Goal: Task Accomplishment & Management: Complete application form

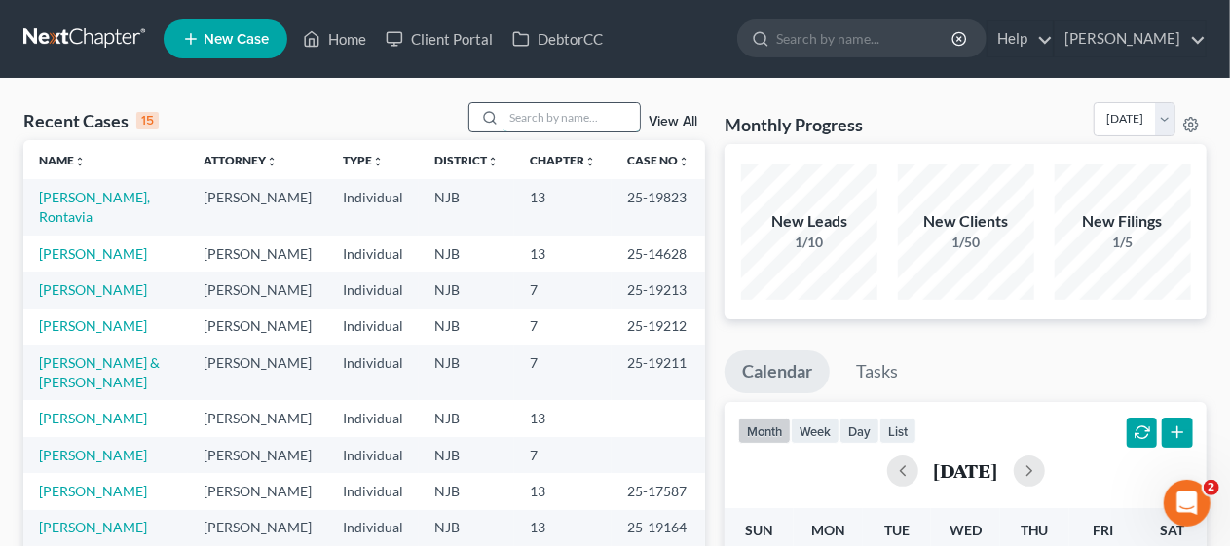
click at [517, 114] on input "search" at bounding box center [572, 117] width 136 height 28
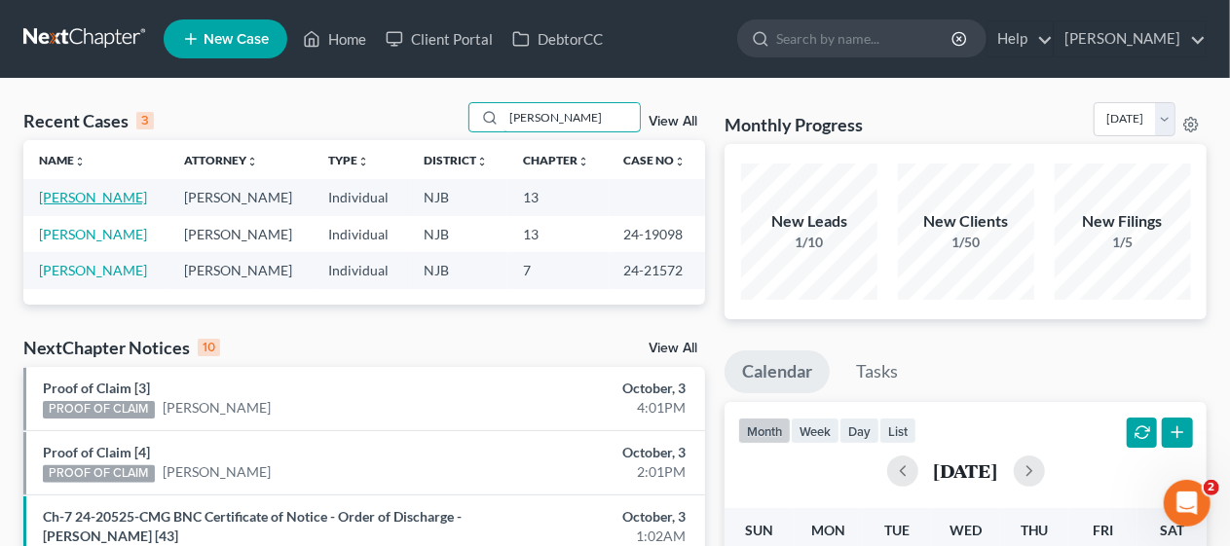
type input "[PERSON_NAME]"
click at [97, 199] on link "[PERSON_NAME]" at bounding box center [93, 197] width 108 height 17
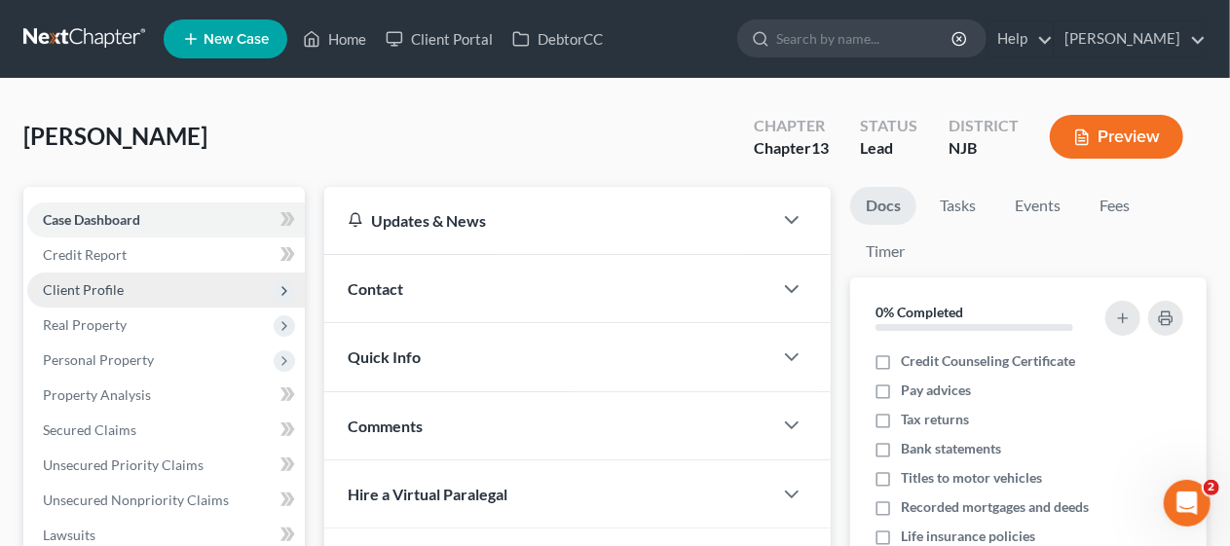
click at [192, 281] on span "Client Profile" at bounding box center [166, 290] width 278 height 35
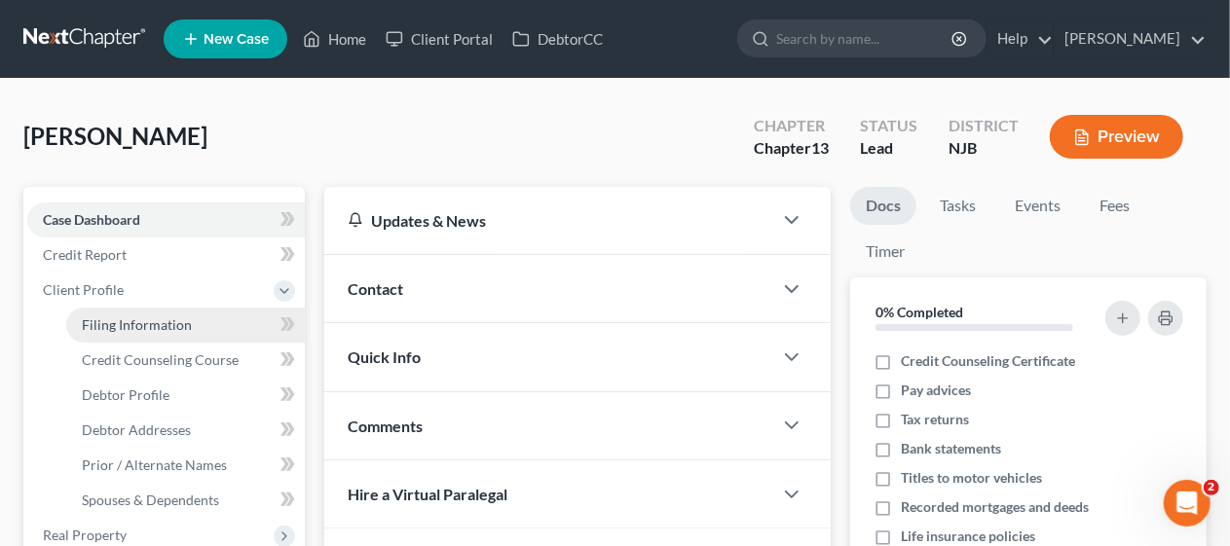
click at [205, 321] on link "Filing Information" at bounding box center [185, 325] width 239 height 35
select select "1"
select select "0"
select select "3"
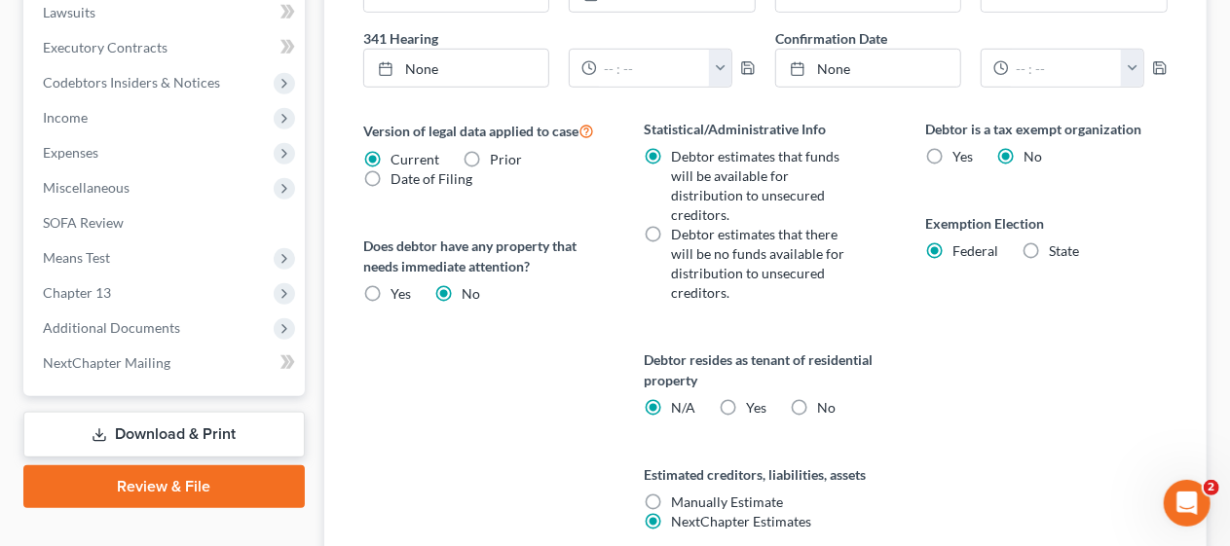
scroll to position [831, 0]
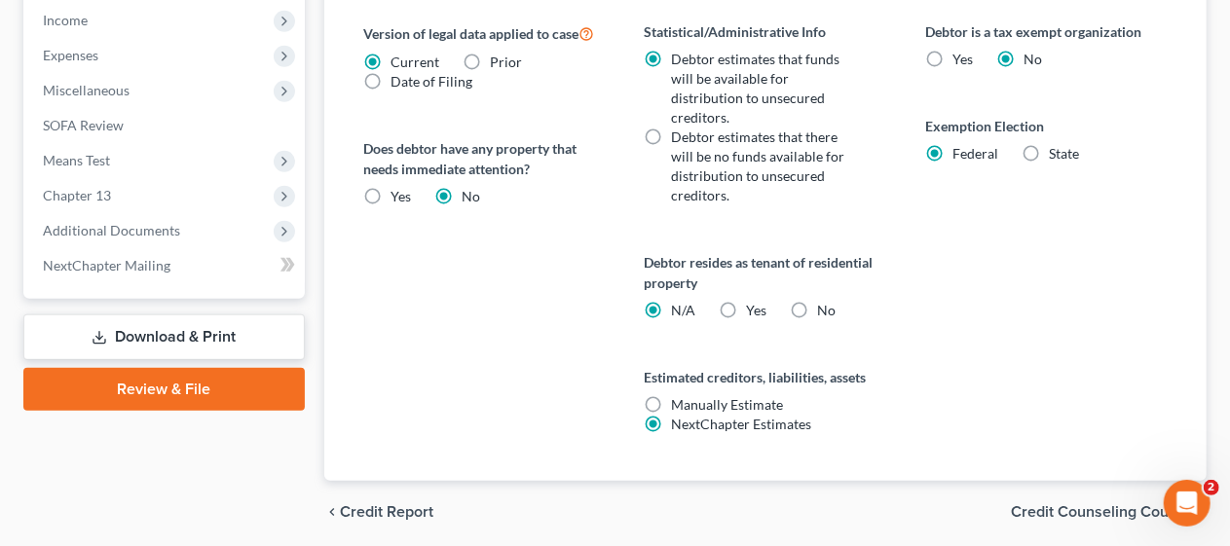
click at [1080, 504] on span "Credit Counseling Course" at bounding box center [1101, 512] width 180 height 16
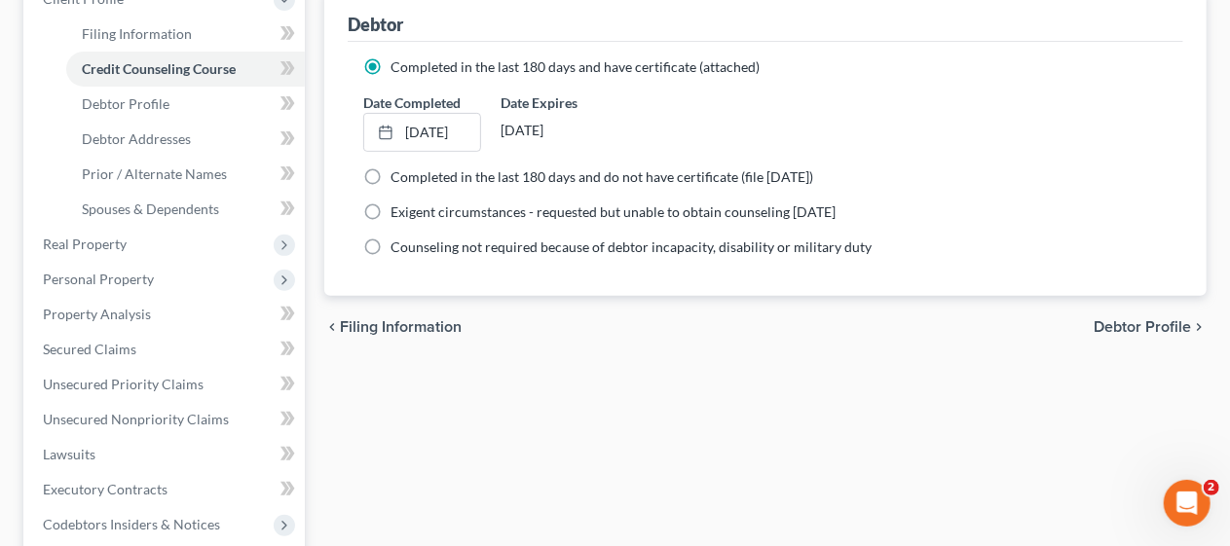
scroll to position [292, 0]
click at [1124, 318] on span "Debtor Profile" at bounding box center [1142, 326] width 97 height 16
select select "1"
select select "2"
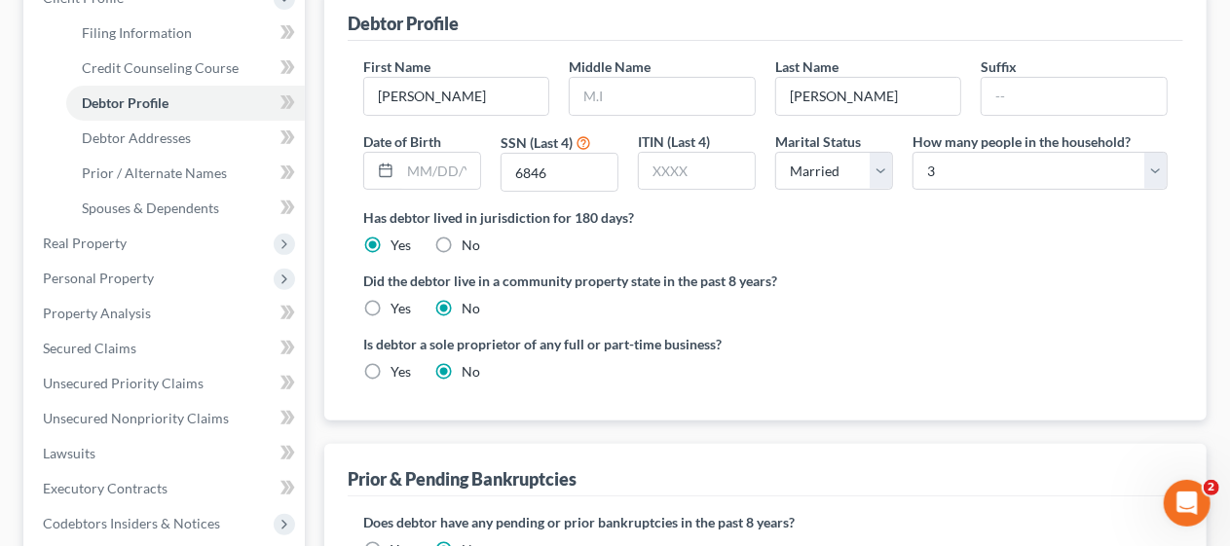
radio input "true"
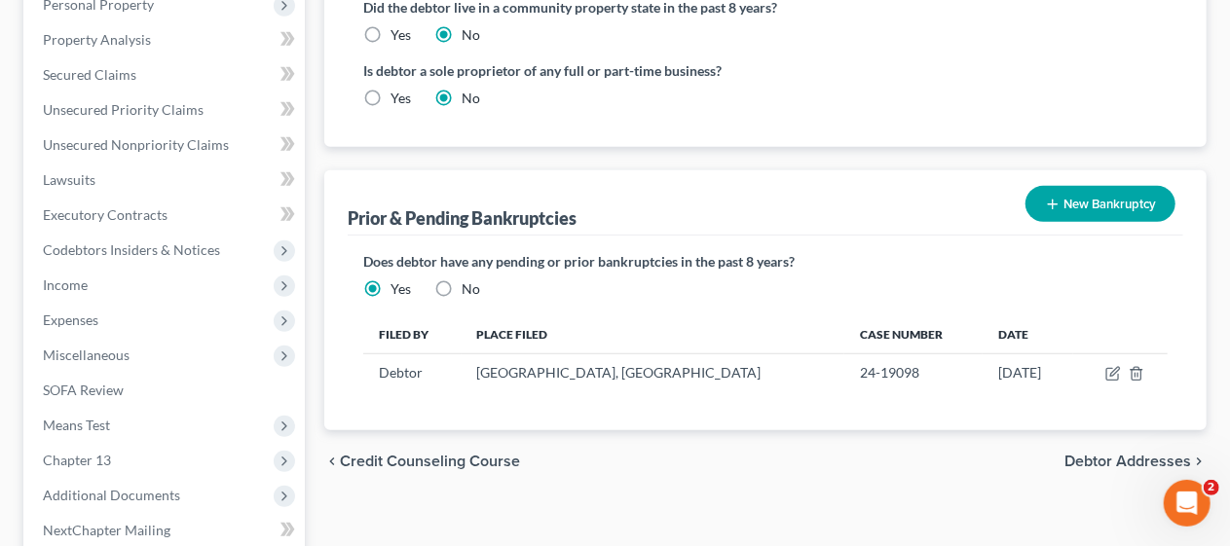
scroll to position [584, 0]
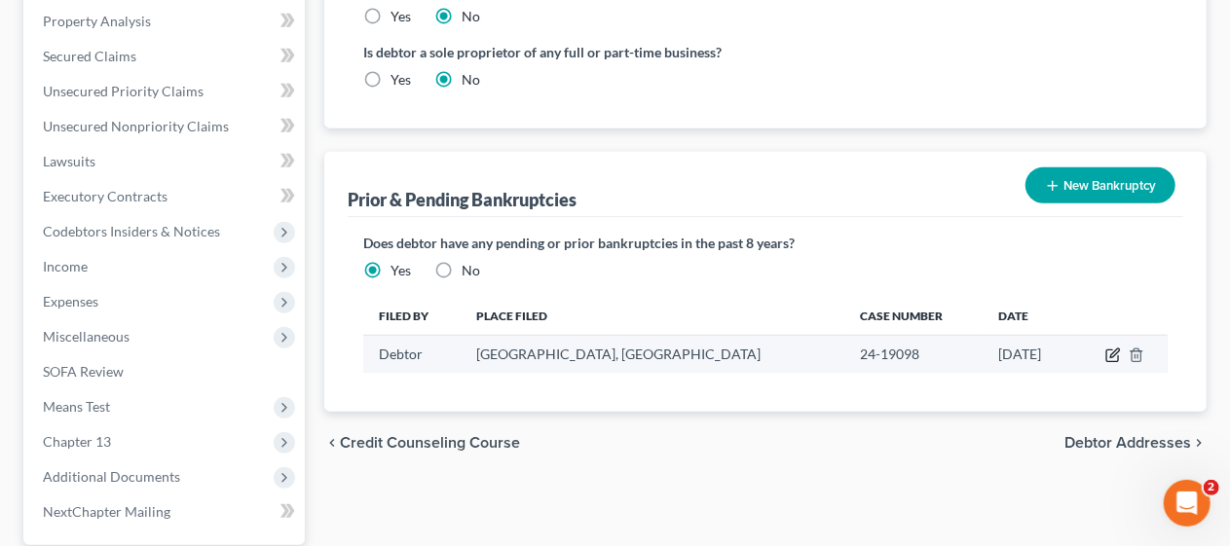
click at [1111, 348] on icon "button" at bounding box center [1113, 356] width 16 height 16
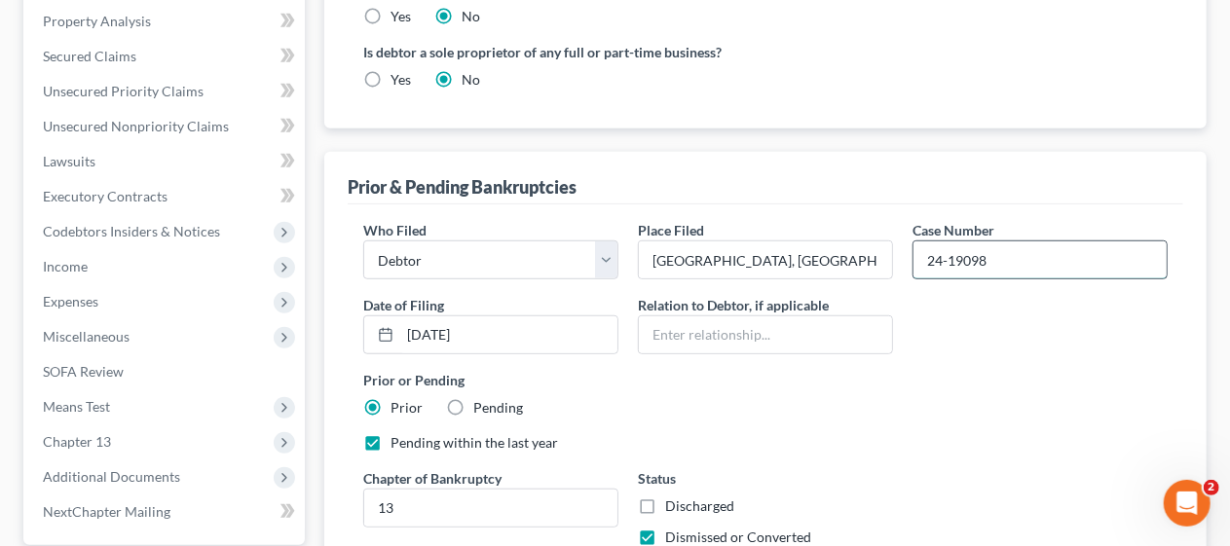
click at [1021, 242] on input "24-19098" at bounding box center [1040, 260] width 253 height 37
type input "24-19098-MBK"
click at [890, 433] on div "Pending within the last year" at bounding box center [765, 442] width 804 height 19
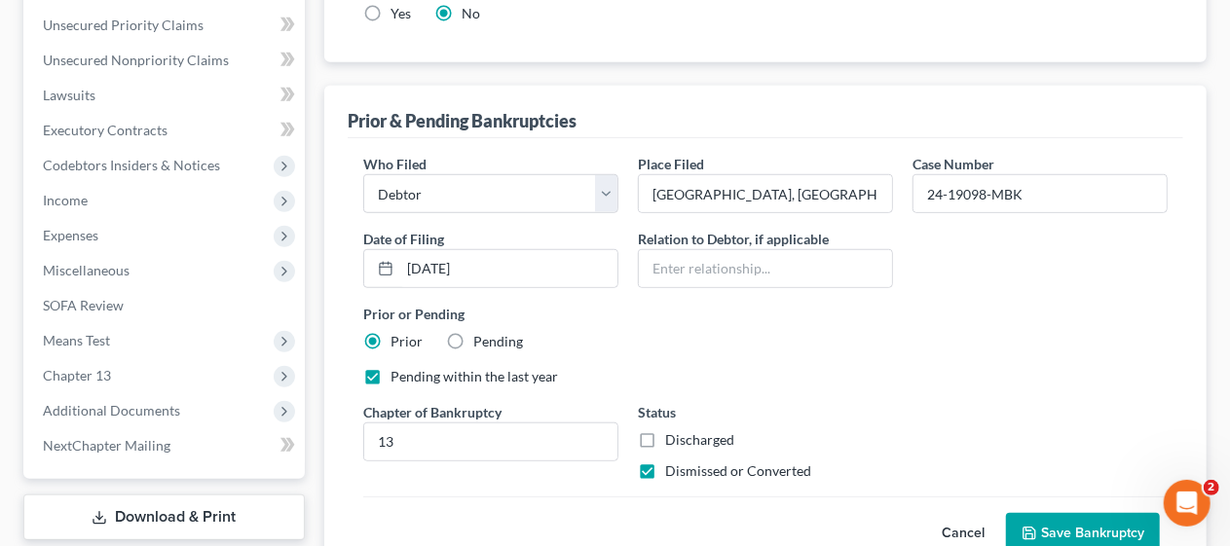
scroll to position [766, 0]
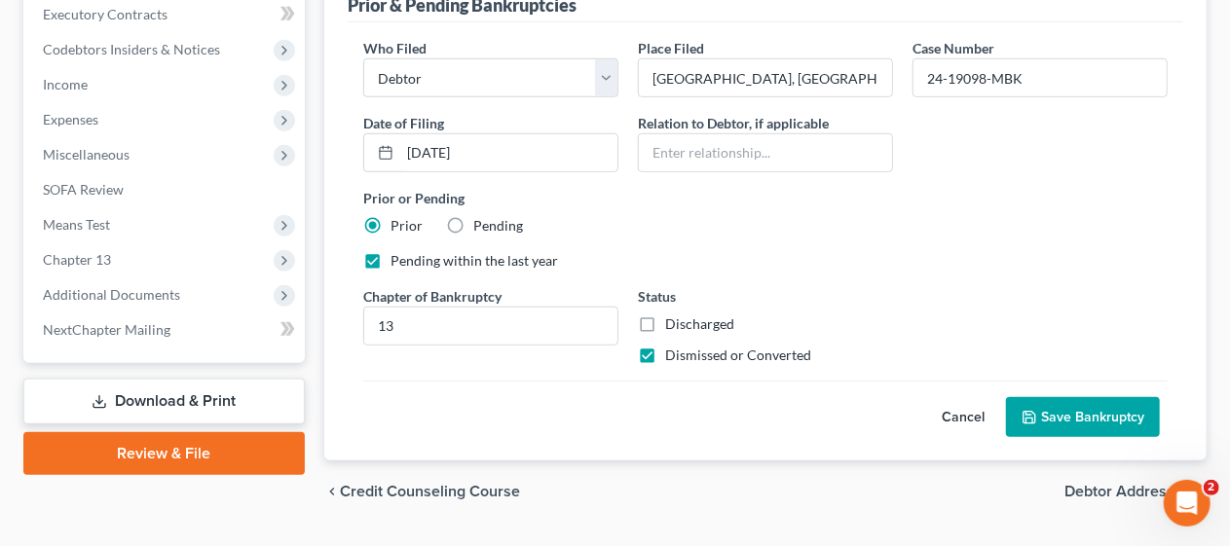
click at [1079, 397] on button "Save Bankruptcy" at bounding box center [1083, 417] width 154 height 41
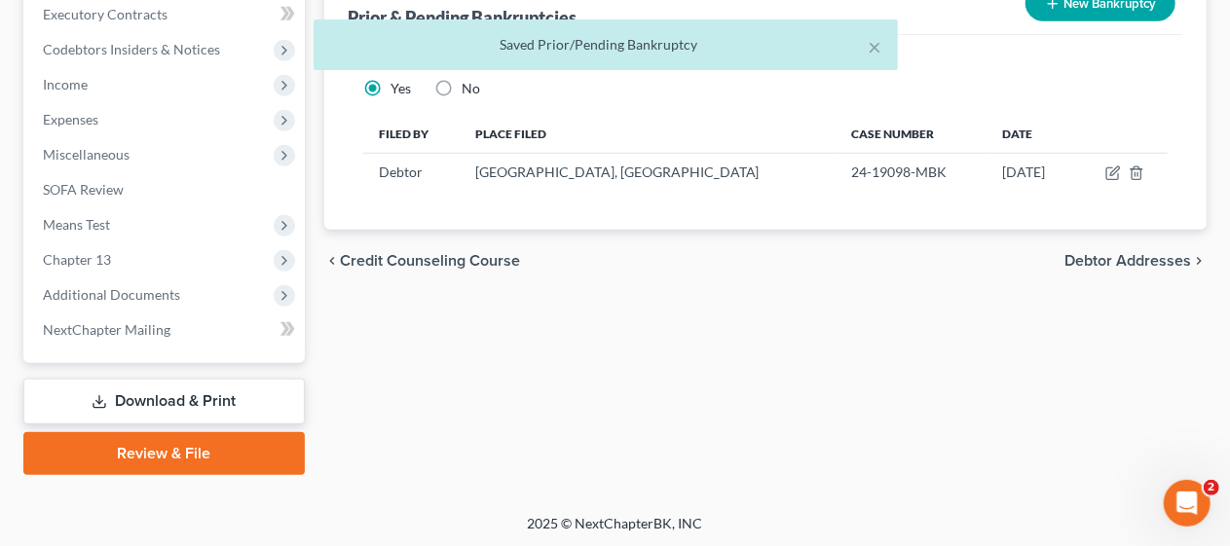
click at [1086, 253] on span "Debtor Addresses" at bounding box center [1127, 261] width 127 height 16
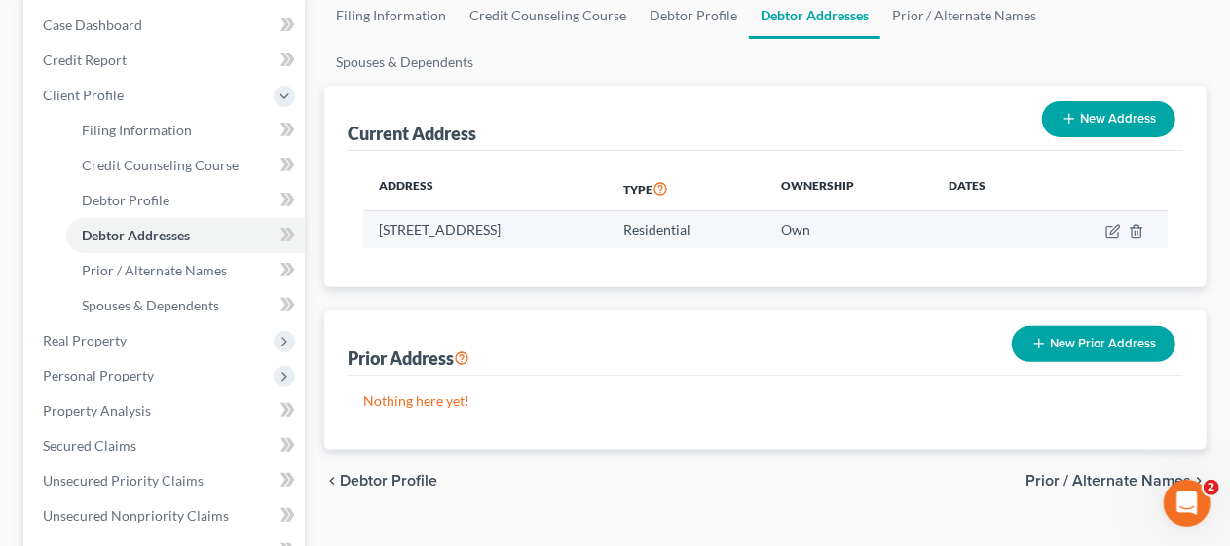
scroll to position [292, 0]
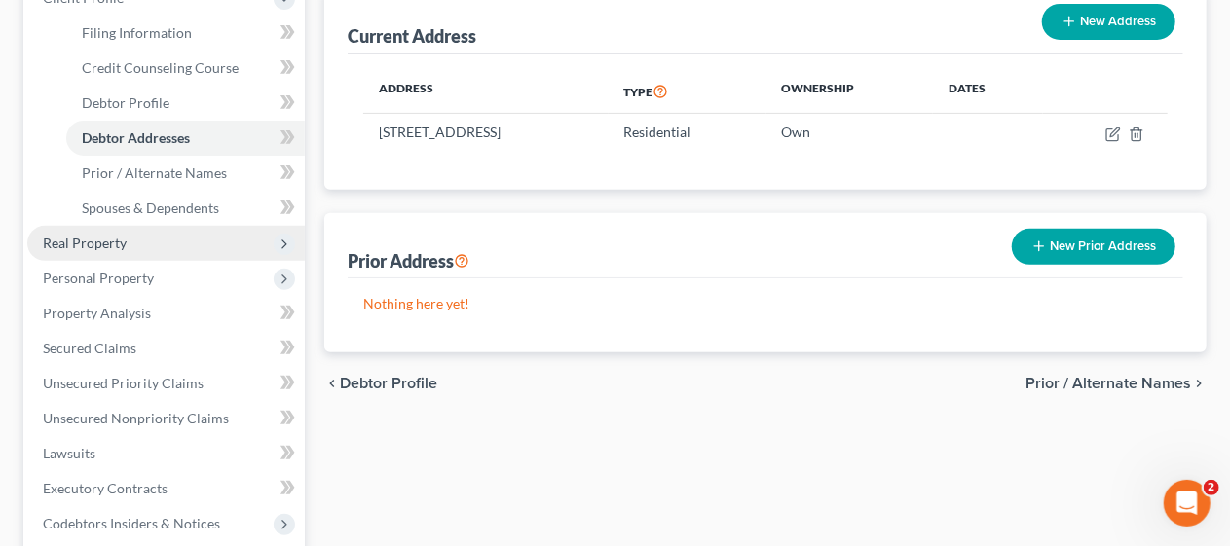
click at [214, 239] on span "Real Property" at bounding box center [166, 243] width 278 height 35
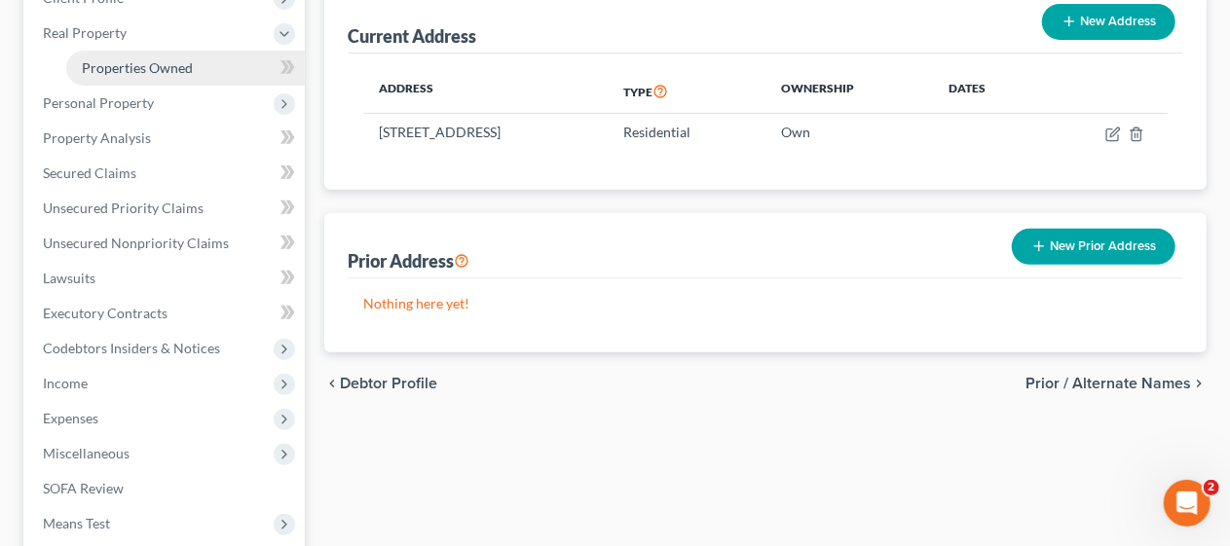
click at [188, 59] on span "Properties Owned" at bounding box center [137, 67] width 111 height 17
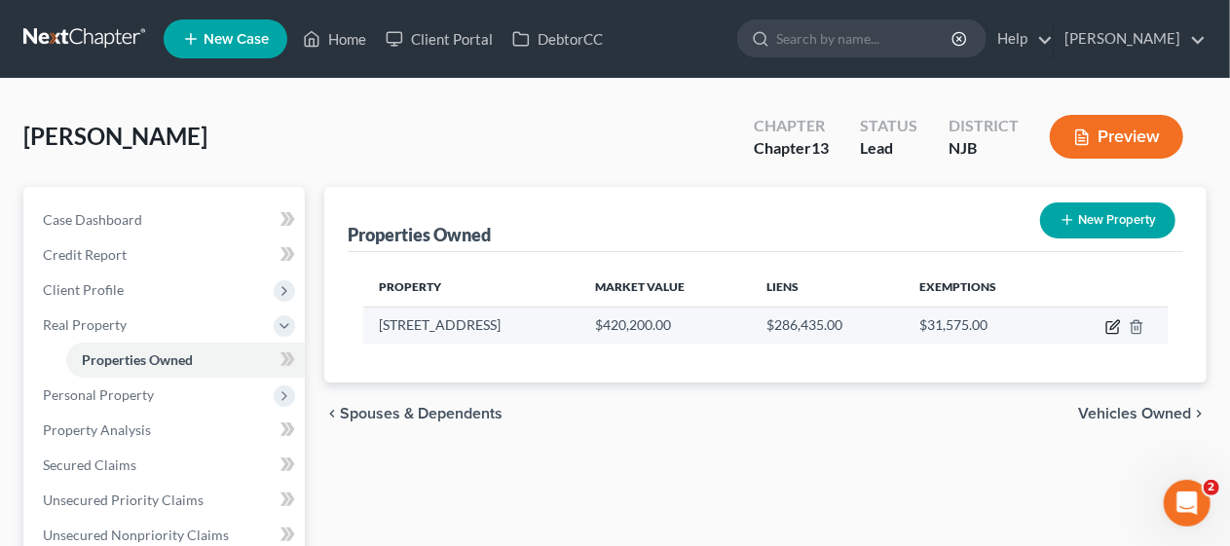
click at [1110, 323] on icon "button" at bounding box center [1113, 327] width 16 height 16
select select "33"
select select "3"
select select "5"
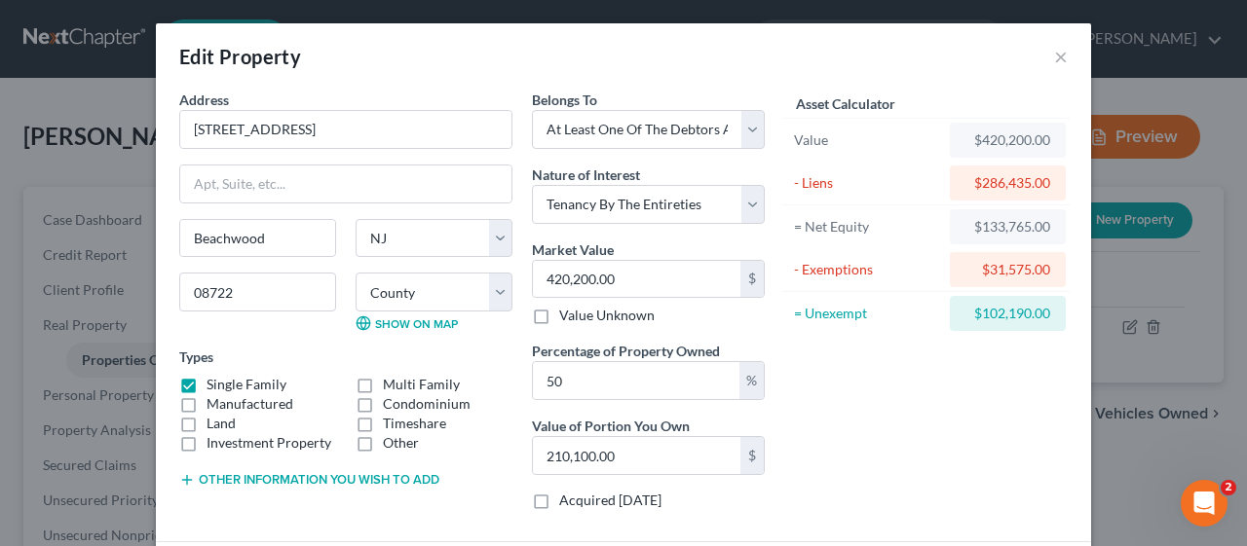
click at [831, 397] on div "Asset Calculator Value $420,200.00 - Liens $286,435.00 = Net Equity $133,765.00…" at bounding box center [925, 308] width 303 height 436
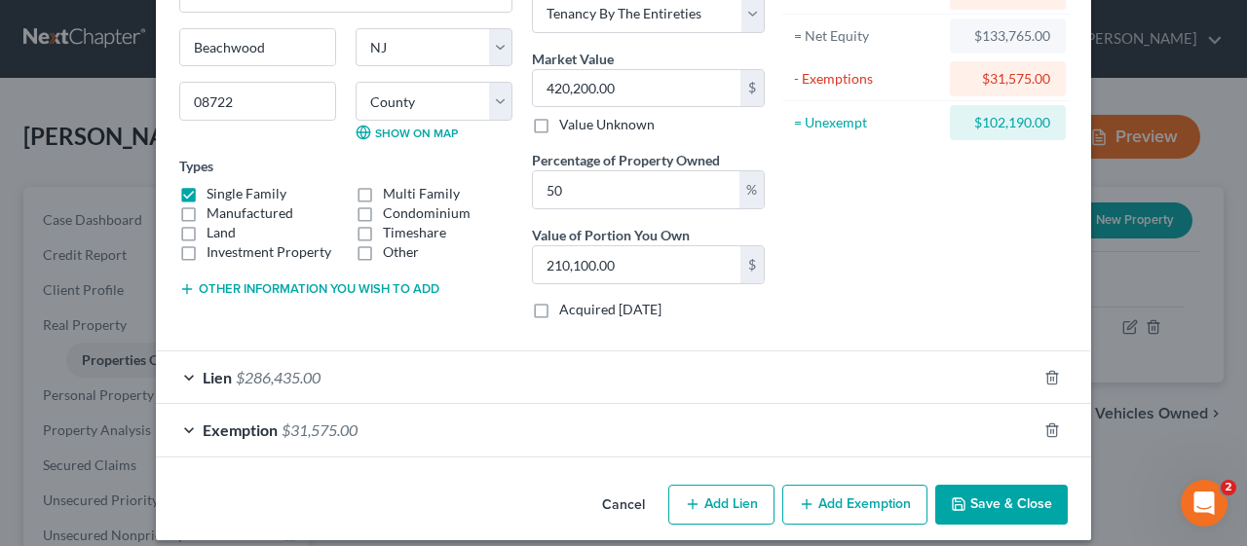
scroll to position [204, 0]
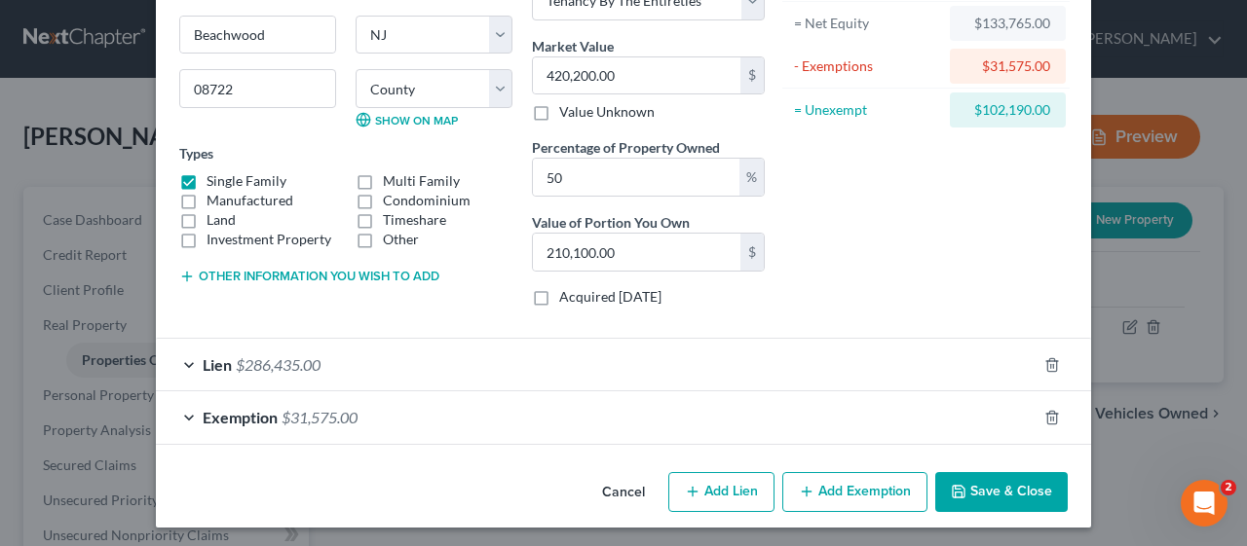
click at [261, 356] on span "$286,435.00" at bounding box center [278, 364] width 85 height 19
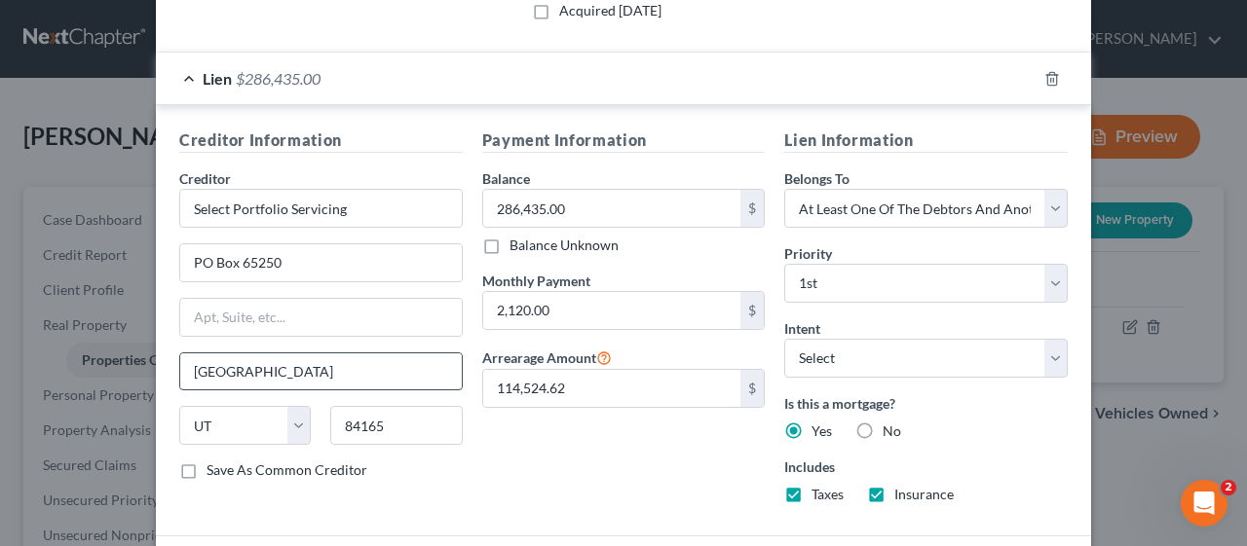
scroll to position [496, 0]
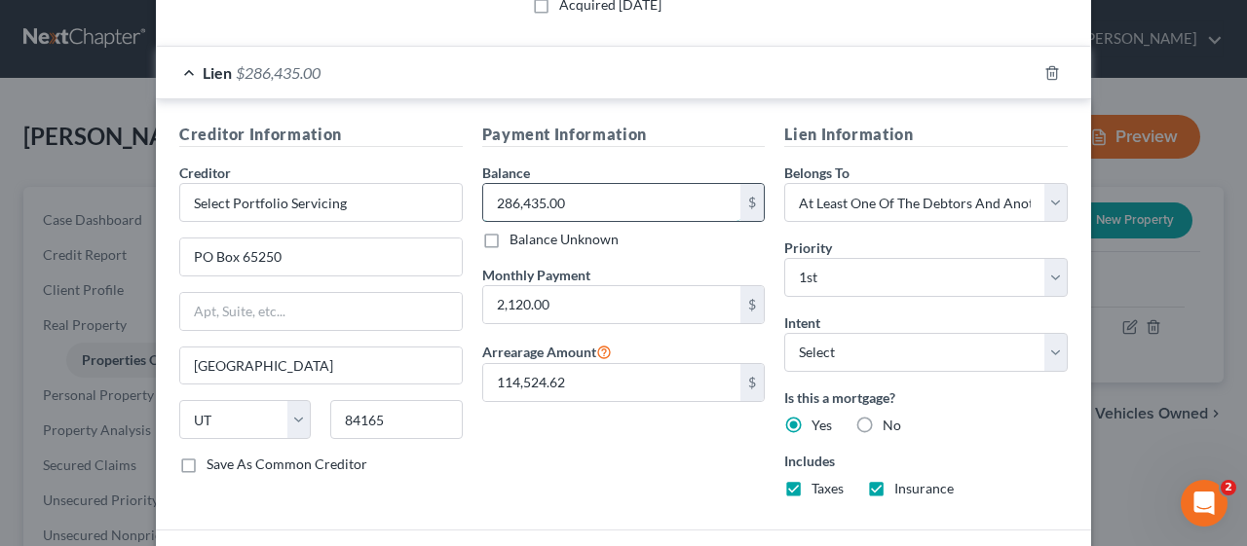
click at [540, 200] on input "286,435.00" at bounding box center [612, 202] width 258 height 37
type input "389,789.08"
click at [637, 466] on div "Payment Information Balance 389,789.08 $ Balance Unknown Balance Undetermined 3…" at bounding box center [623, 318] width 303 height 391
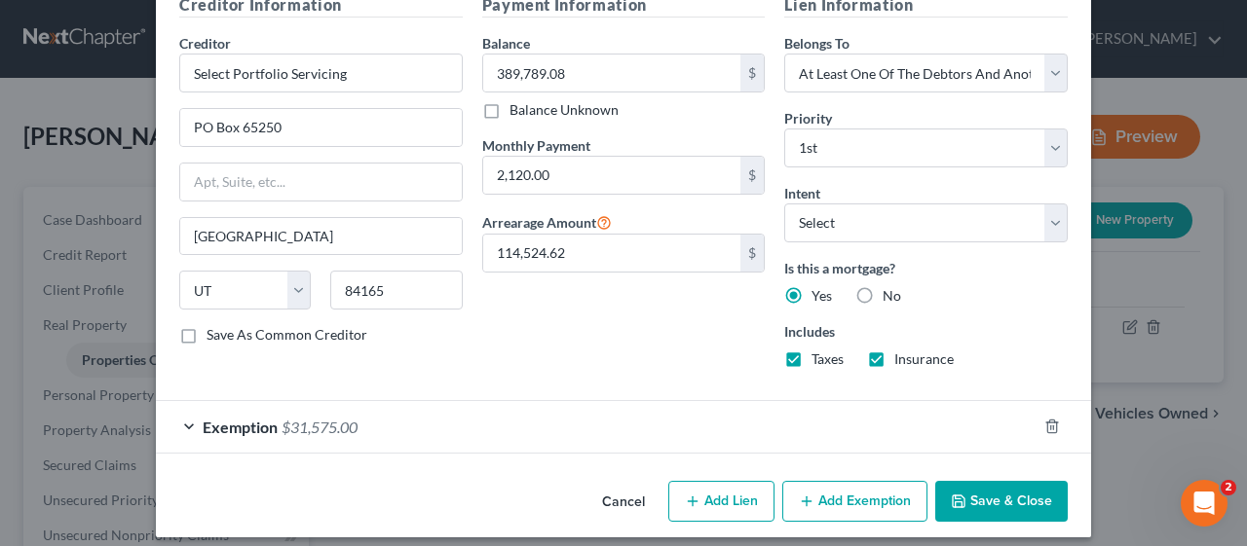
scroll to position [632, 0]
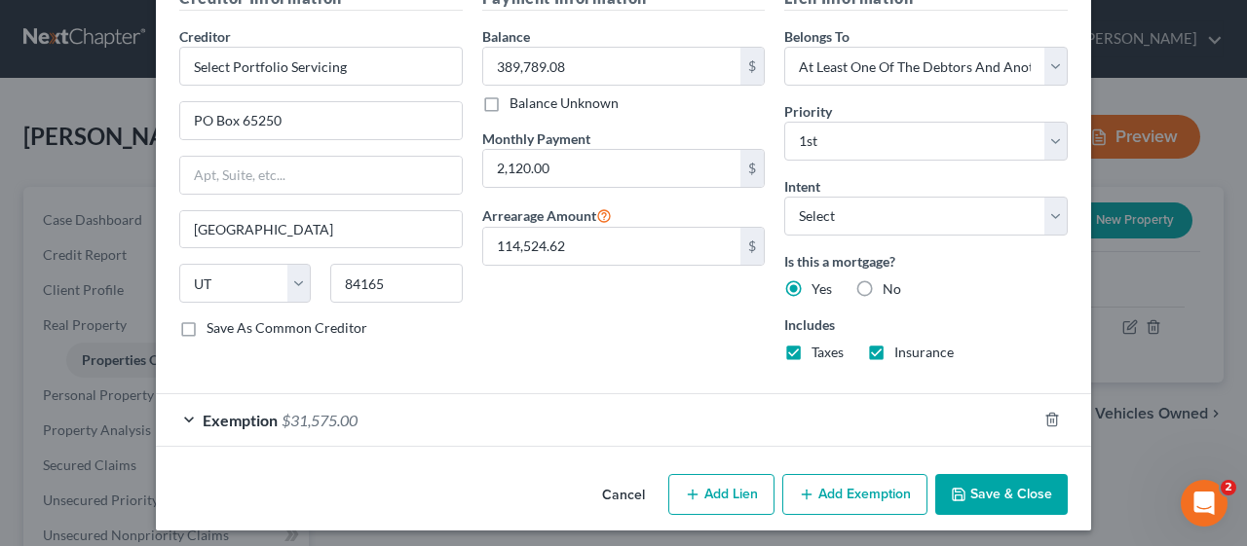
click at [978, 479] on button "Save & Close" at bounding box center [1001, 494] width 132 height 41
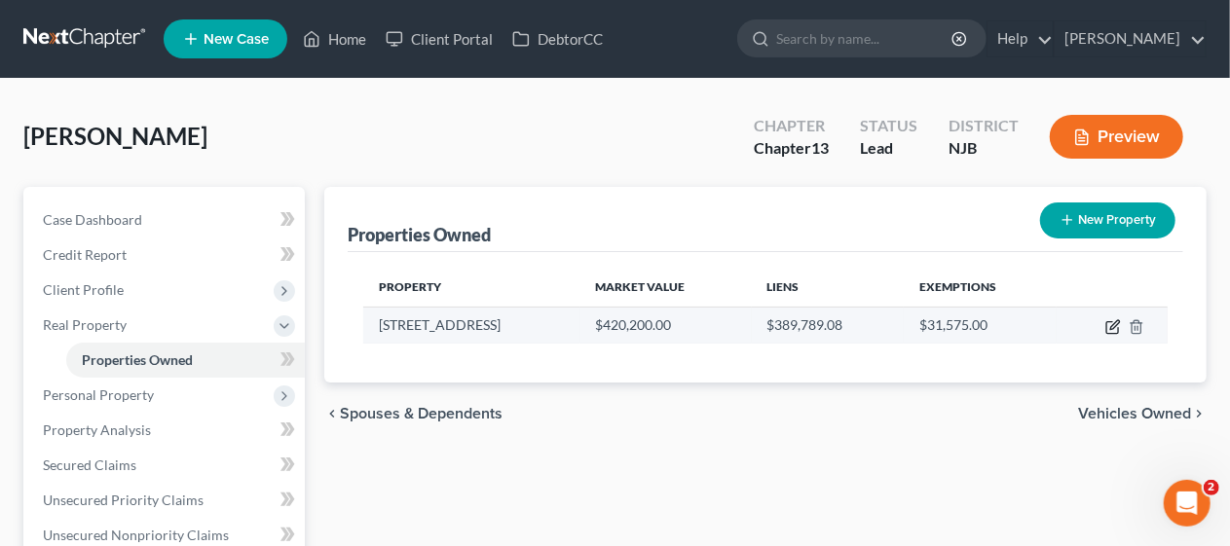
click at [1108, 323] on icon "button" at bounding box center [1113, 327] width 16 height 16
select select "33"
select select "14"
select select "3"
select select "5"
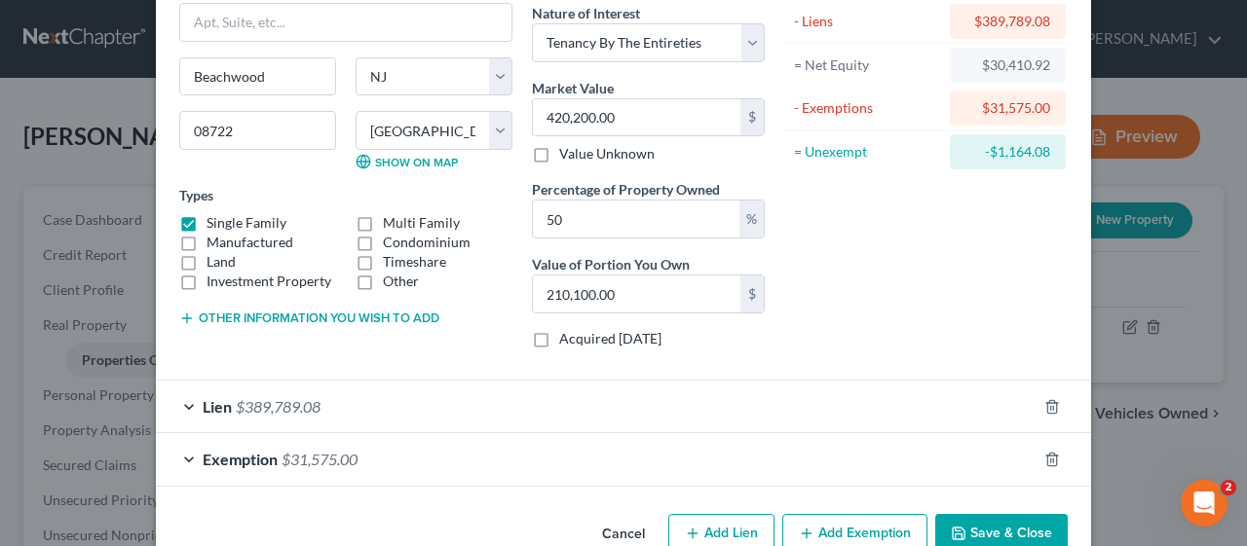
scroll to position [195, 0]
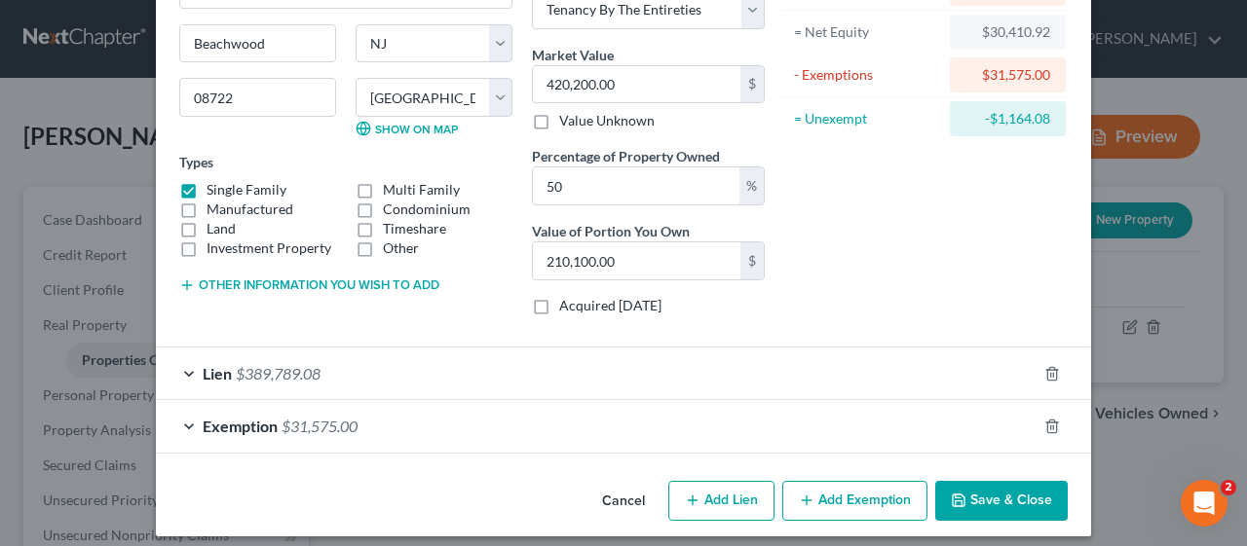
click at [595, 417] on div "Exemption $31,575.00" at bounding box center [596, 426] width 880 height 52
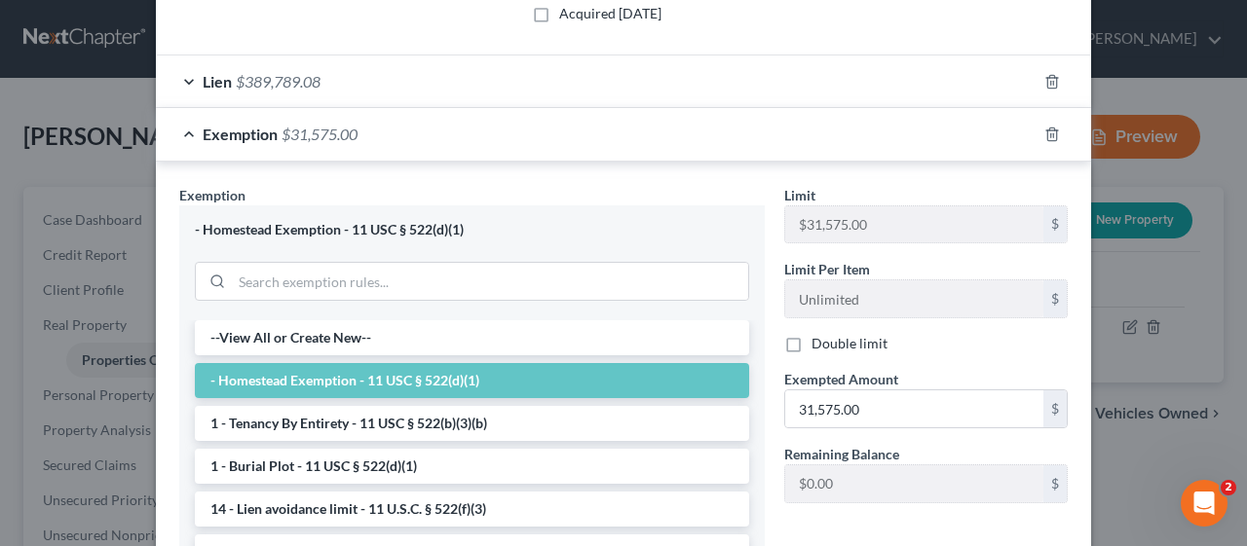
scroll to position [584, 0]
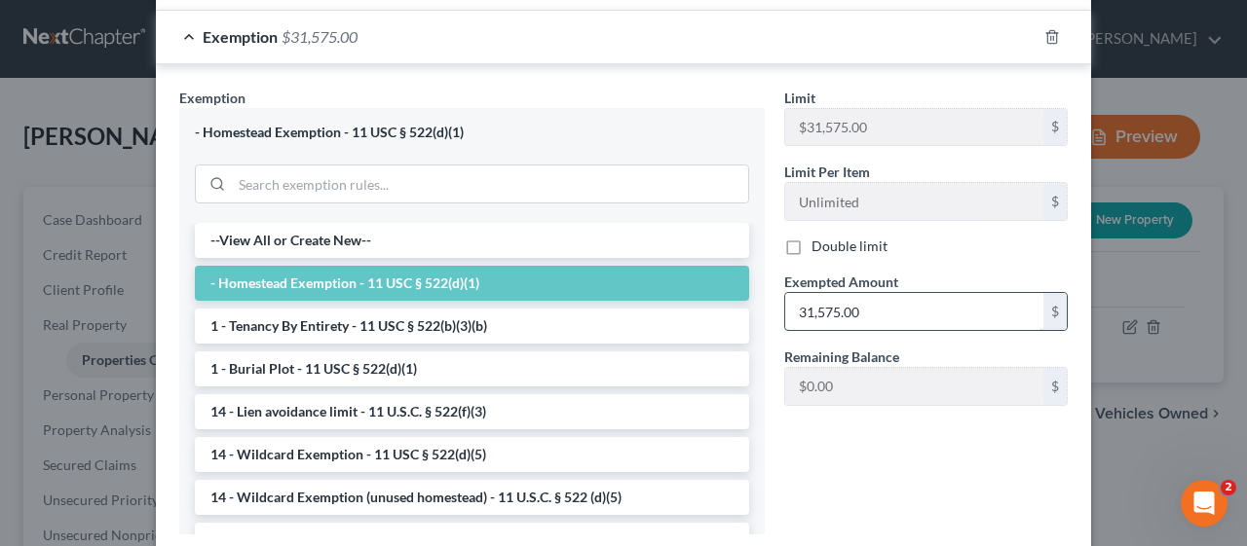
click at [813, 298] on input "31,575.00" at bounding box center [914, 311] width 258 height 37
type input "15,000"
click at [801, 445] on div "Limit $31,575.00 $ Limit Per Item Unlimited $ Double limit Exempted Amount * 15…" at bounding box center [925, 319] width 303 height 463
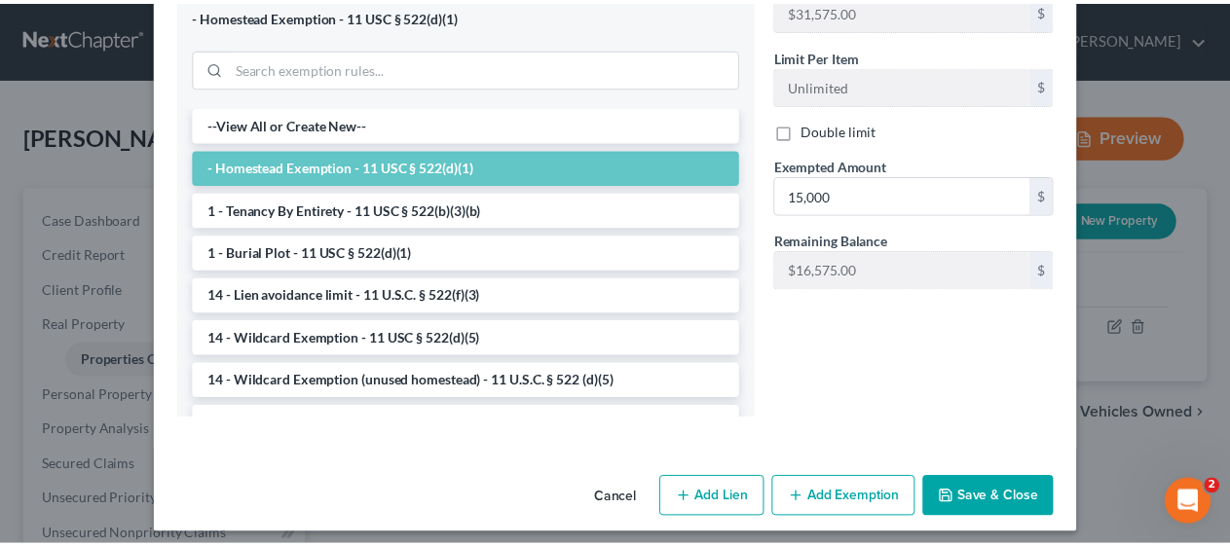
scroll to position [706, 0]
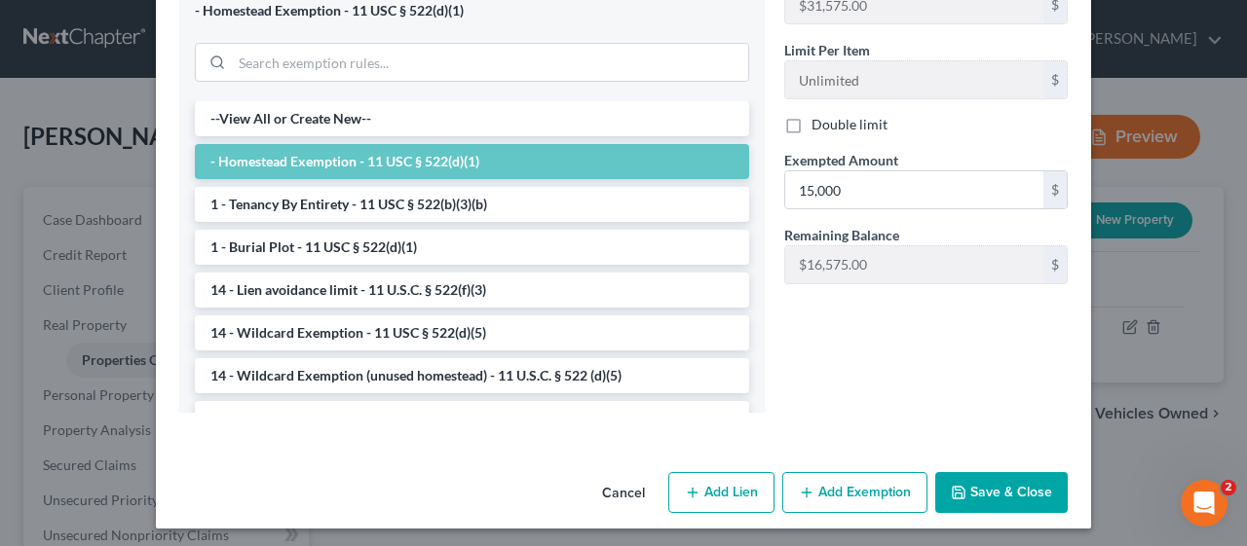
click at [993, 490] on button "Save & Close" at bounding box center [1001, 492] width 132 height 41
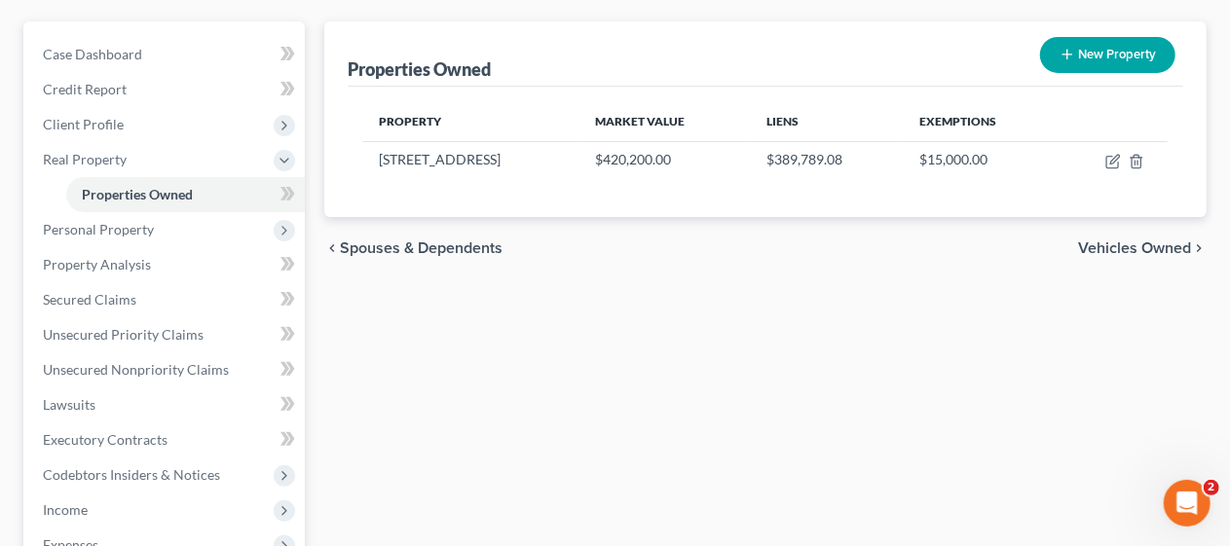
scroll to position [195, 0]
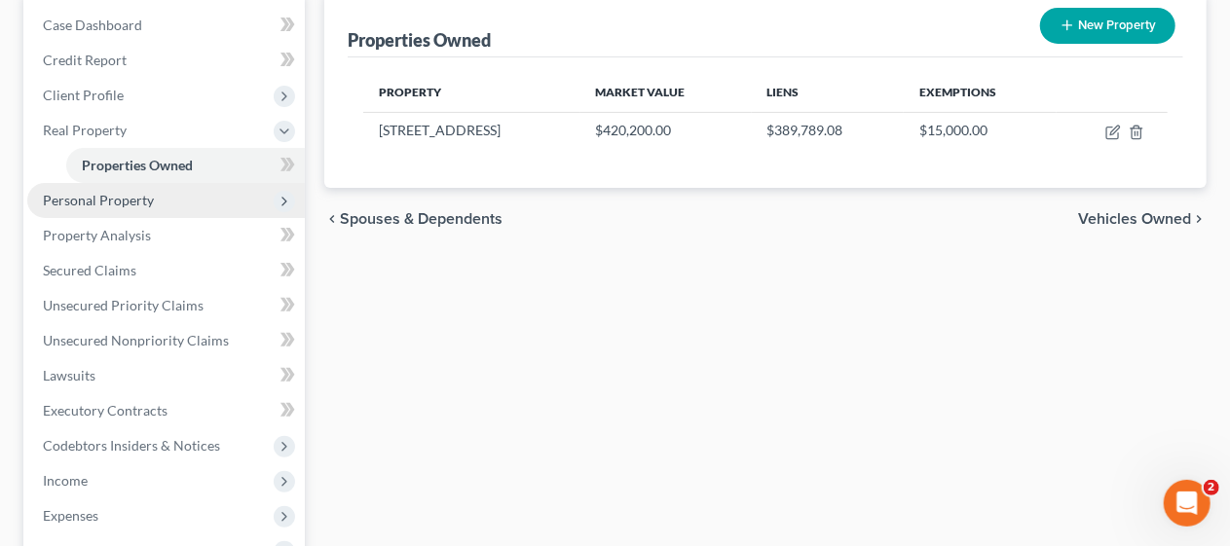
click at [183, 197] on span "Personal Property" at bounding box center [166, 200] width 278 height 35
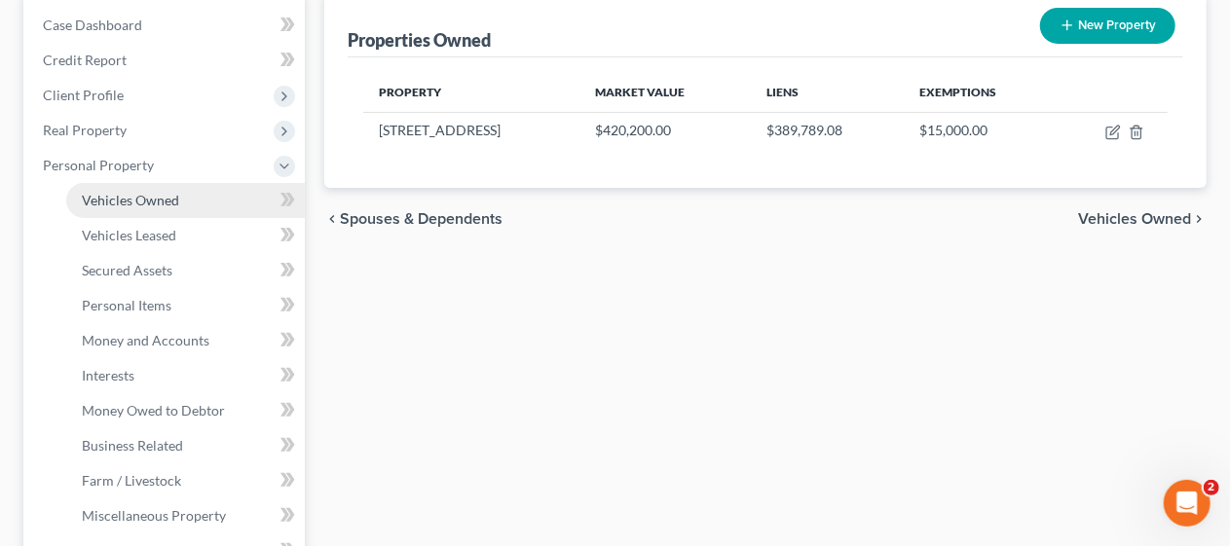
click at [183, 197] on link "Vehicles Owned" at bounding box center [185, 200] width 239 height 35
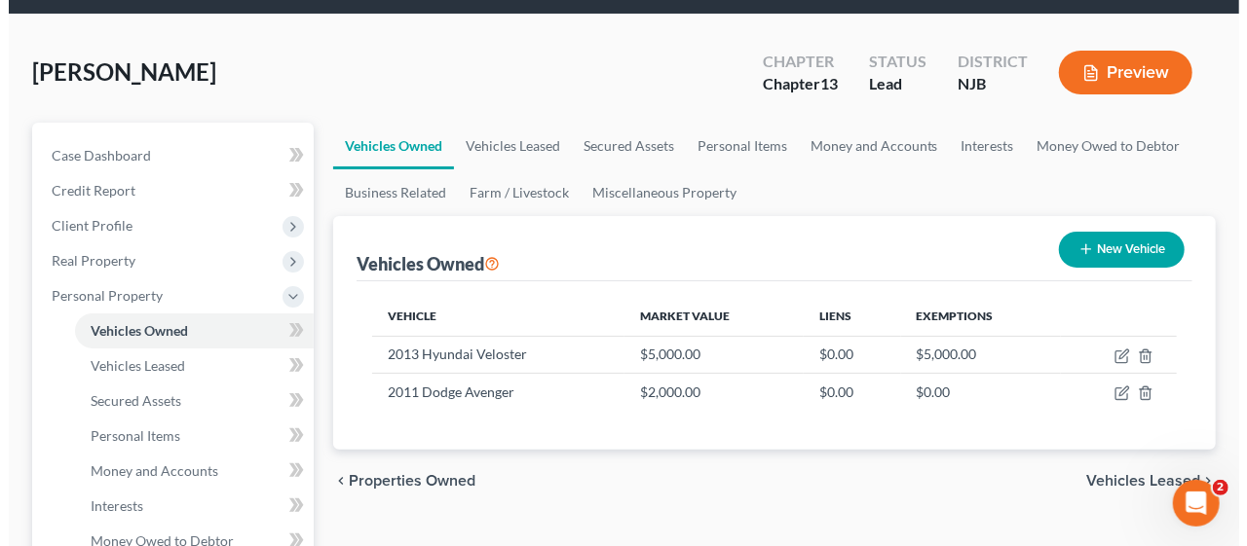
scroll to position [97, 0]
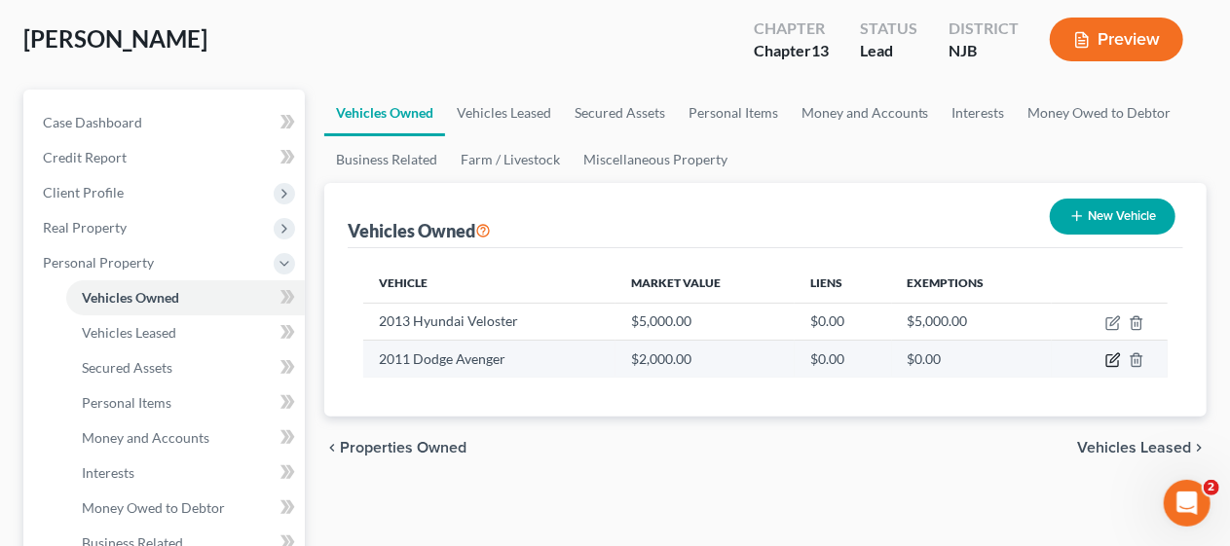
click at [1107, 355] on icon "button" at bounding box center [1112, 361] width 12 height 12
select select "0"
select select "15"
select select "4"
select select "0"
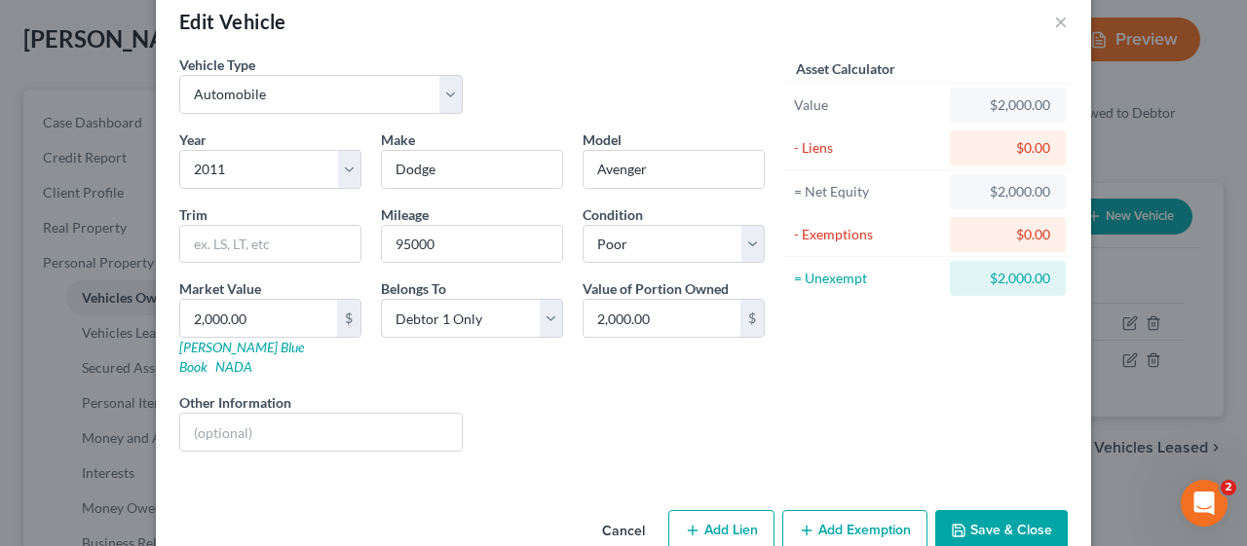
scroll to position [55, 0]
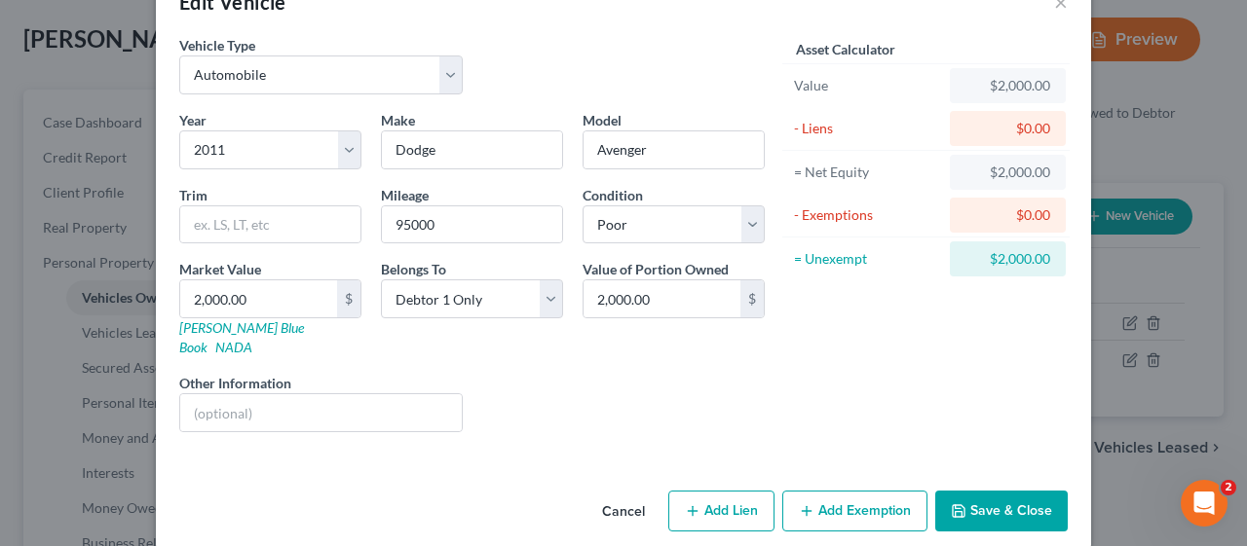
click at [828, 491] on button "Add Exemption" at bounding box center [854, 511] width 145 height 41
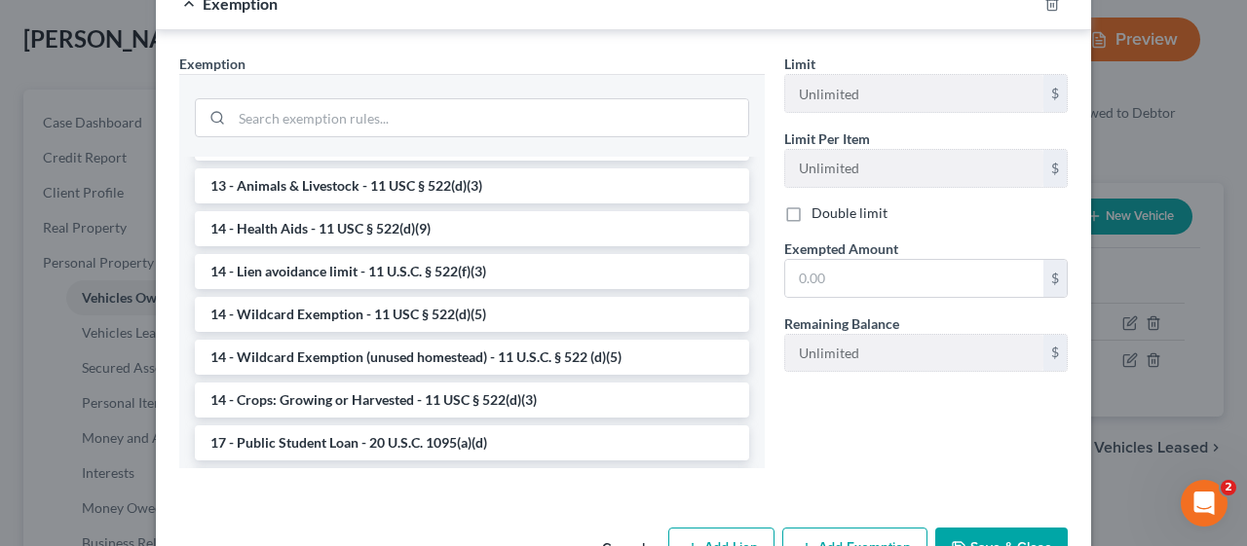
scroll to position [308, 0]
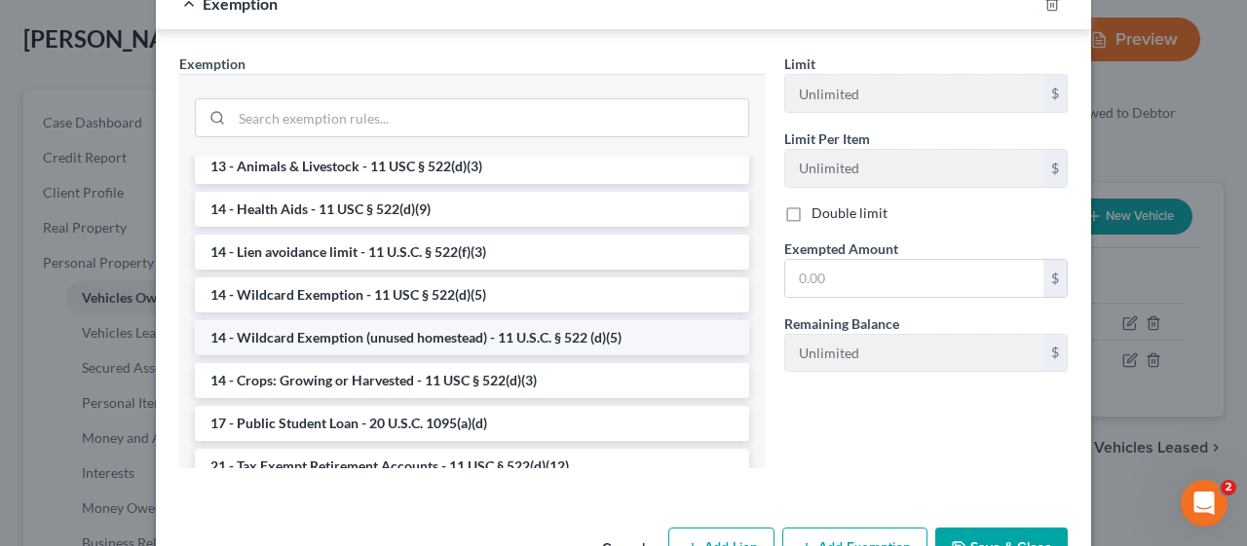
click at [543, 320] on li "14 - Wildcard Exemption (unused homestead) - 11 U.S.C. § 522 (d)(5)" at bounding box center [472, 337] width 554 height 35
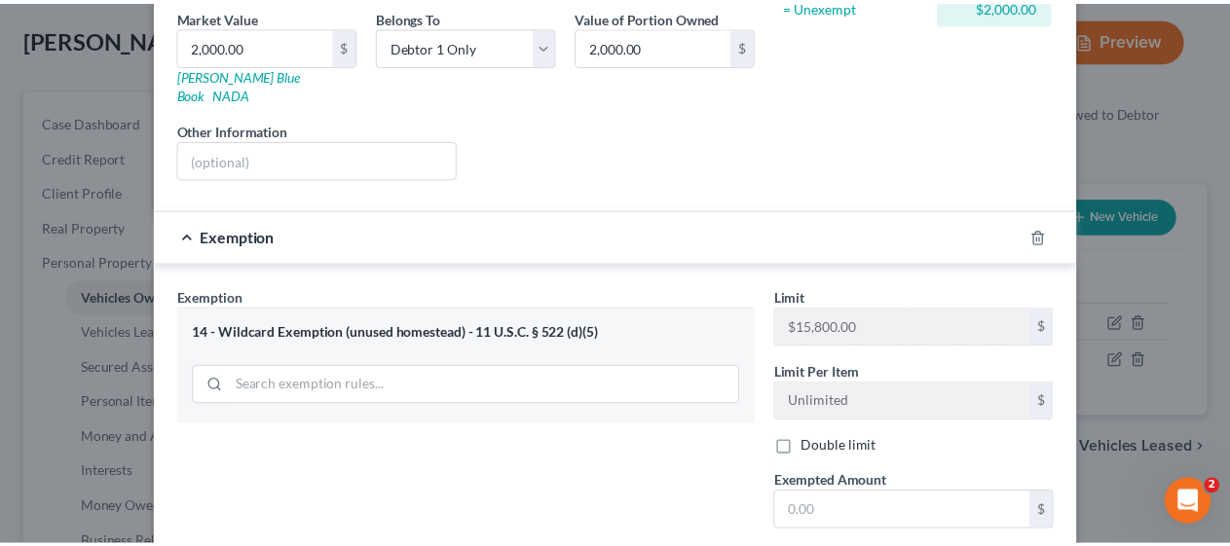
scroll to position [480, 0]
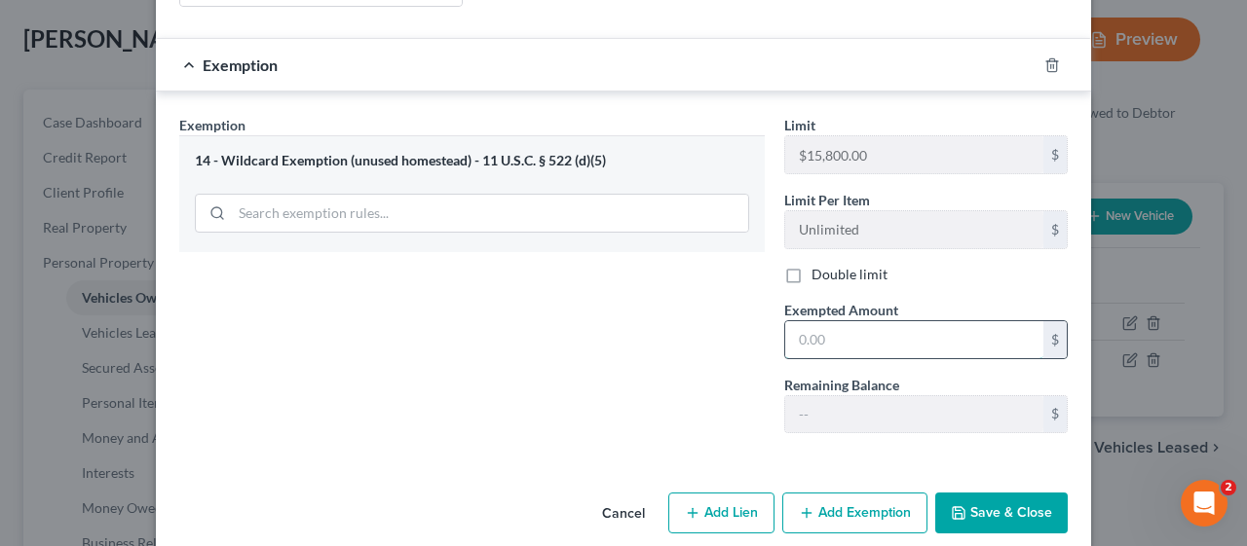
click at [785, 321] on input "text" at bounding box center [914, 339] width 258 height 37
type input "2,000.00"
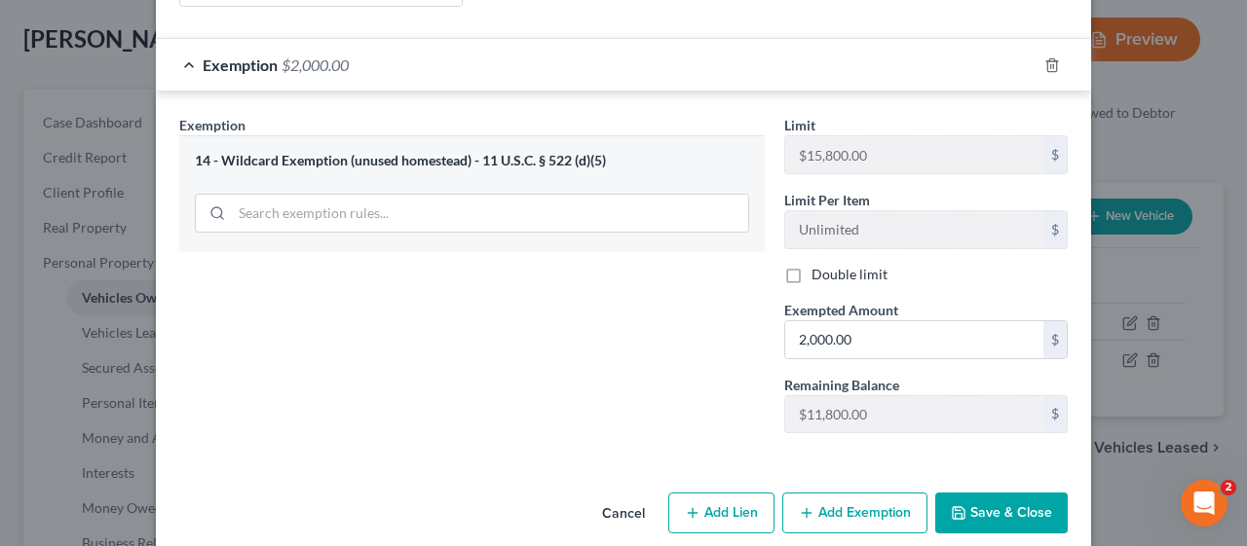
click at [638, 304] on div "Exemption Set must be selected for CA. Exemption * 14 - Wildcard Exemption (unu…" at bounding box center [471, 282] width 605 height 334
click at [1015, 493] on button "Save & Close" at bounding box center [1001, 513] width 132 height 41
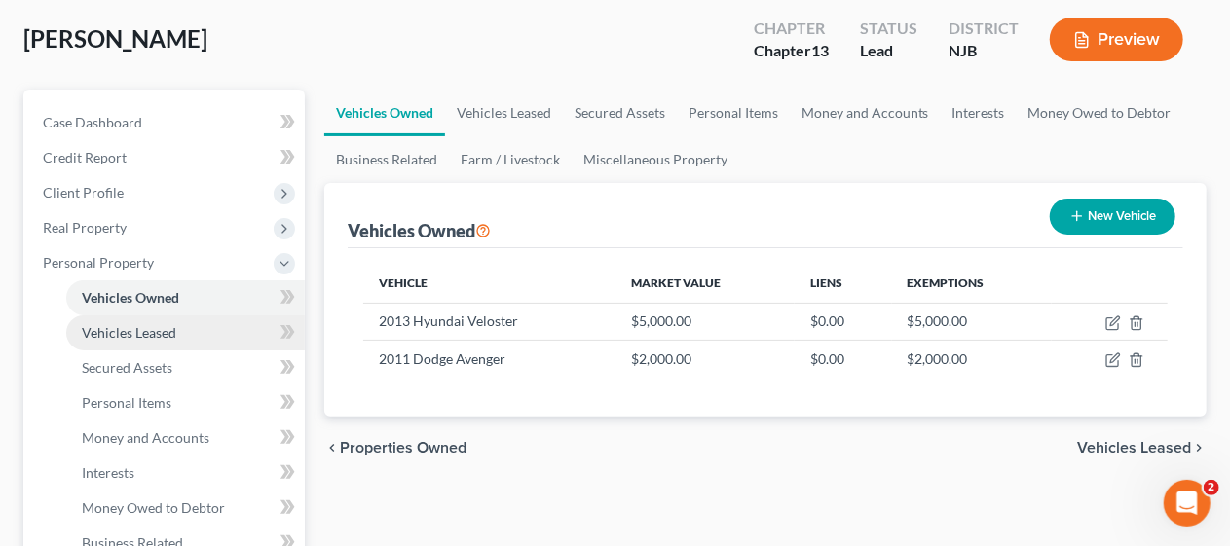
click at [195, 323] on link "Vehicles Leased" at bounding box center [185, 333] width 239 height 35
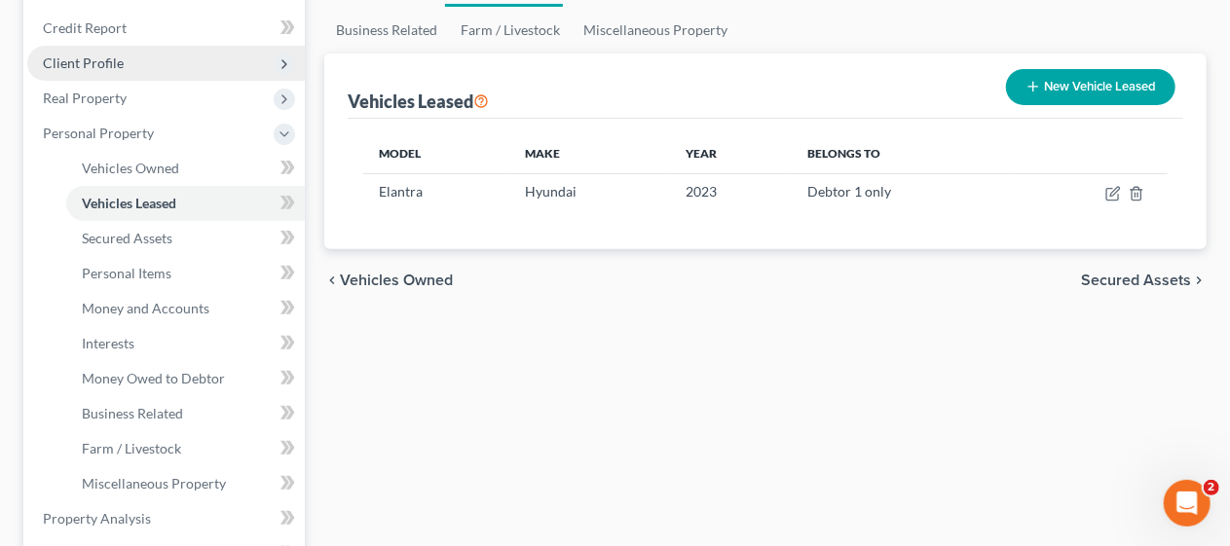
scroll to position [292, 0]
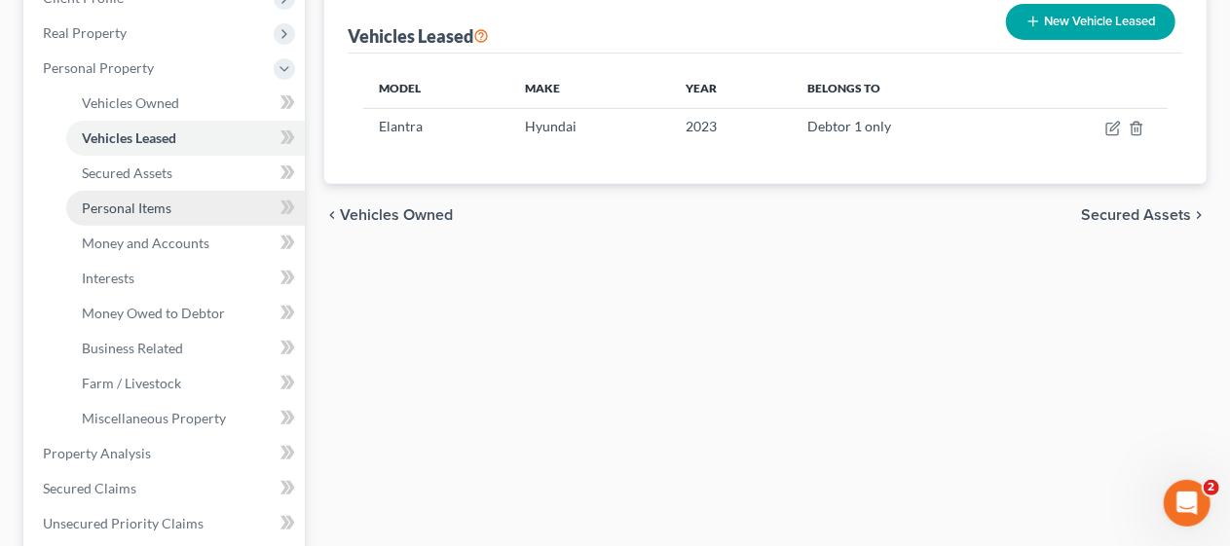
click at [226, 214] on link "Personal Items" at bounding box center [185, 208] width 239 height 35
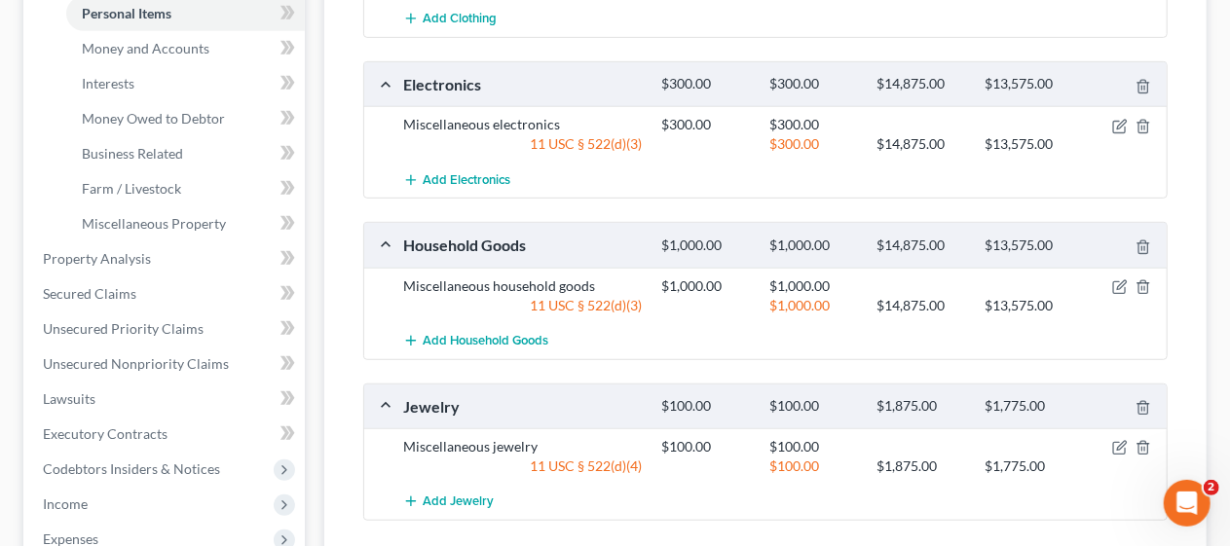
scroll to position [292, 0]
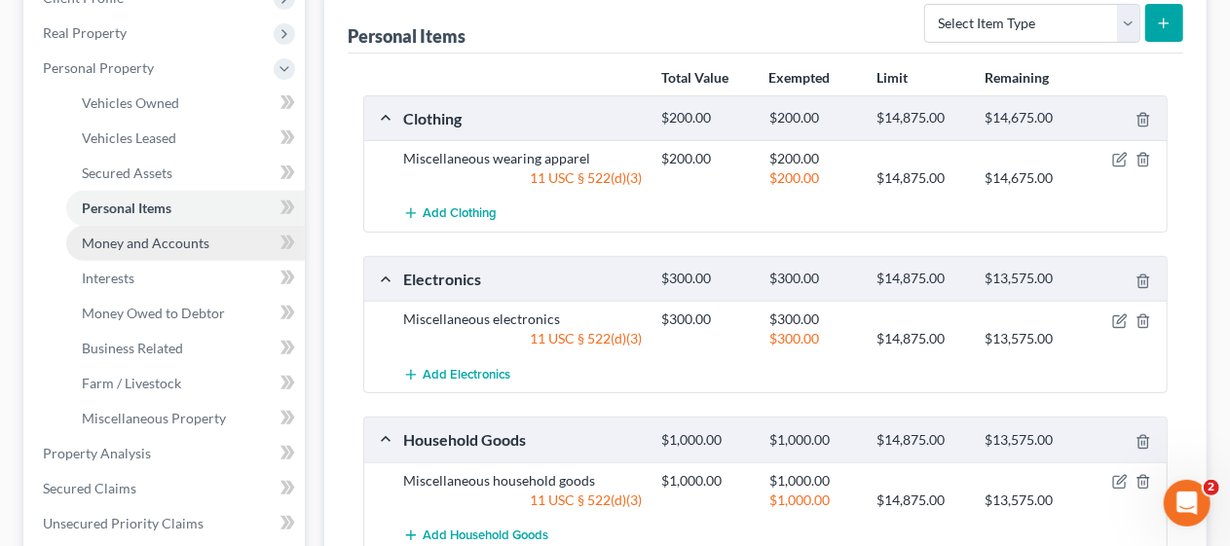
click at [202, 245] on span "Money and Accounts" at bounding box center [146, 243] width 128 height 17
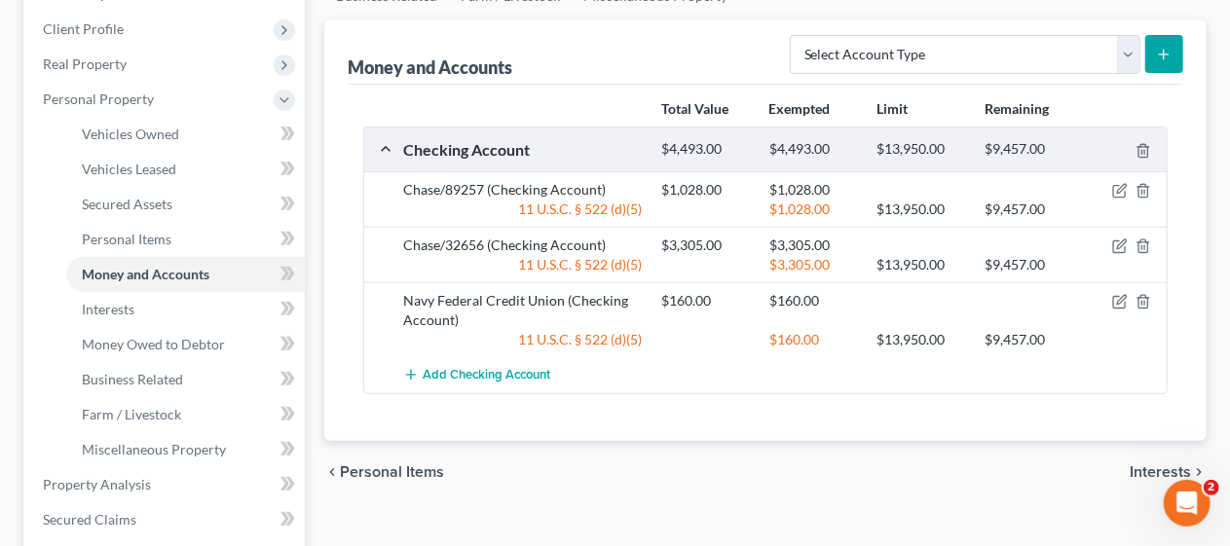
scroll to position [292, 0]
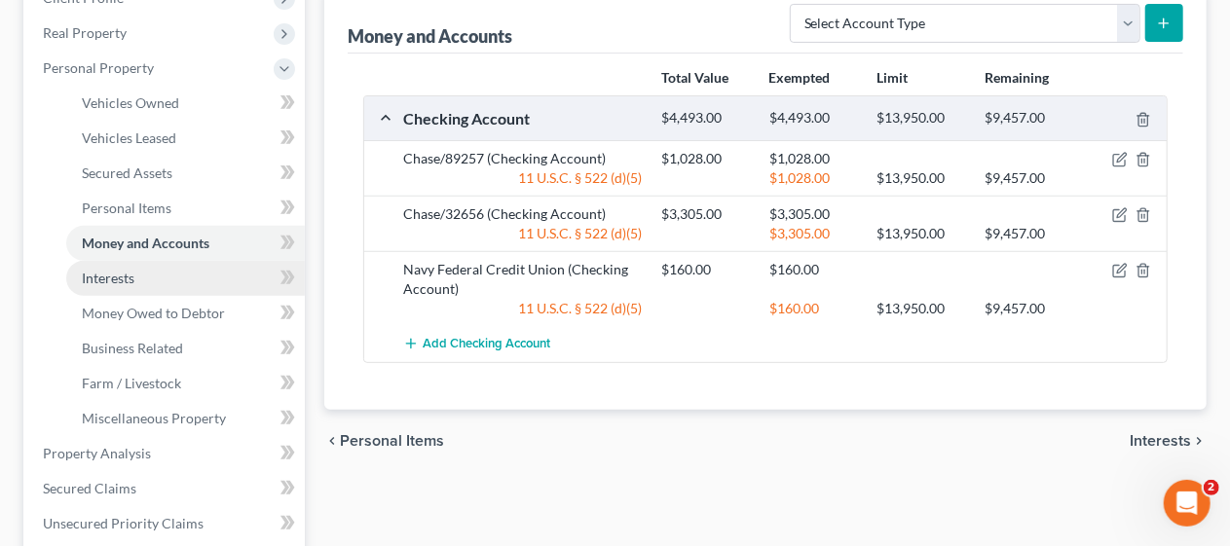
click at [214, 277] on link "Interests" at bounding box center [185, 278] width 239 height 35
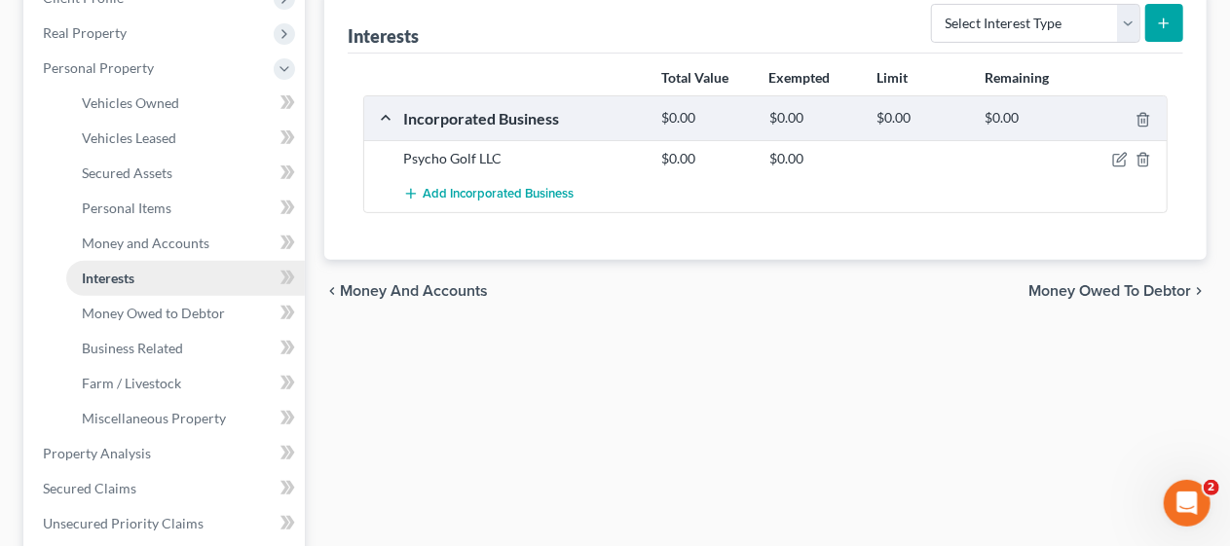
scroll to position [390, 0]
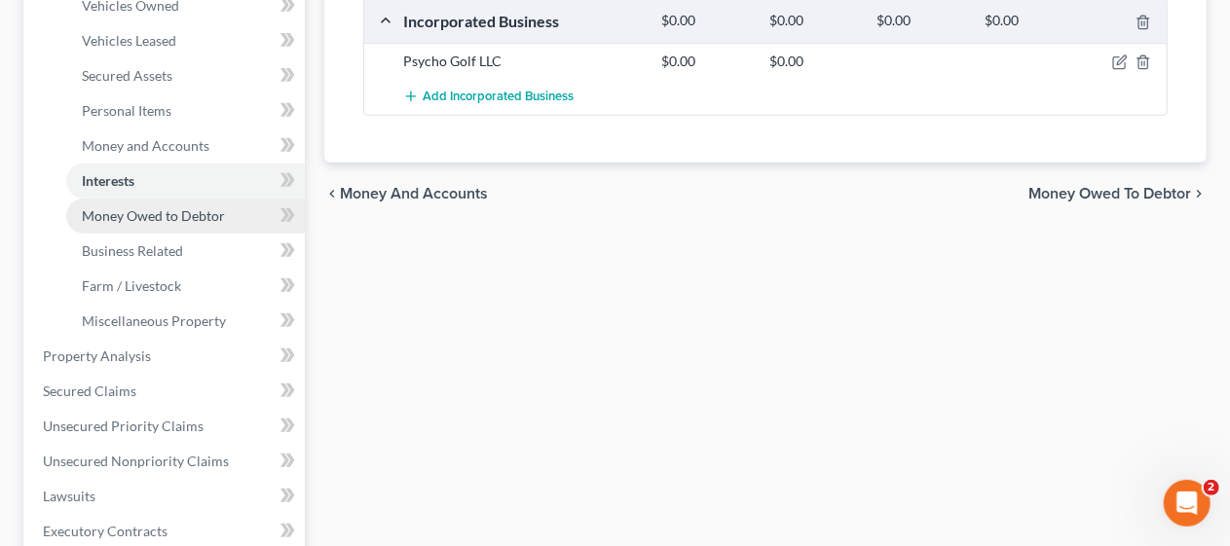
click at [197, 218] on span "Money Owed to Debtor" at bounding box center [153, 215] width 143 height 17
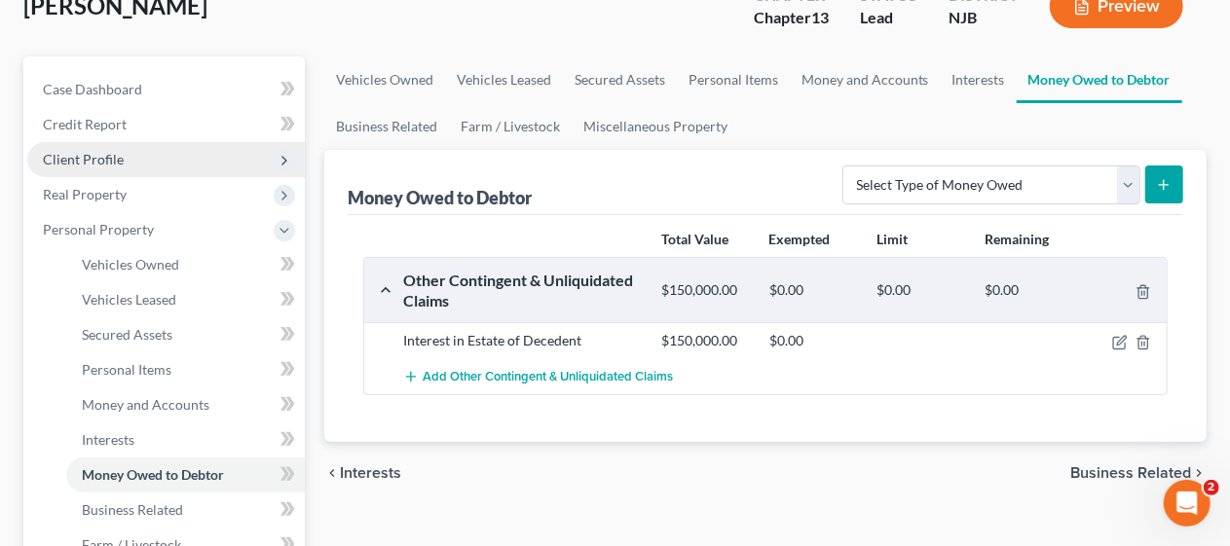
scroll to position [195, 0]
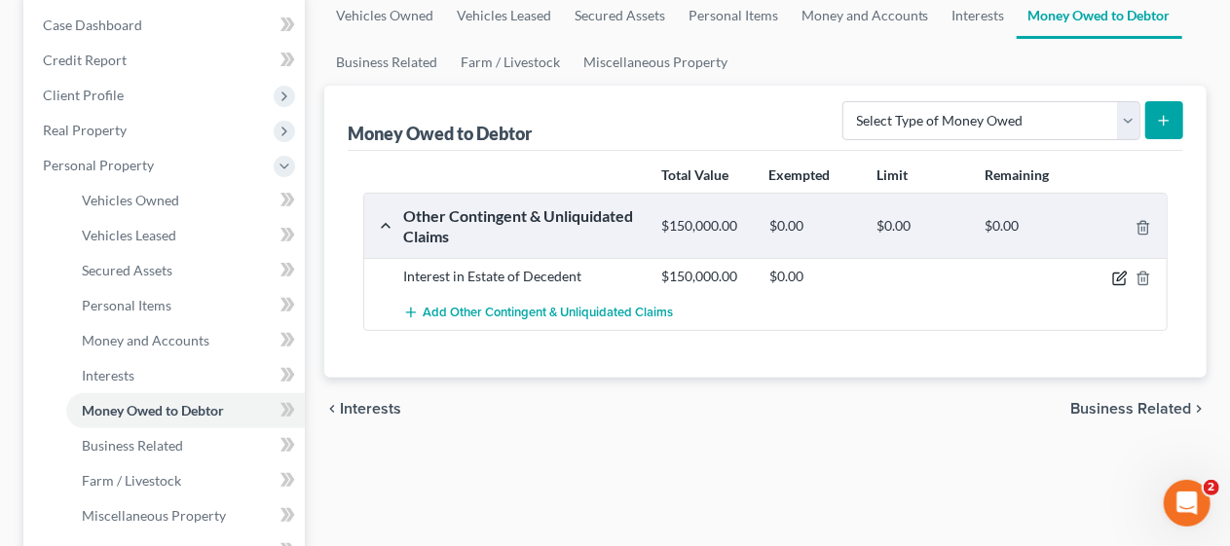
click at [1122, 272] on icon "button" at bounding box center [1121, 276] width 9 height 9
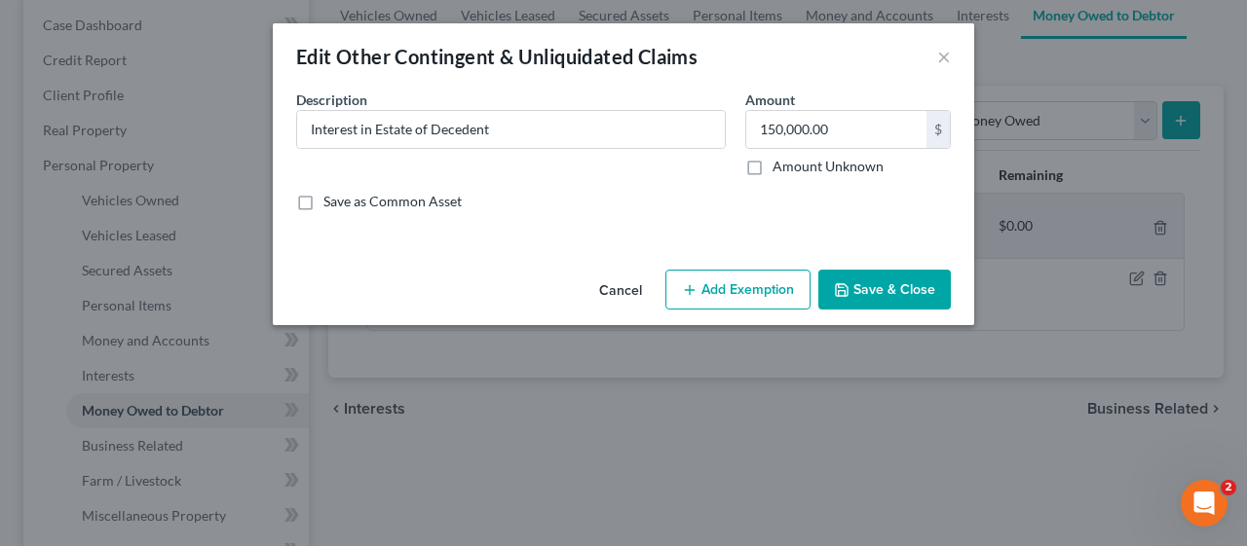
click at [772, 165] on label "Amount Unknown" at bounding box center [827, 166] width 111 height 19
click at [780, 165] on input "Amount Unknown" at bounding box center [786, 163] width 13 height 13
checkbox input "true"
type input "0.00"
click at [898, 288] on button "Save & Close" at bounding box center [884, 290] width 132 height 41
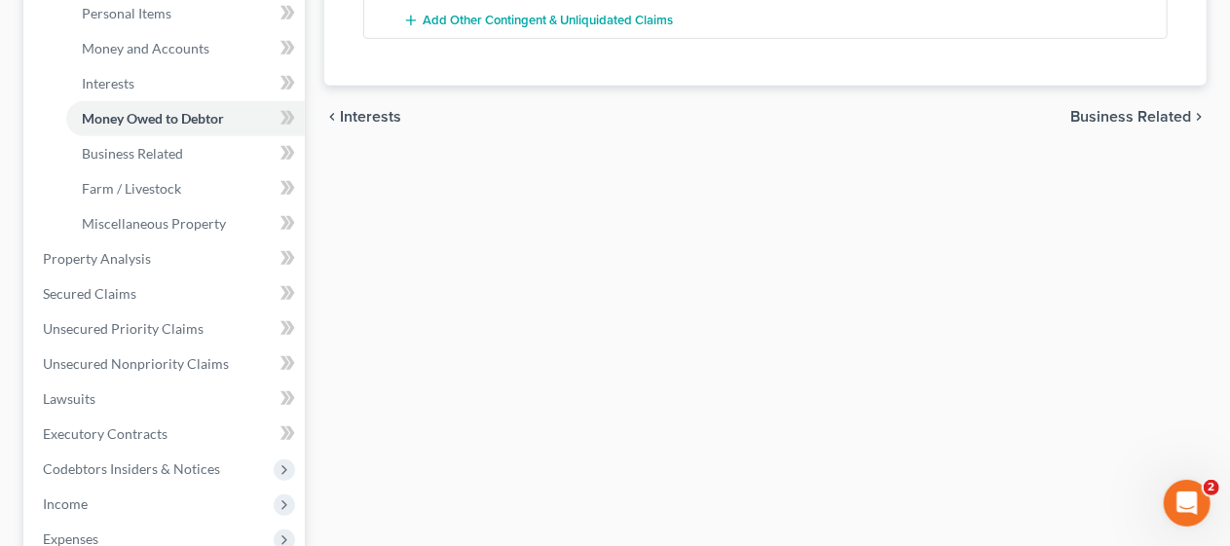
scroll to position [584, 0]
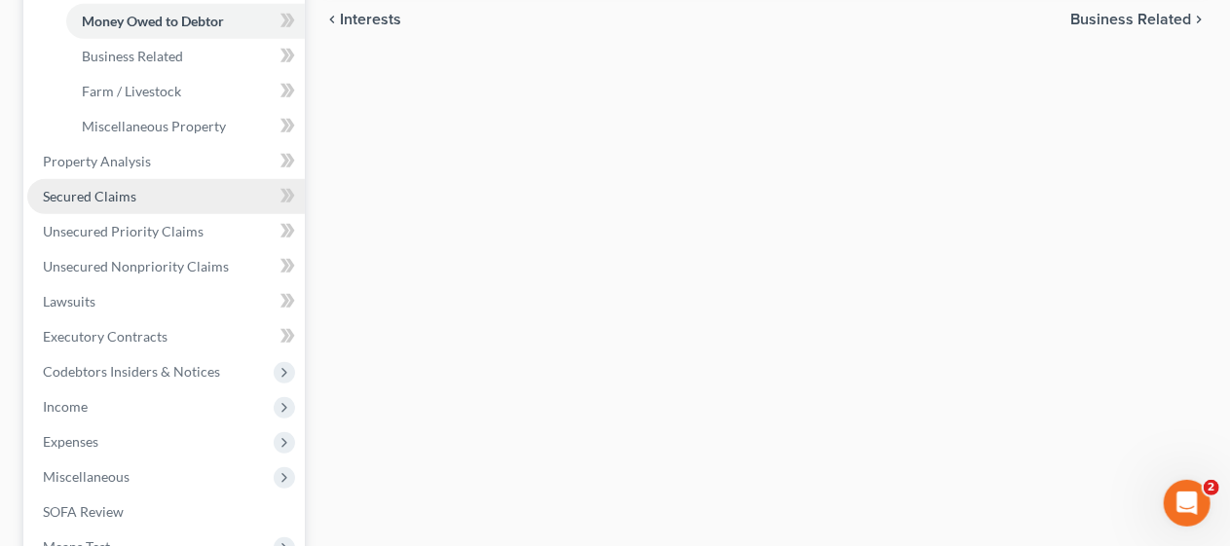
click at [181, 193] on link "Secured Claims" at bounding box center [166, 196] width 278 height 35
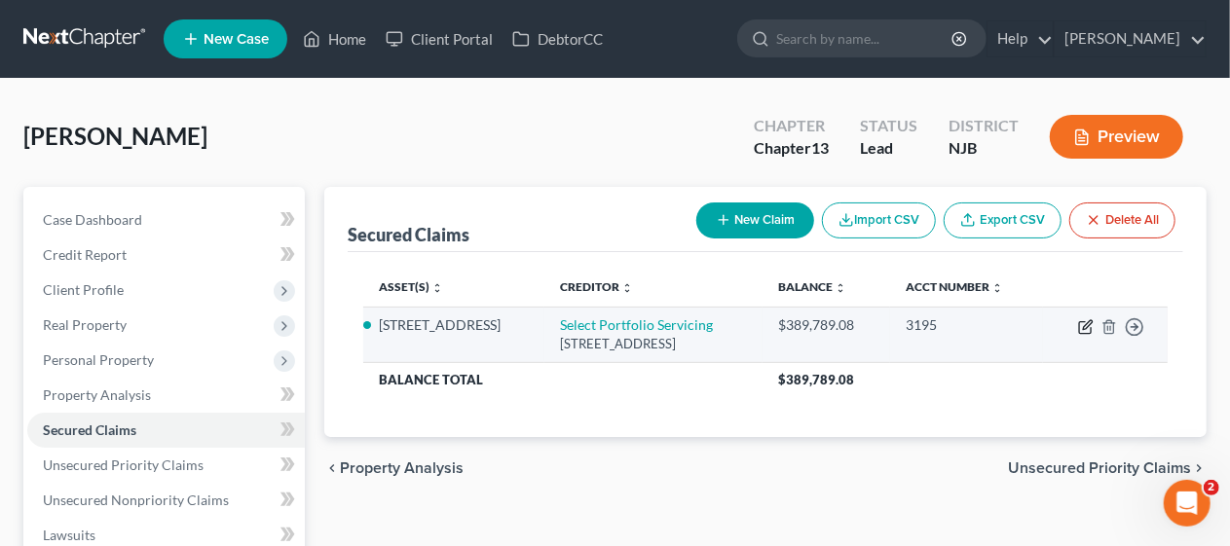
click at [1083, 321] on icon "button" at bounding box center [1086, 327] width 16 height 16
select select "46"
select select "3"
select select "0"
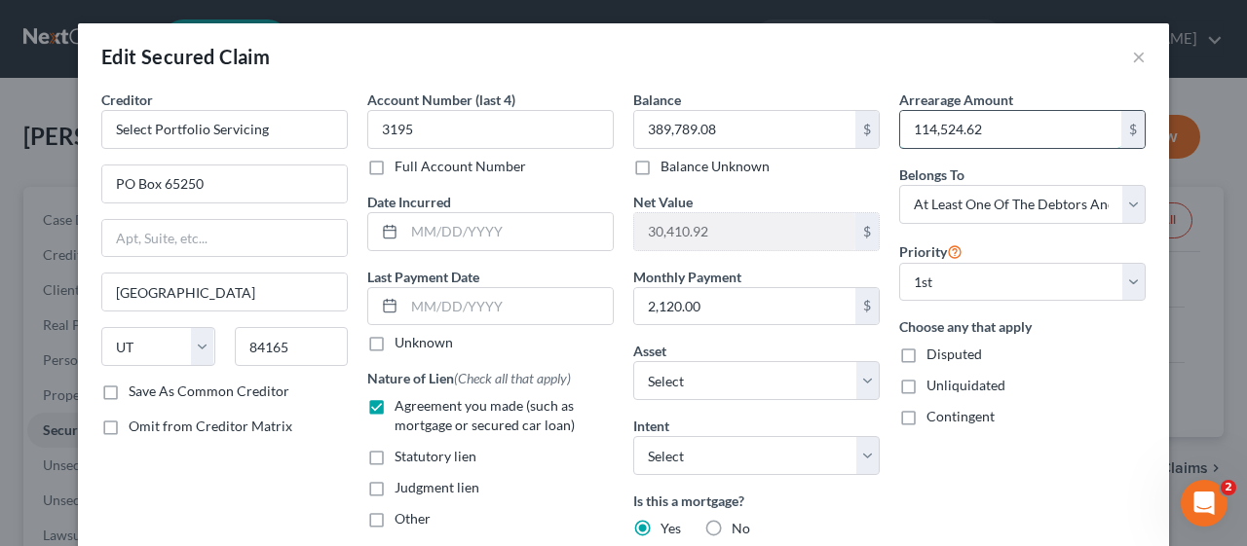
click at [959, 127] on input "114,524.62" at bounding box center [1010, 129] width 221 height 37
type input "111,276.93"
click at [925, 471] on div "Arrearage Amount 111,276.93 $ Belongs To * Select Debtor 1 Only Debtor 2 Only D…" at bounding box center [1022, 418] width 266 height 656
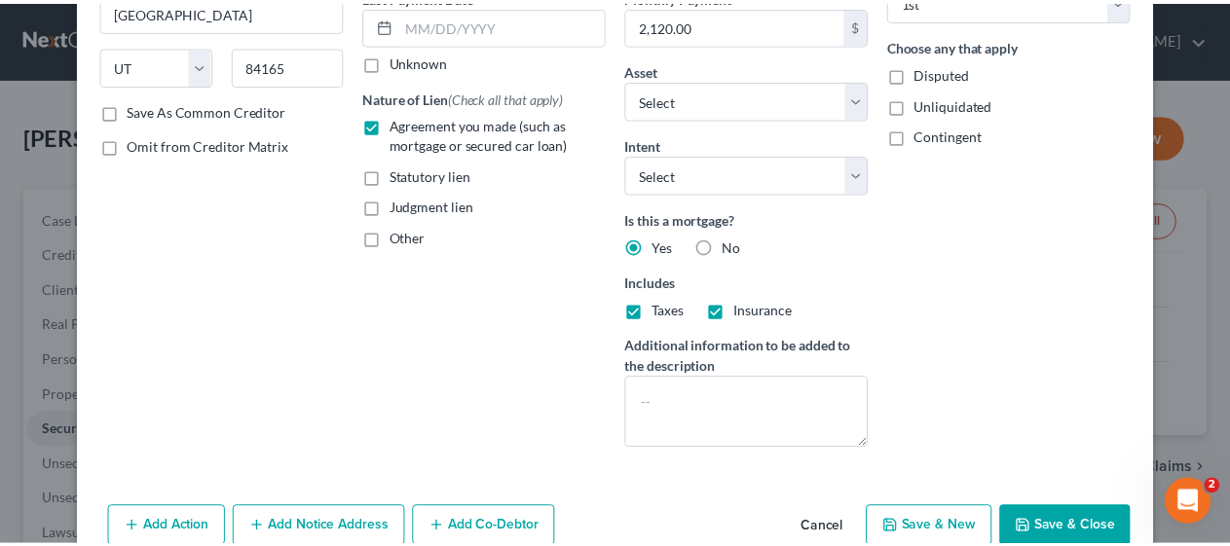
scroll to position [292, 0]
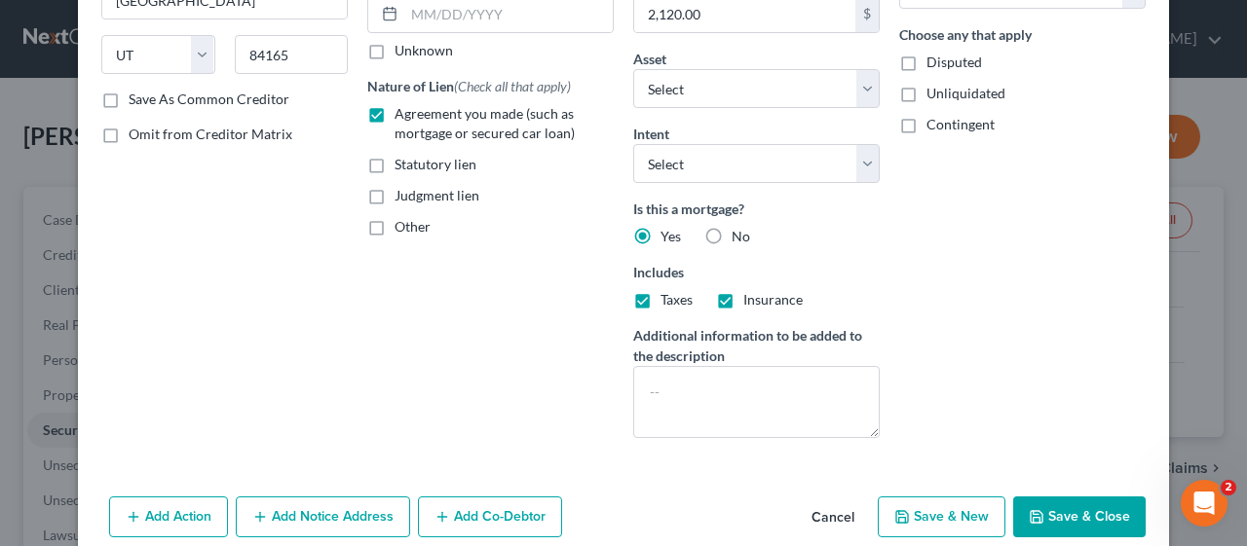
click at [1068, 505] on button "Save & Close" at bounding box center [1079, 517] width 132 height 41
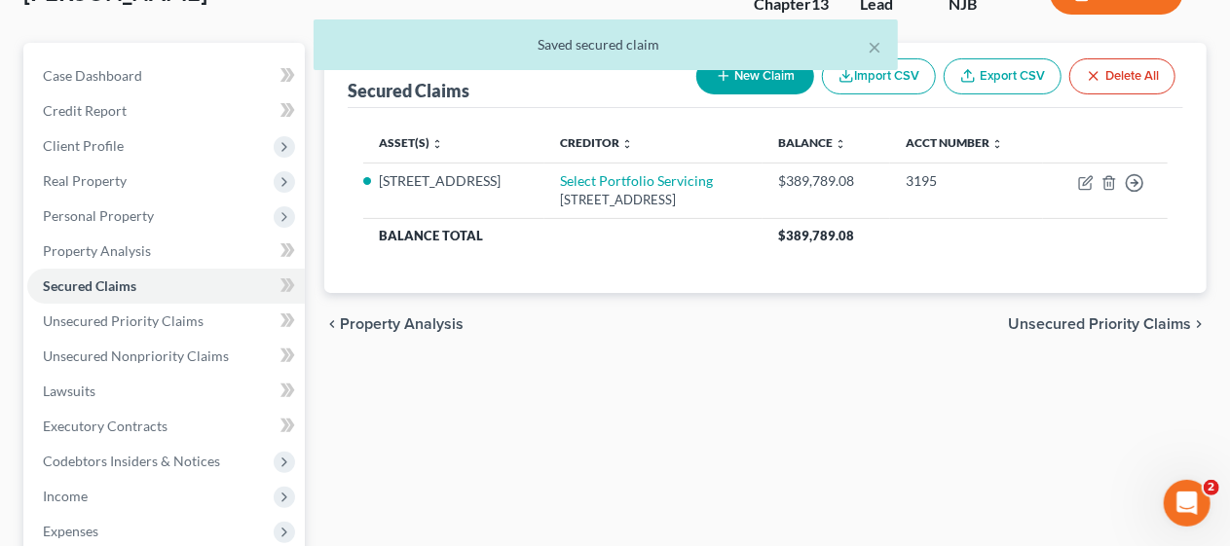
scroll to position [195, 0]
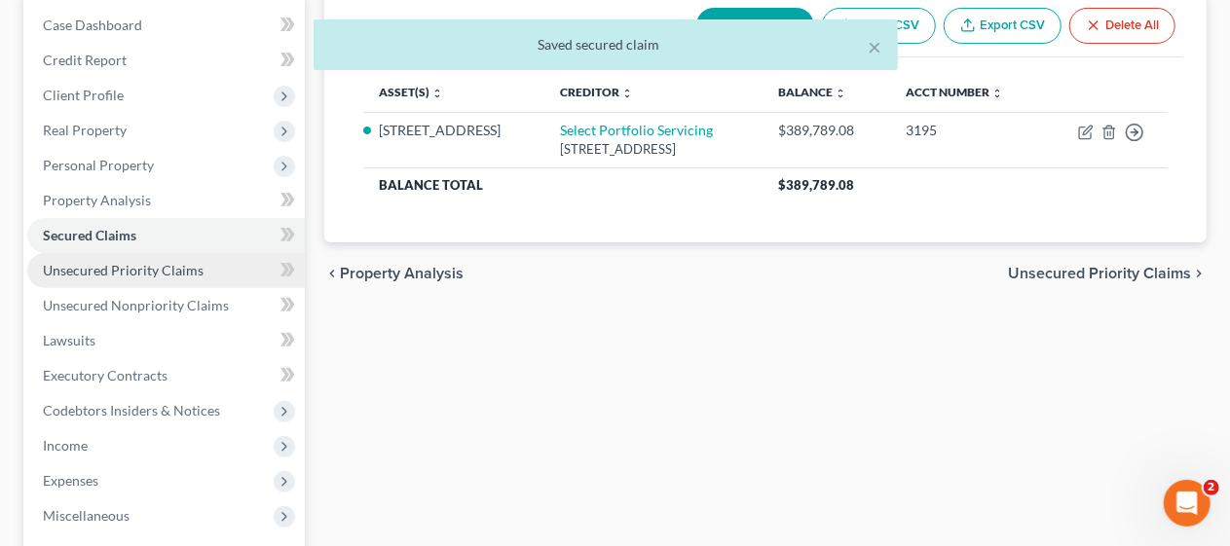
click at [171, 269] on span "Unsecured Priority Claims" at bounding box center [123, 270] width 161 height 17
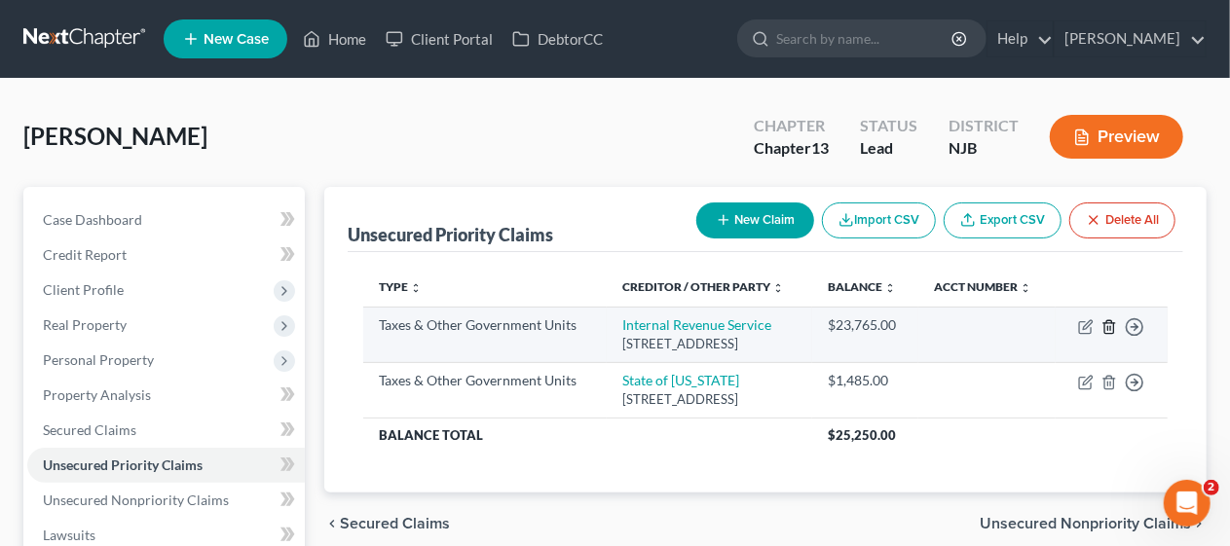
click at [1109, 335] on icon "button" at bounding box center [1109, 327] width 16 height 16
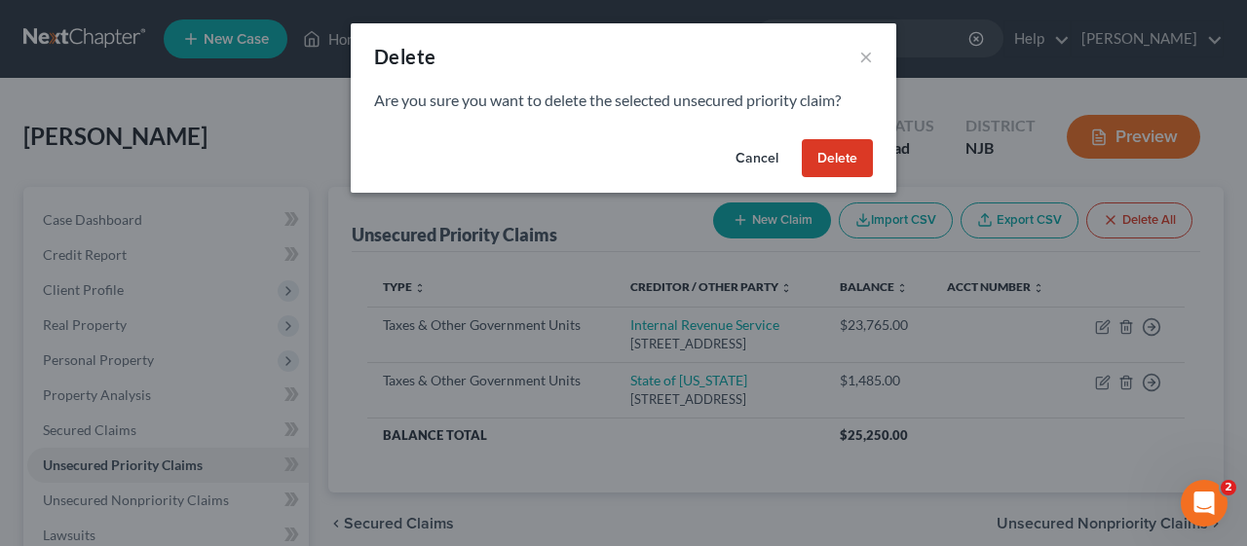
click at [834, 158] on button "Delete" at bounding box center [837, 158] width 71 height 39
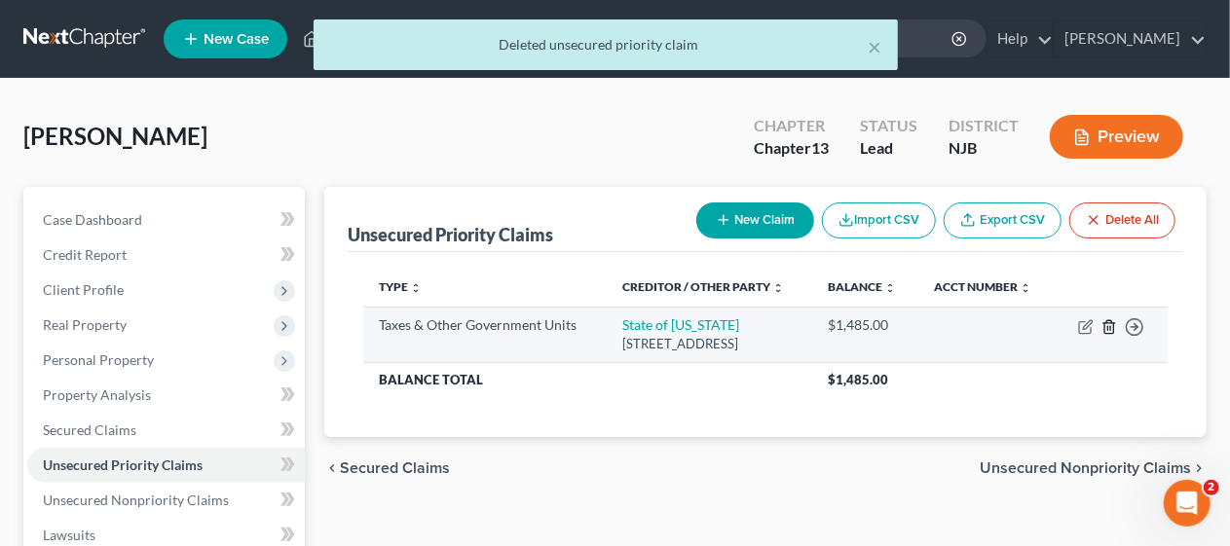
click at [1110, 330] on line "button" at bounding box center [1110, 328] width 0 height 4
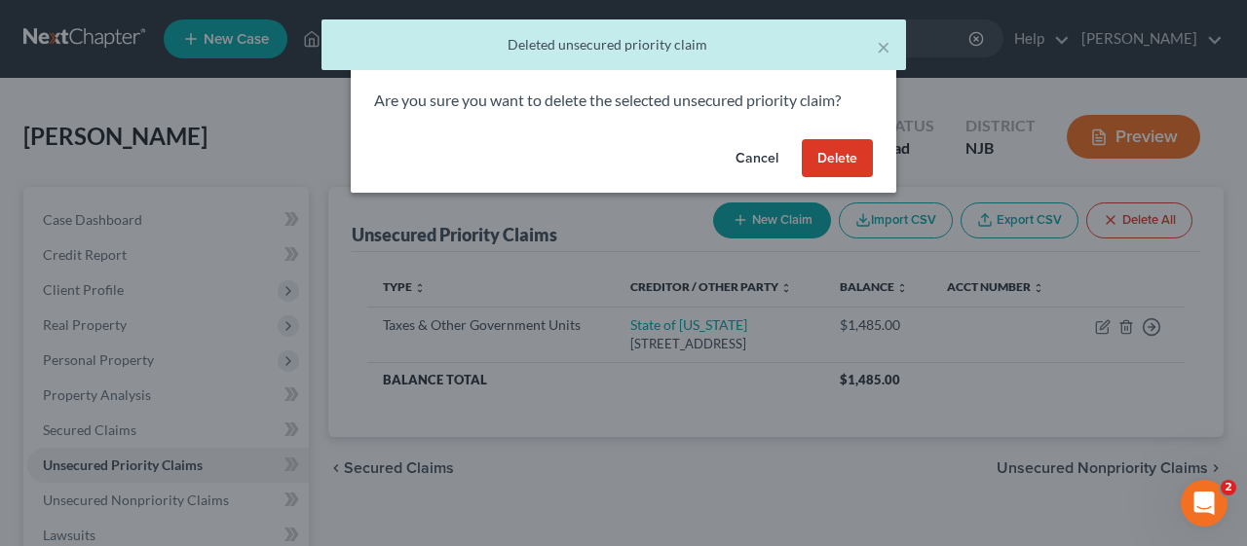
click at [845, 159] on button "Delete" at bounding box center [837, 158] width 71 height 39
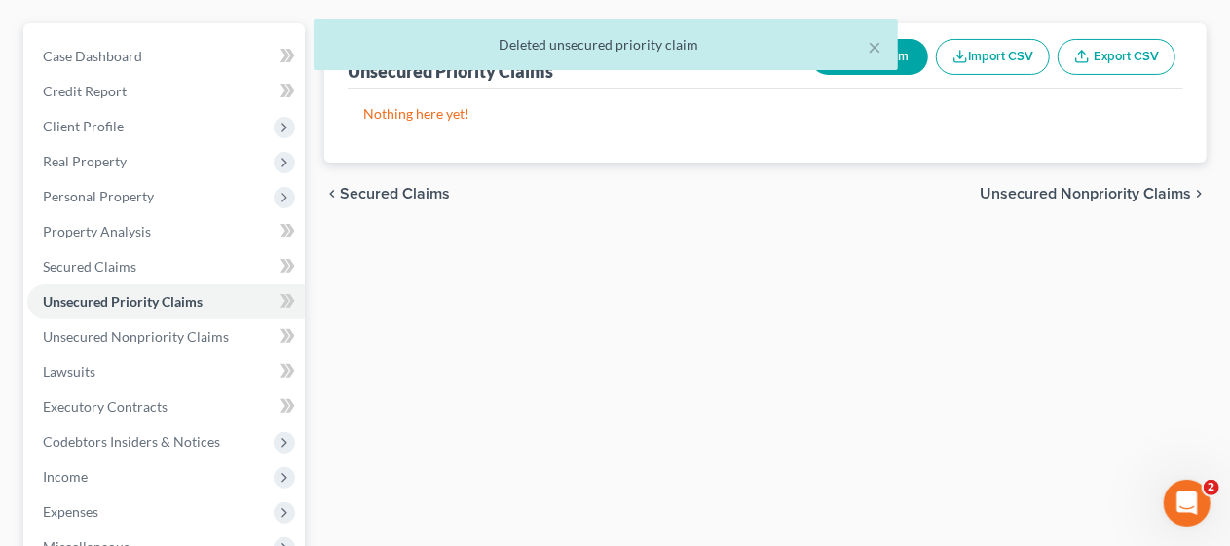
scroll to position [195, 0]
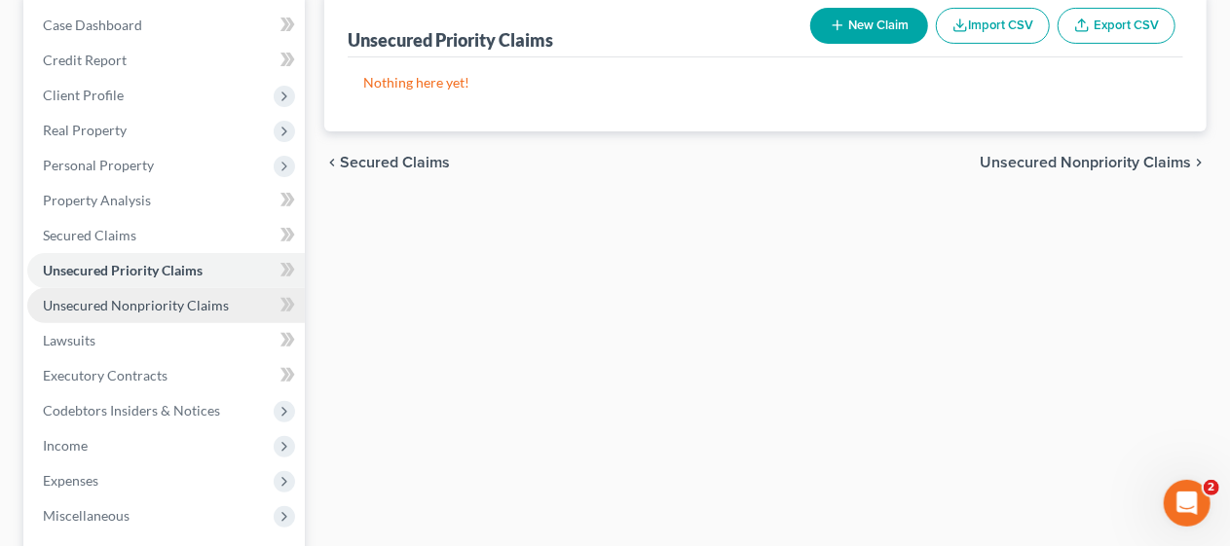
click at [185, 302] on span "Unsecured Nonpriority Claims" at bounding box center [136, 305] width 186 height 17
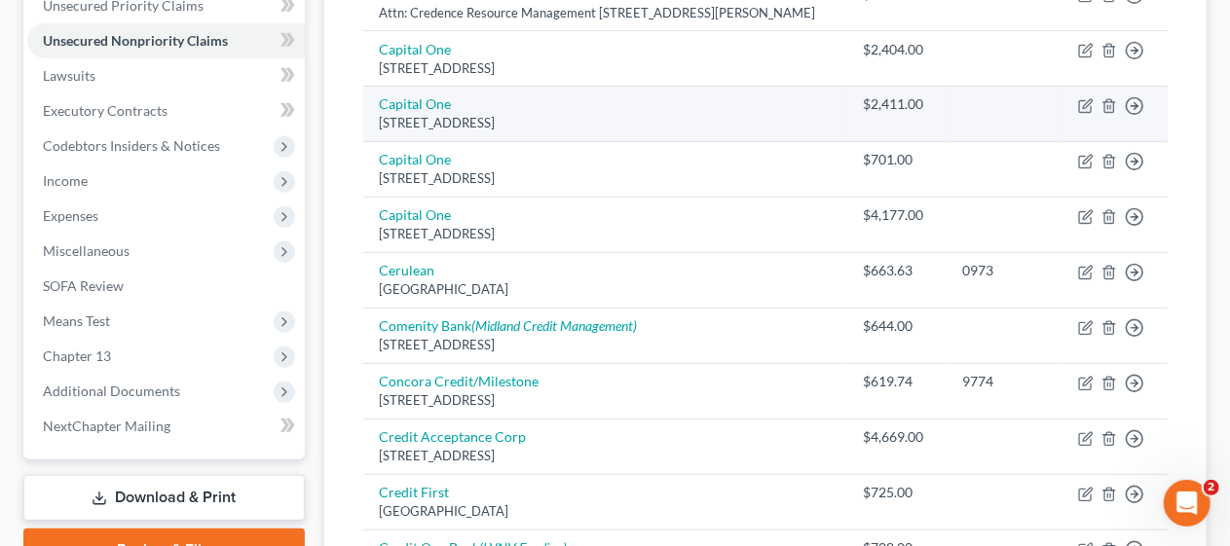
scroll to position [487, 0]
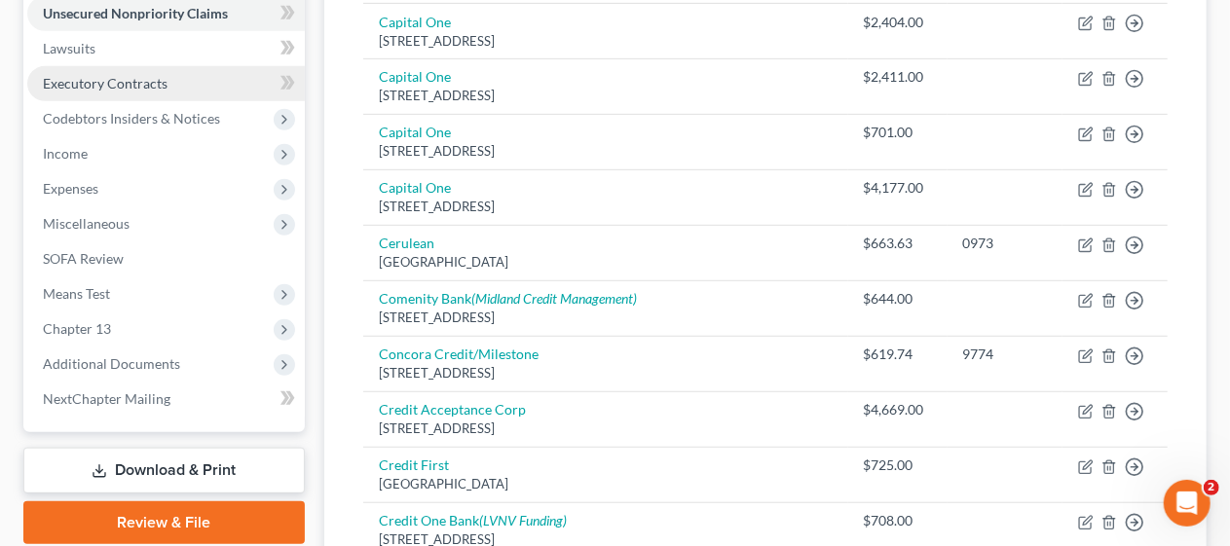
click at [165, 75] on span "Executory Contracts" at bounding box center [105, 83] width 125 height 17
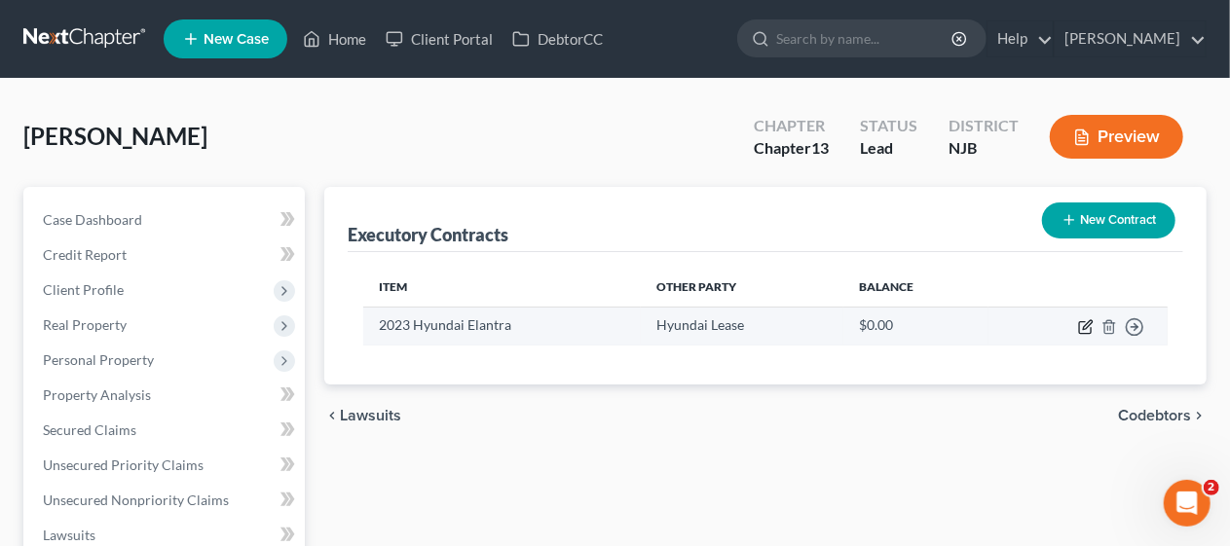
click at [1087, 325] on icon "button" at bounding box center [1086, 327] width 16 height 16
select select "4"
select select "0"
select select "1"
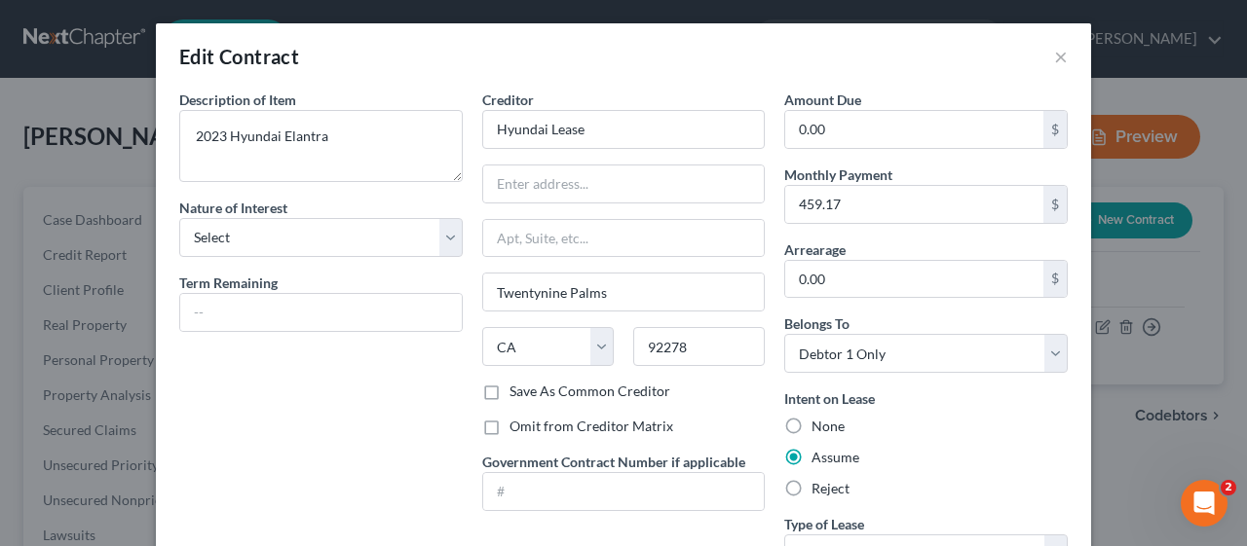
click at [992, 430] on div "None" at bounding box center [925, 426] width 283 height 19
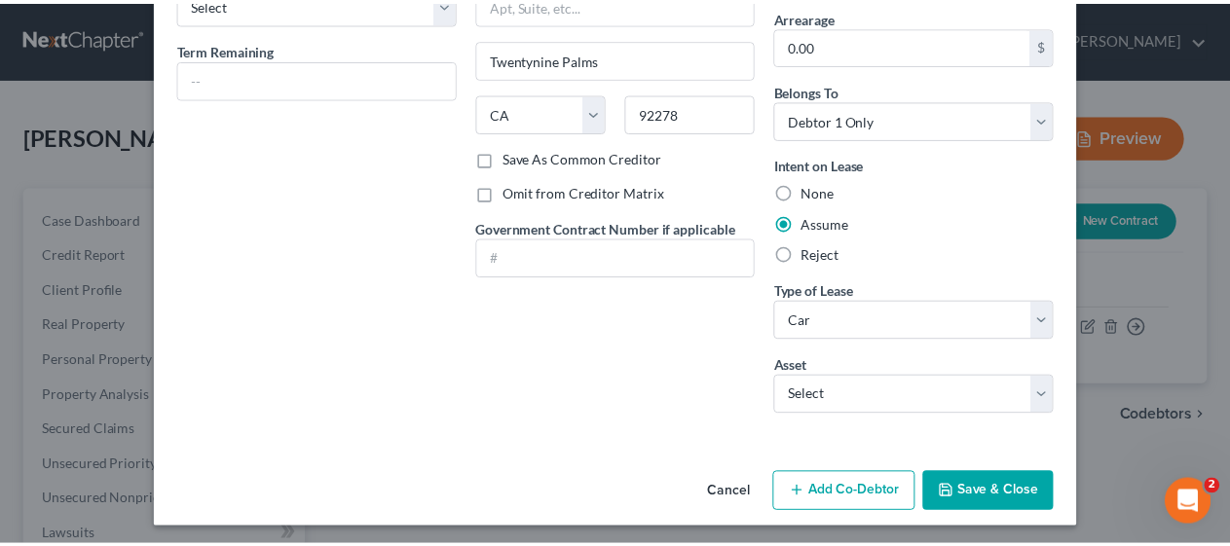
scroll to position [236, 0]
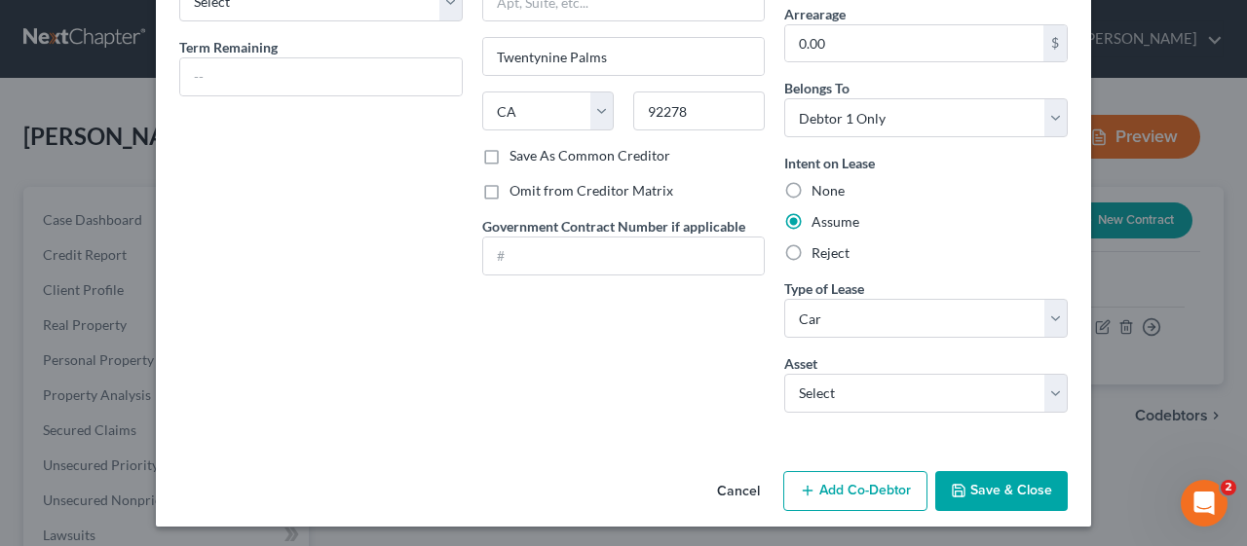
click at [1003, 484] on button "Save & Close" at bounding box center [1001, 491] width 132 height 41
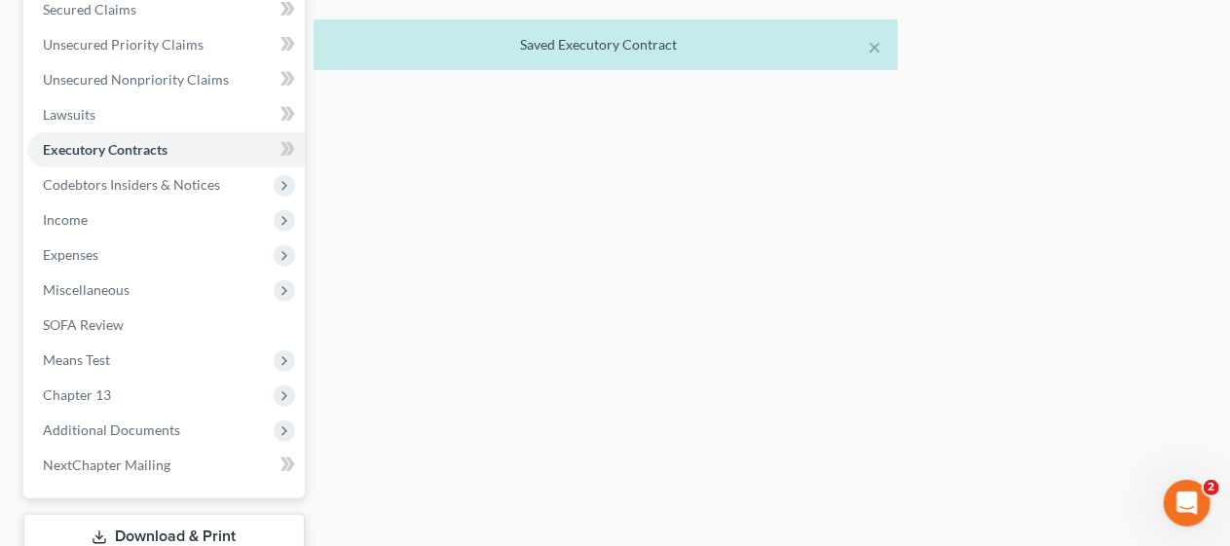
scroll to position [487, 0]
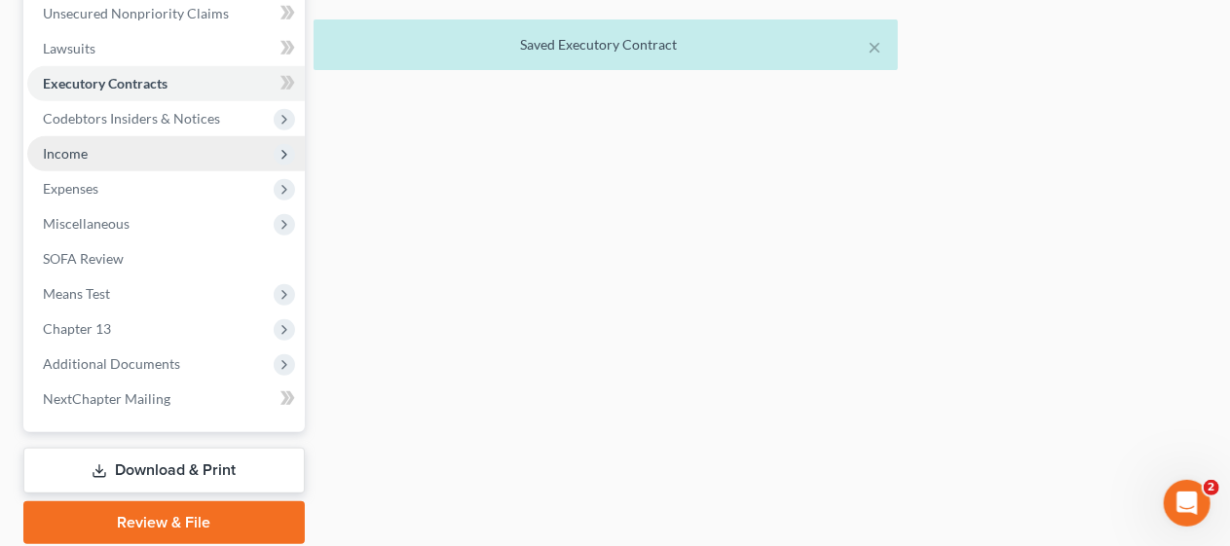
click at [195, 148] on span "Income" at bounding box center [166, 153] width 278 height 35
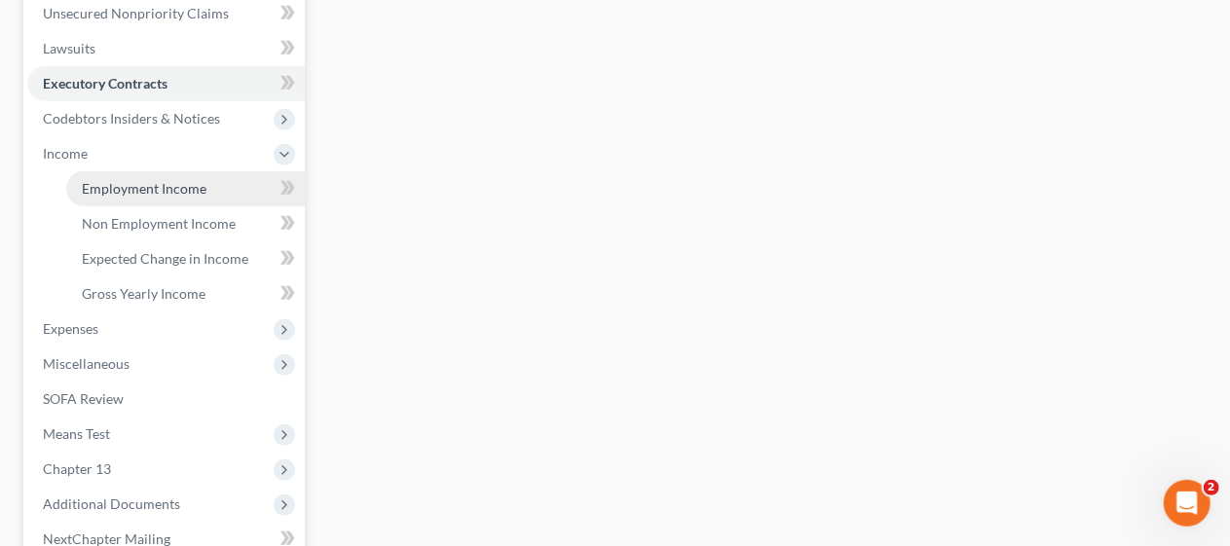
click at [208, 187] on link "Employment Income" at bounding box center [185, 188] width 239 height 35
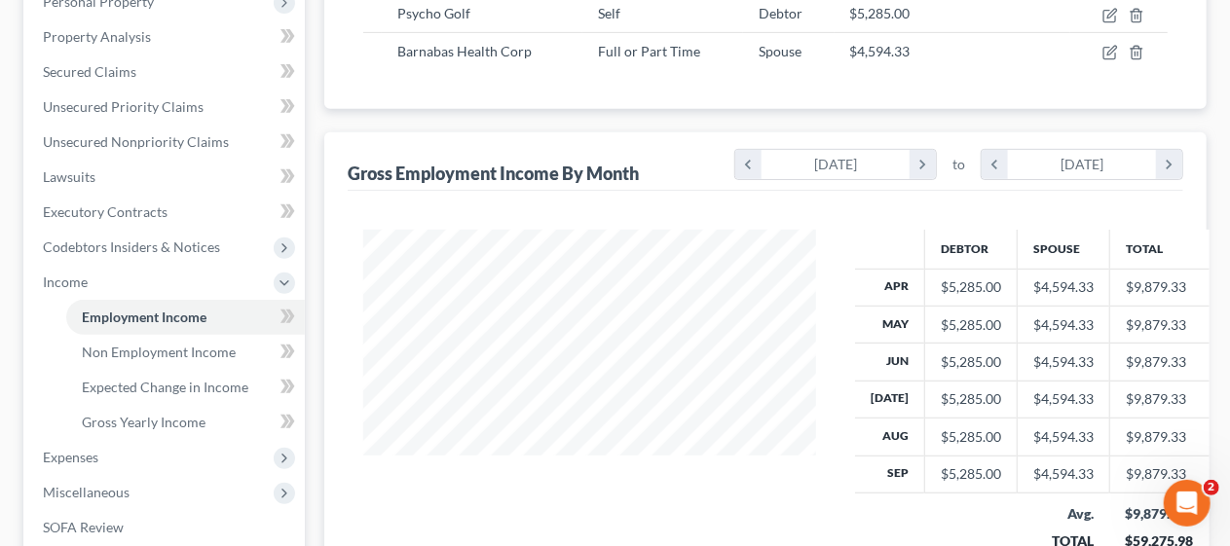
scroll to position [390, 0]
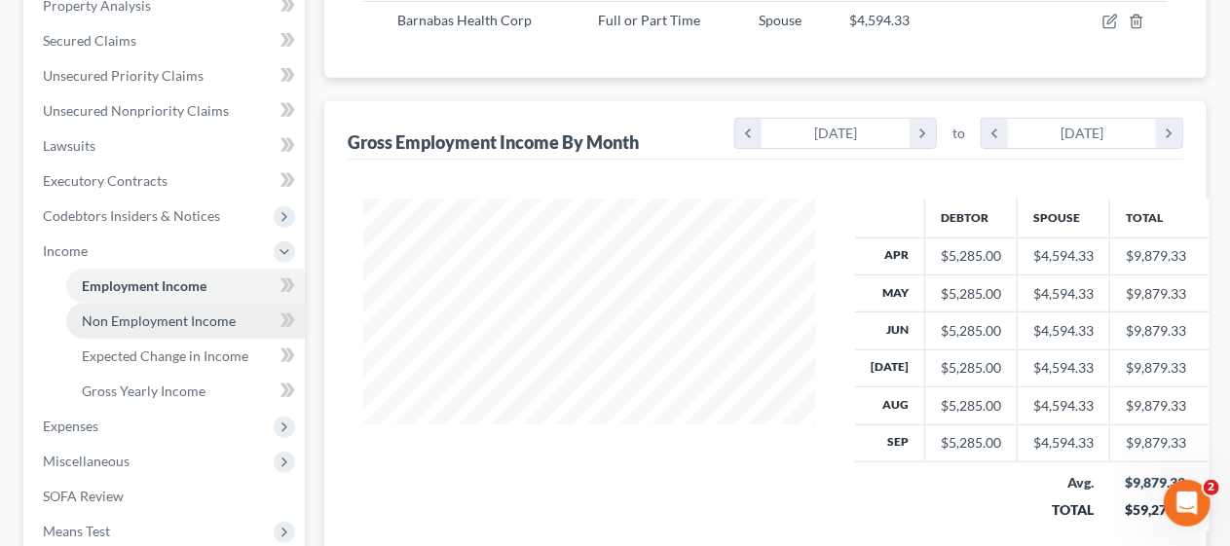
click at [219, 317] on span "Non Employment Income" at bounding box center [159, 321] width 154 height 17
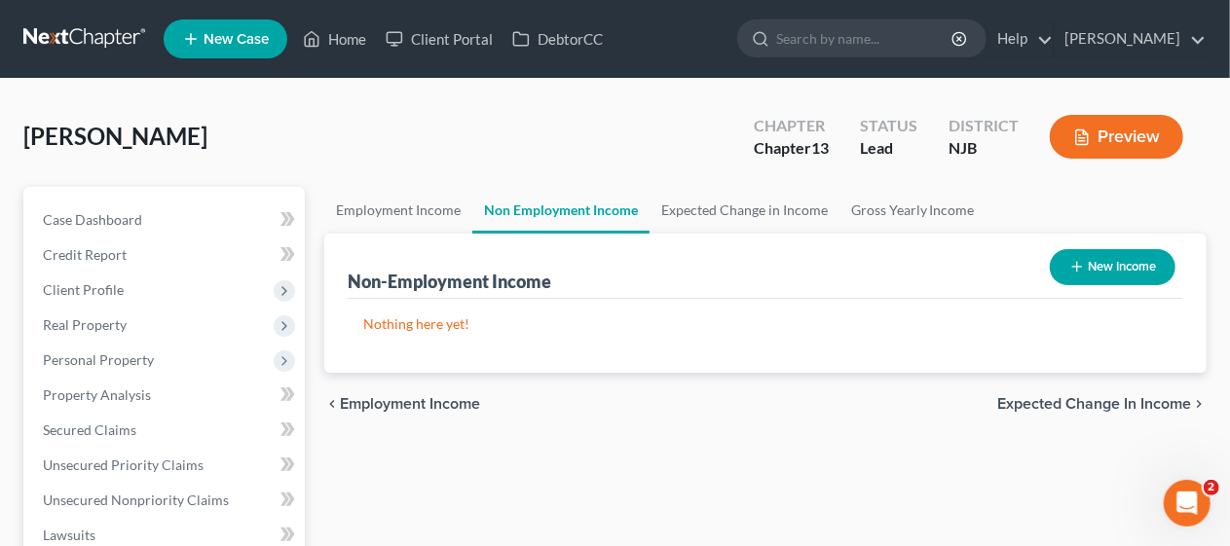
click at [561, 409] on div "chevron_left Employment Income Expected Change in Income chevron_right" at bounding box center [765, 404] width 882 height 62
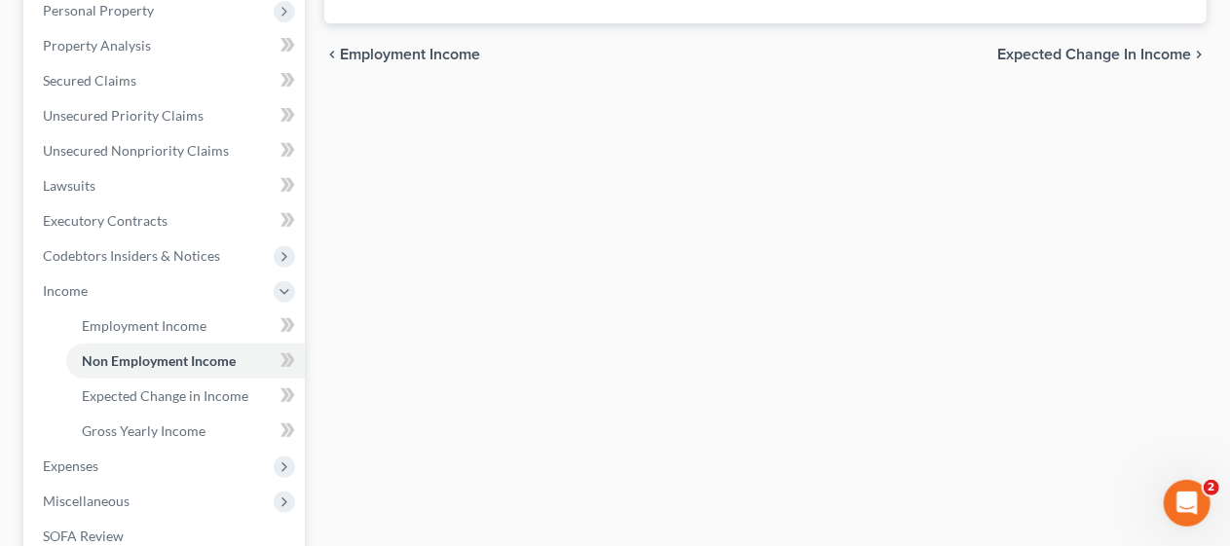
scroll to position [487, 0]
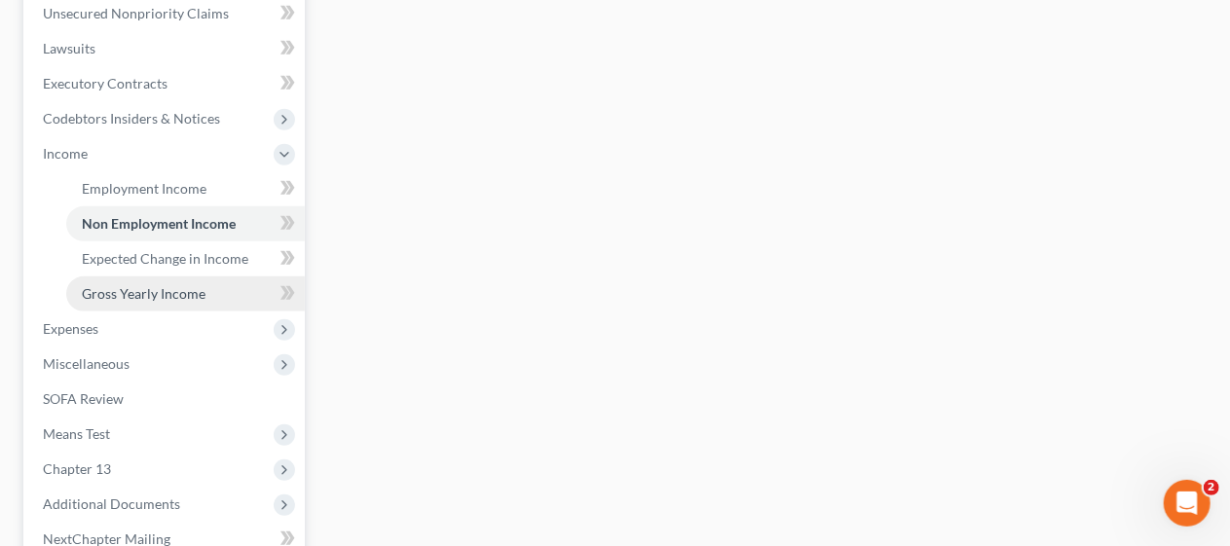
click at [216, 291] on link "Gross Yearly Income" at bounding box center [185, 294] width 239 height 35
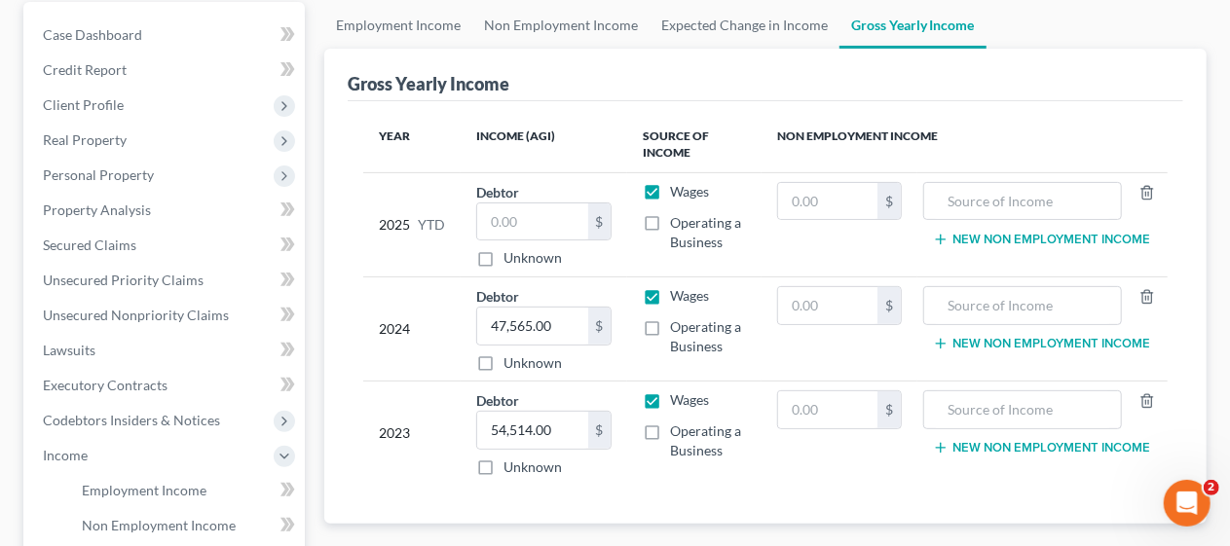
scroll to position [195, 0]
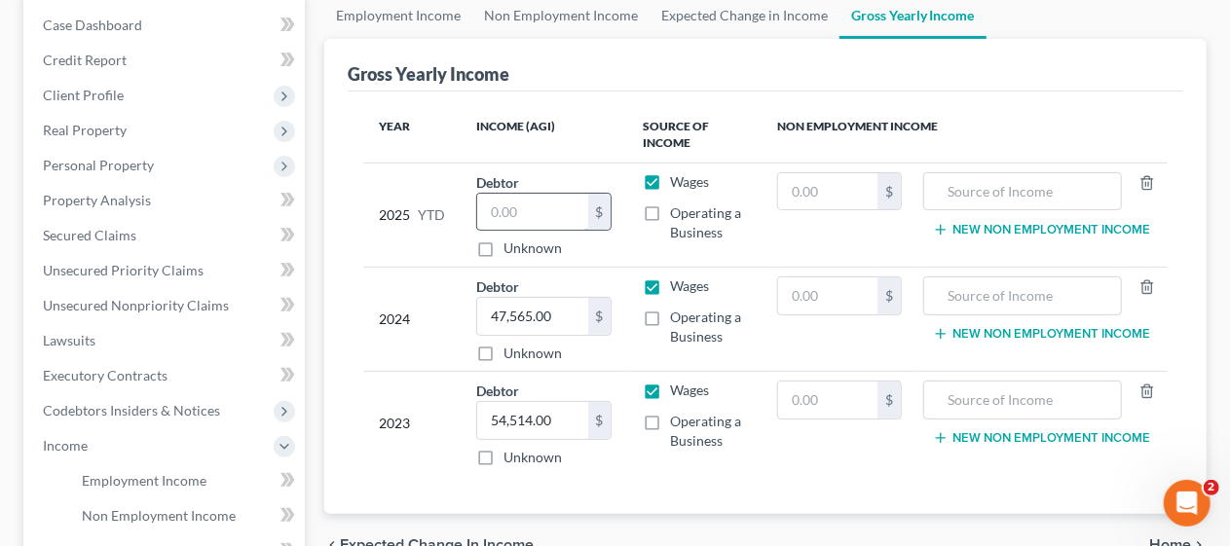
click at [489, 207] on input "text" at bounding box center [532, 212] width 111 height 37
type input "43,265.00"
click at [734, 474] on div "Year Income (AGI) Source of Income Non Employment Income 2025 YTD Debtor 43,265…" at bounding box center [766, 304] width 836 height 424
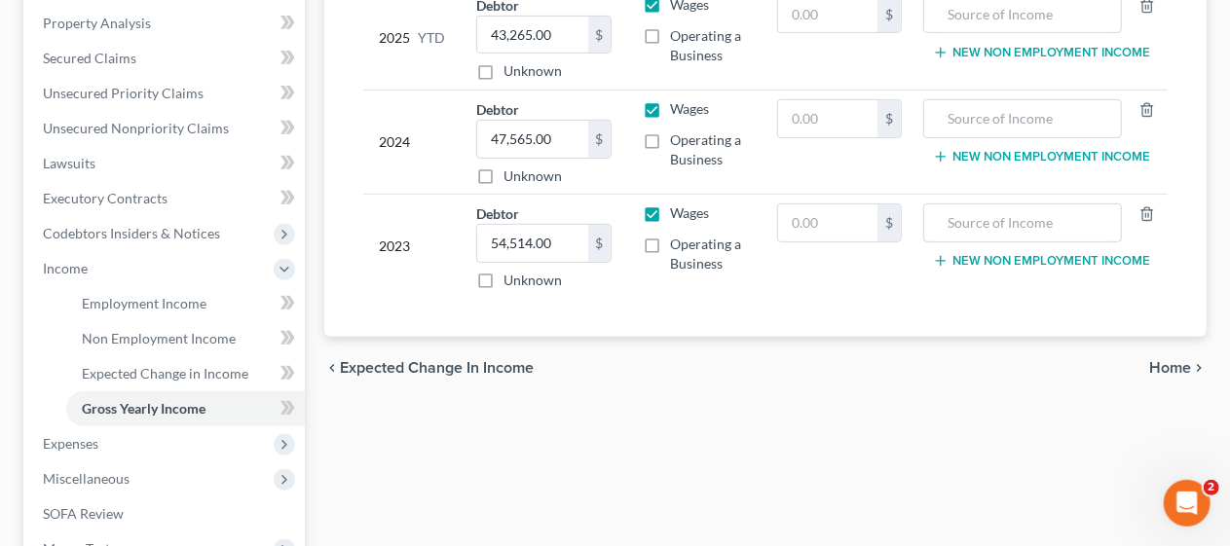
scroll to position [390, 0]
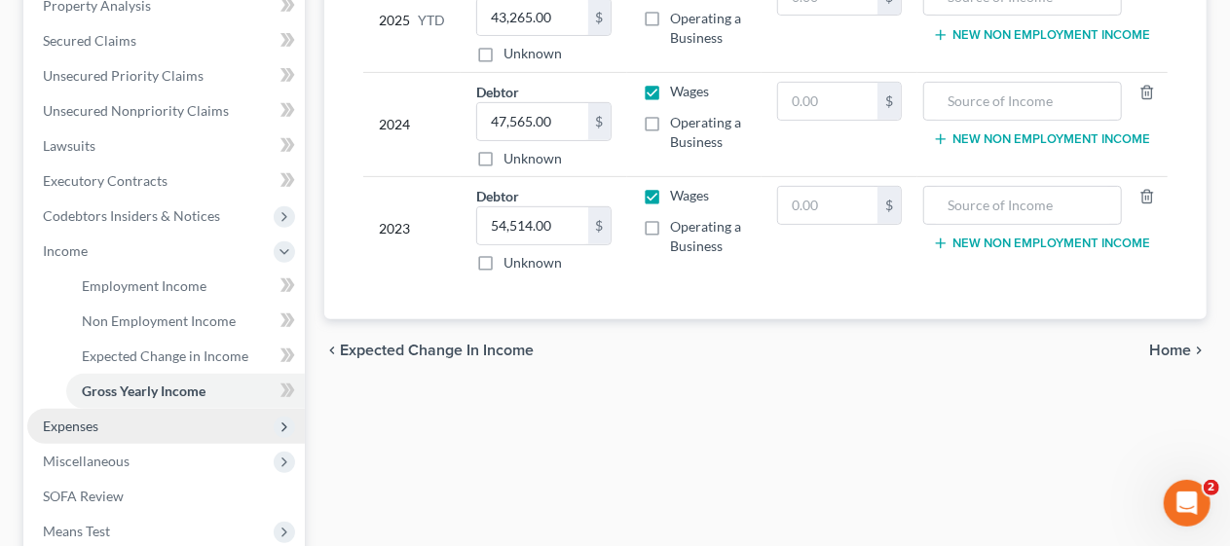
click at [202, 417] on span "Expenses" at bounding box center [166, 426] width 278 height 35
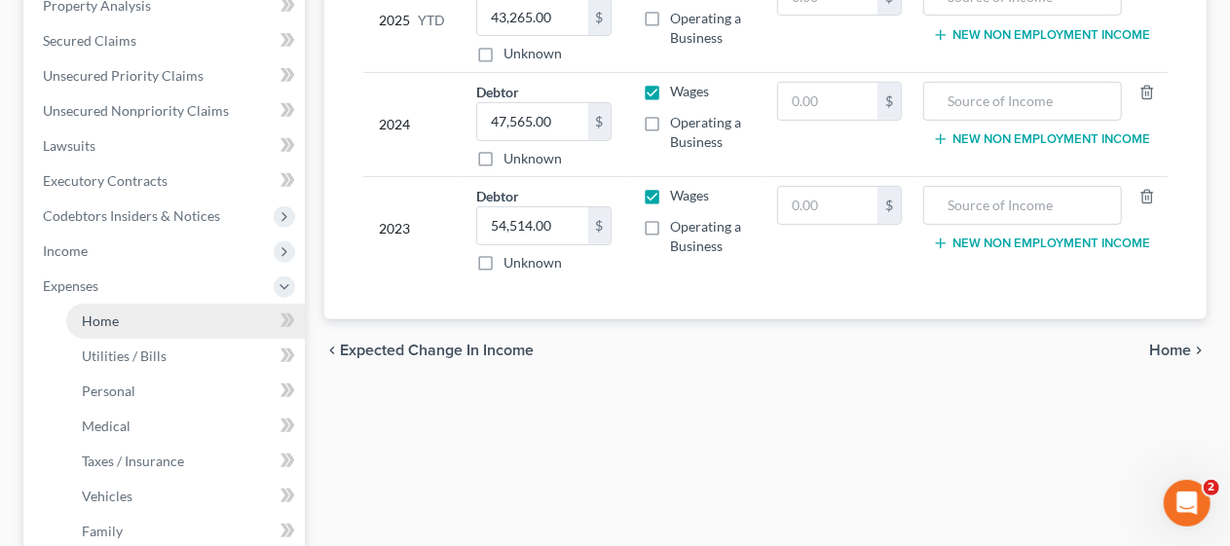
click at [205, 314] on link "Home" at bounding box center [185, 321] width 239 height 35
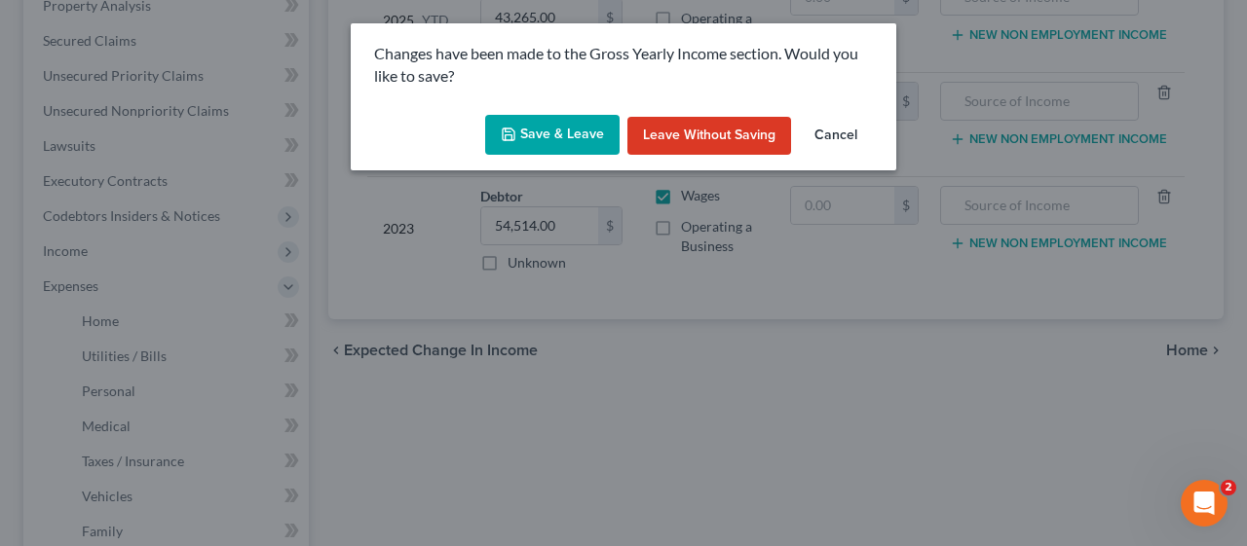
click at [528, 129] on button "Save & Leave" at bounding box center [552, 135] width 134 height 41
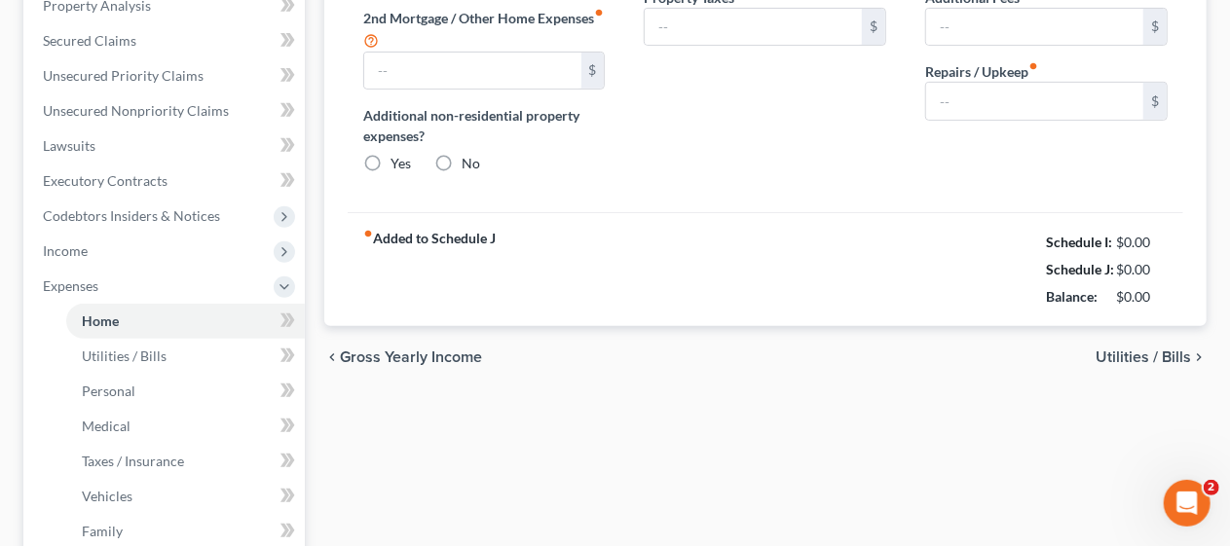
type input "2,120.00"
type input "0.00"
radio input "true"
type input "0.00"
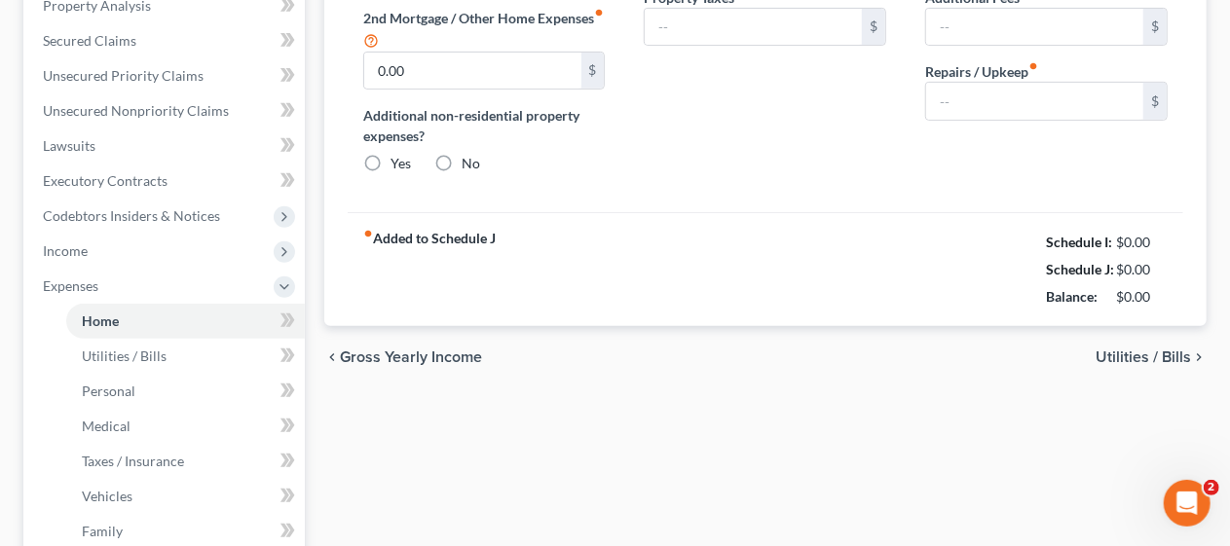
type input "0.00"
type input "150.00"
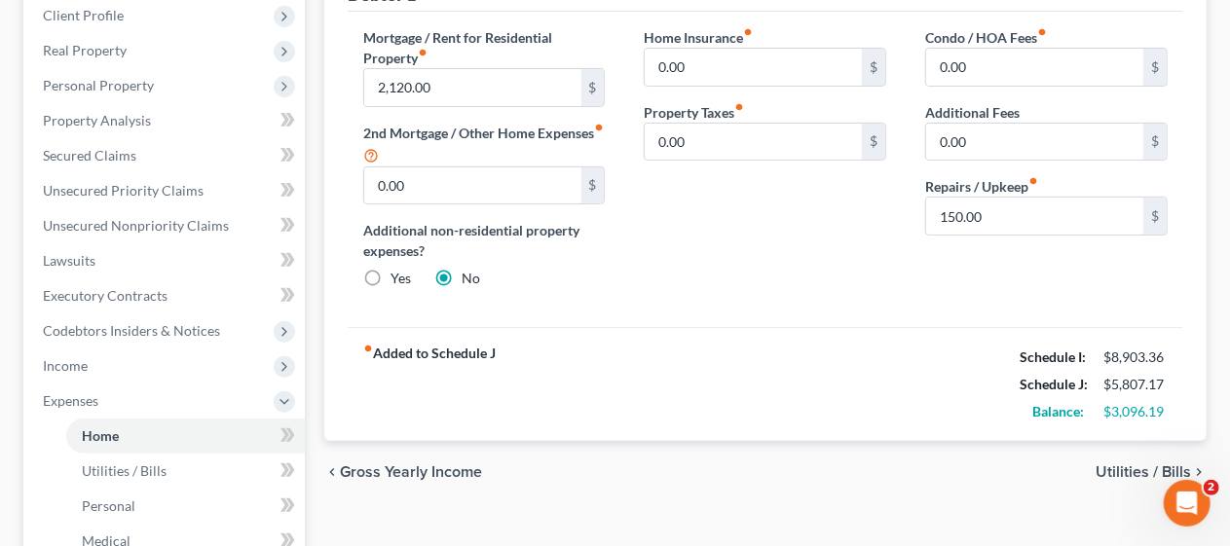
scroll to position [292, 0]
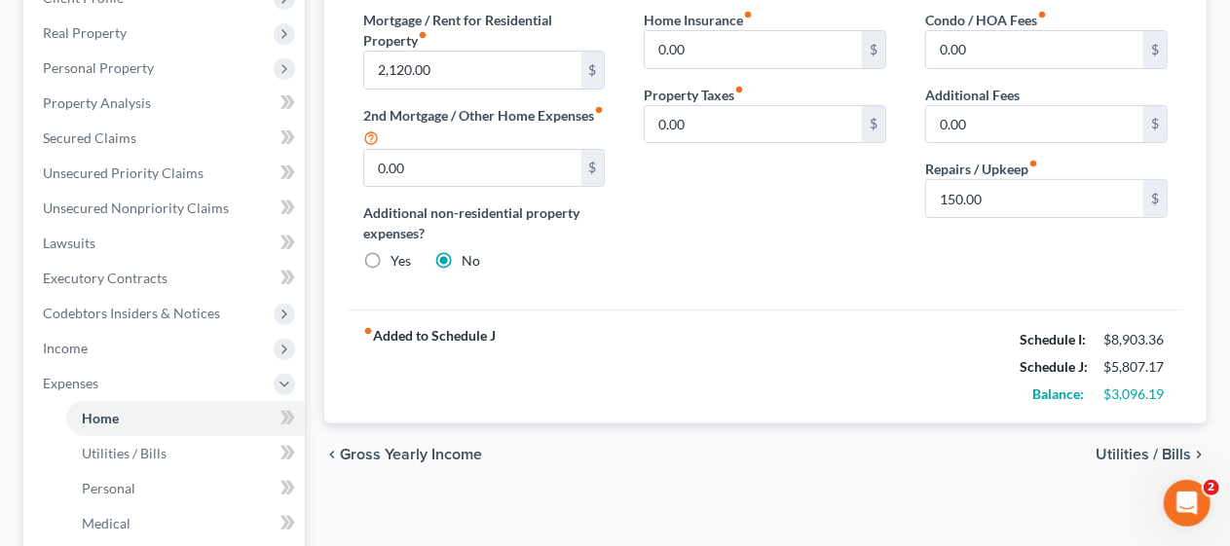
click at [1116, 447] on span "Utilities / Bills" at bounding box center [1143, 455] width 95 height 16
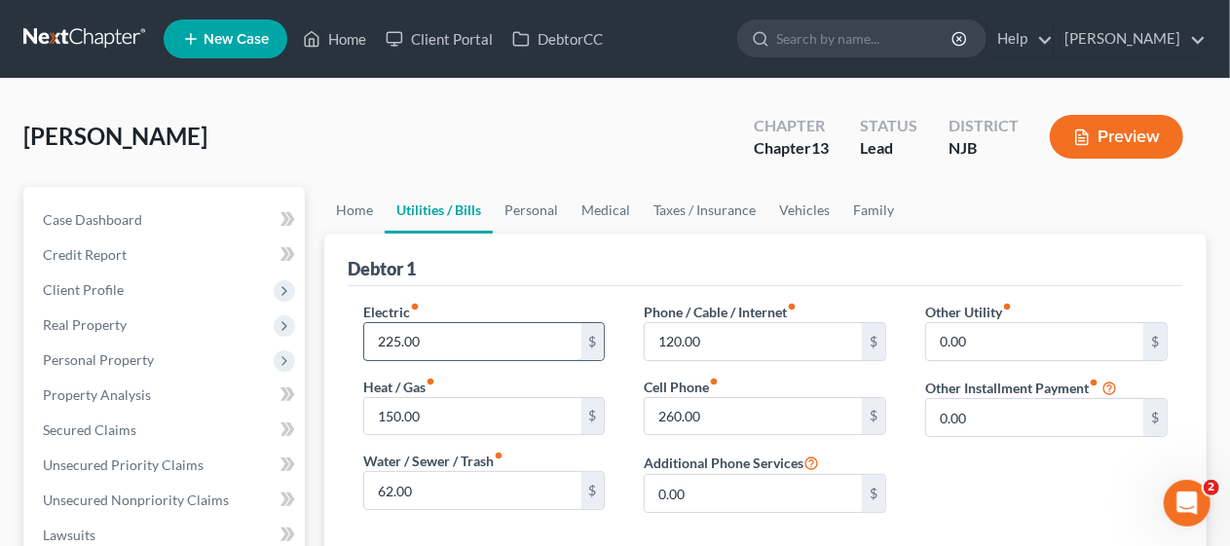
click at [431, 330] on input "225.00" at bounding box center [472, 341] width 217 height 37
type input "365.00"
click at [419, 411] on input "150.00" at bounding box center [472, 416] width 217 height 37
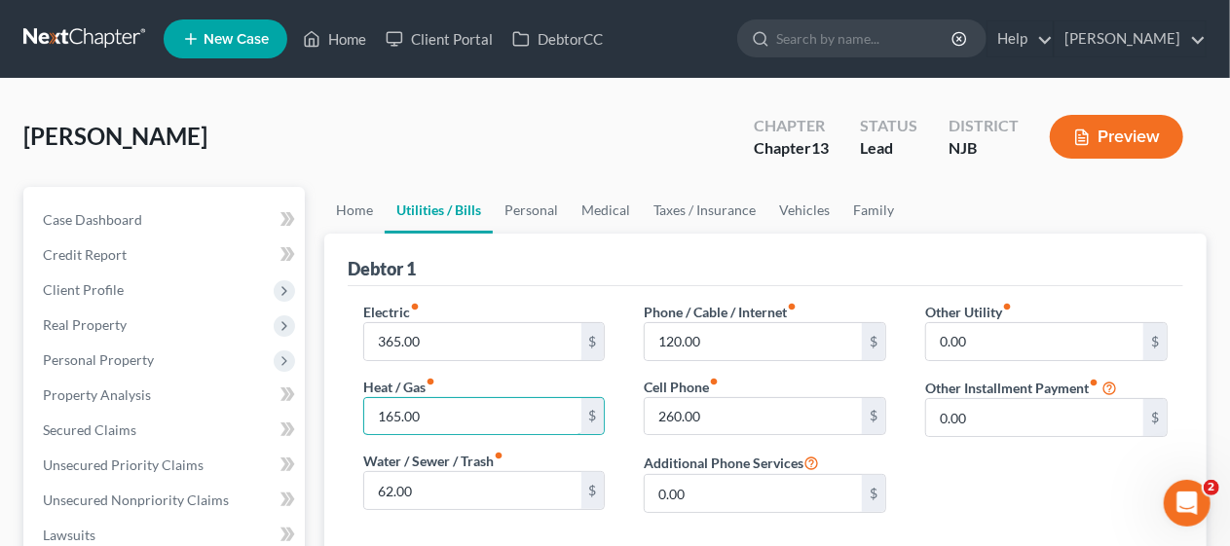
type input "165.00"
click at [625, 514] on div "Phone / Cable / Internet fiber_manual_record 120.00 $ Cell Phone fiber_manual_r…" at bounding box center [764, 415] width 281 height 227
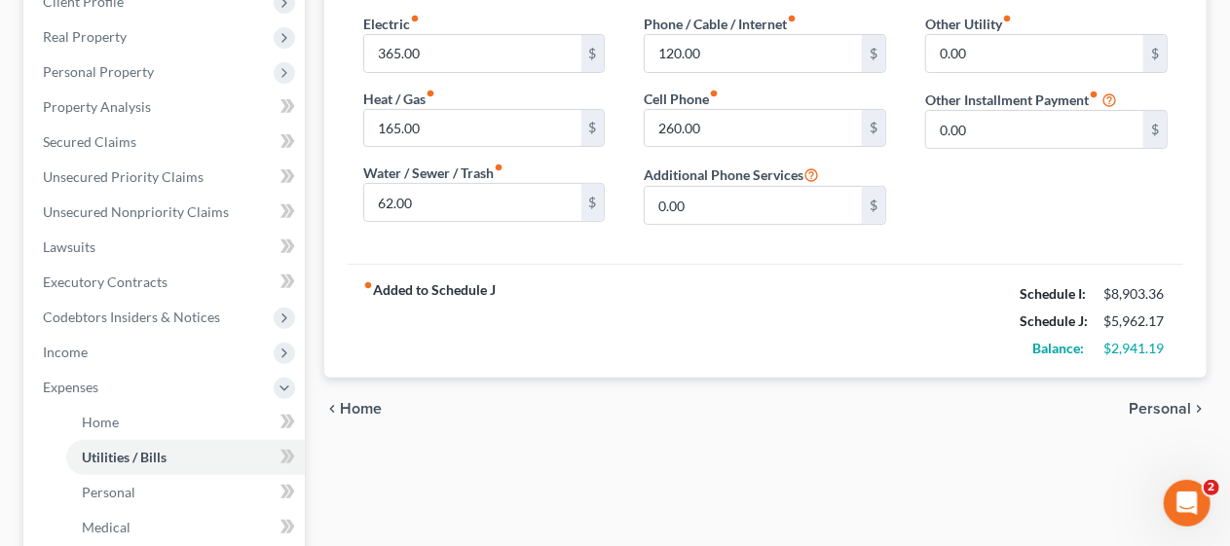
scroll to position [292, 0]
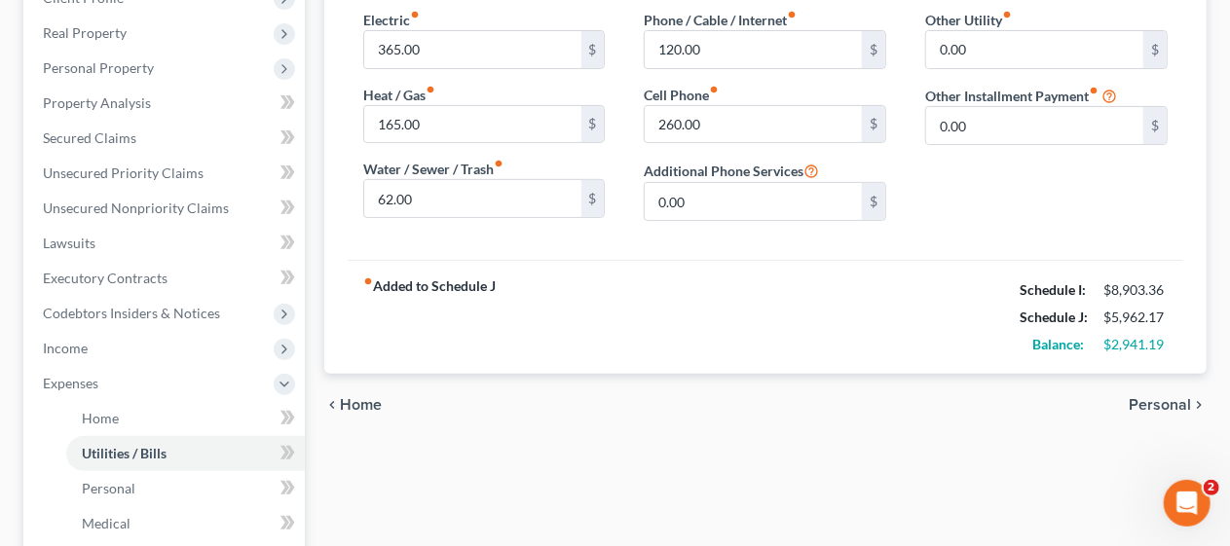
click at [1152, 398] on span "Personal" at bounding box center [1160, 405] width 62 height 16
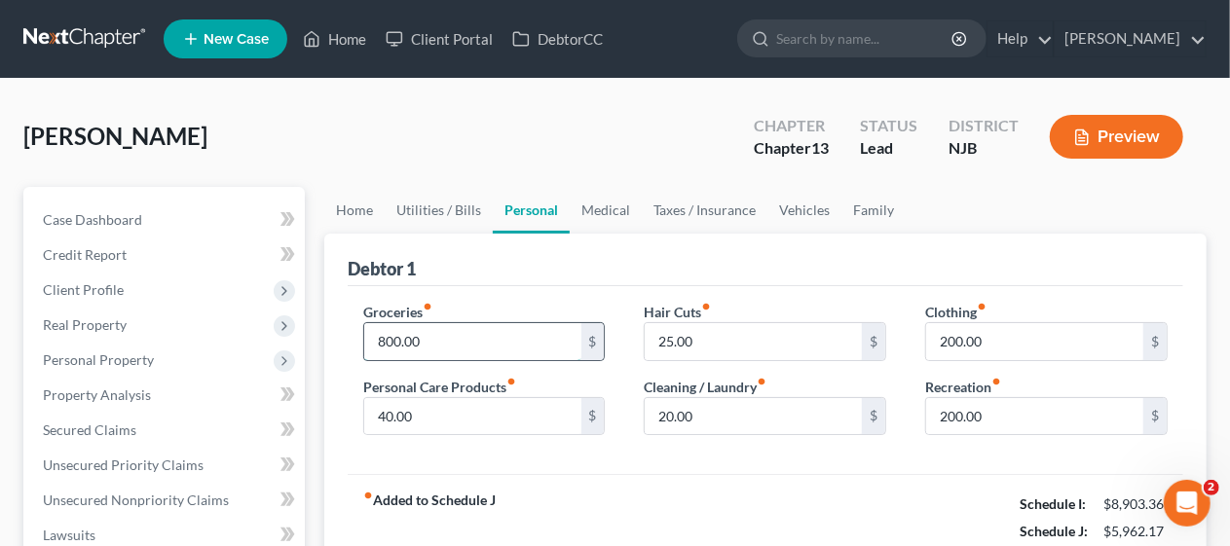
click at [409, 341] on input "800.00" at bounding box center [472, 341] width 217 height 37
type input "900.00"
click at [400, 417] on input "40.00" at bounding box center [472, 416] width 217 height 37
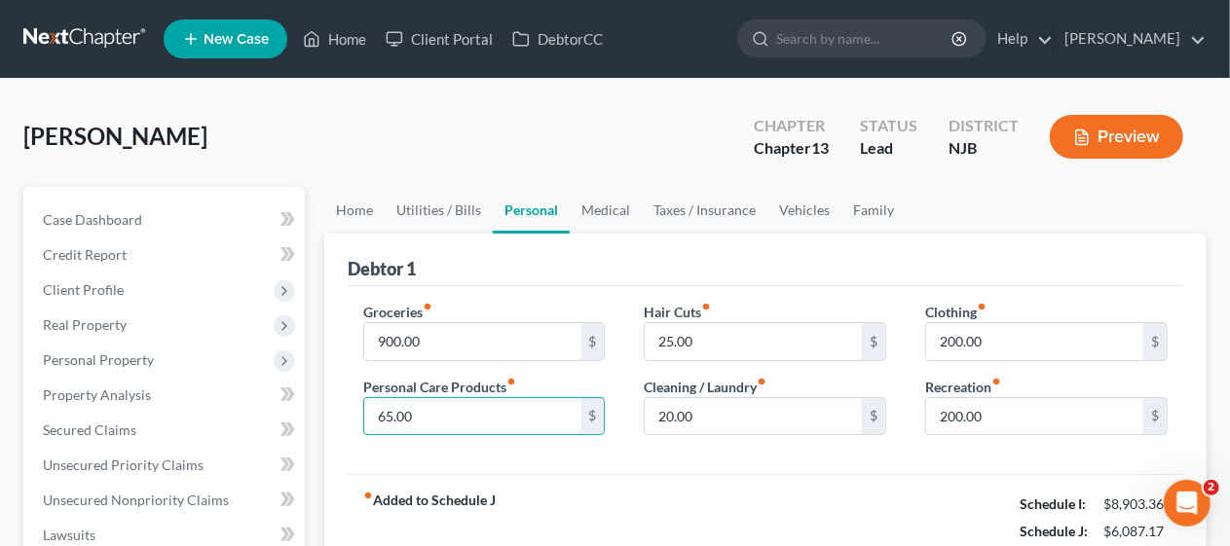
type input "65.00"
click at [669, 458] on div "Groceries fiber_manual_record 900.00 $ Personal Care Products fiber_manual_reco…" at bounding box center [766, 380] width 836 height 189
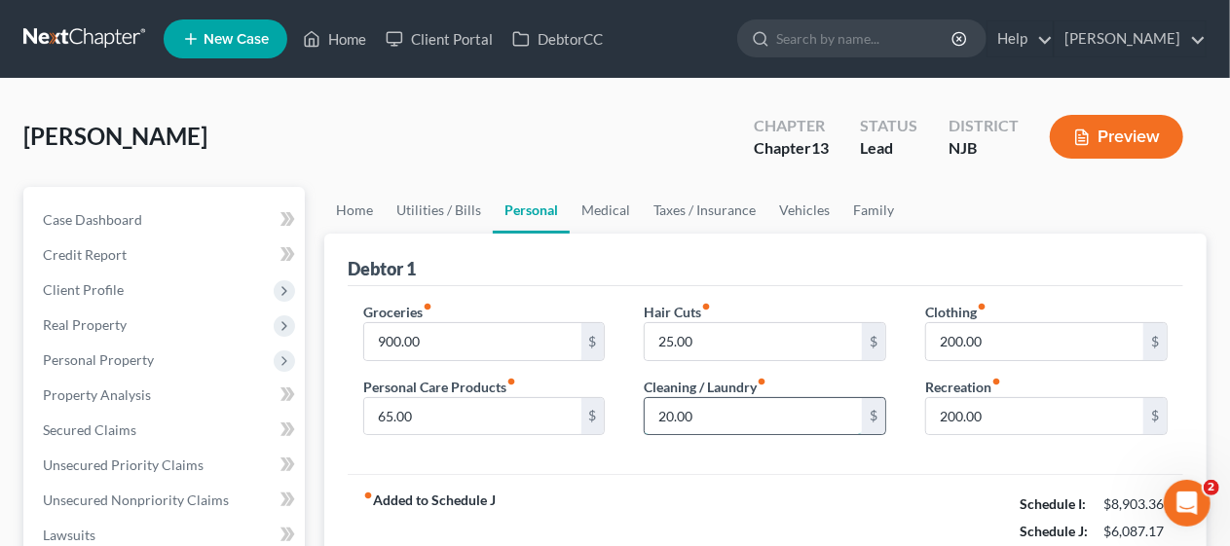
click at [670, 422] on input "20.00" at bounding box center [753, 416] width 217 height 37
type input "35.00"
click at [804, 471] on div "Groceries fiber_manual_record 900.00 $ Personal Care Products fiber_manual_reco…" at bounding box center [766, 380] width 836 height 189
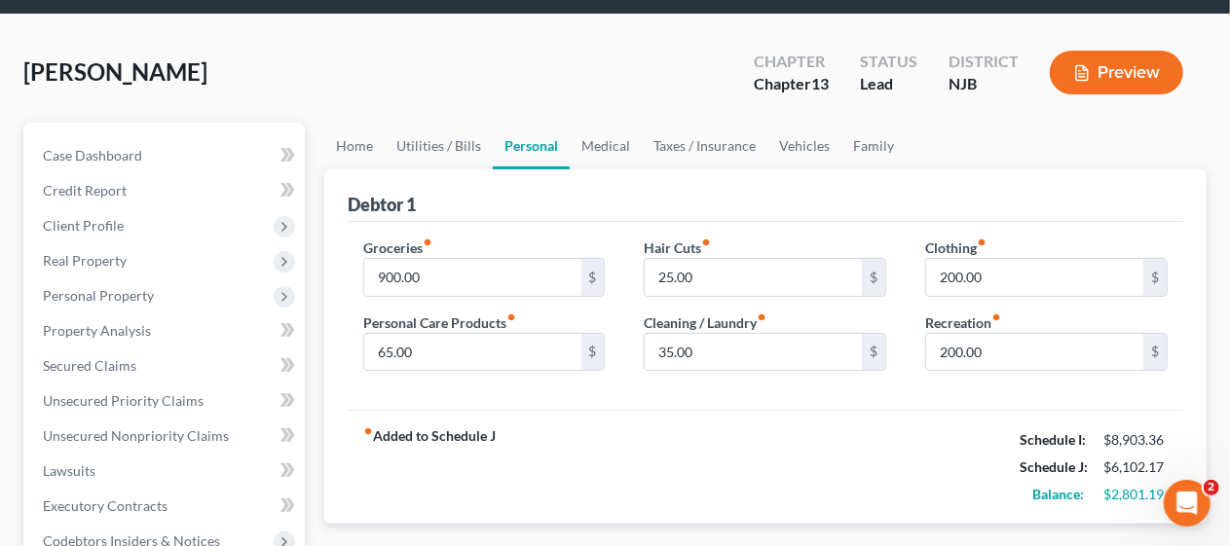
scroll to position [97, 0]
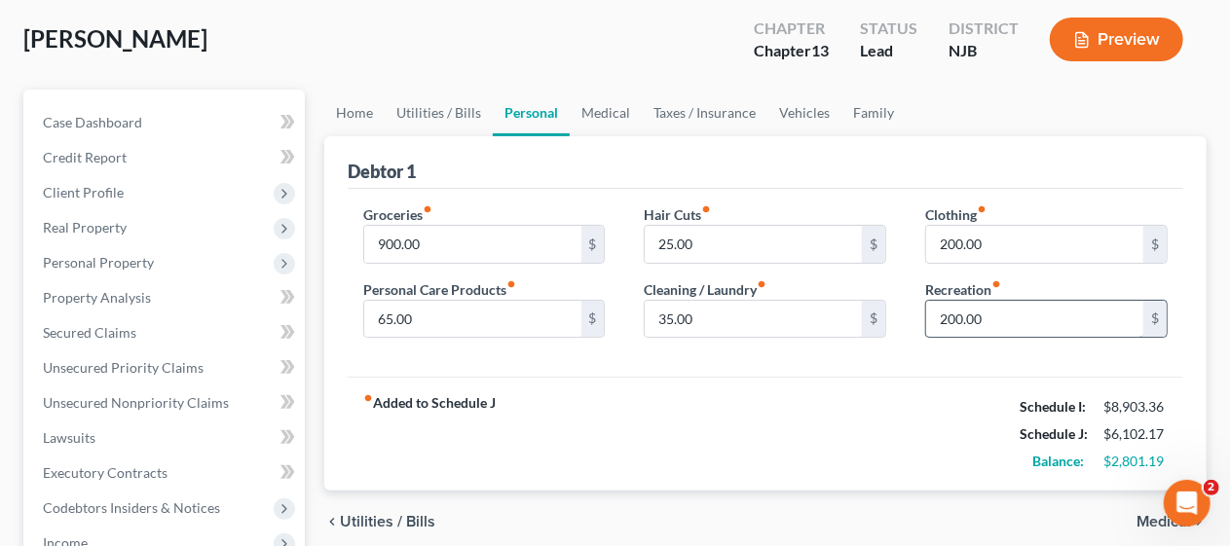
click at [960, 317] on input "200.00" at bounding box center [1034, 319] width 217 height 37
type input "275.00"
click at [869, 386] on div "fiber_manual_record Added to Schedule J Schedule I: $8,903.36 Schedule J: $6,17…" at bounding box center [766, 434] width 836 height 114
click at [965, 243] on input "200.00" at bounding box center [1034, 244] width 217 height 37
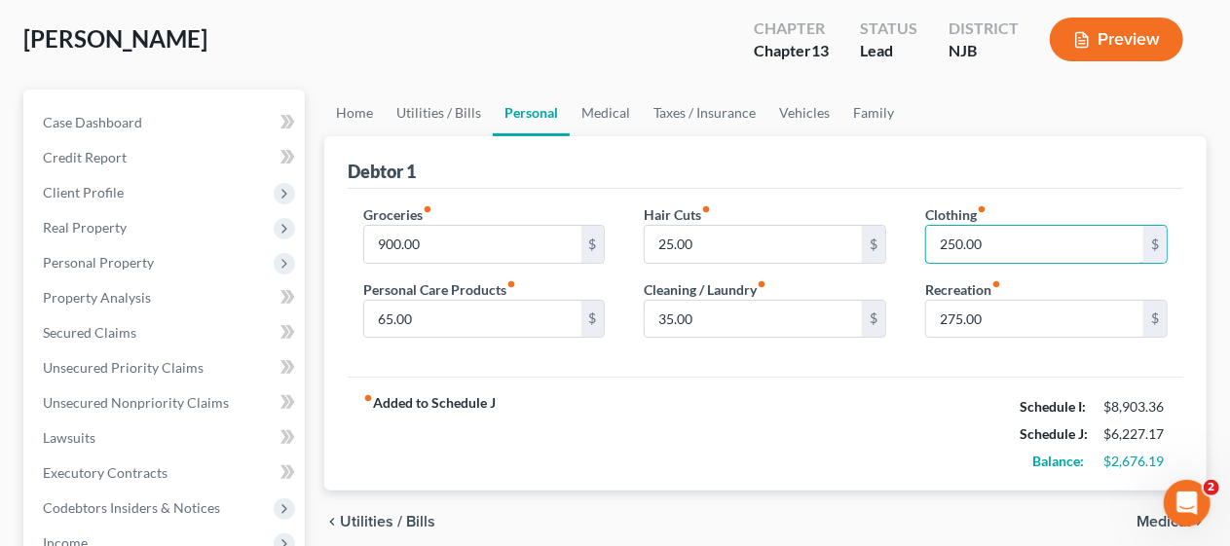
type input "250.00"
click at [832, 386] on div "fiber_manual_record Added to Schedule J Schedule I: $8,903.36 Schedule J: $6,22…" at bounding box center [766, 434] width 836 height 114
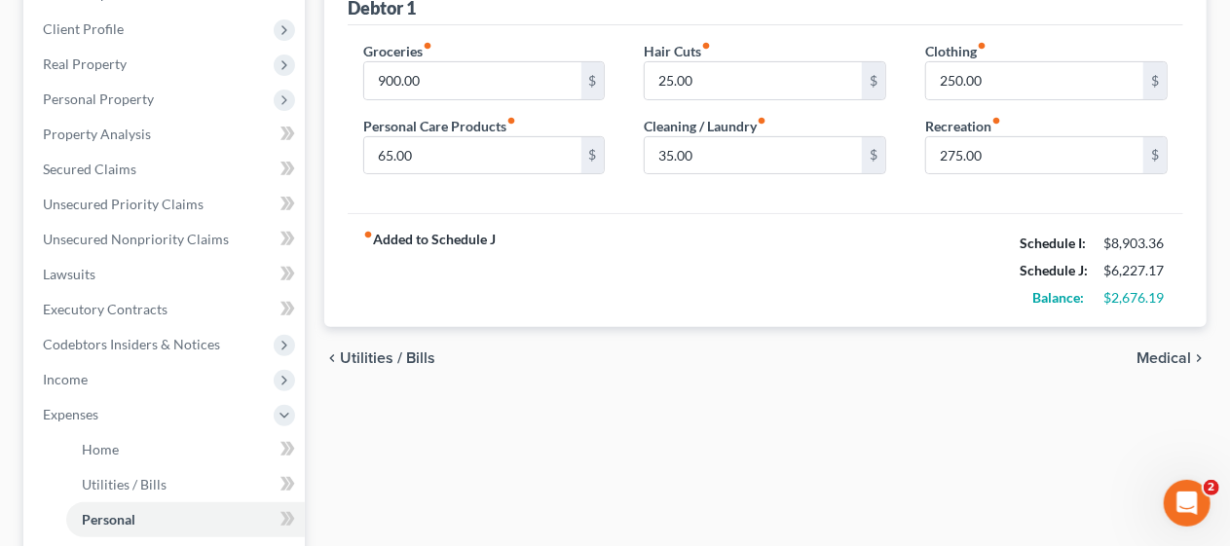
scroll to position [292, 0]
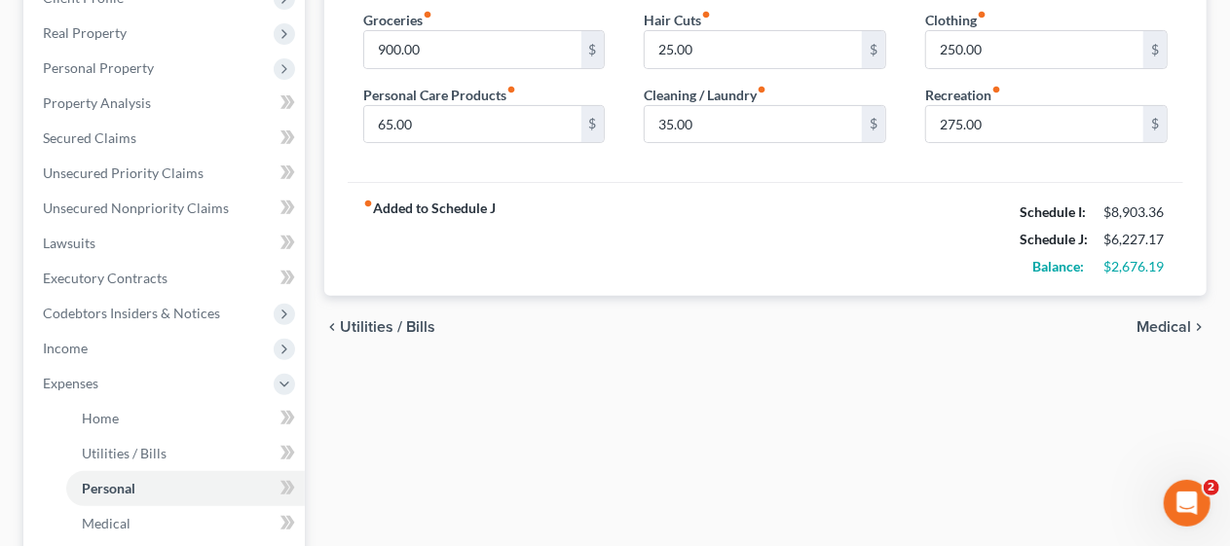
click at [1166, 324] on span "Medical" at bounding box center [1164, 327] width 55 height 16
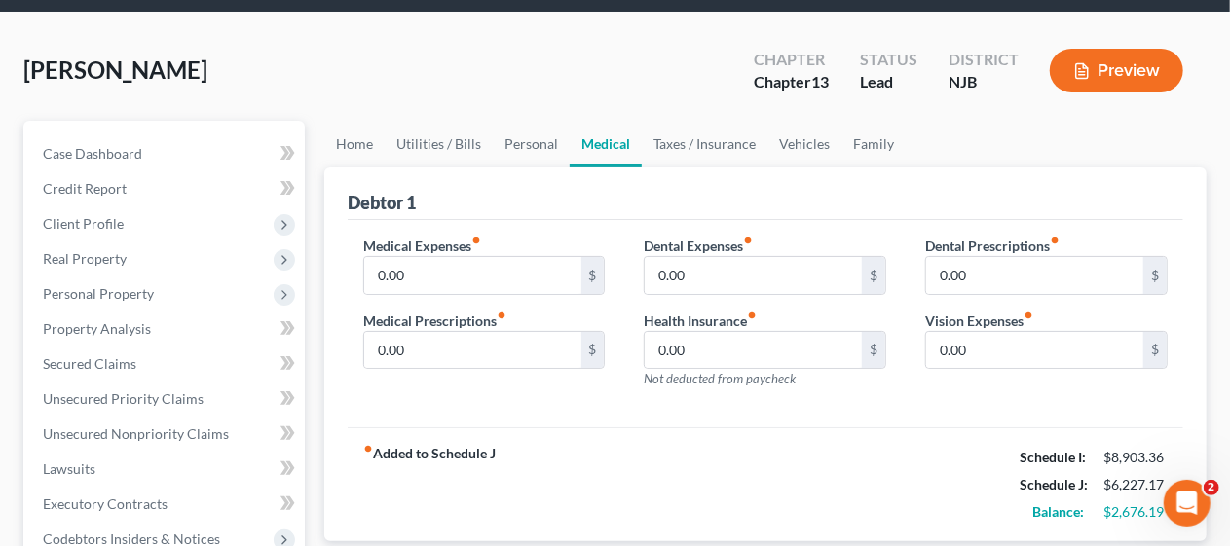
scroll to position [195, 0]
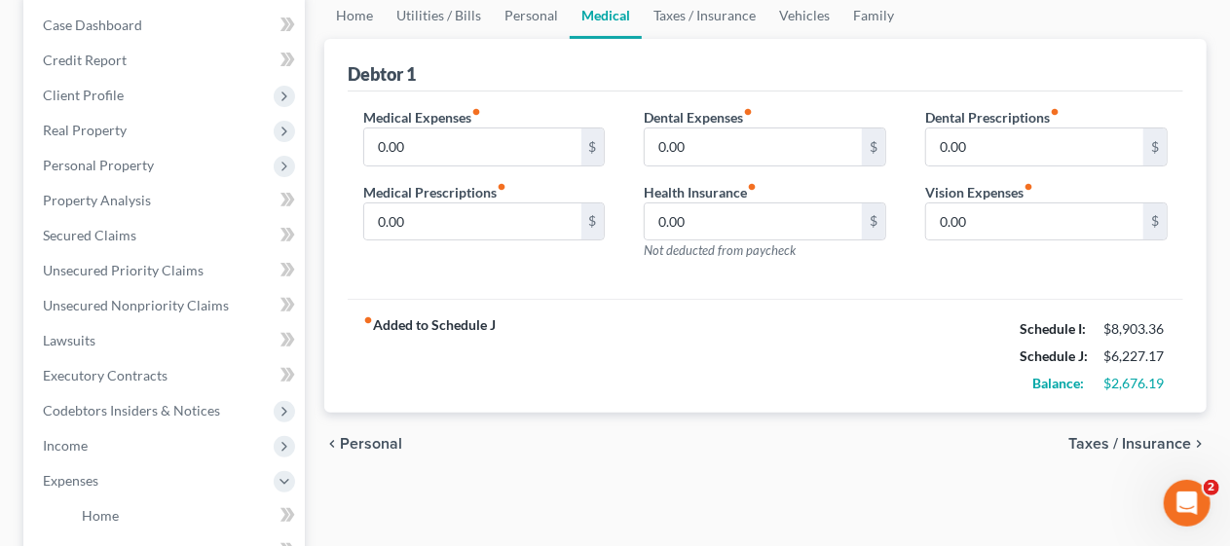
click at [1112, 436] on span "Taxes / Insurance" at bounding box center [1129, 444] width 123 height 16
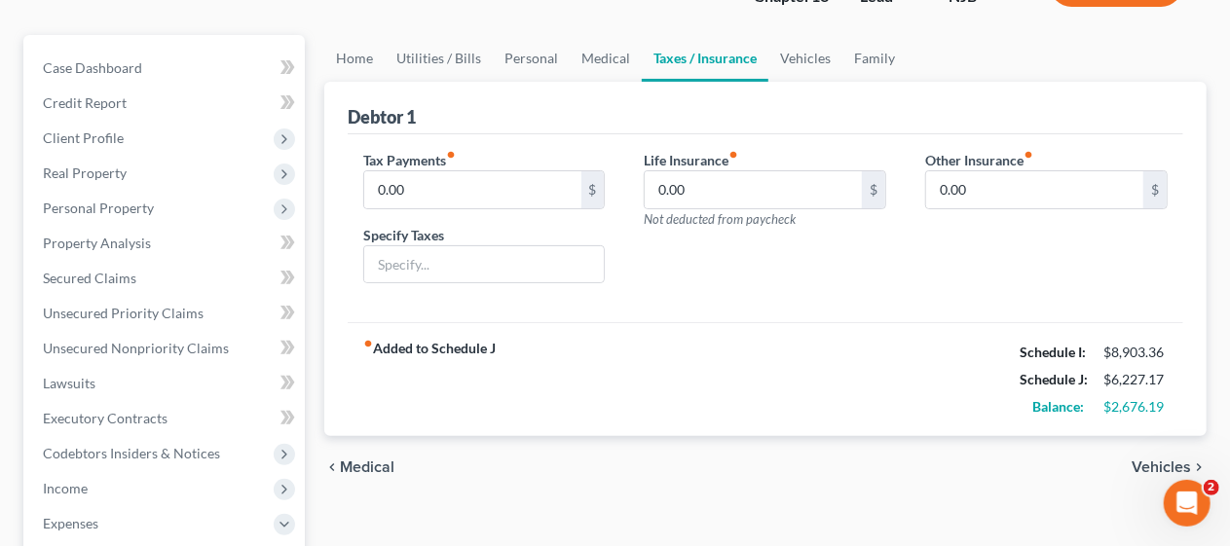
scroll to position [195, 0]
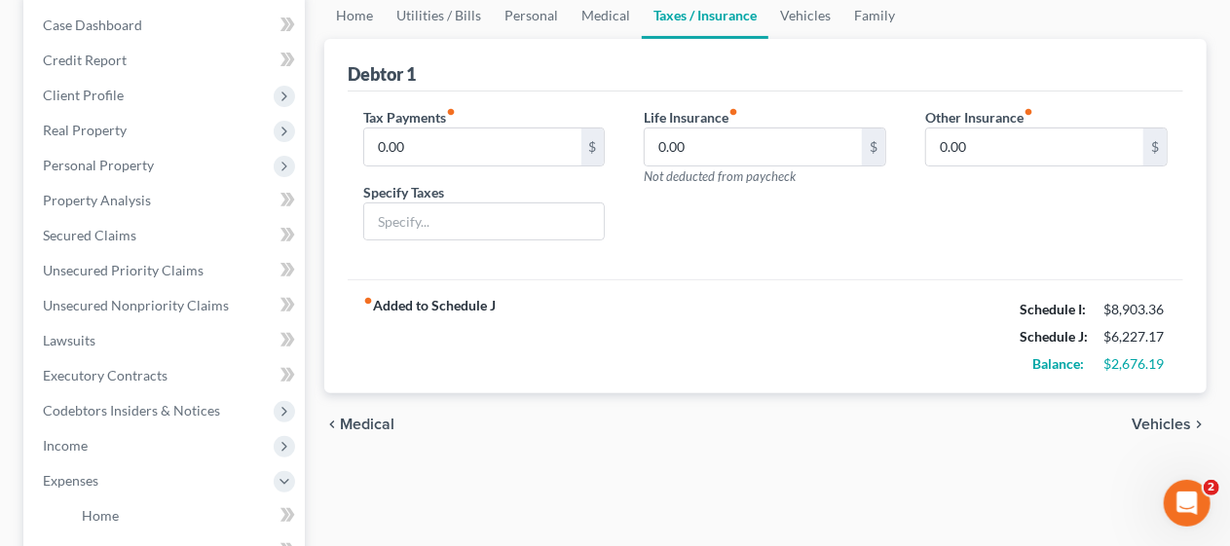
click at [1171, 423] on span "Vehicles" at bounding box center [1161, 425] width 59 height 16
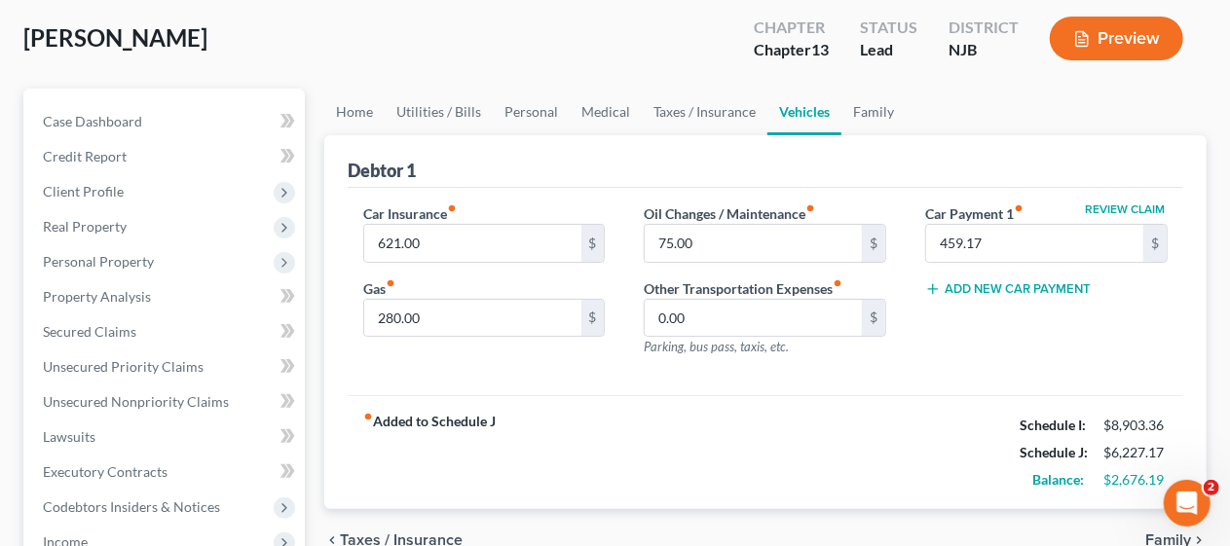
scroll to position [195, 0]
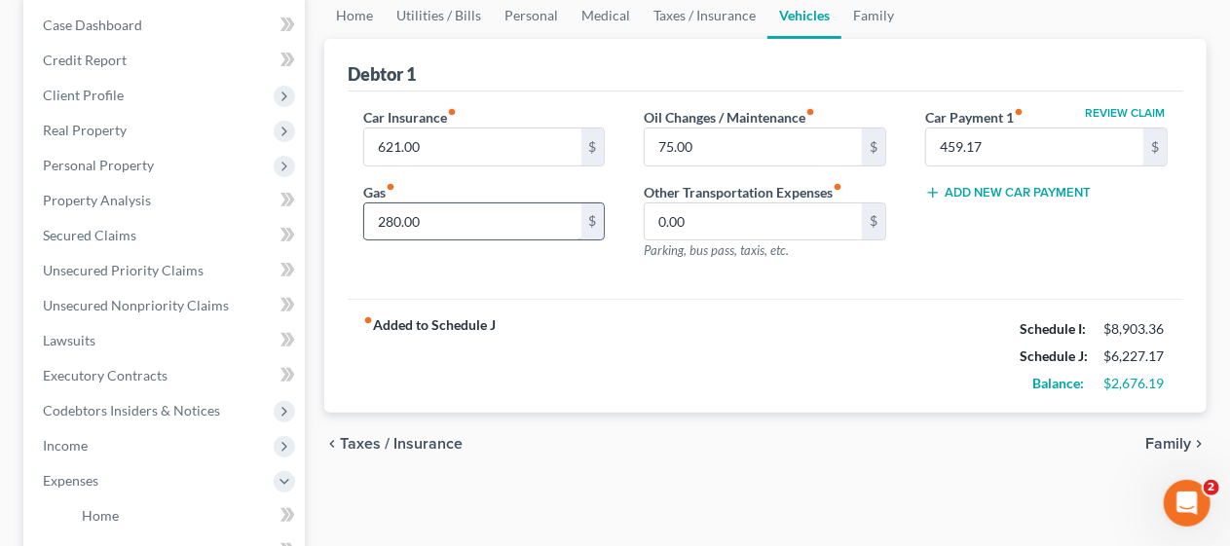
click at [392, 210] on input "280.00" at bounding box center [472, 222] width 217 height 37
type input "380.00"
click at [702, 319] on div "fiber_manual_record Added to Schedule J Schedule I: $8,903.36 Schedule J: $6,32…" at bounding box center [766, 356] width 836 height 114
click at [673, 150] on input "75.00" at bounding box center [753, 147] width 217 height 37
type input "150.00"
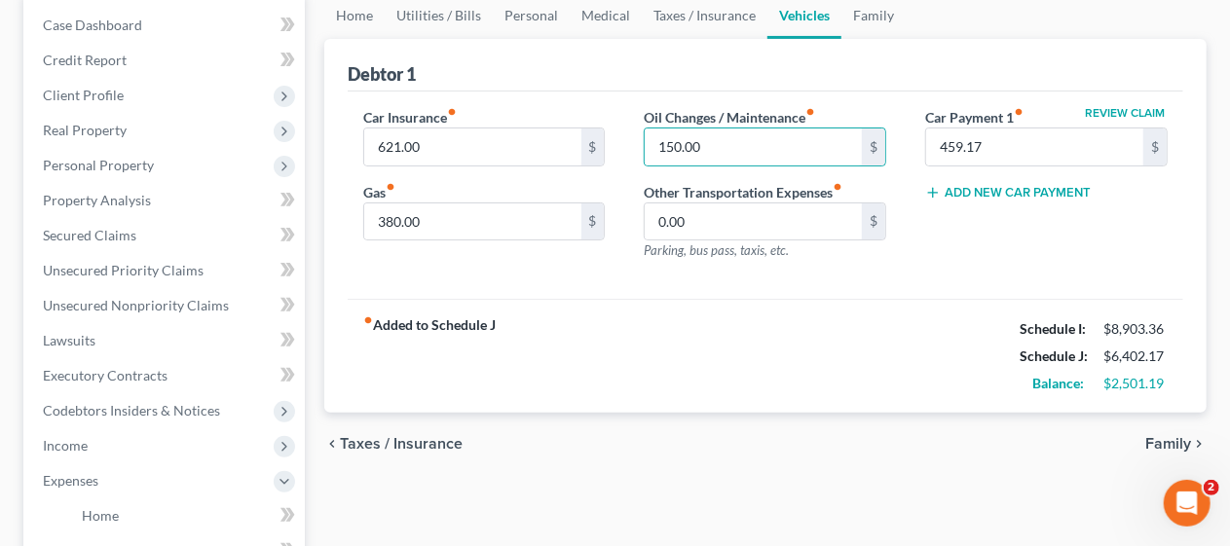
click at [769, 314] on div "fiber_manual_record Added to Schedule J Schedule I: $8,903.36 Schedule J: $6,40…" at bounding box center [766, 356] width 836 height 114
click at [1163, 440] on span "Family" at bounding box center [1168, 444] width 46 height 16
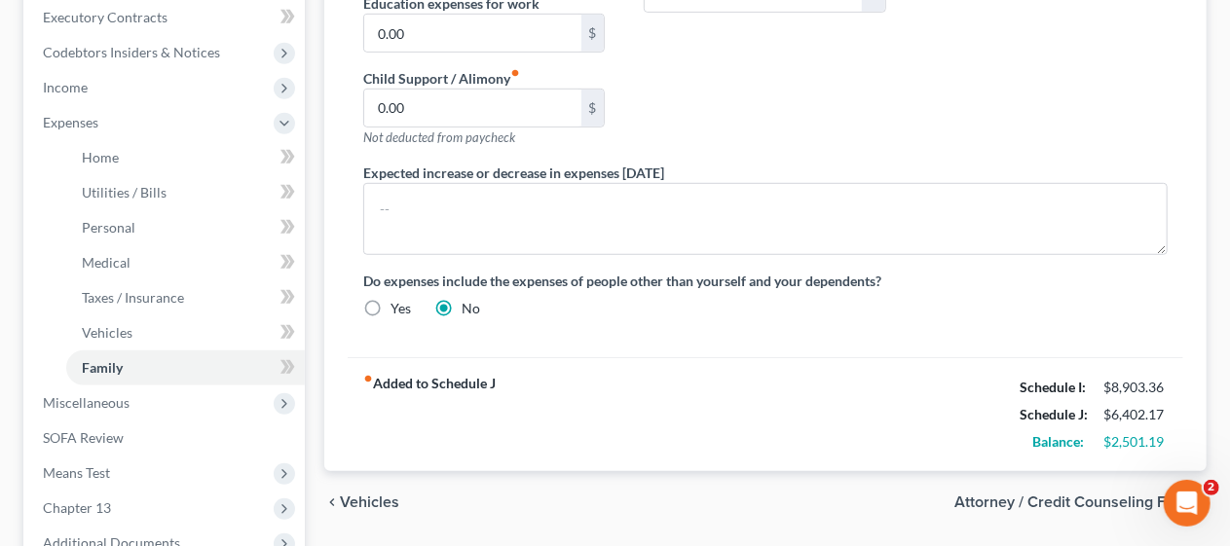
scroll to position [584, 0]
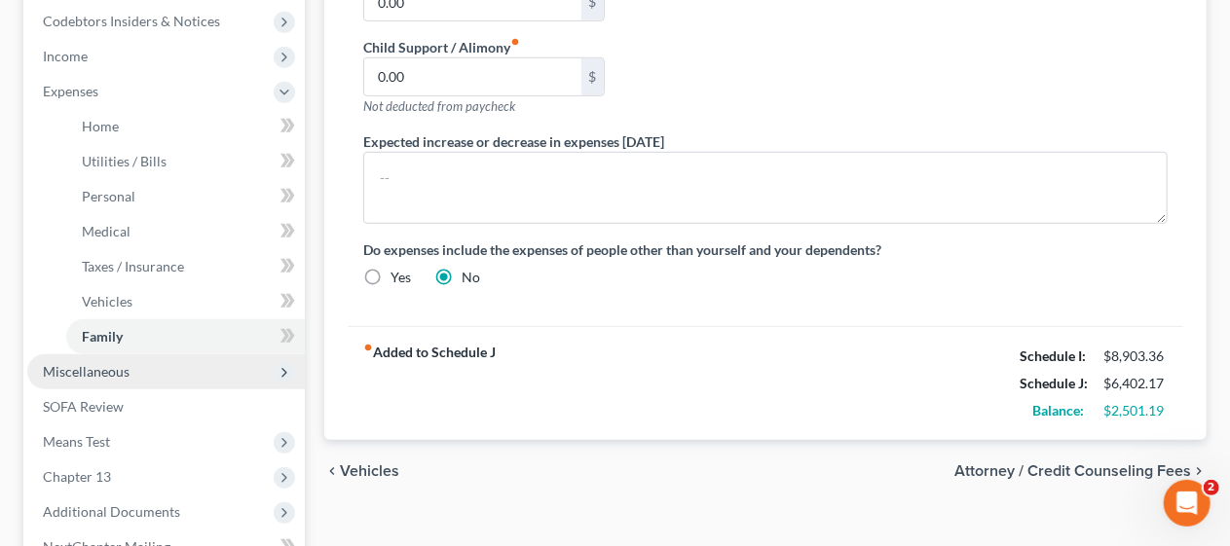
click at [210, 365] on span "Miscellaneous" at bounding box center [166, 371] width 278 height 35
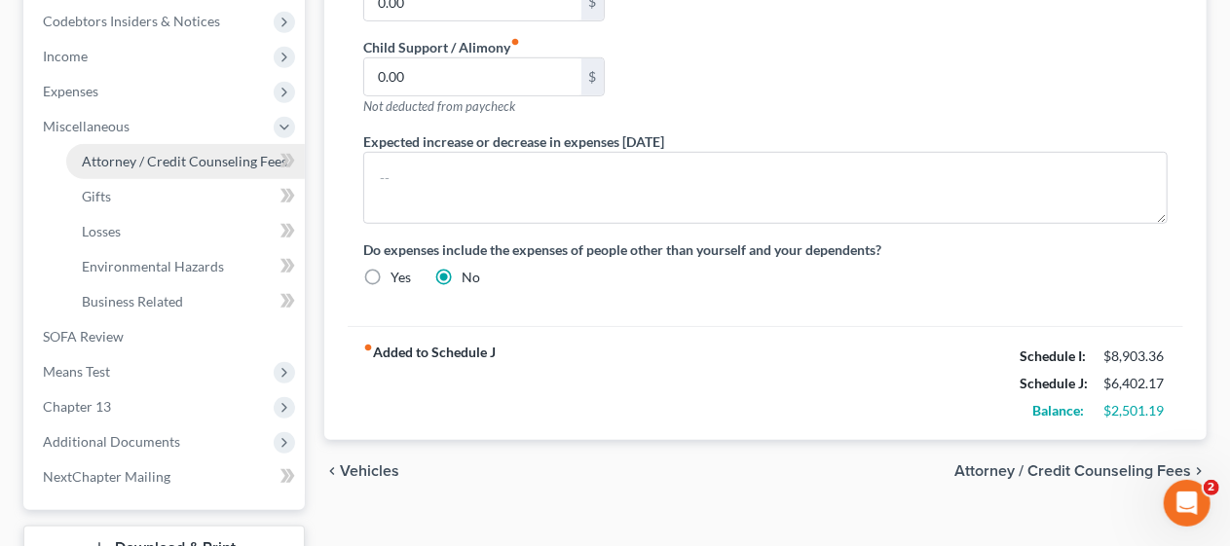
click at [226, 158] on span "Attorney / Credit Counseling Fees" at bounding box center [184, 161] width 205 height 17
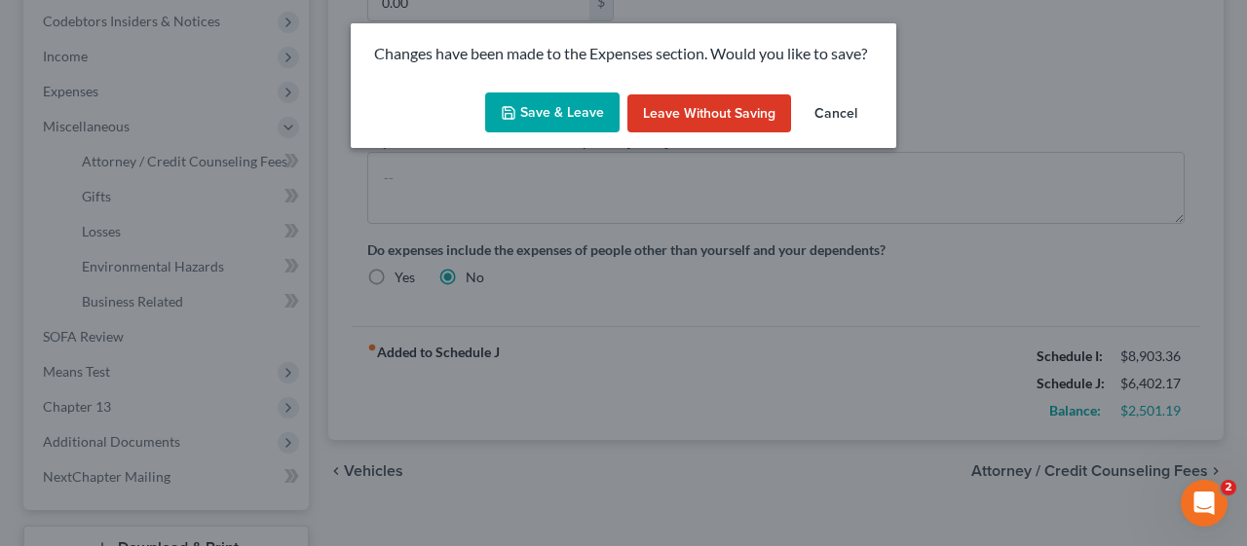
click at [557, 104] on button "Save & Leave" at bounding box center [552, 113] width 134 height 41
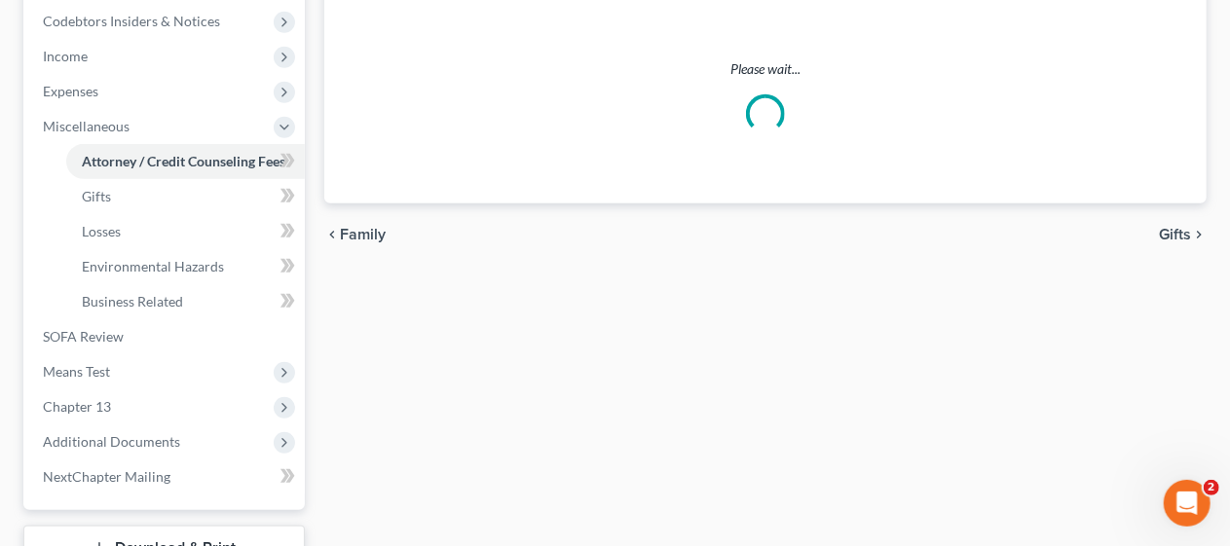
scroll to position [390, 0]
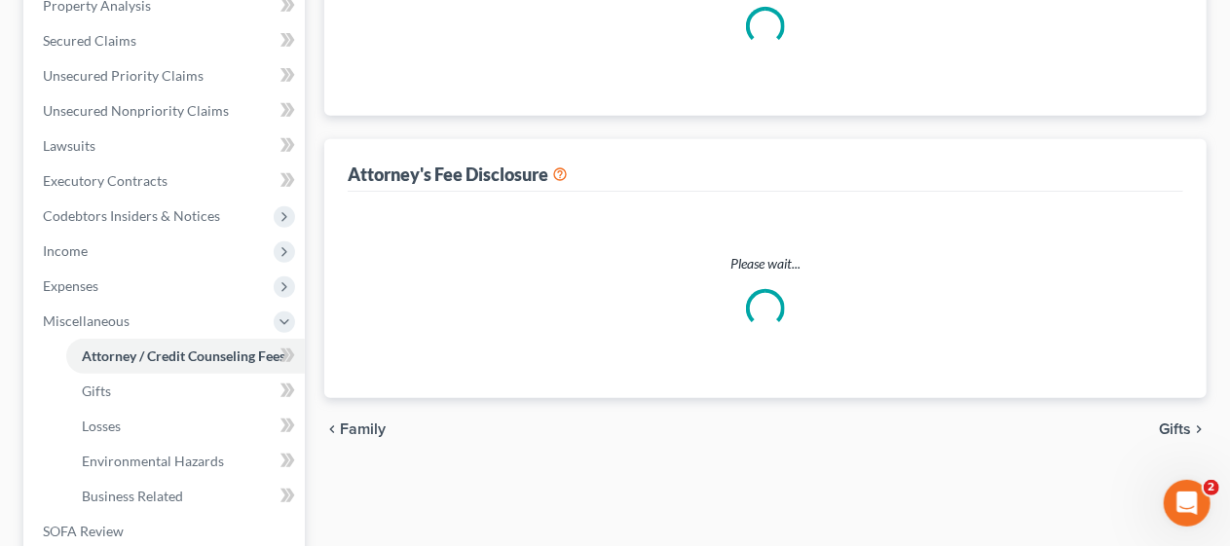
select select "0"
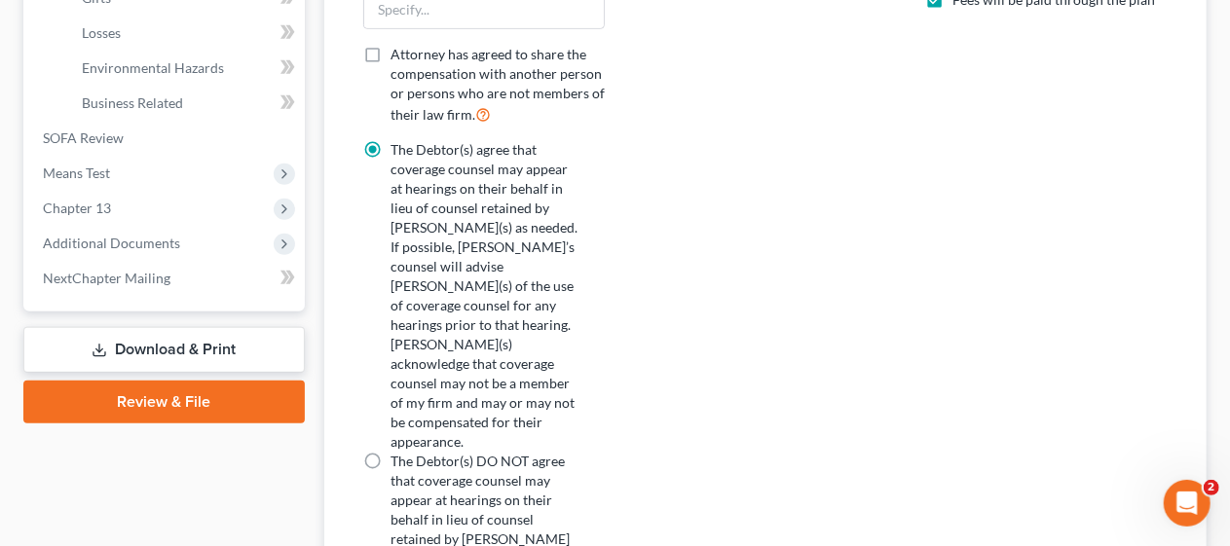
scroll to position [802, 0]
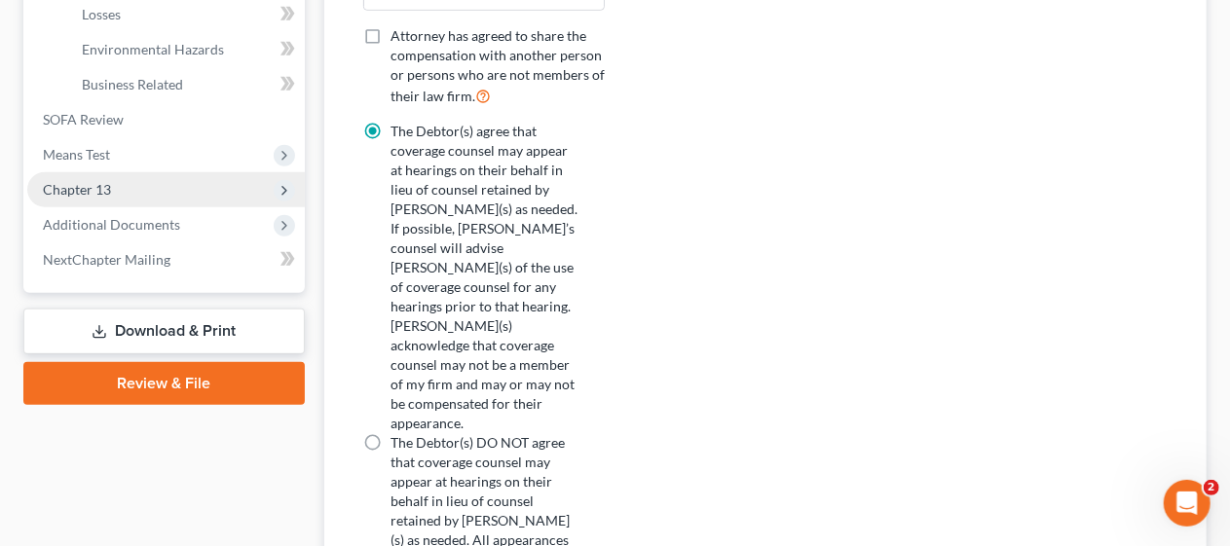
click at [201, 180] on span "Chapter 13" at bounding box center [166, 189] width 278 height 35
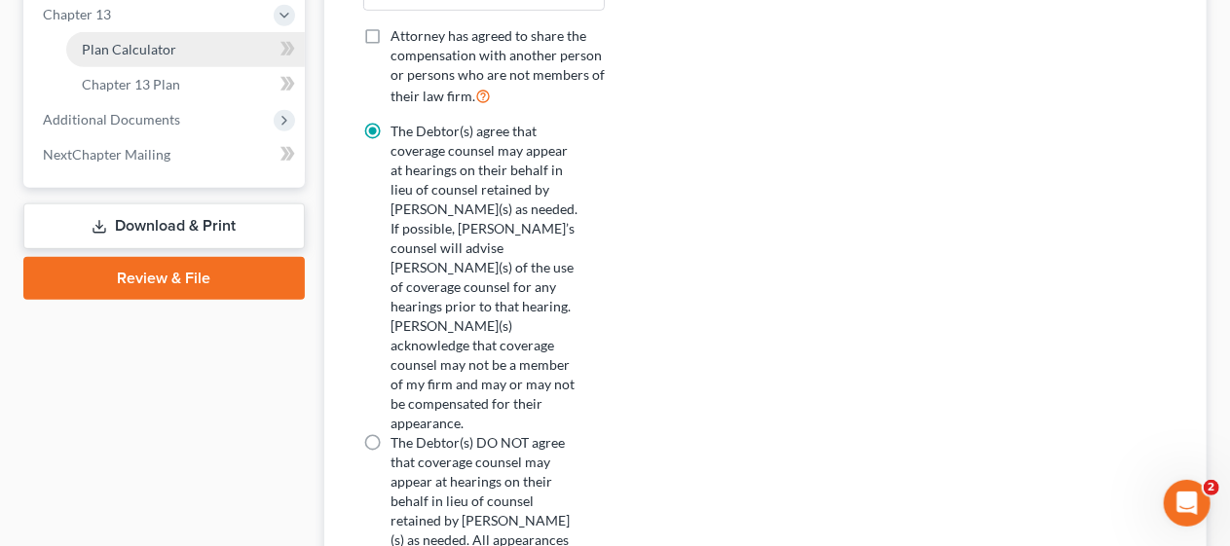
click at [212, 46] on link "Plan Calculator" at bounding box center [185, 49] width 239 height 35
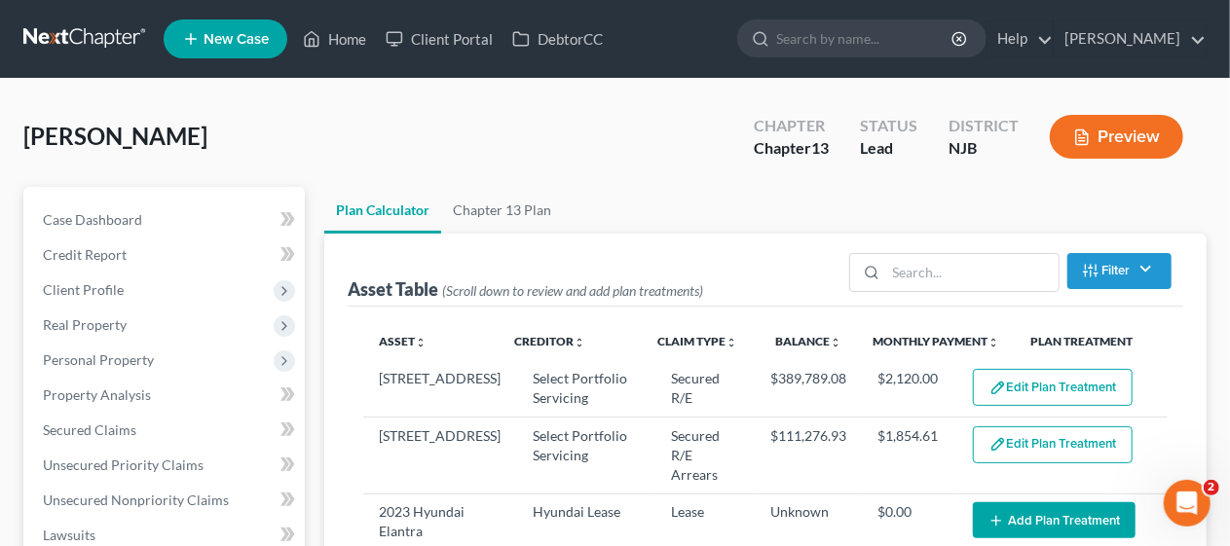
select select "59"
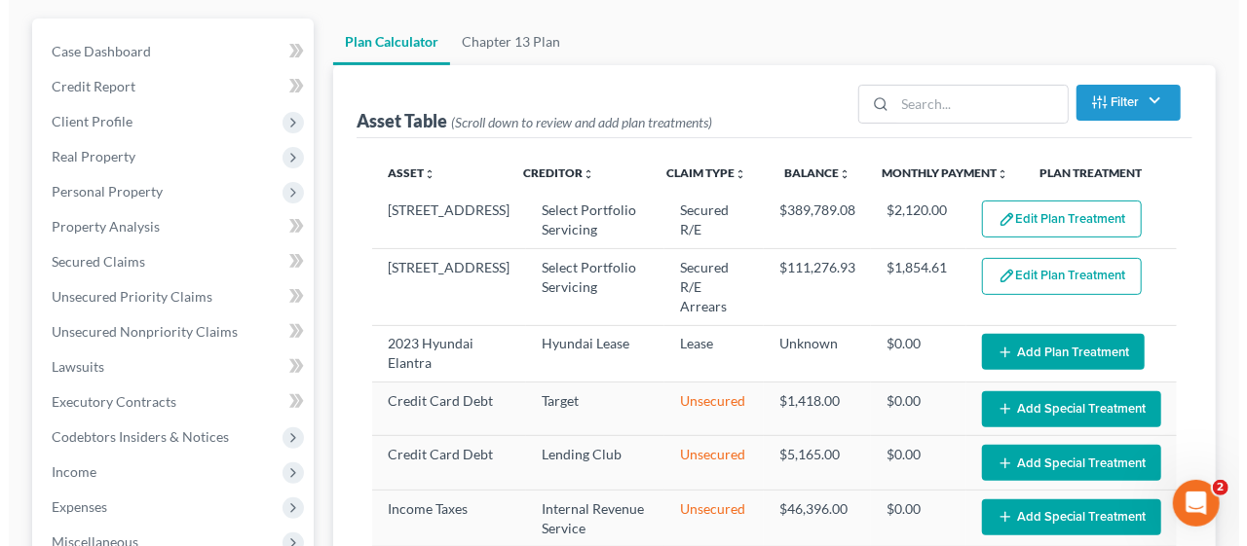
scroll to position [195, 0]
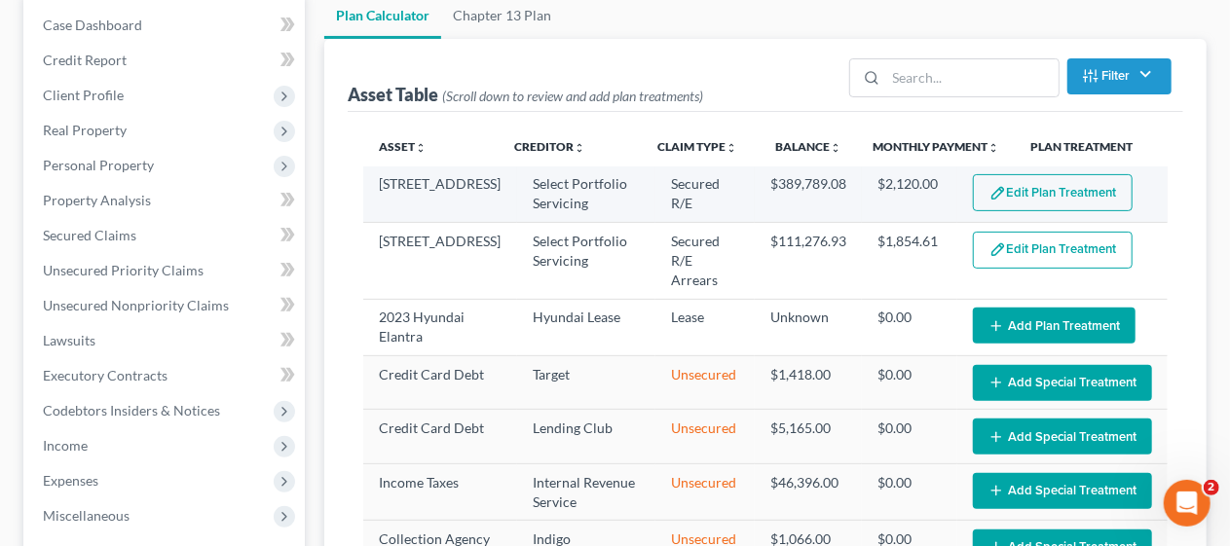
click at [1032, 189] on button "Edit Plan Treatment" at bounding box center [1053, 192] width 160 height 37
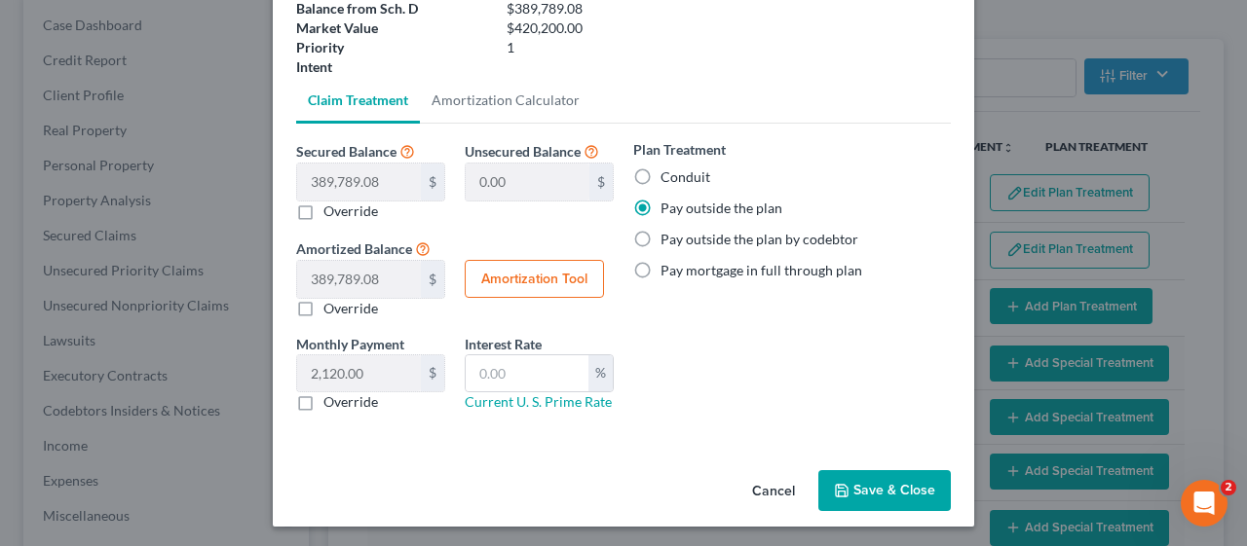
scroll to position [190, 0]
click at [877, 487] on button "Save & Close" at bounding box center [884, 489] width 132 height 41
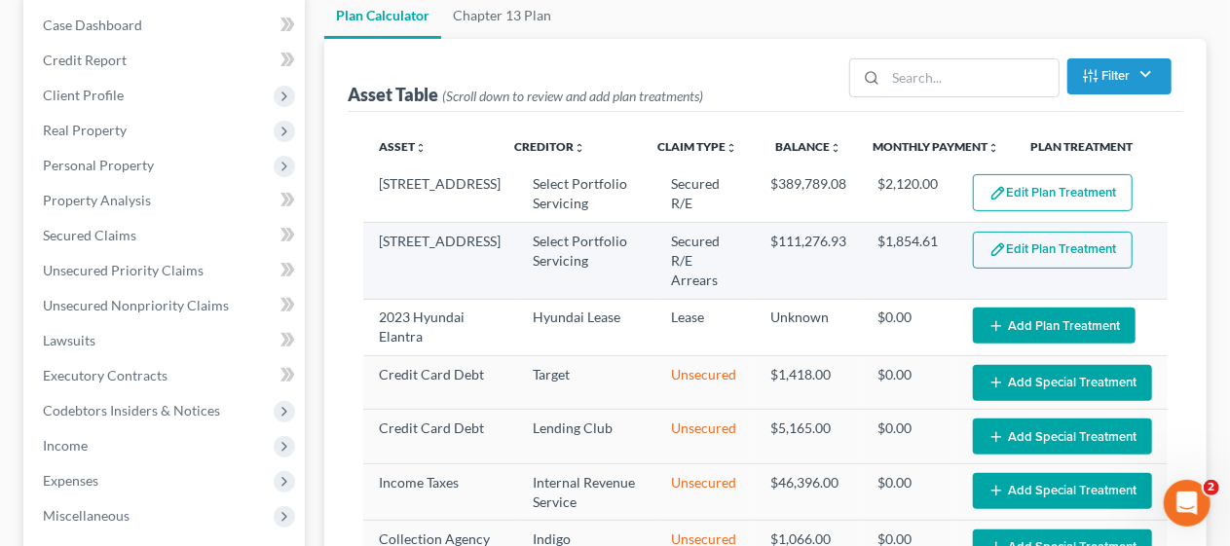
select select "59"
click at [1032, 246] on button "Edit Plan Treatment" at bounding box center [1053, 250] width 160 height 37
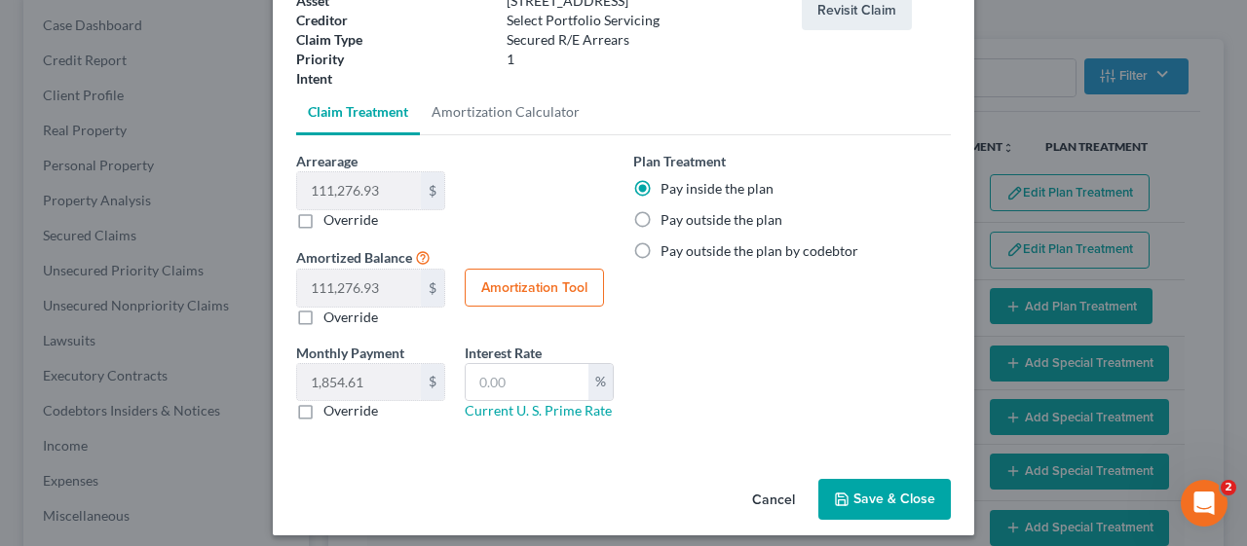
scroll to position [148, 0]
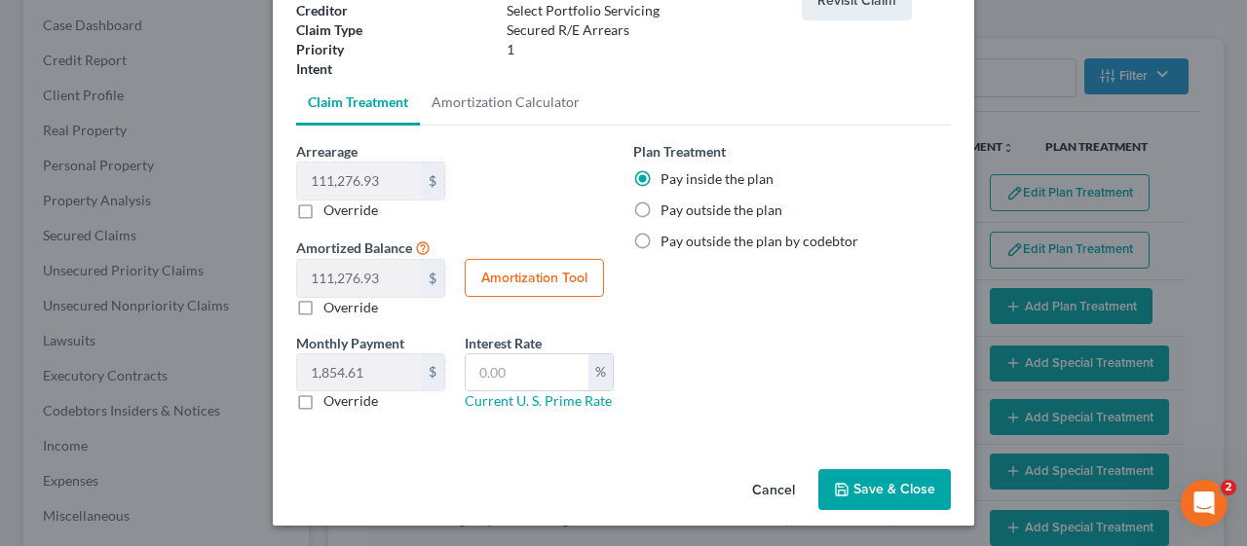
click at [869, 481] on button "Save & Close" at bounding box center [884, 489] width 132 height 41
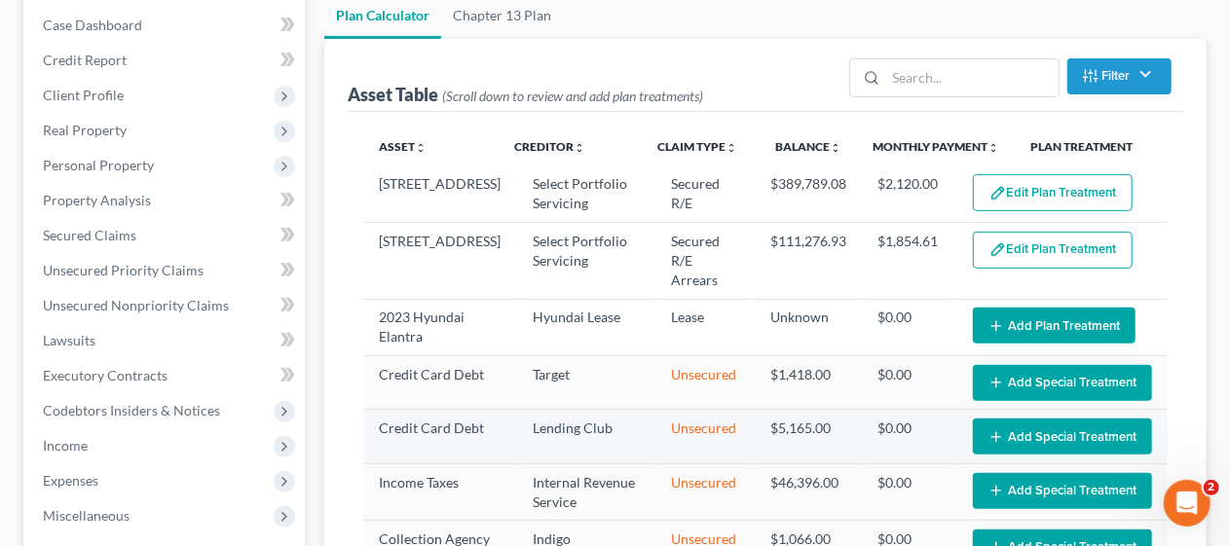
select select "59"
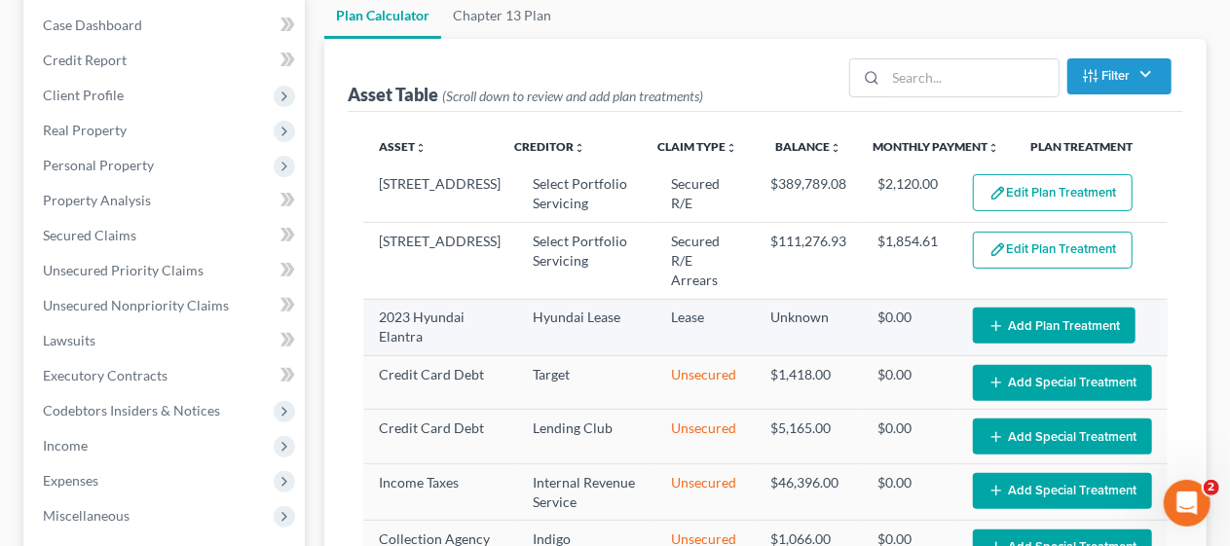
click at [1048, 308] on button "Add Plan Treatment" at bounding box center [1054, 326] width 163 height 36
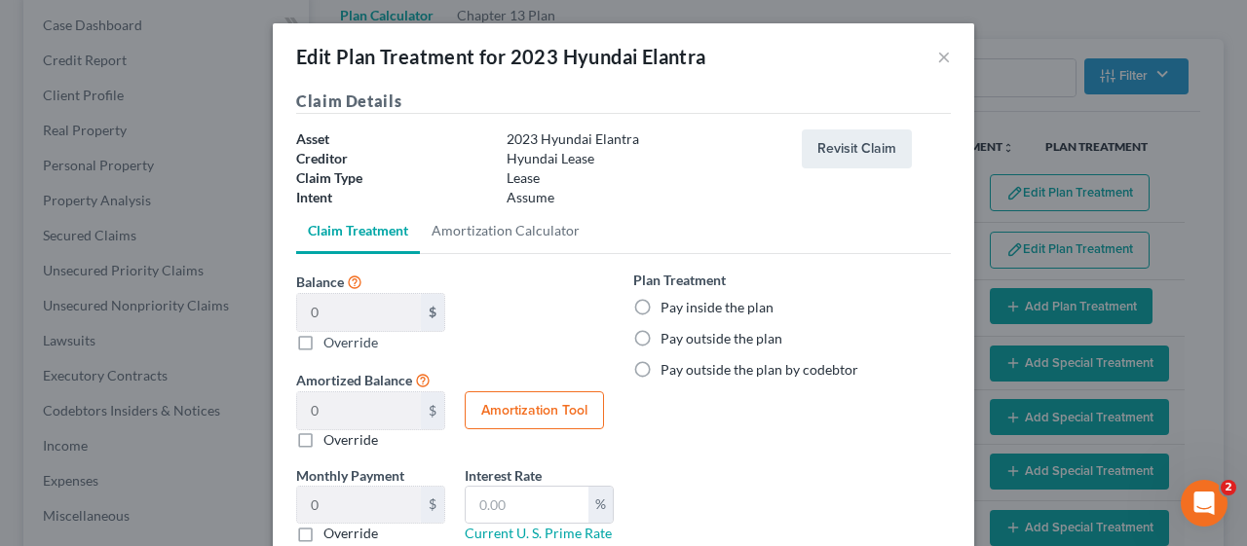
click at [660, 336] on label "Pay outside the plan" at bounding box center [721, 338] width 122 height 19
click at [668, 336] on input "Pay outside the plan" at bounding box center [674, 335] width 13 height 13
radio input "true"
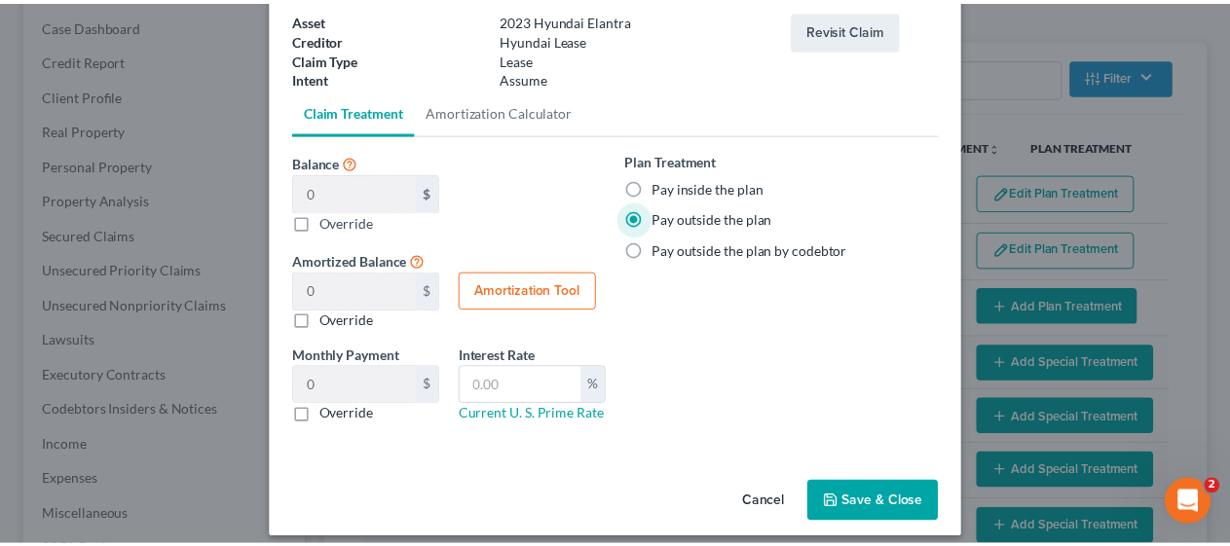
scroll to position [132, 0]
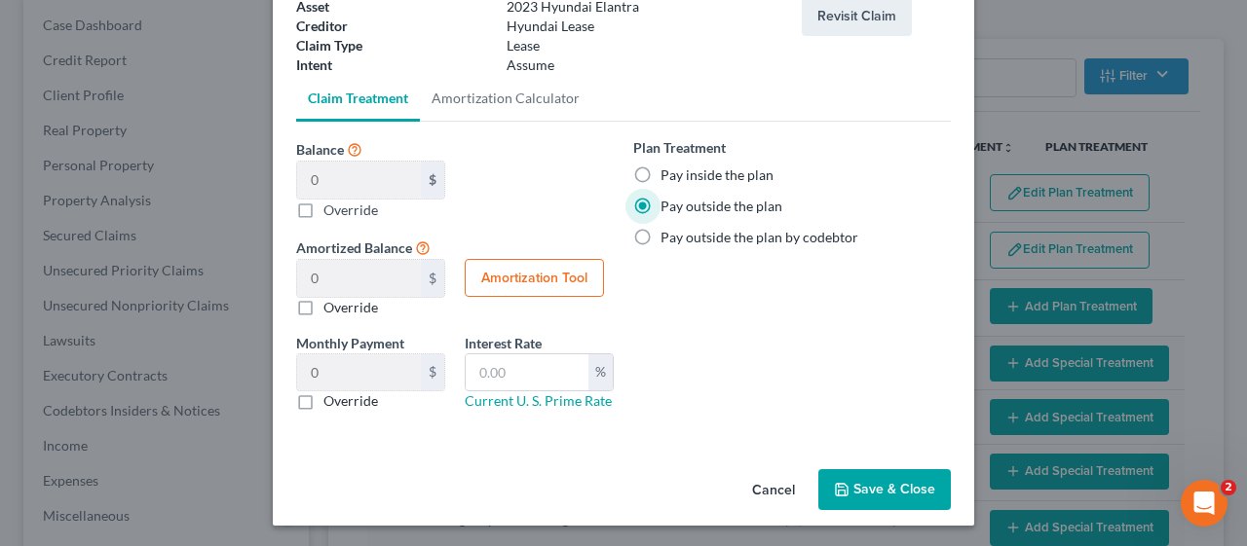
click at [887, 480] on button "Save & Close" at bounding box center [884, 489] width 132 height 41
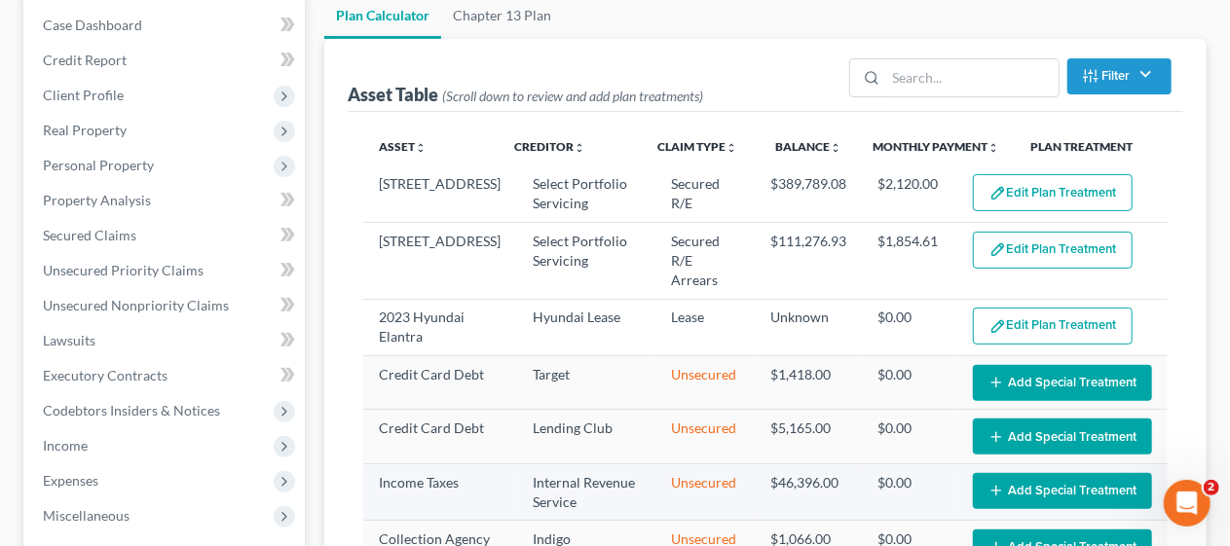
select select "59"
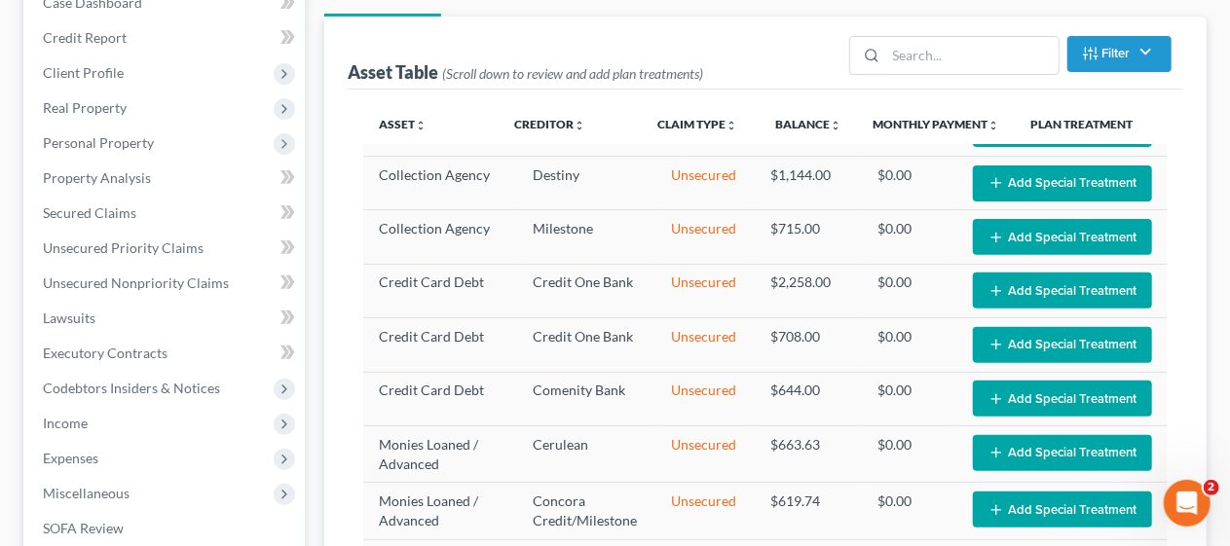
scroll to position [195, 0]
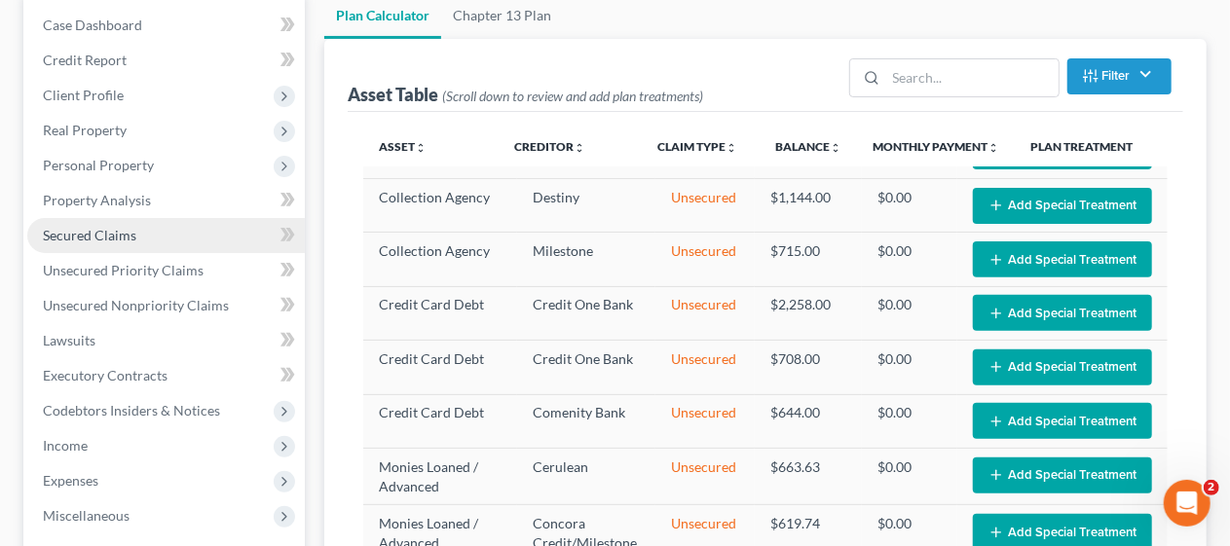
click at [156, 230] on link "Secured Claims" at bounding box center [166, 235] width 278 height 35
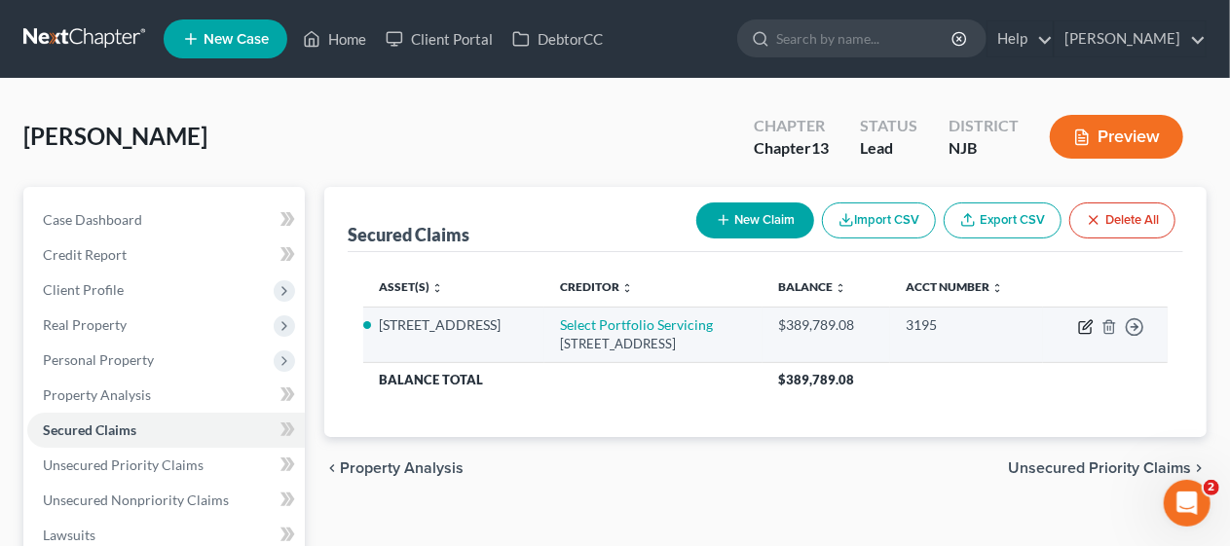
click at [1088, 329] on icon "button" at bounding box center [1086, 327] width 16 height 16
select select "46"
select select "3"
select select "0"
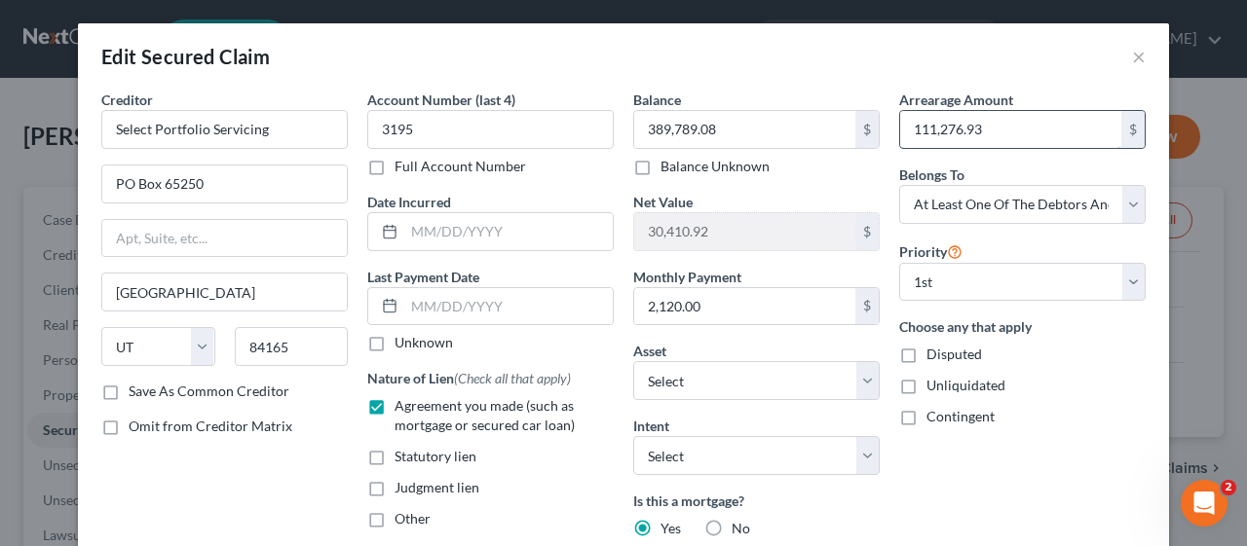
click at [961, 131] on input "111,276.93" at bounding box center [1010, 129] width 221 height 37
type input "106,011.00"
click at [1042, 394] on div "Choose any that apply Disputed Unliquidated Contingent" at bounding box center [1022, 372] width 246 height 110
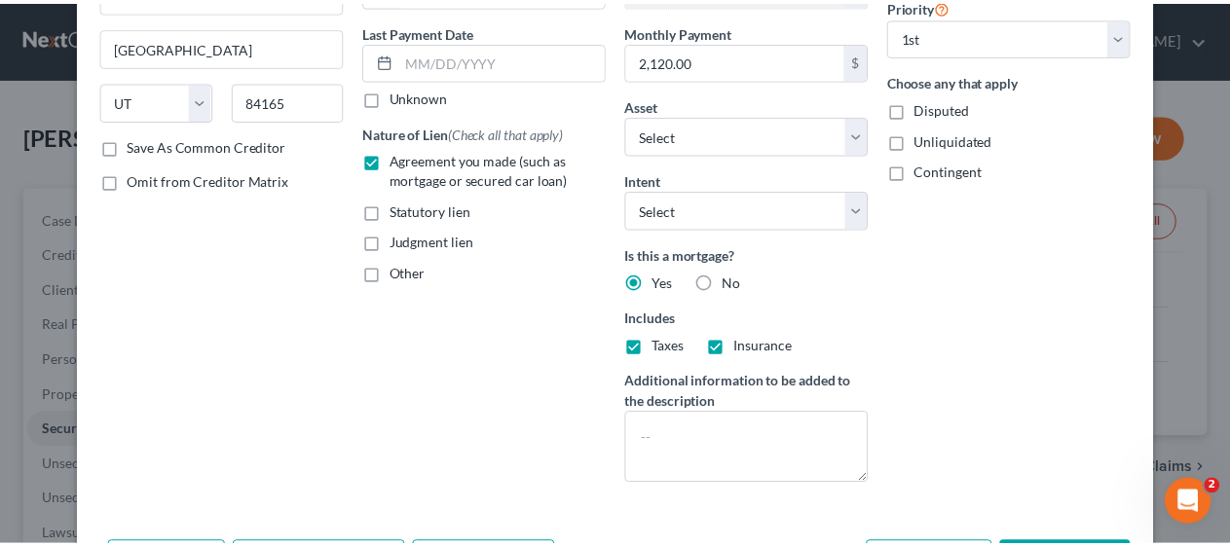
scroll to position [292, 0]
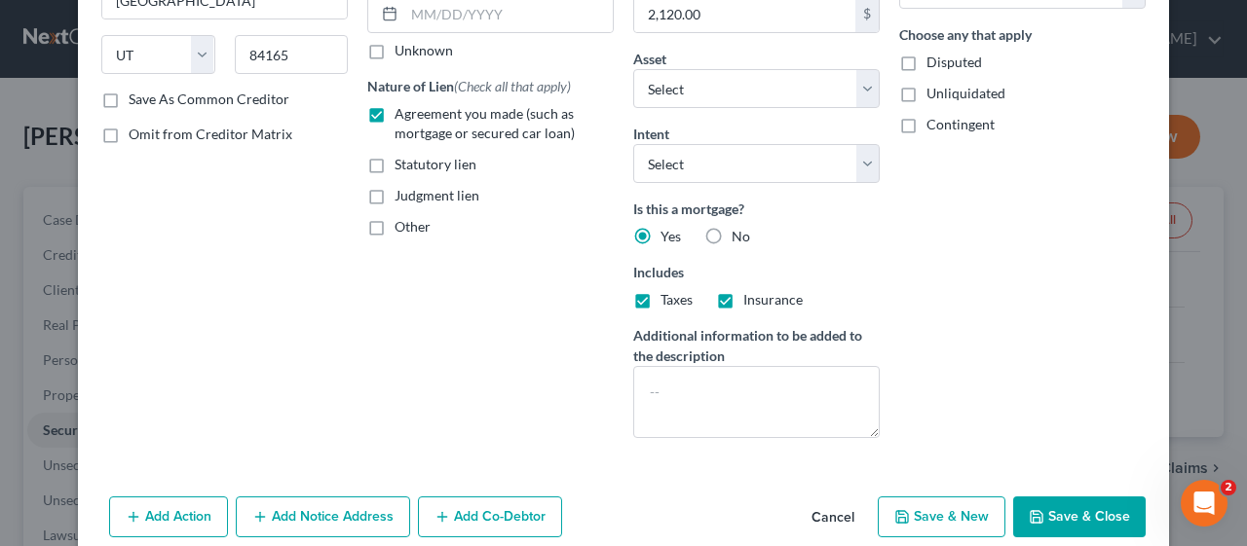
click at [1067, 507] on button "Save & Close" at bounding box center [1079, 517] width 132 height 41
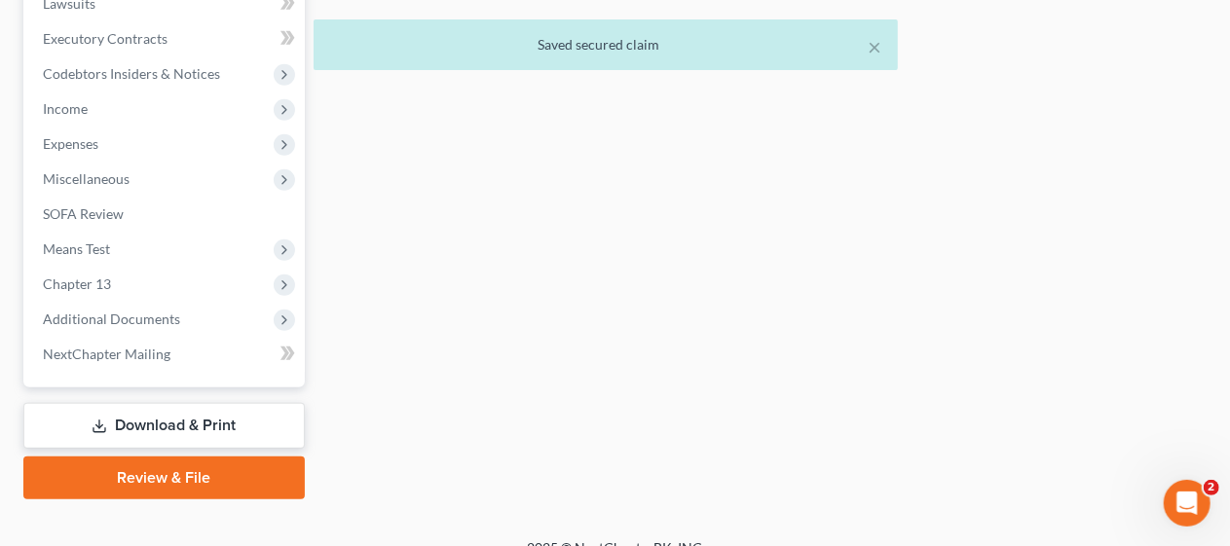
scroll to position [556, 0]
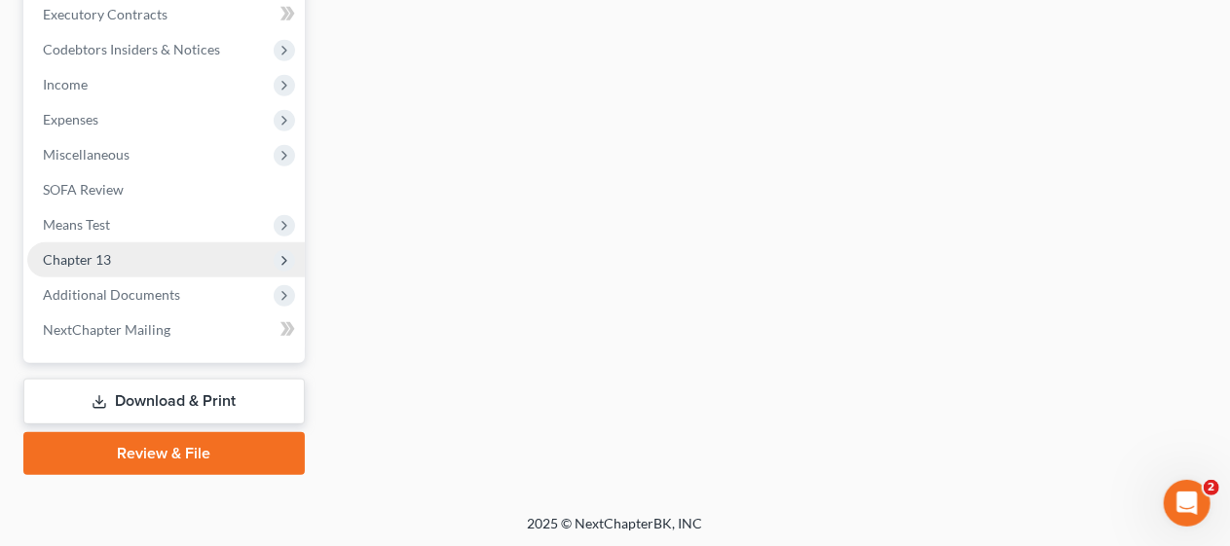
click at [163, 261] on span "Chapter 13" at bounding box center [166, 260] width 278 height 35
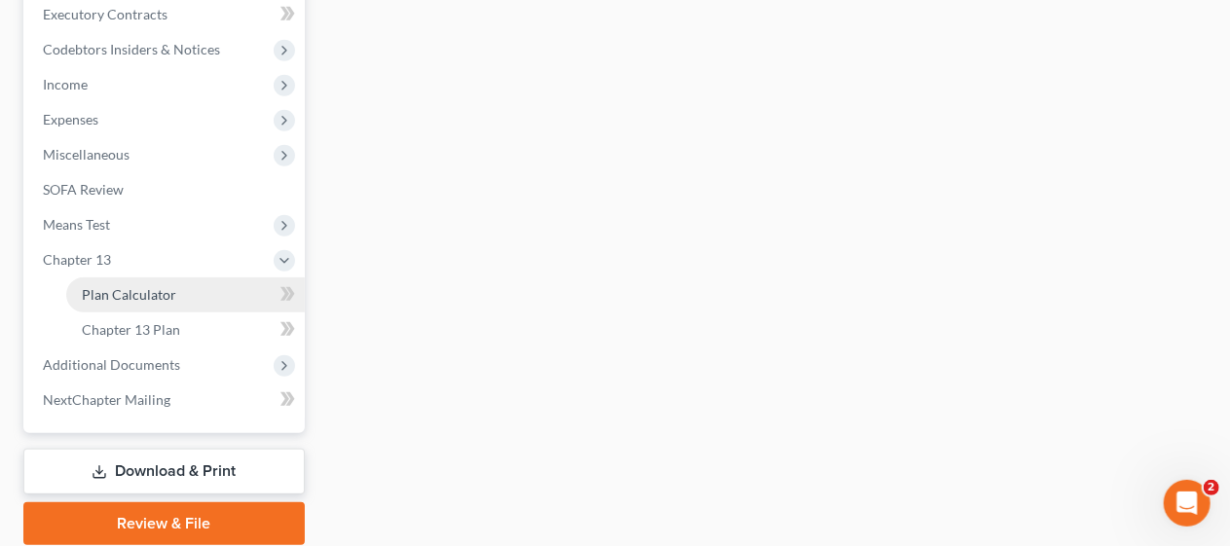
click at [187, 290] on link "Plan Calculator" at bounding box center [185, 295] width 239 height 35
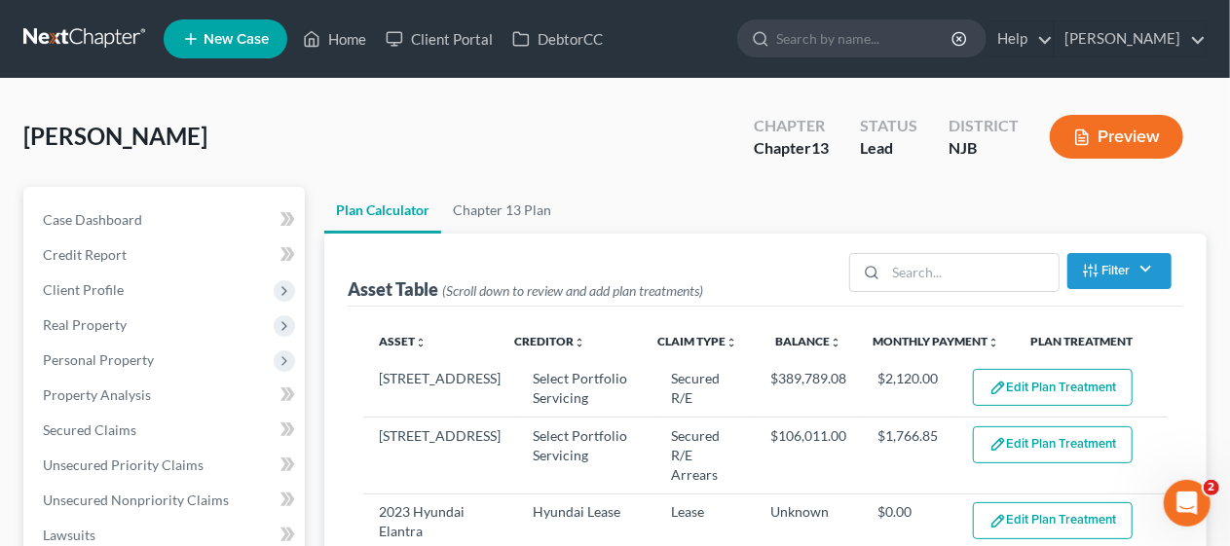
select select "59"
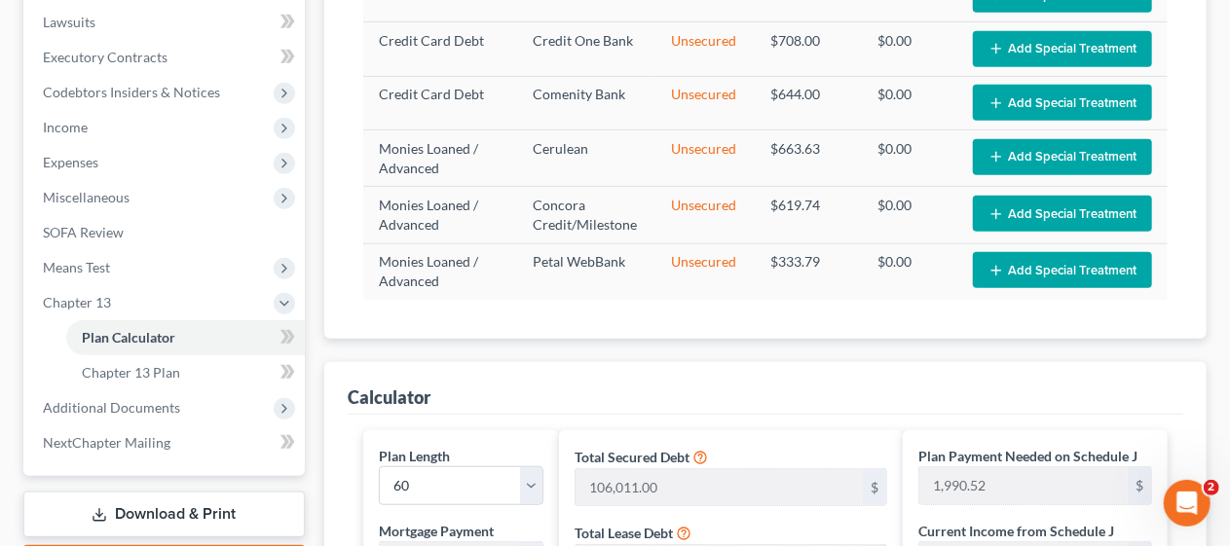
scroll to position [487, 0]
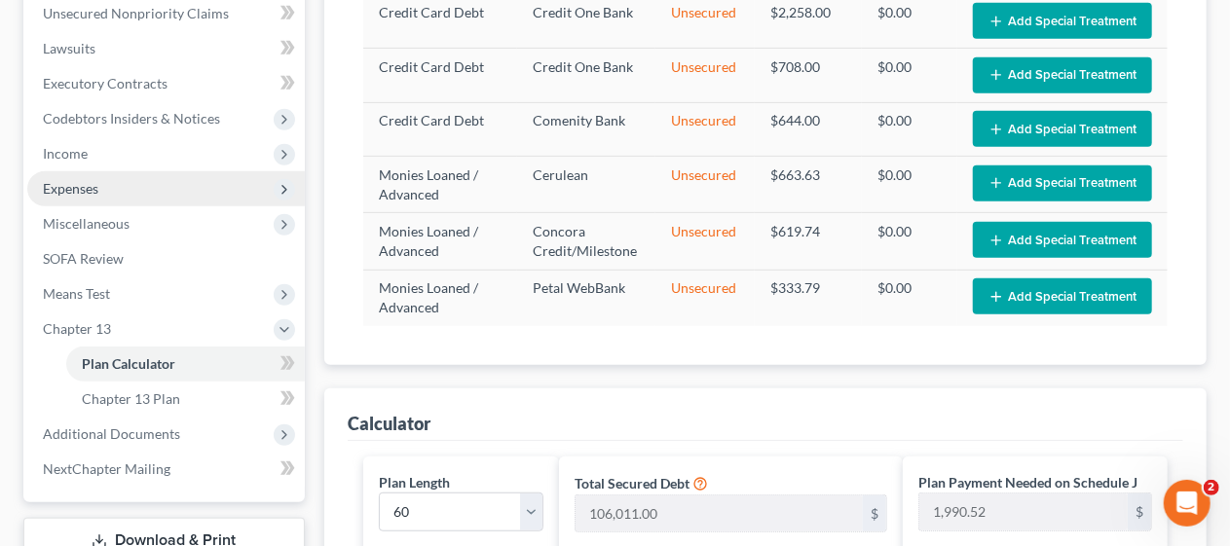
click at [209, 183] on span "Expenses" at bounding box center [166, 188] width 278 height 35
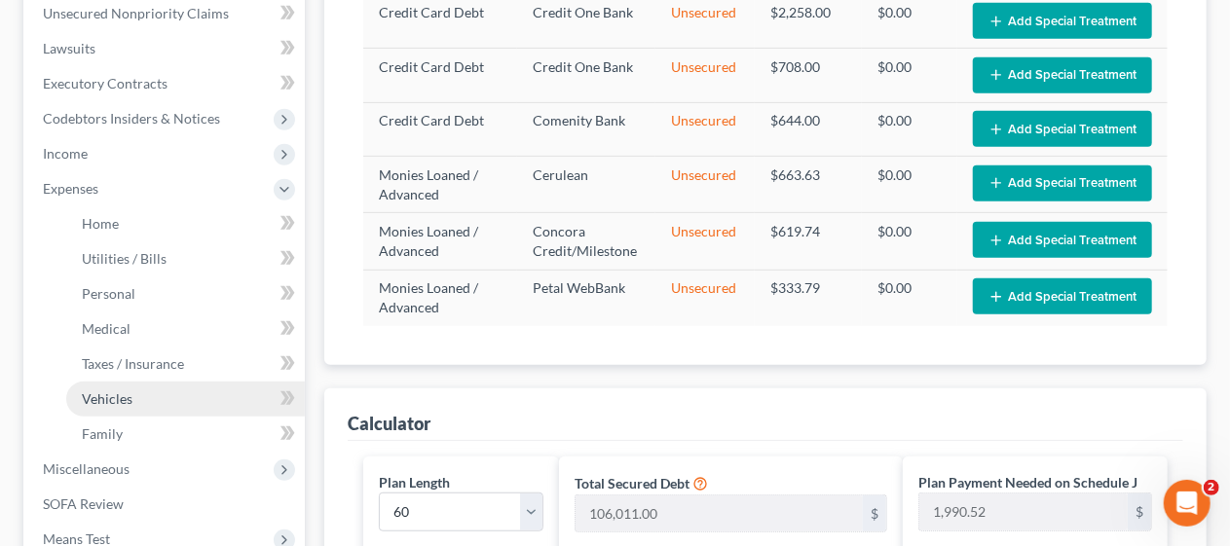
click at [191, 395] on link "Vehicles" at bounding box center [185, 399] width 239 height 35
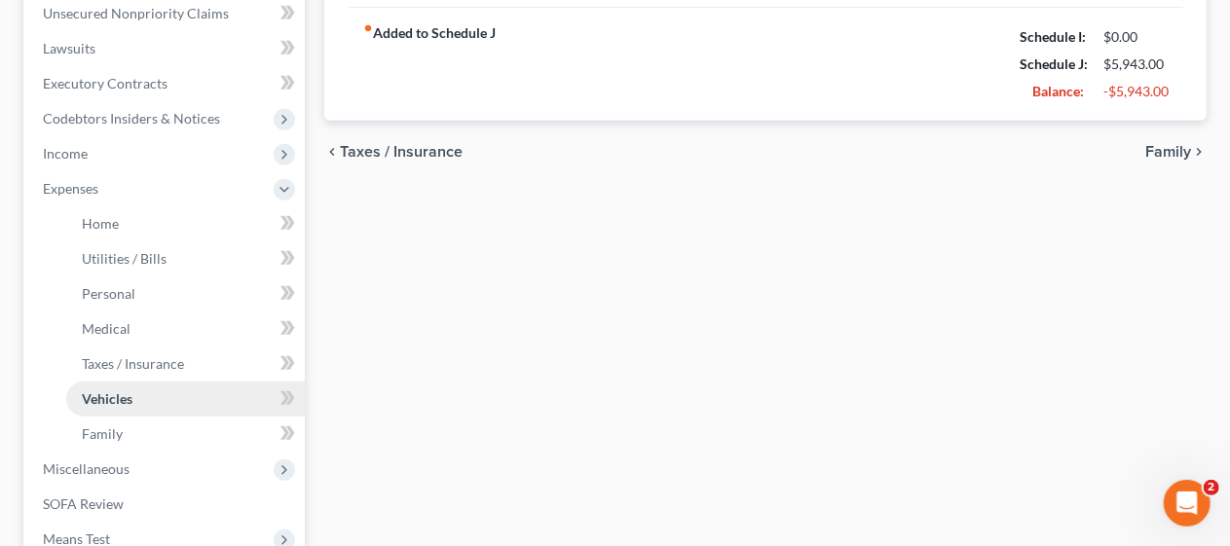
type input "621.00"
type input "380.00"
type input "150.00"
type input "0.00"
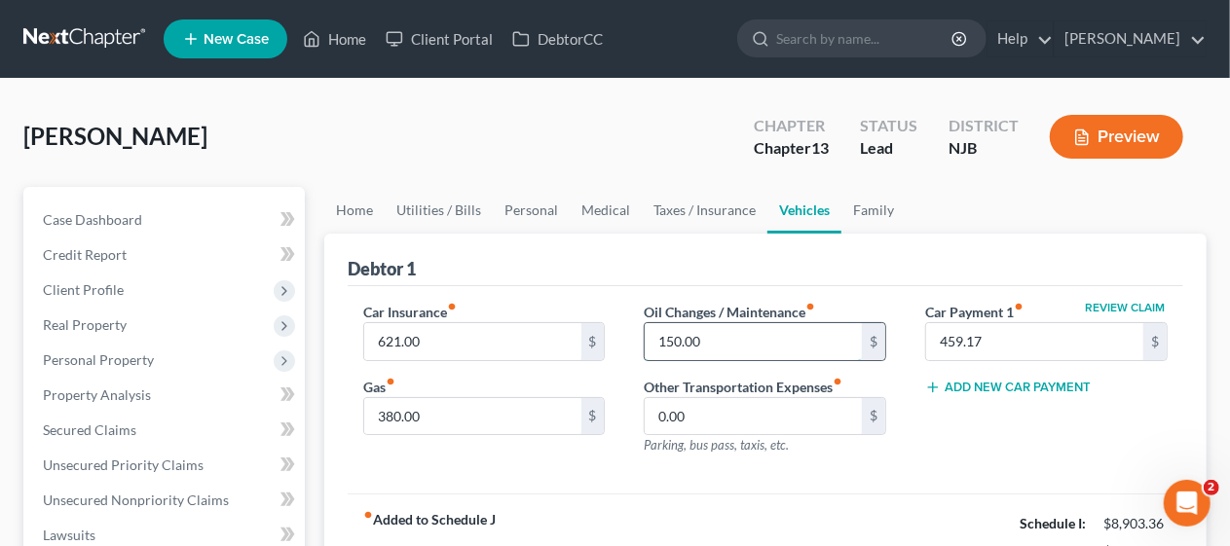
click at [686, 341] on input "150.00" at bounding box center [753, 341] width 217 height 37
type input "200.00"
click at [789, 477] on div "Car Insurance fiber_manual_record 621.00 $ Gas fiber_manual_record 380.00 $ Oil…" at bounding box center [766, 390] width 836 height 208
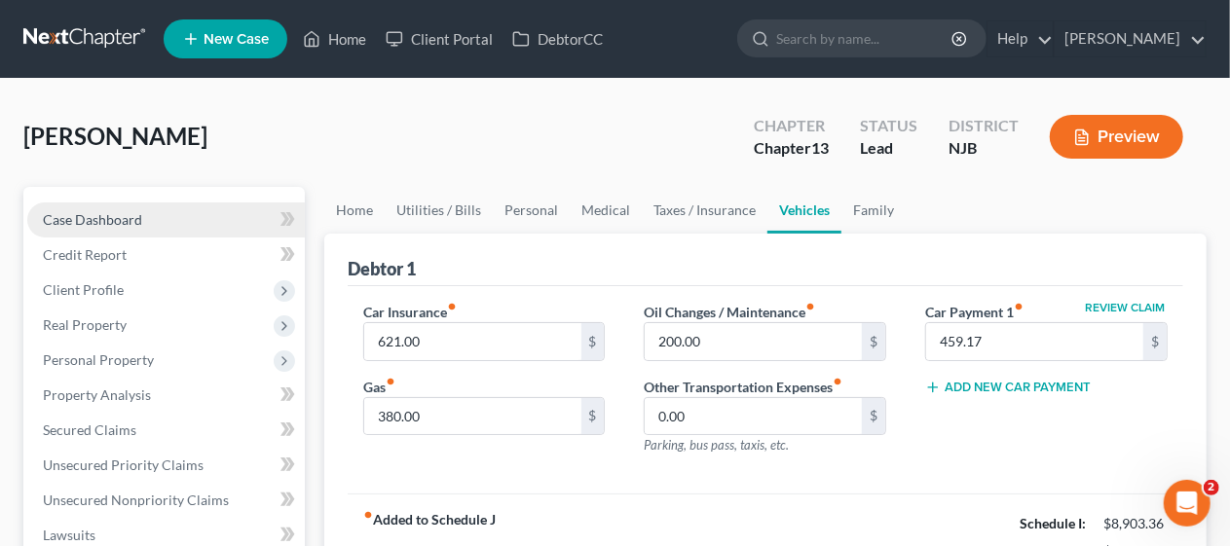
click at [146, 215] on link "Case Dashboard" at bounding box center [166, 220] width 278 height 35
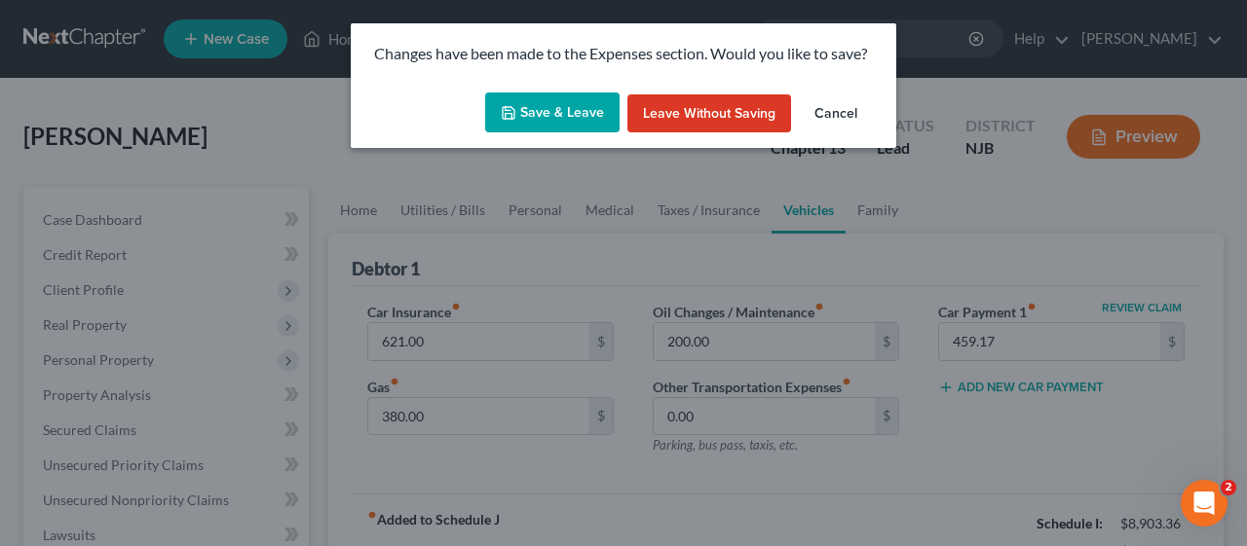
click at [543, 102] on button "Save & Leave" at bounding box center [552, 113] width 134 height 41
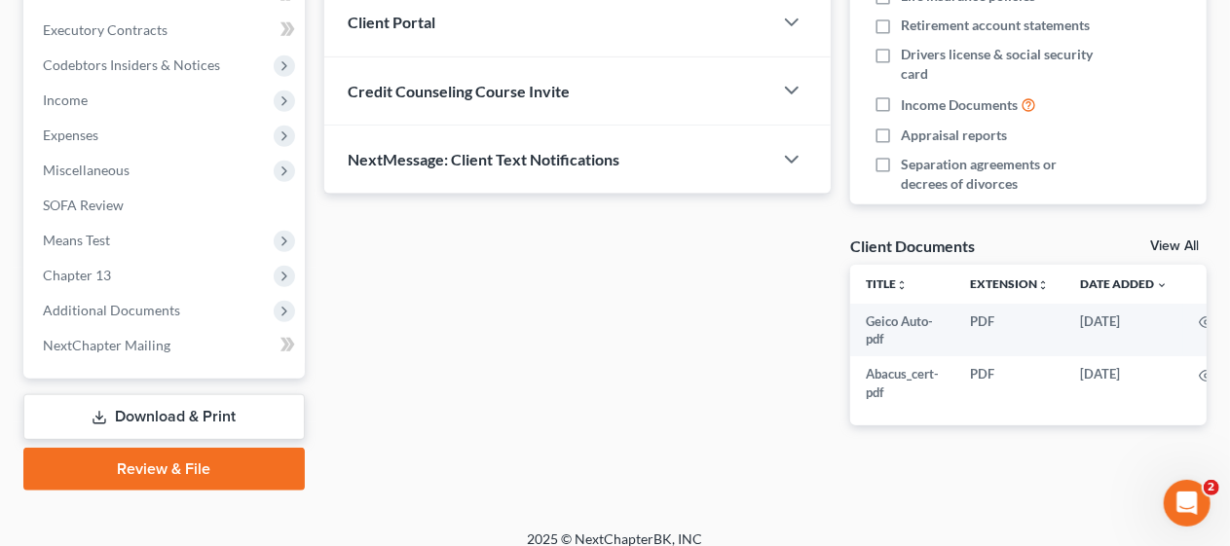
scroll to position [556, 0]
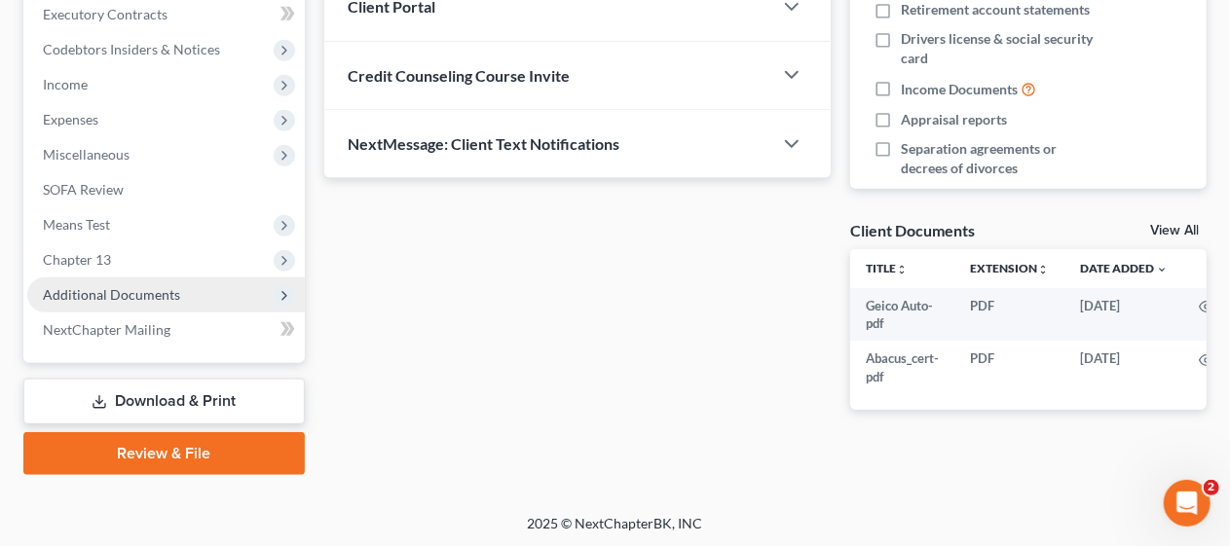
click at [187, 289] on span "Additional Documents" at bounding box center [166, 295] width 278 height 35
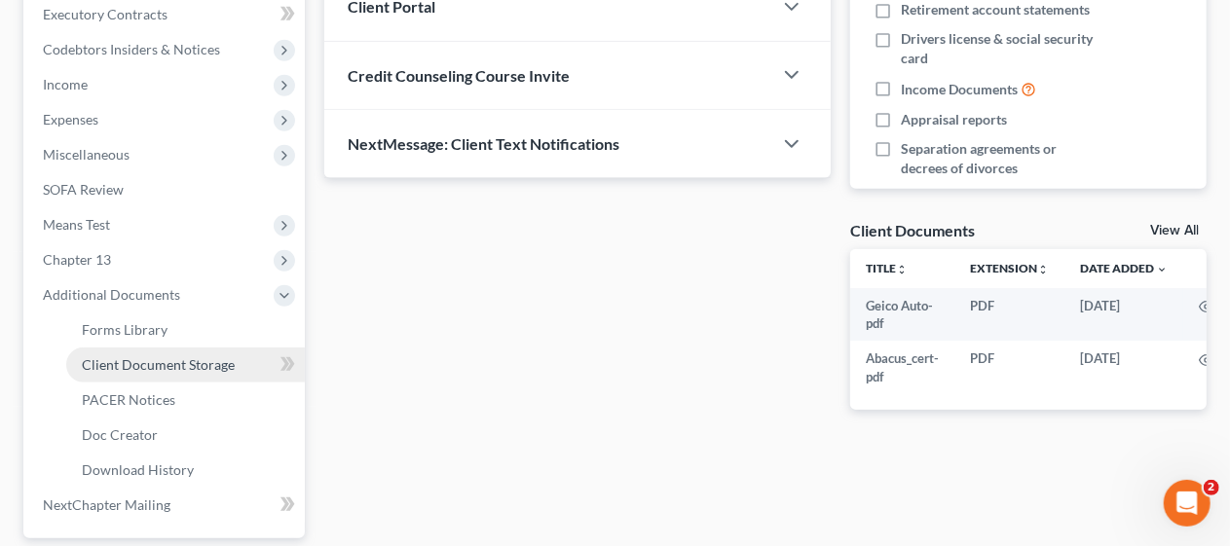
click at [218, 361] on span "Client Document Storage" at bounding box center [158, 364] width 153 height 17
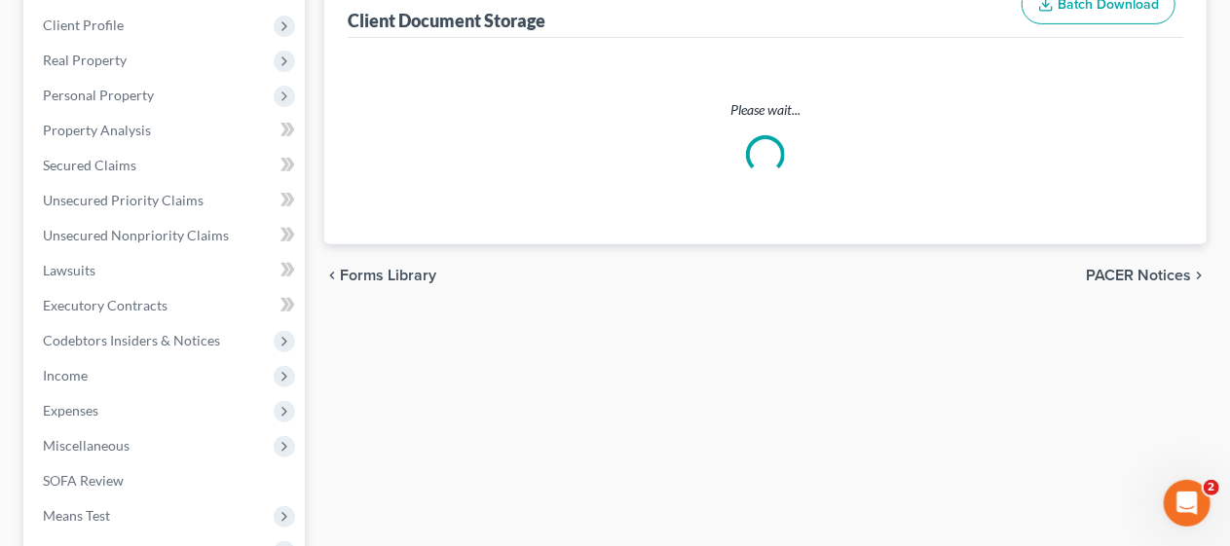
select select "9"
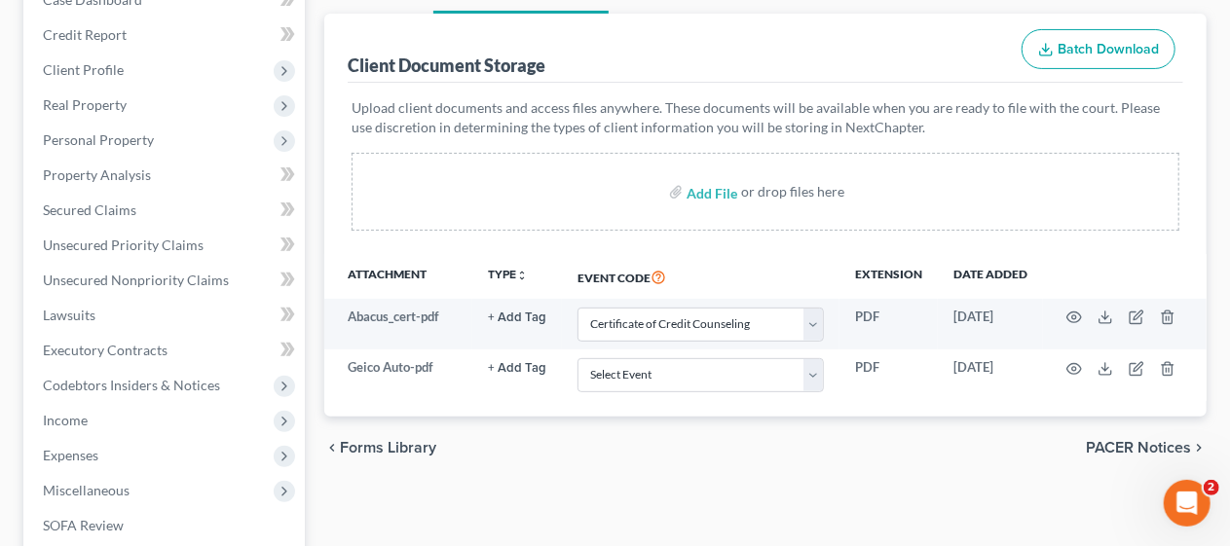
scroll to position [292, 0]
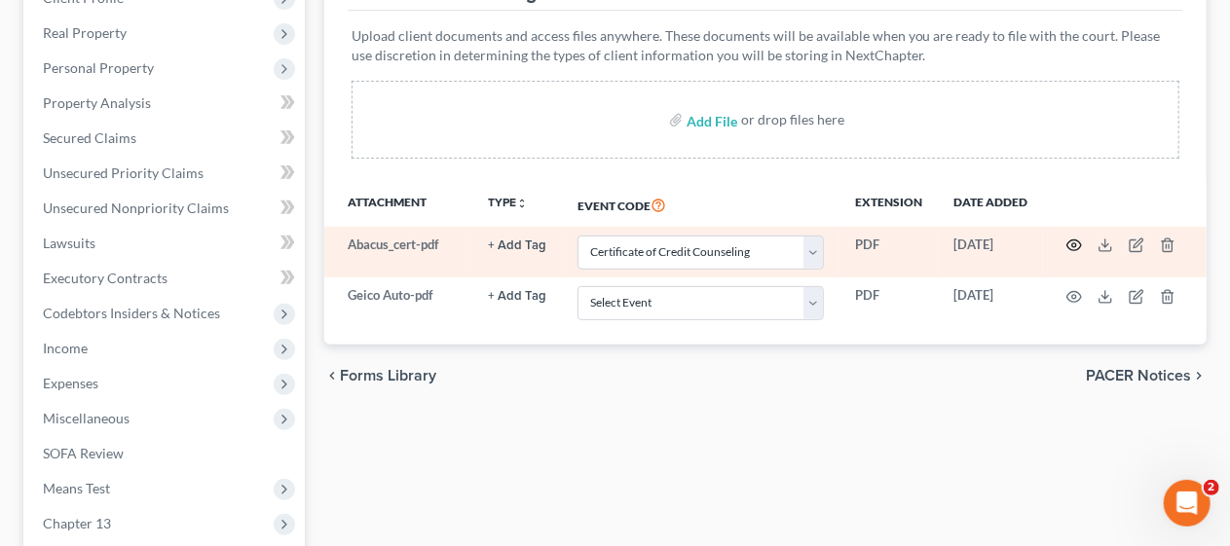
click at [1077, 241] on icon "button" at bounding box center [1074, 246] width 16 height 16
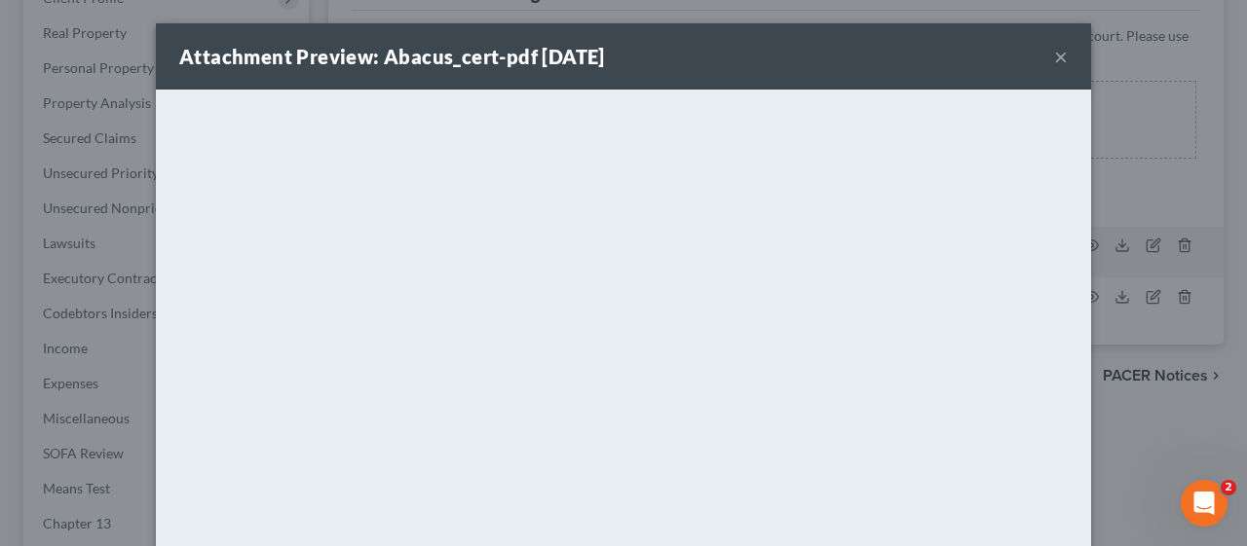
click at [1055, 54] on button "×" at bounding box center [1061, 56] width 14 height 23
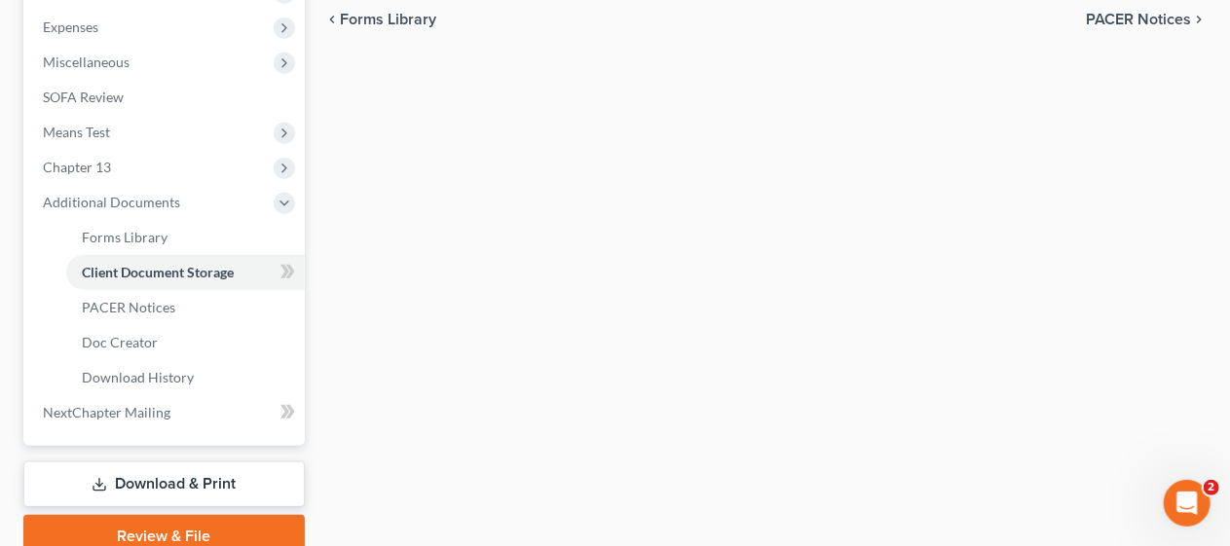
scroll to position [682, 0]
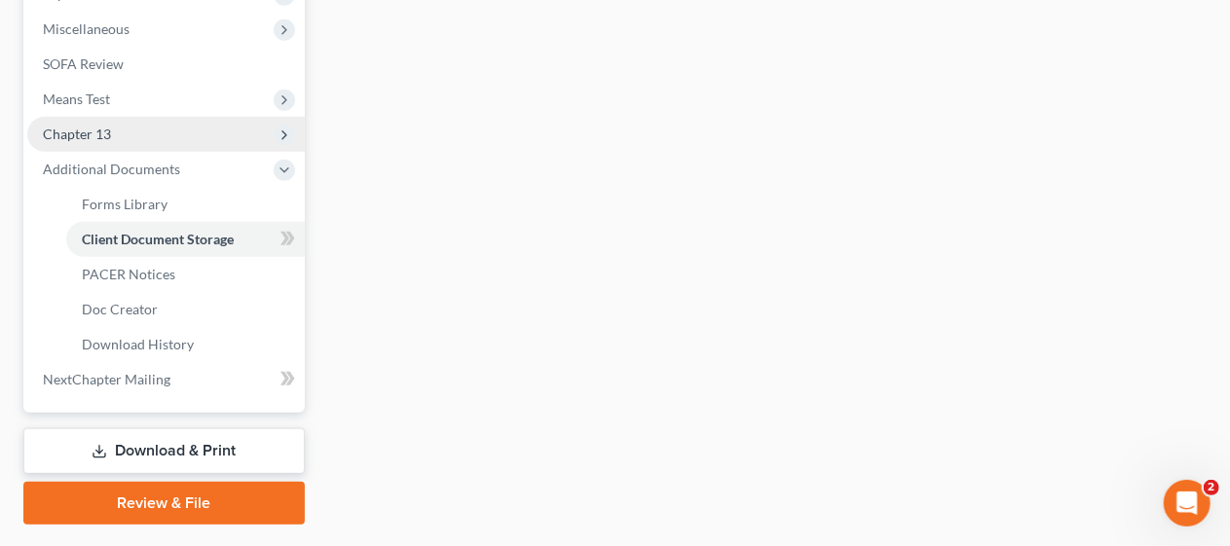
click at [146, 134] on span "Chapter 13" at bounding box center [166, 134] width 278 height 35
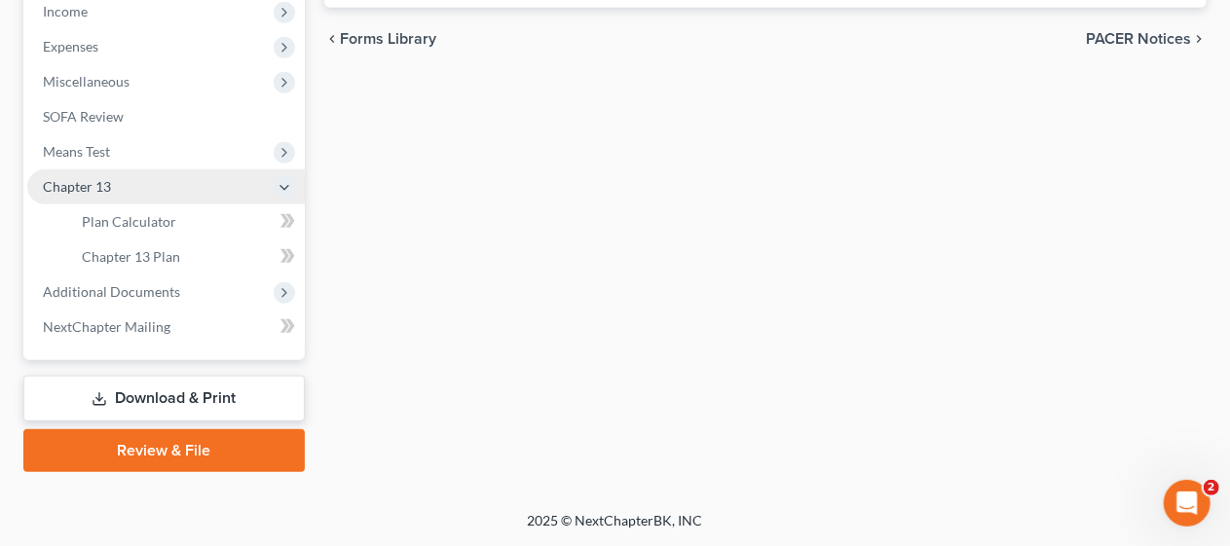
scroll to position [626, 0]
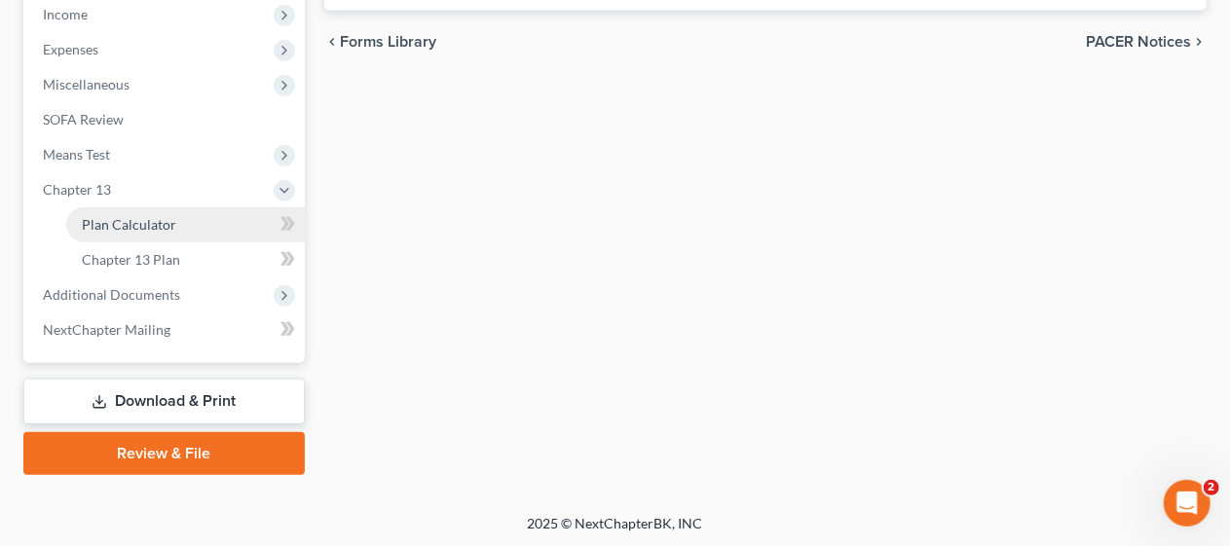
click at [191, 226] on link "Plan Calculator" at bounding box center [185, 224] width 239 height 35
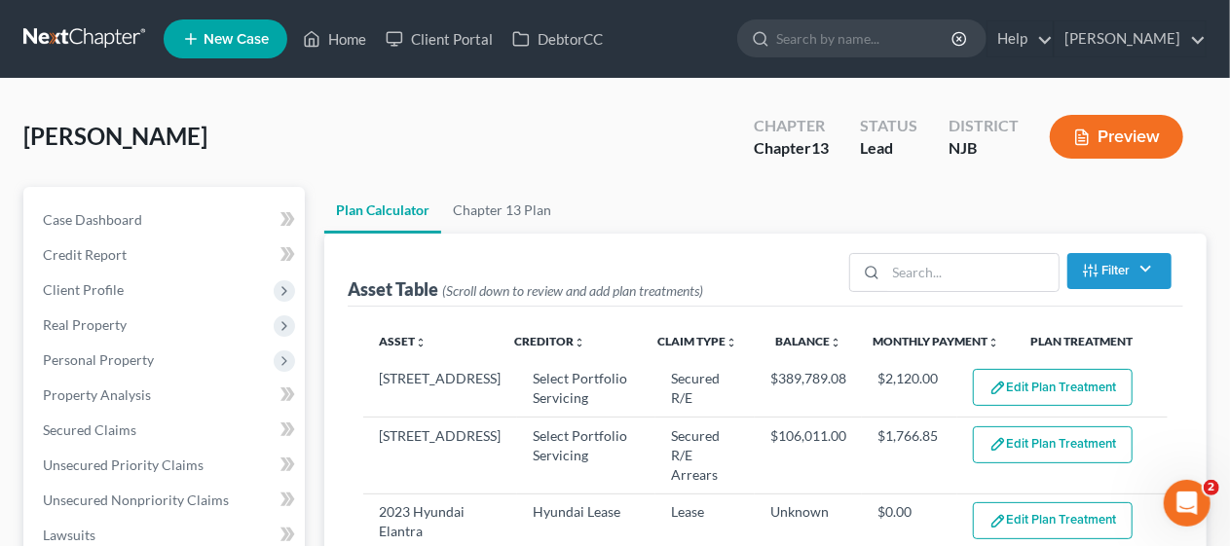
select select "59"
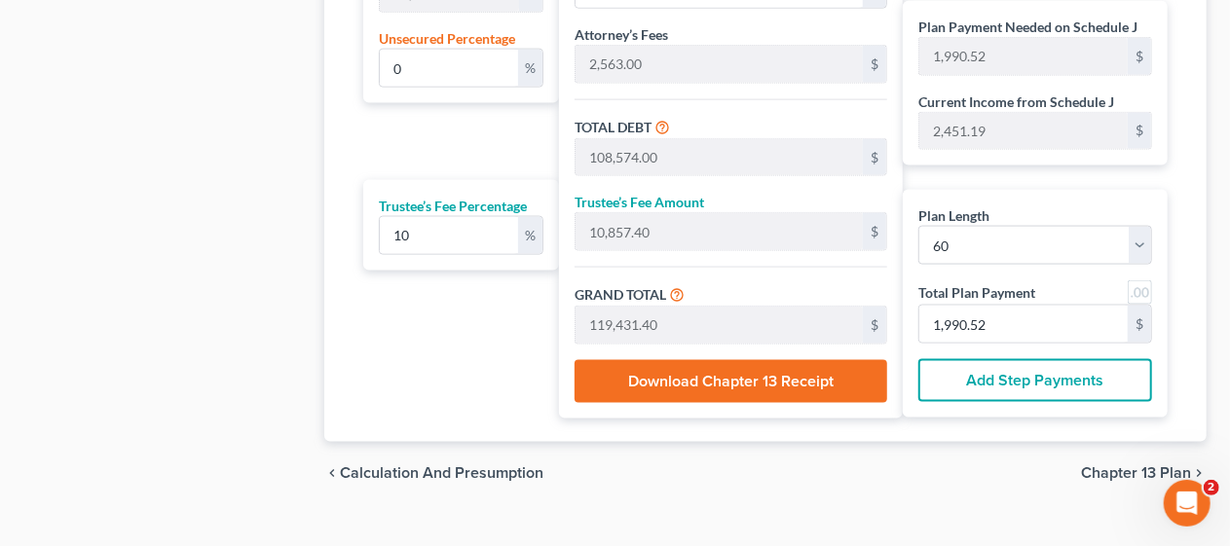
scroll to position [1342, 0]
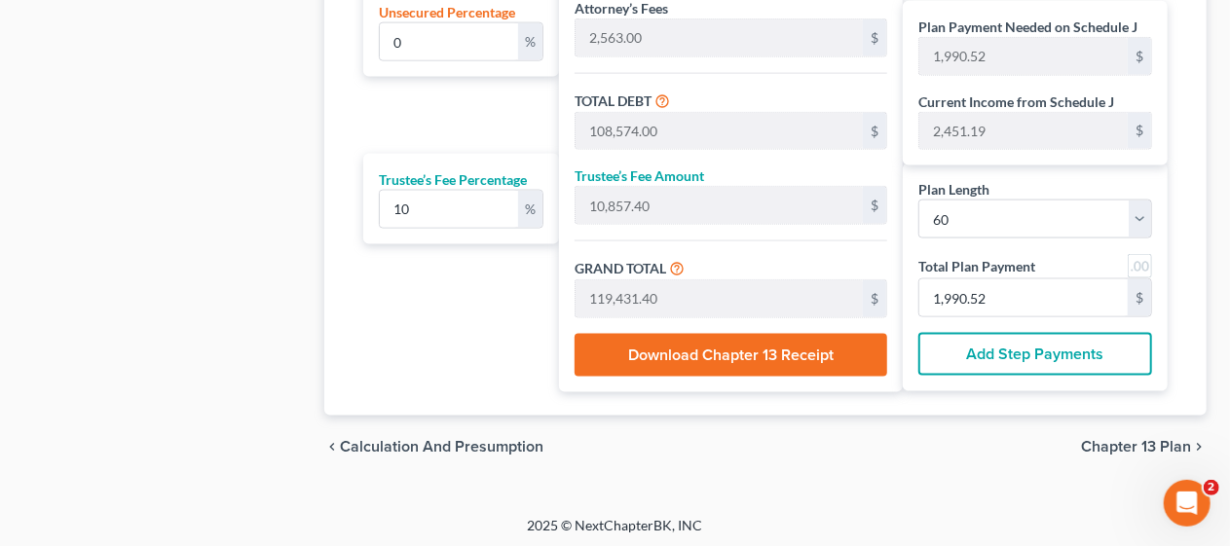
click at [1123, 439] on span "Chapter 13 Plan" at bounding box center [1136, 447] width 110 height 16
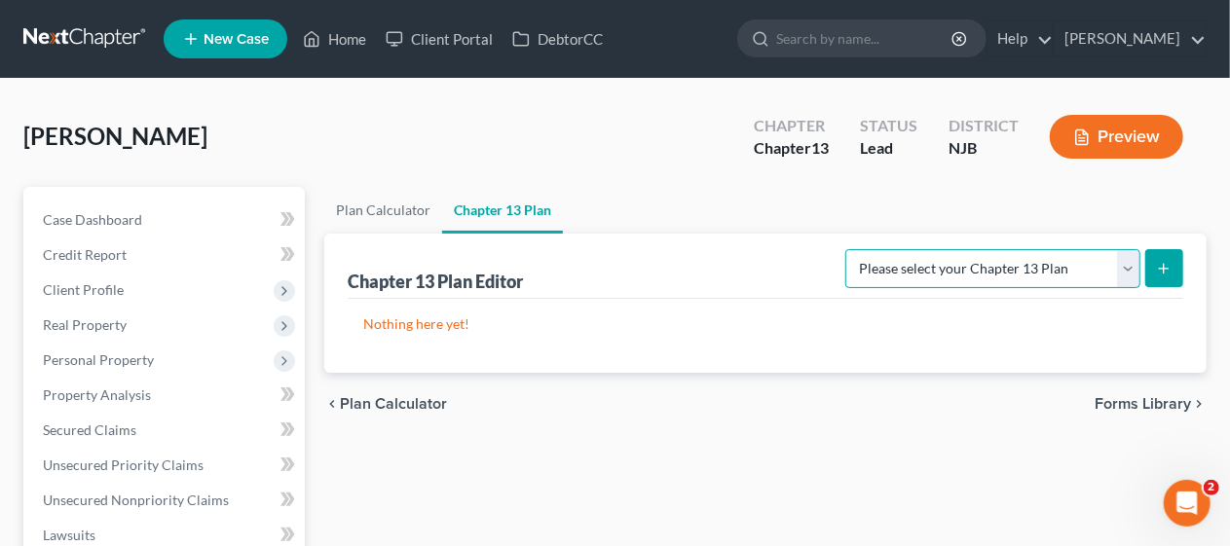
click at [1128, 269] on select "Please select your Chapter 13 Plan District of [US_STATE] - Effective [DATE] Di…" at bounding box center [992, 268] width 295 height 39
select select "0"
click at [845, 249] on select "Please select your Chapter 13 Plan District of [US_STATE] - Effective [DATE] Di…" at bounding box center [992, 268] width 295 height 39
click at [1167, 263] on icon "submit" at bounding box center [1164, 269] width 16 height 16
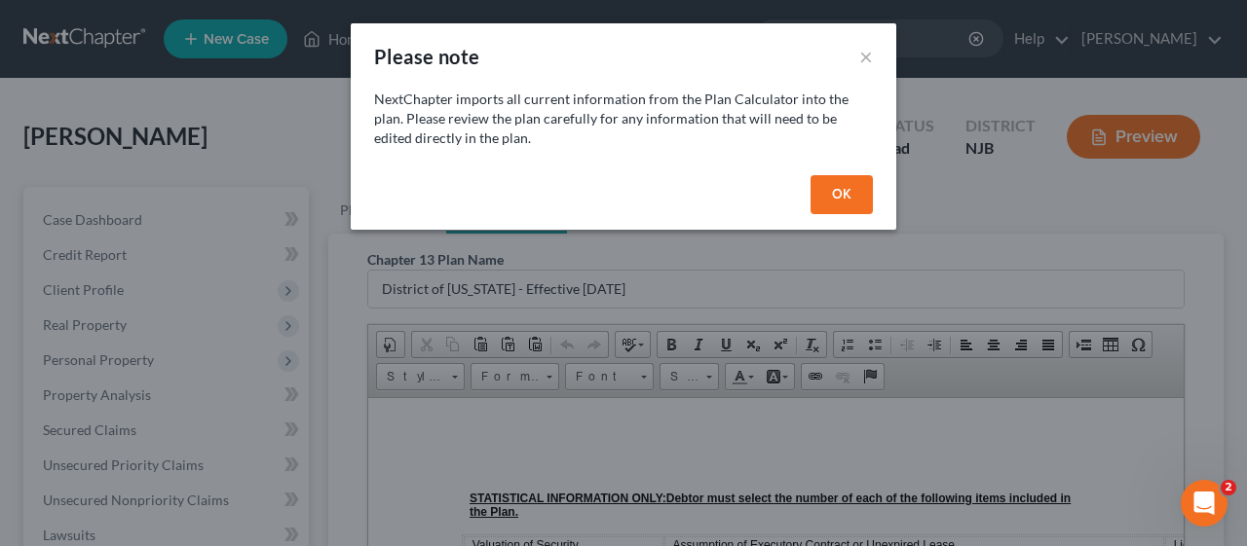
click at [836, 192] on button "OK" at bounding box center [841, 194] width 62 height 39
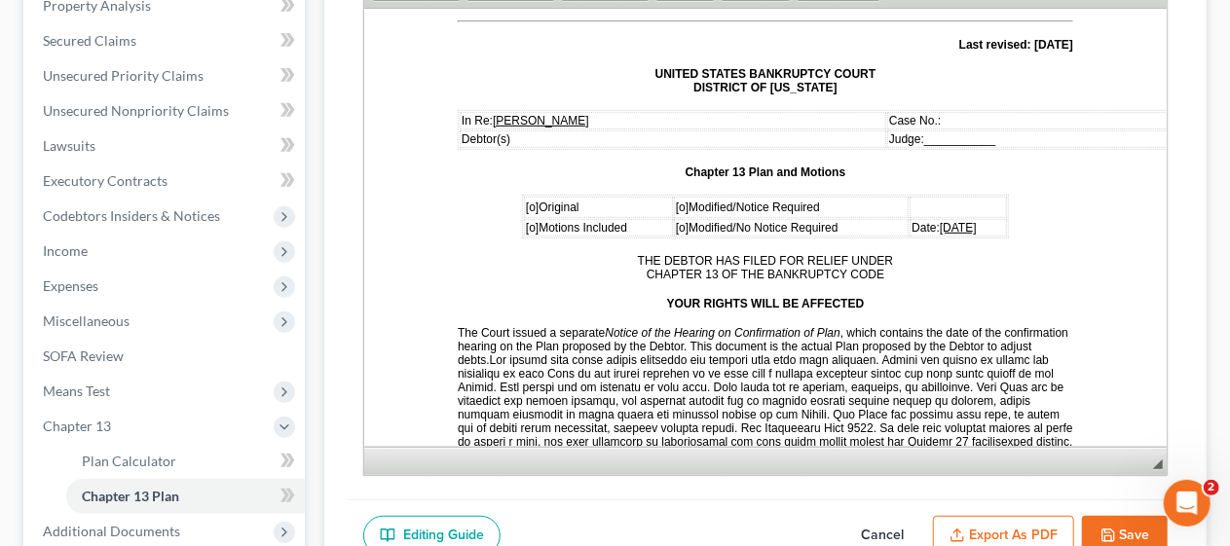
scroll to position [292, 0]
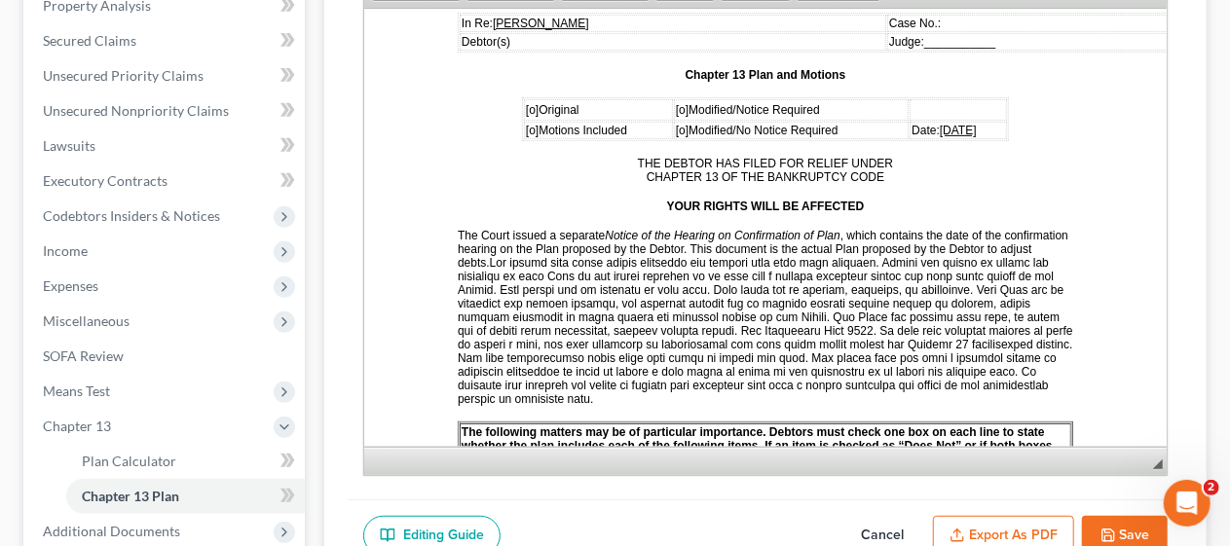
click at [525, 103] on span "[o]" at bounding box center [531, 109] width 13 height 14
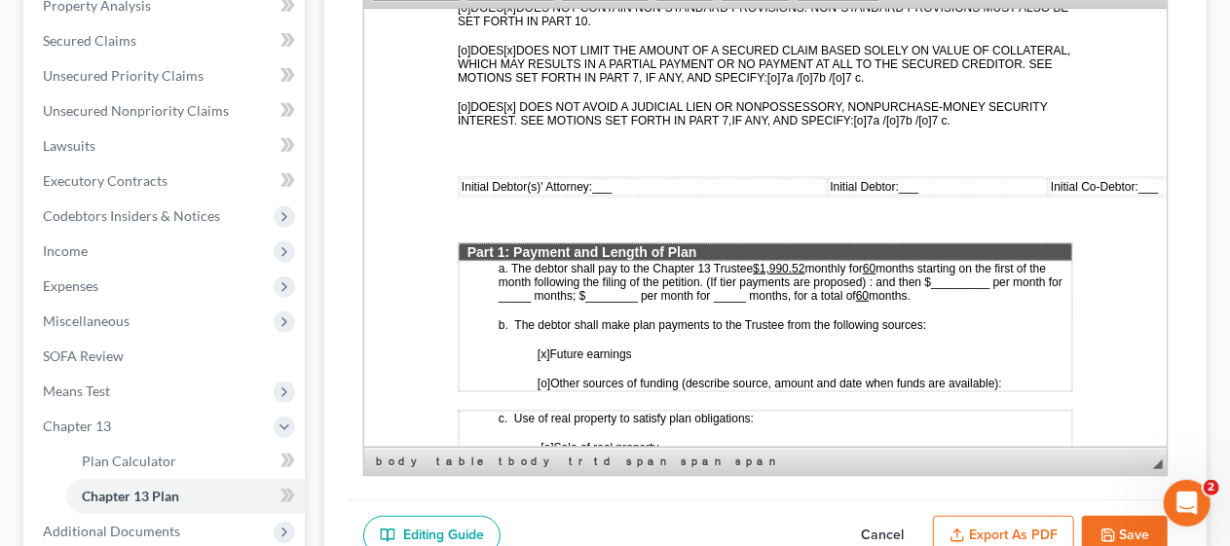
scroll to position [877, 0]
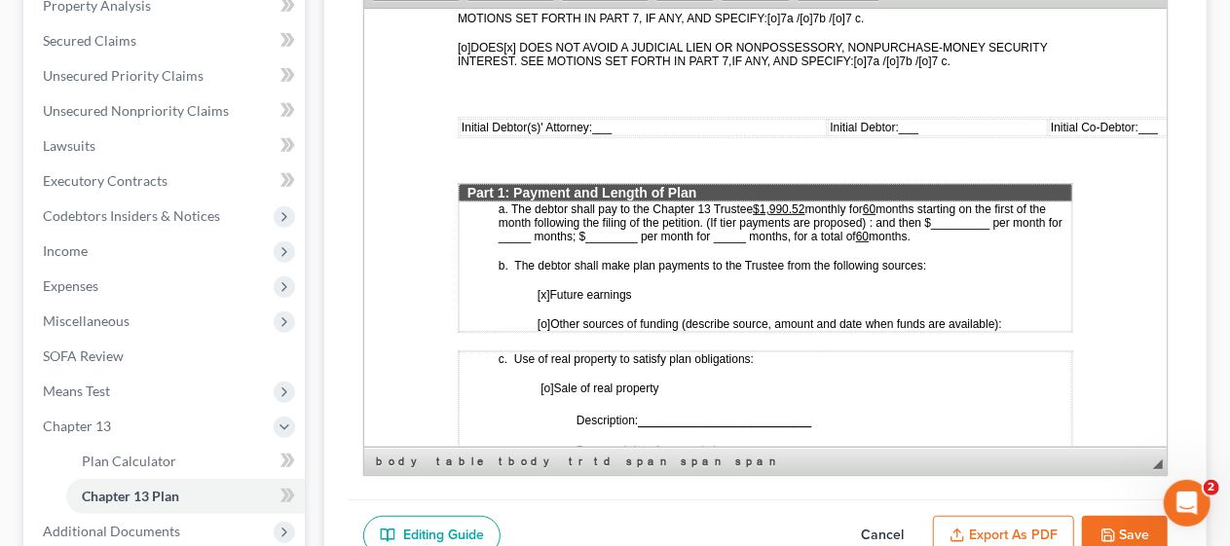
click at [596, 120] on span "___" at bounding box center [600, 127] width 19 height 14
click at [931, 120] on span "___" at bounding box center [940, 127] width 19 height 14
click at [803, 202] on u "$1,990.52" at bounding box center [778, 209] width 52 height 14
click at [789, 202] on u "$1,990.00" at bounding box center [778, 209] width 52 height 14
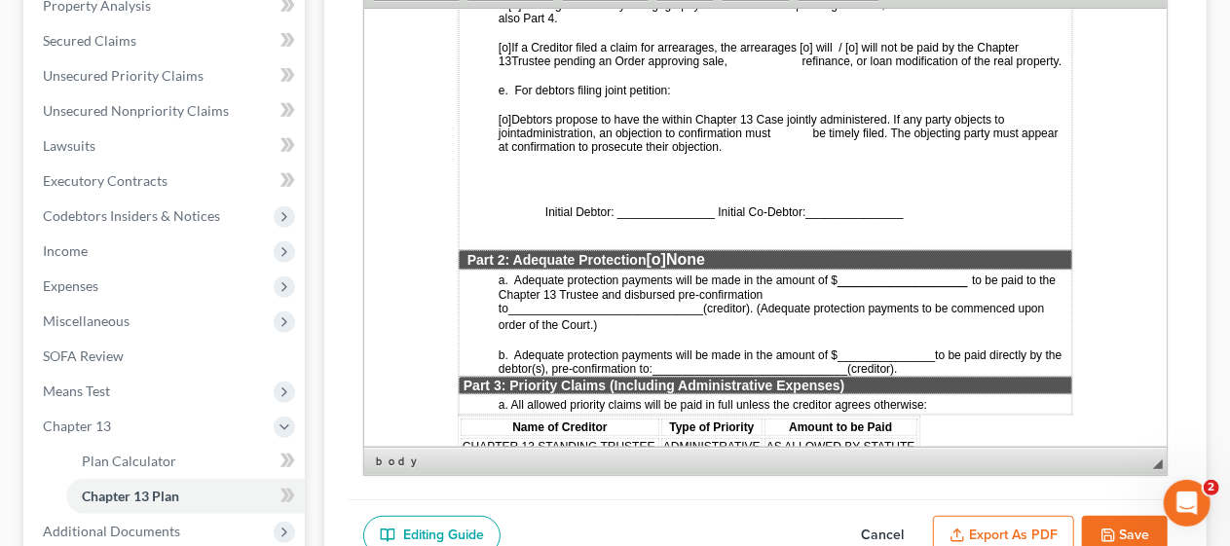
scroll to position [1558, 0]
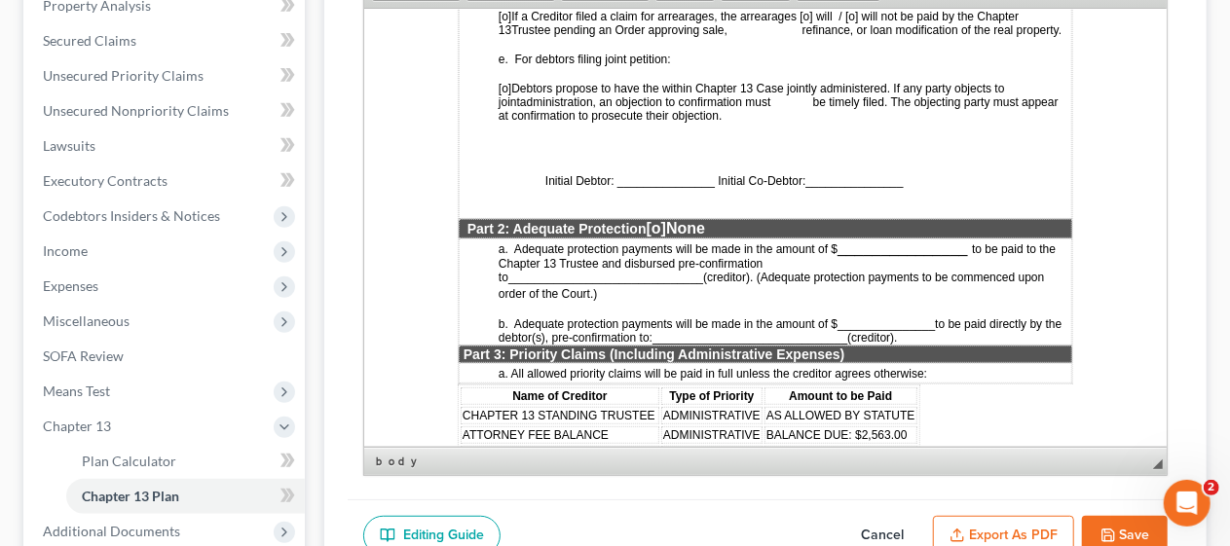
click at [620, 181] on span "Initial Debtor: _______________ Initial Co-Debtor:" at bounding box center [674, 180] width 261 height 14
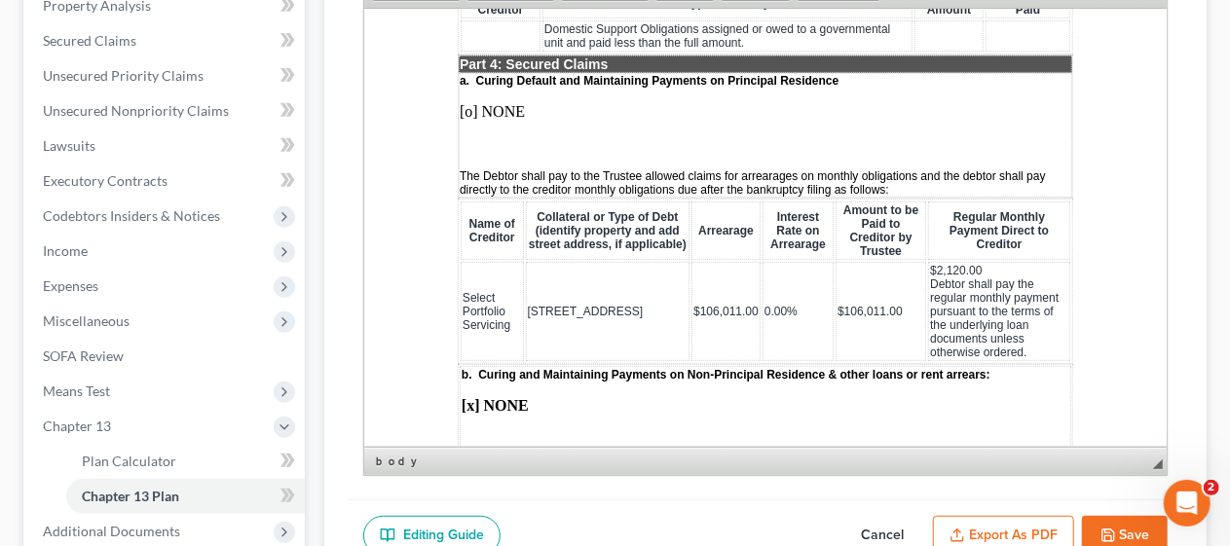
scroll to position [2143, 0]
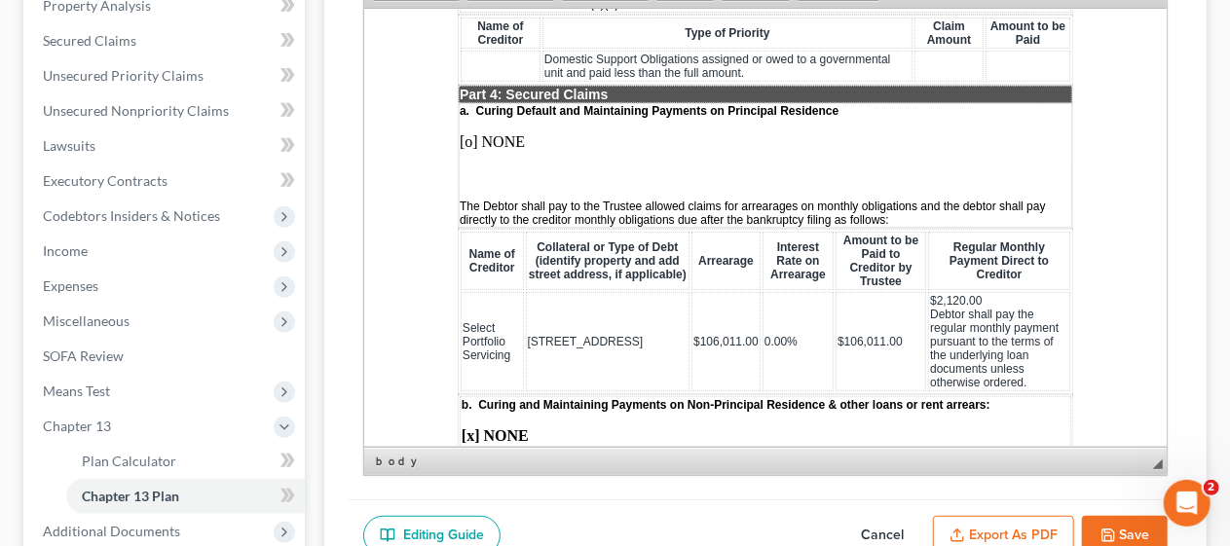
click at [525, 132] on p "[o] NONE" at bounding box center [765, 141] width 612 height 18
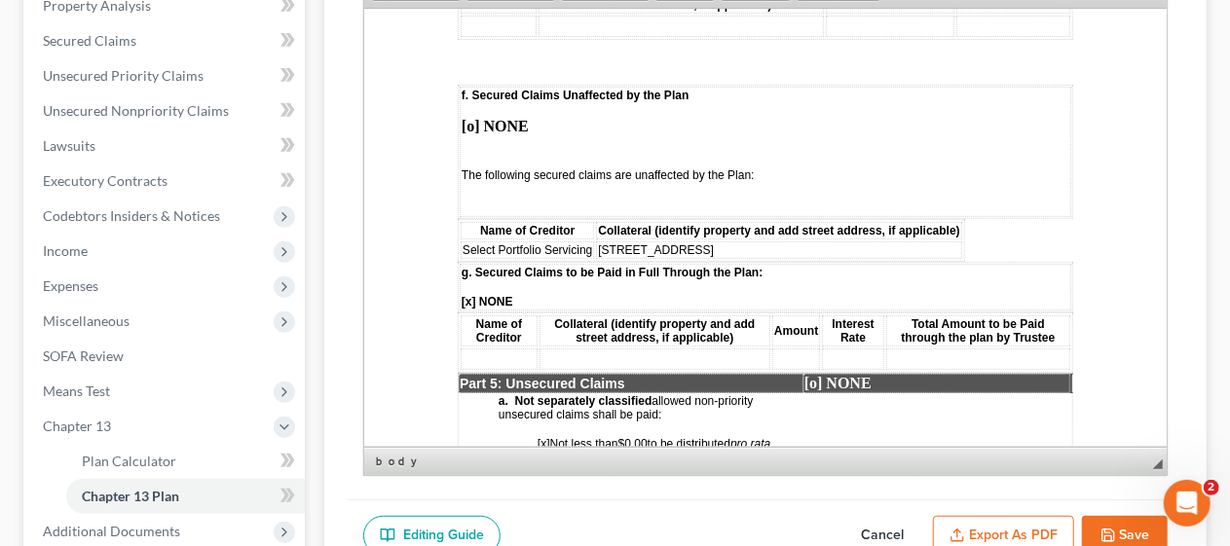
scroll to position [3506, 0]
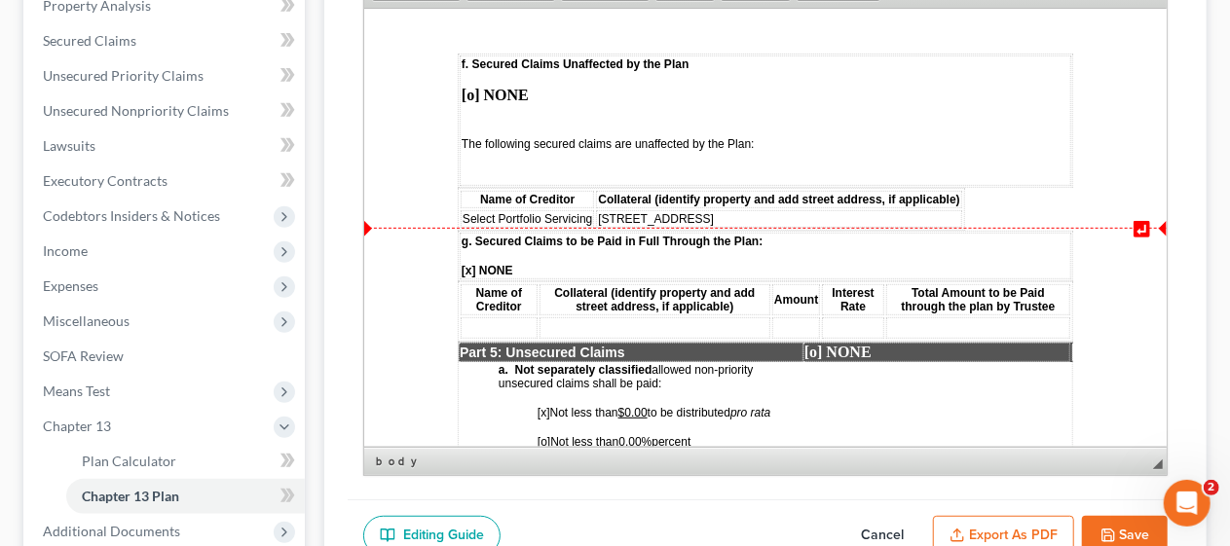
click at [691, 213] on td "[STREET_ADDRESS]" at bounding box center [777, 218] width 365 height 18
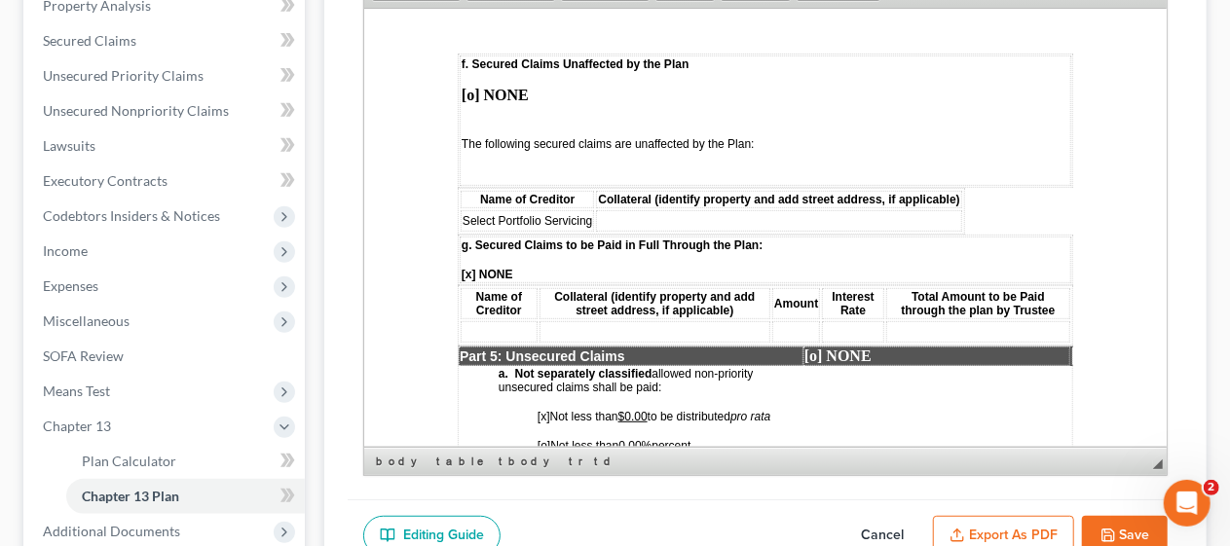
click at [591, 215] on td "Select Portfolio Servicing" at bounding box center [526, 219] width 133 height 21
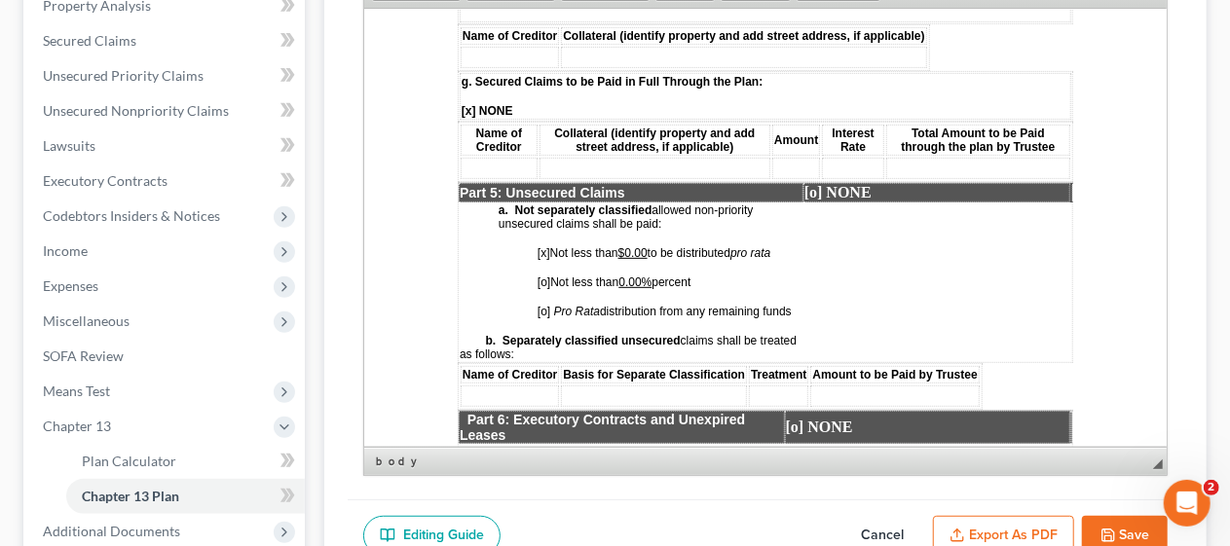
scroll to position [3701, 0]
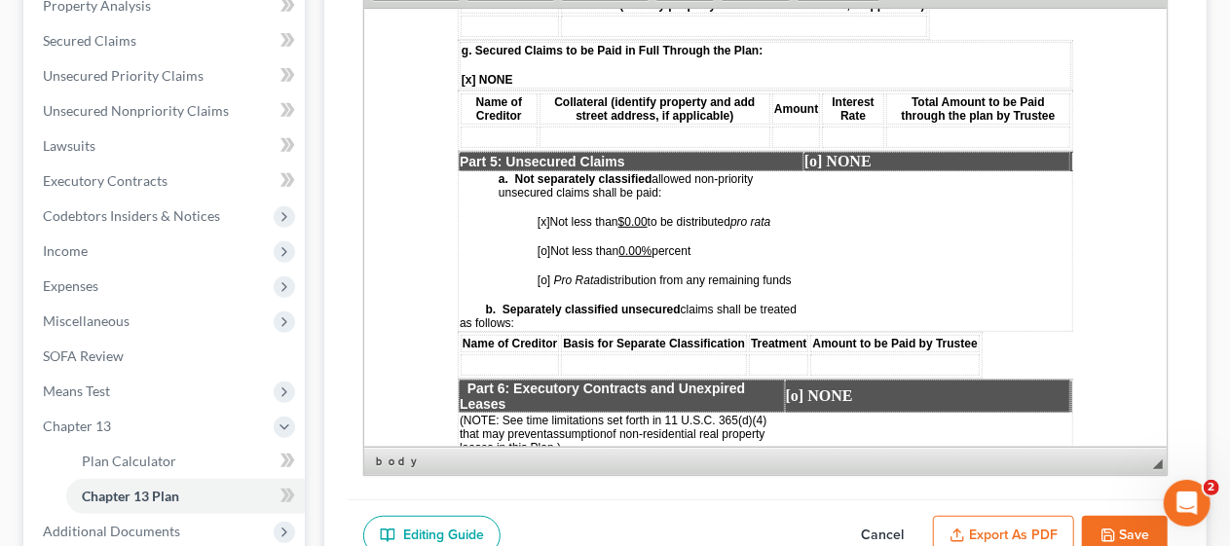
click at [542, 243] on span "[o]" at bounding box center [543, 250] width 13 height 14
click at [546, 214] on span "[x]" at bounding box center [543, 221] width 13 height 14
click at [647, 214] on u "$0.00" at bounding box center [631, 221] width 29 height 14
drag, startPoint x: 543, startPoint y: 215, endPoint x: 555, endPoint y: 206, distance: 14.6
click at [543, 214] on span "[x]" at bounding box center [543, 221] width 13 height 14
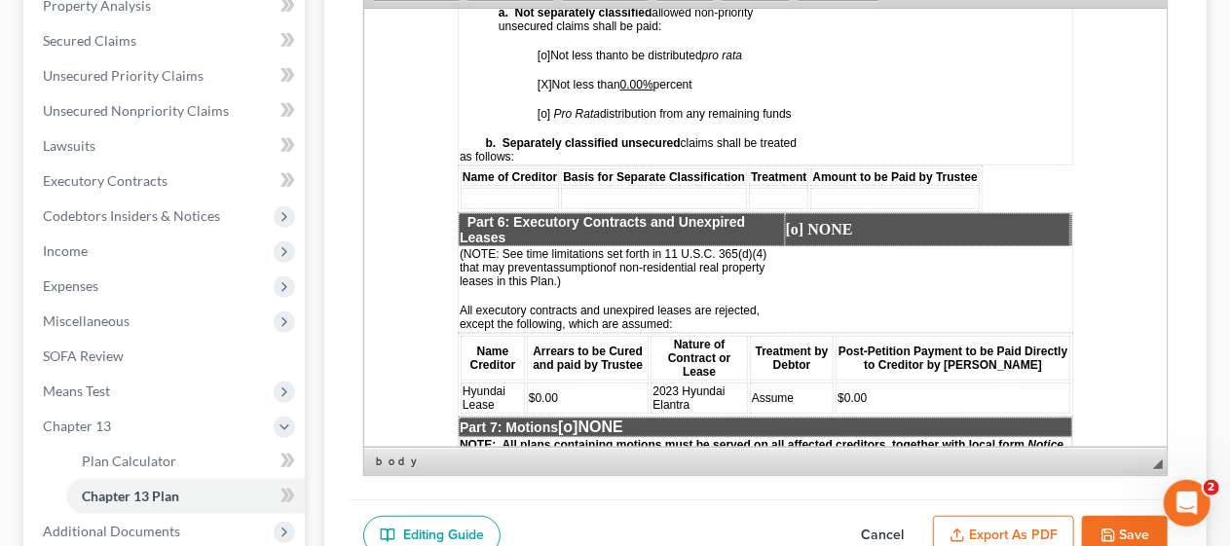
scroll to position [3896, 0]
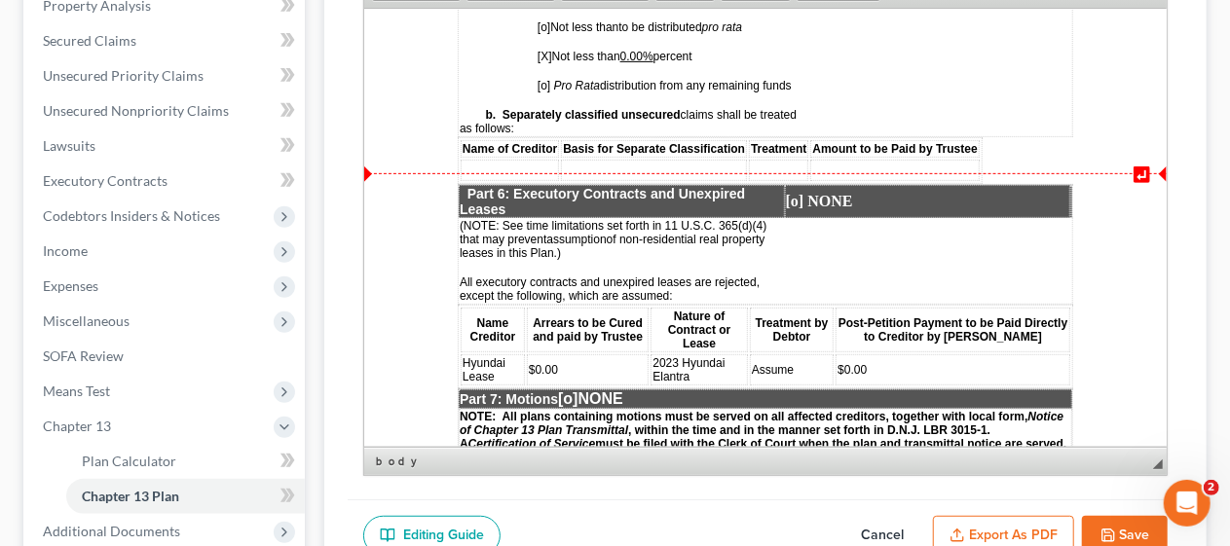
click at [856, 192] on p "[o] NONE" at bounding box center [926, 201] width 283 height 18
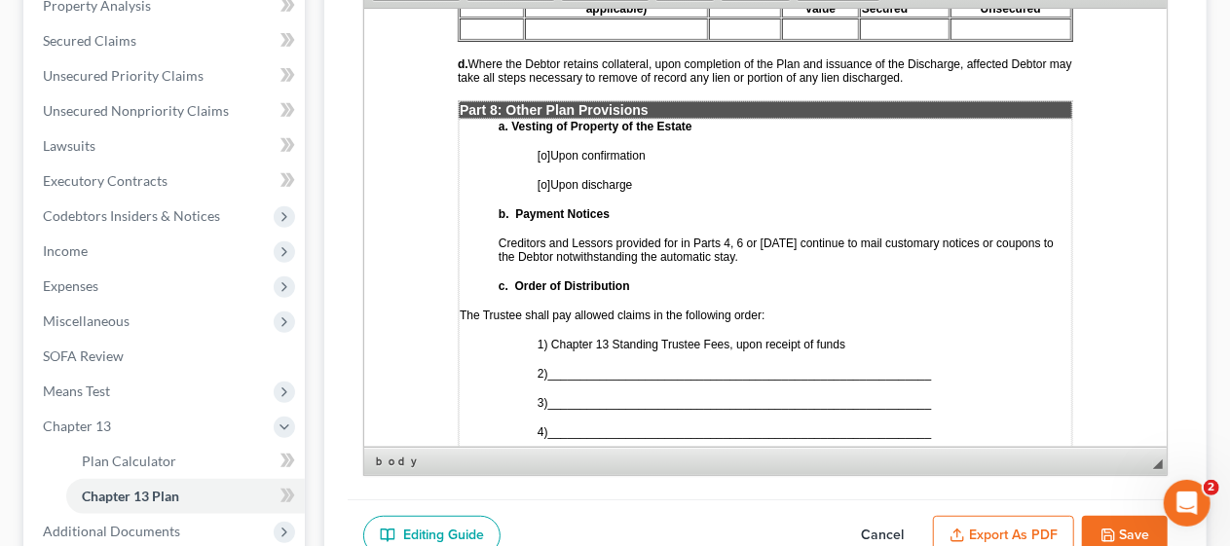
scroll to position [4967, 0]
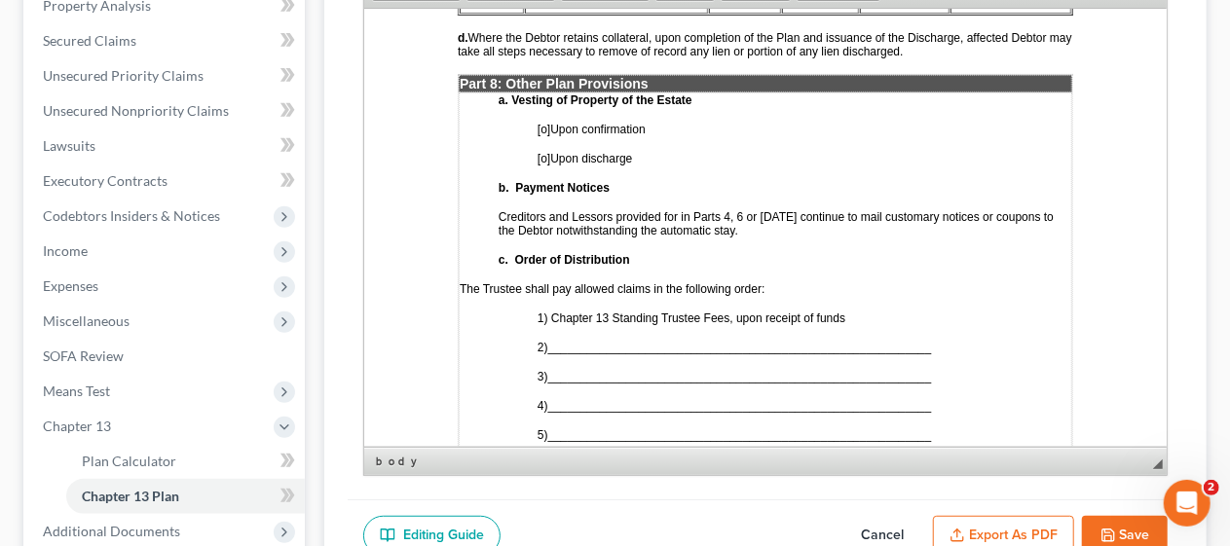
click at [543, 122] on span "[o]" at bounding box center [543, 129] width 13 height 14
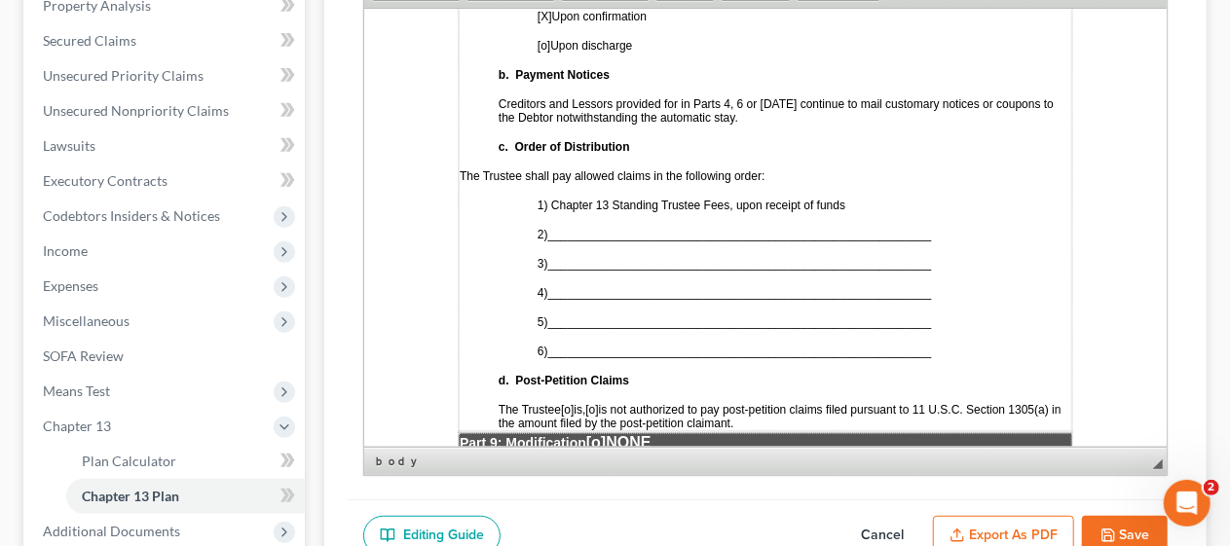
scroll to position [5162, 0]
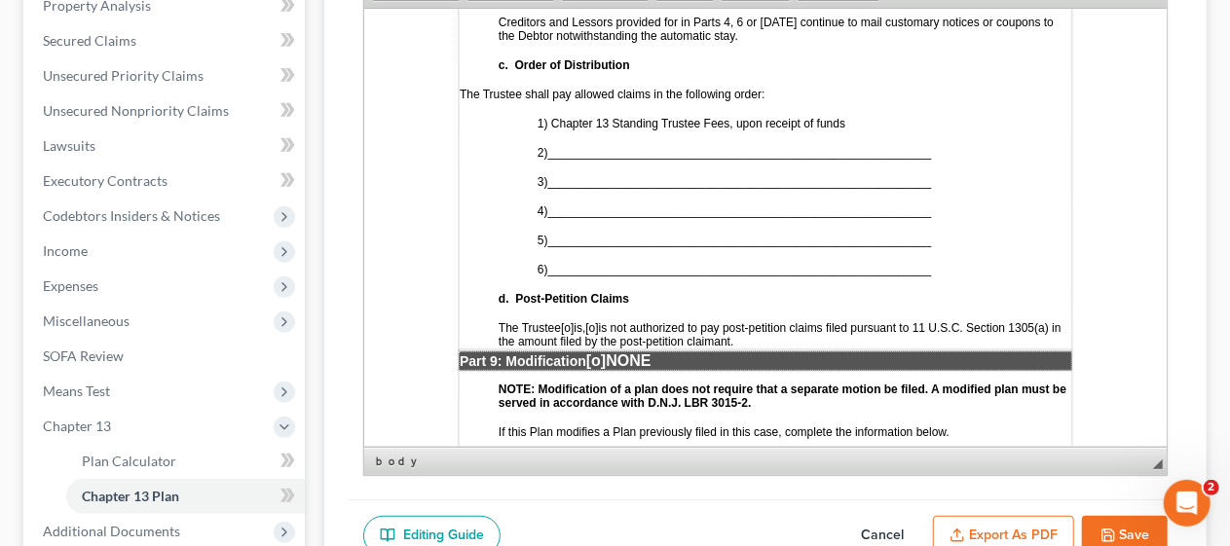
click at [570, 145] on span "___________________________________________________________" at bounding box center [739, 152] width 384 height 14
click at [573, 174] on span "___________________________________________________________" at bounding box center [739, 181] width 384 height 14
click at [573, 204] on span "___________________________________________________________" at bounding box center [739, 211] width 384 height 14
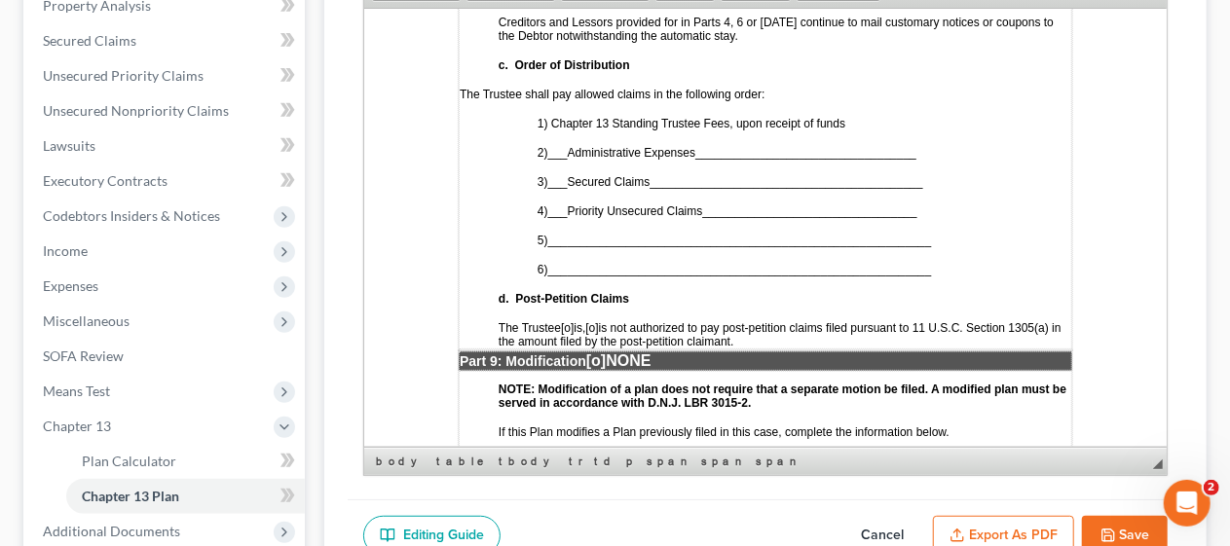
click at [570, 233] on span "___________________________________________________________" at bounding box center [739, 240] width 384 height 14
click at [597, 320] on span "[o]" at bounding box center [590, 327] width 13 height 14
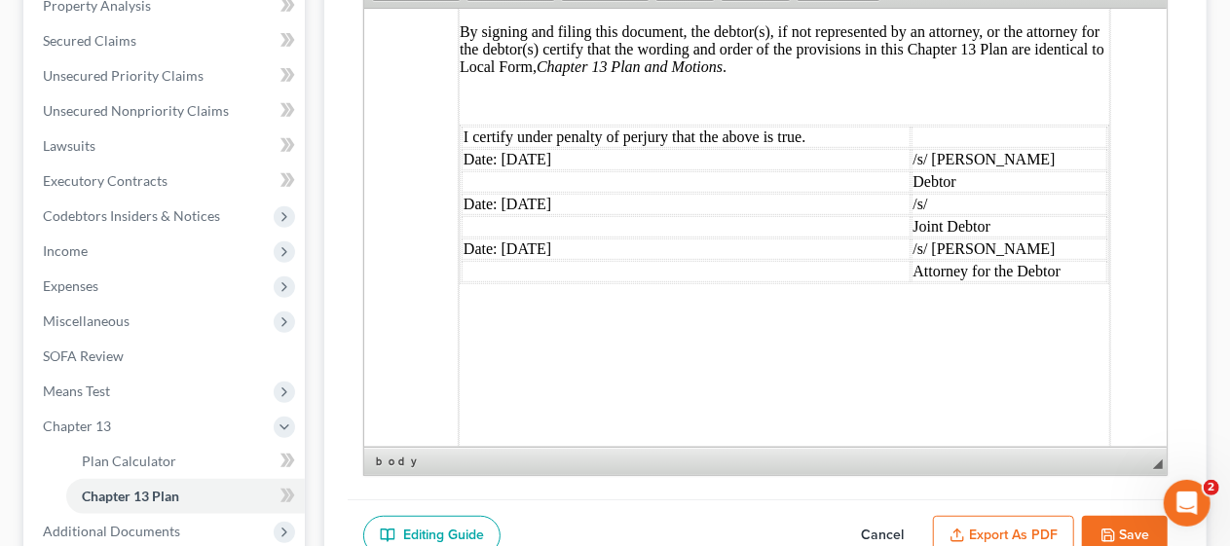
scroll to position [6038, 0]
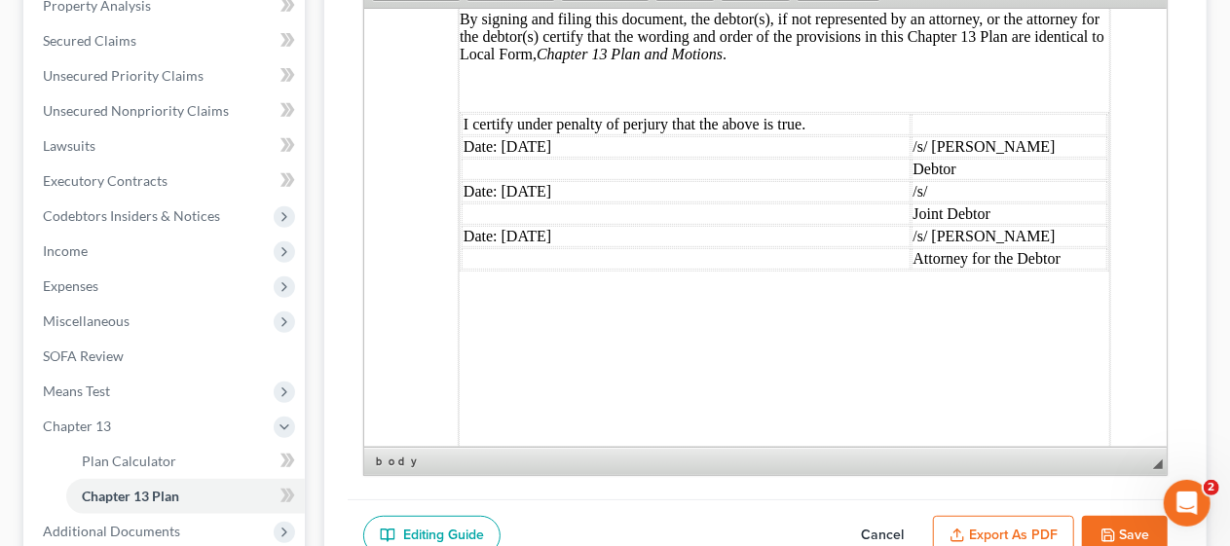
click at [575, 180] on td "Date: [DATE]" at bounding box center [685, 190] width 449 height 21
click at [945, 180] on td "/s/" at bounding box center [1009, 190] width 197 height 21
click at [1008, 203] on td "Joint Debtor" at bounding box center [1009, 213] width 197 height 21
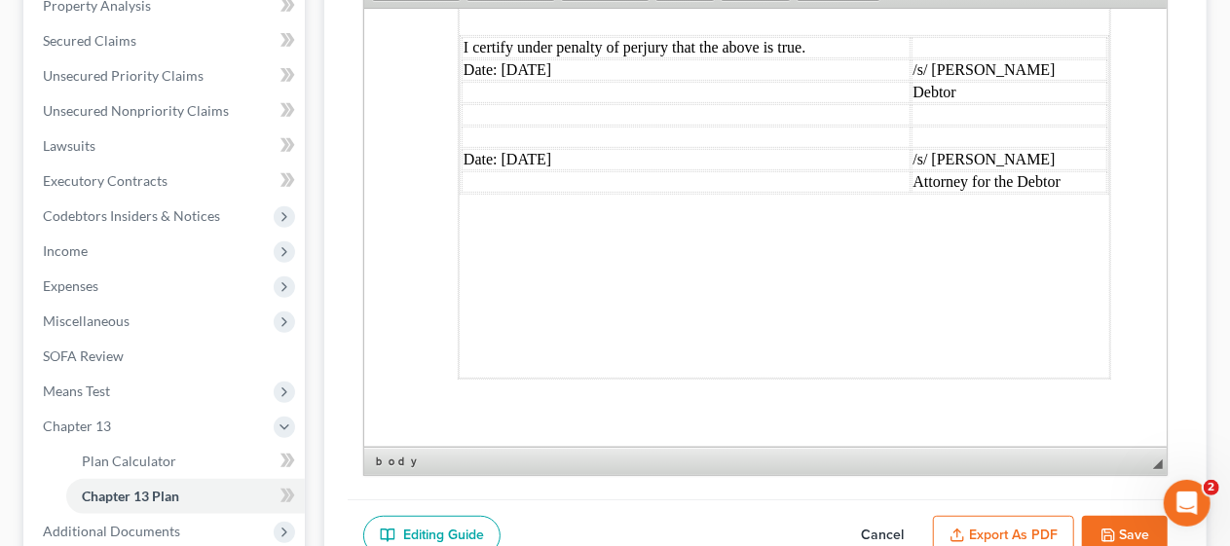
scroll to position [6118, 0]
click at [1128, 524] on button "Save" at bounding box center [1125, 536] width 86 height 41
select select "0"
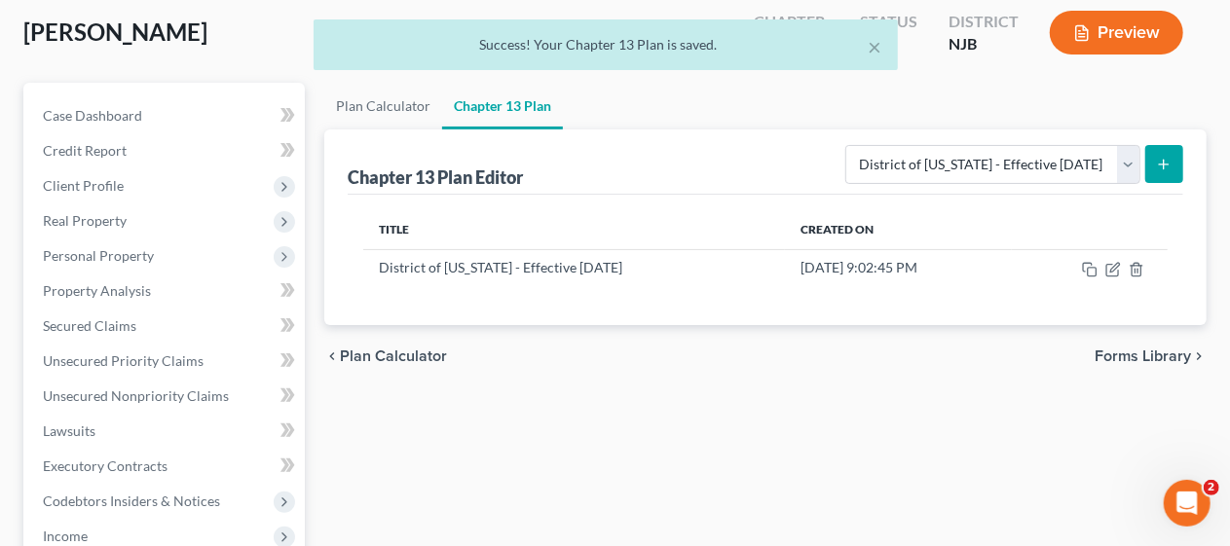
scroll to position [97, 0]
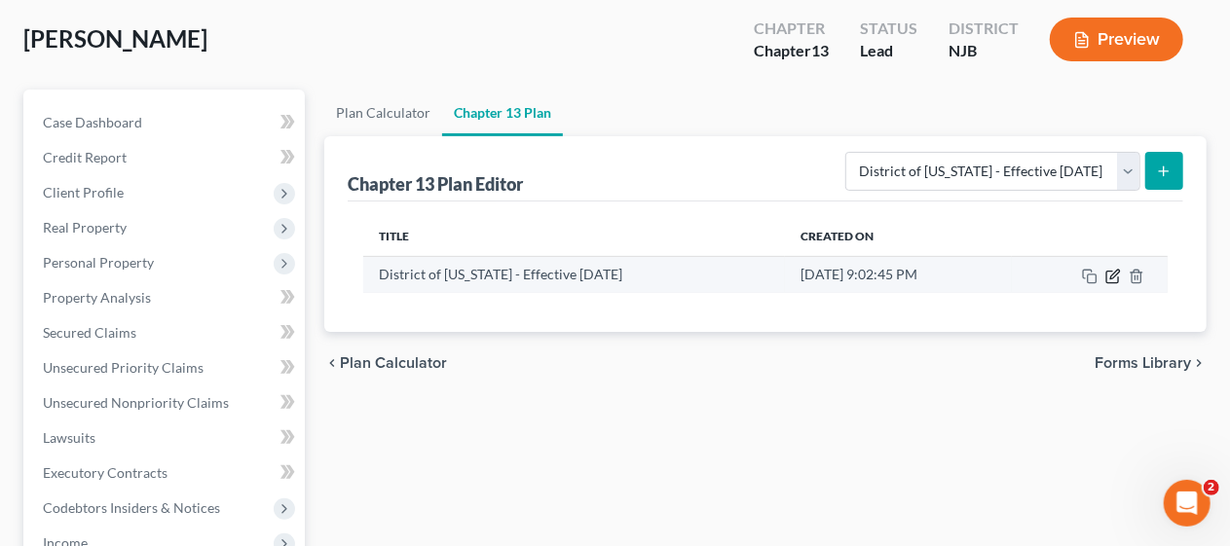
click at [1114, 271] on icon "button" at bounding box center [1114, 274] width 9 height 9
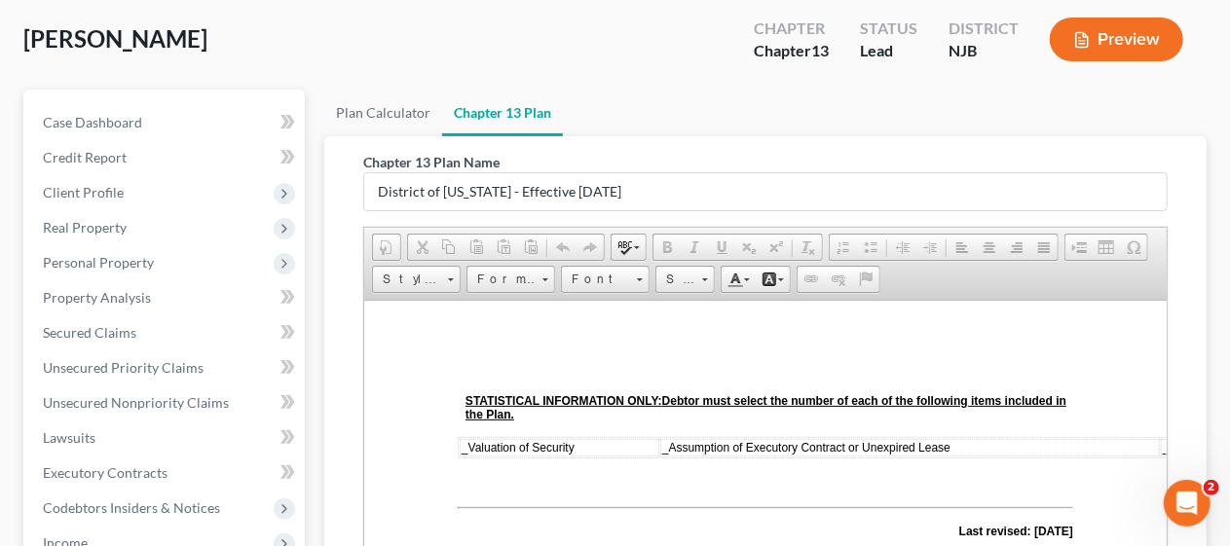
scroll to position [0, 0]
click at [339, 331] on div "Chapter 13 Plan Name District of [US_STATE] - Effective [DATE] Rich Text Editor…" at bounding box center [765, 500] width 882 height 728
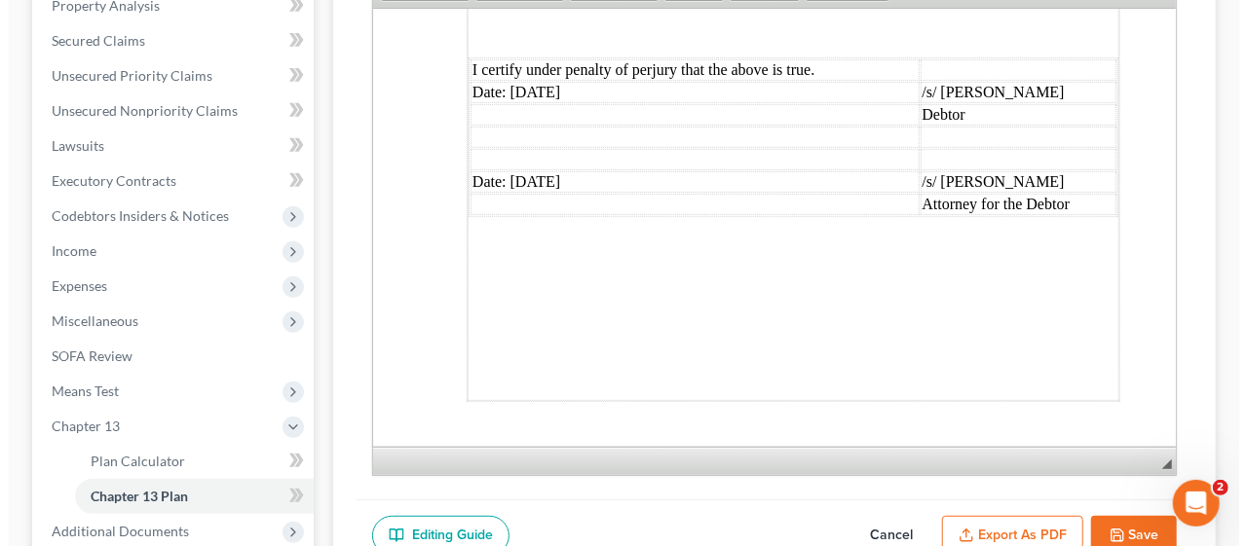
scroll to position [6118, 0]
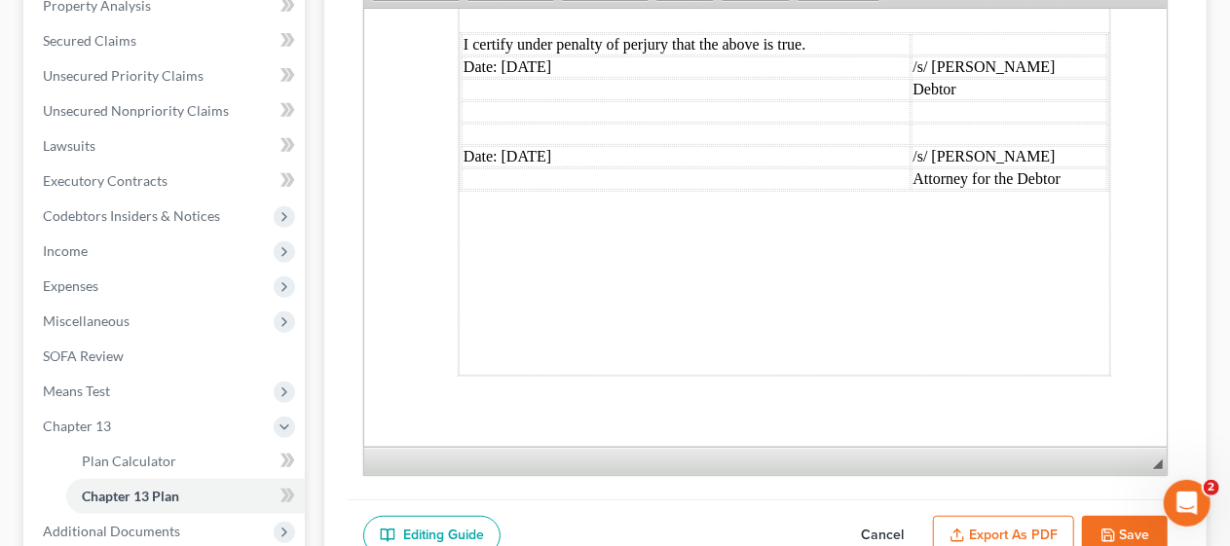
click at [1000, 523] on button "Export as PDF" at bounding box center [1003, 536] width 141 height 41
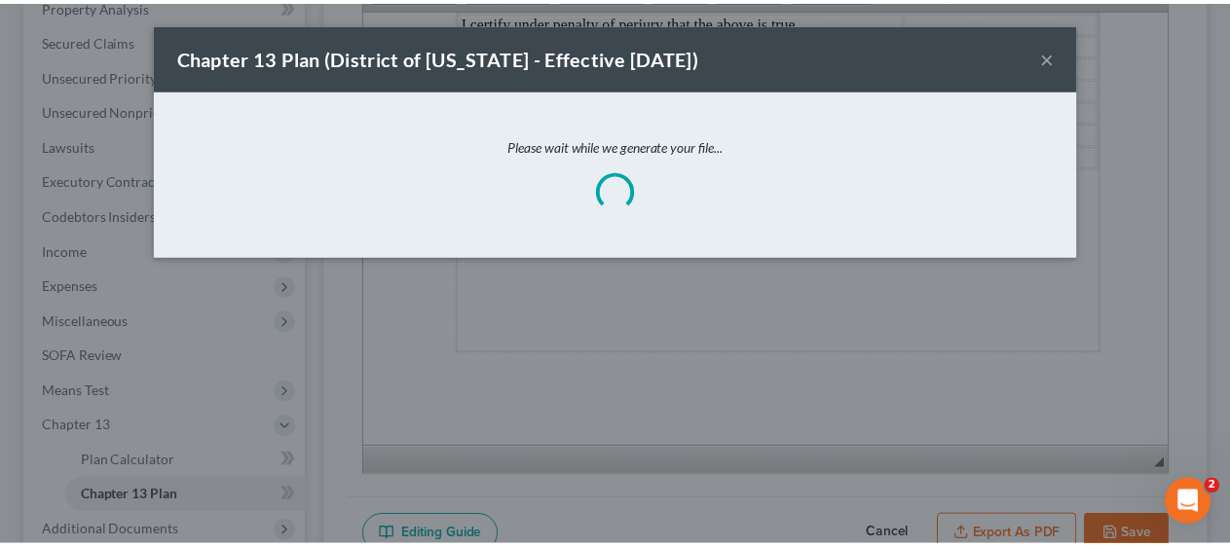
scroll to position [6063, 0]
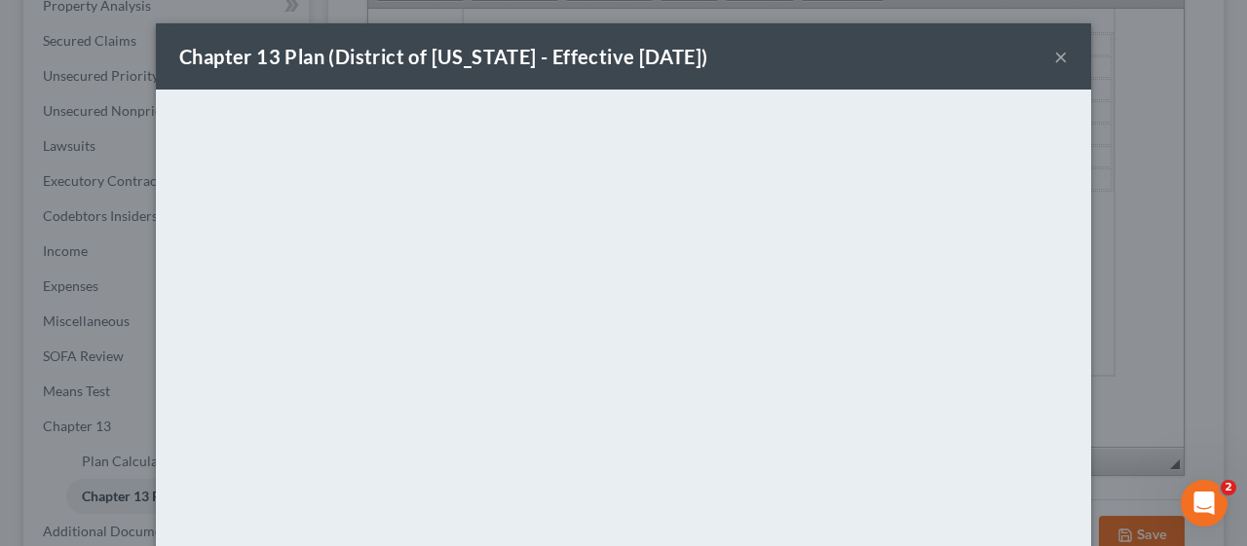
click at [1054, 58] on button "×" at bounding box center [1061, 56] width 14 height 23
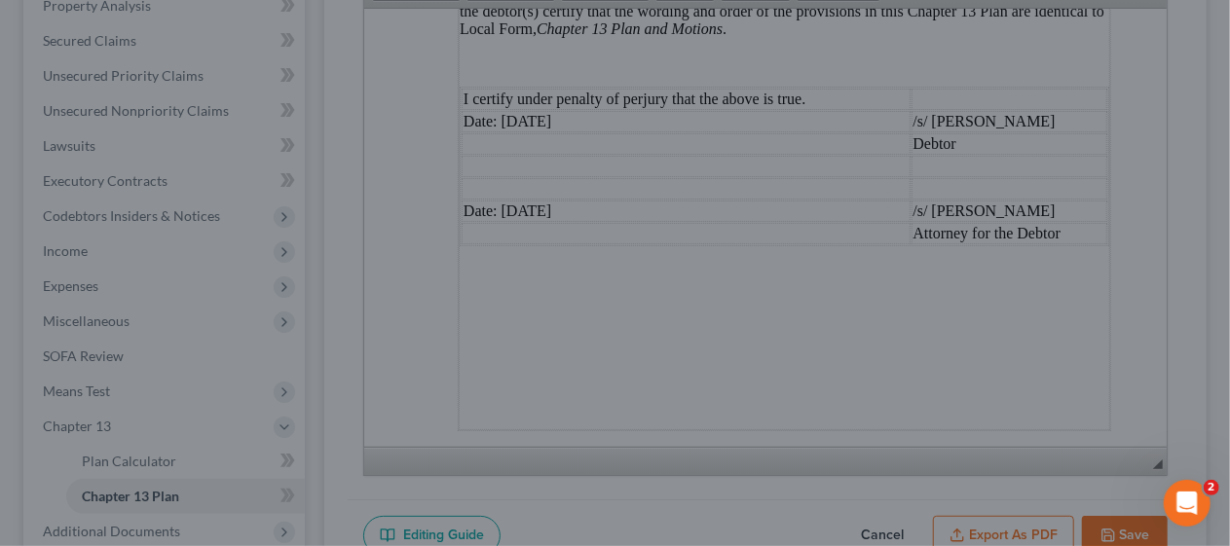
scroll to position [6118, 0]
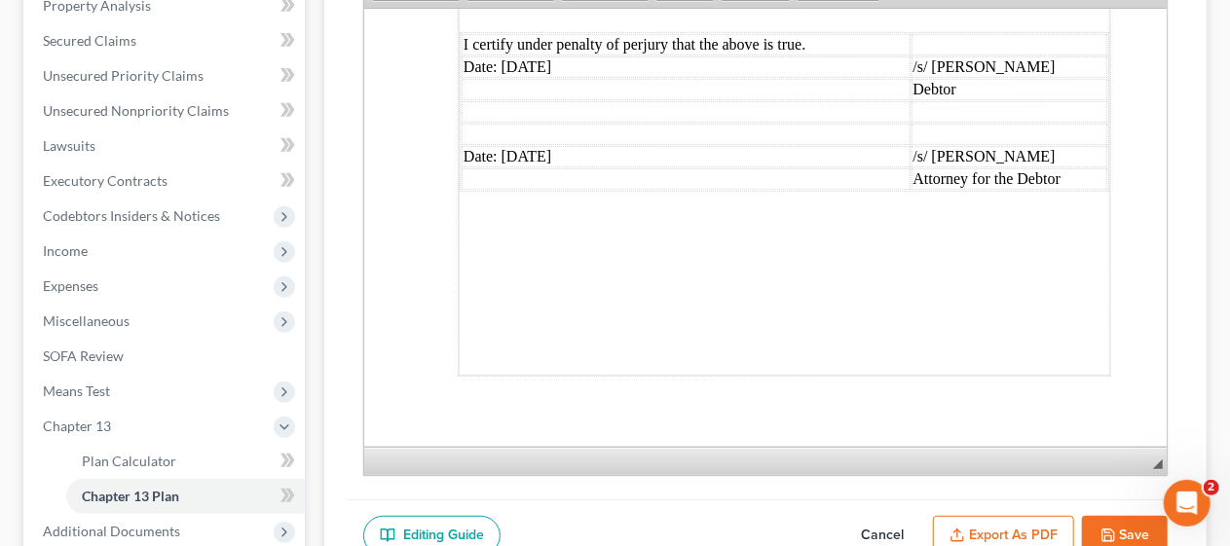
click at [1130, 526] on button "Save" at bounding box center [1125, 536] width 86 height 41
select select "0"
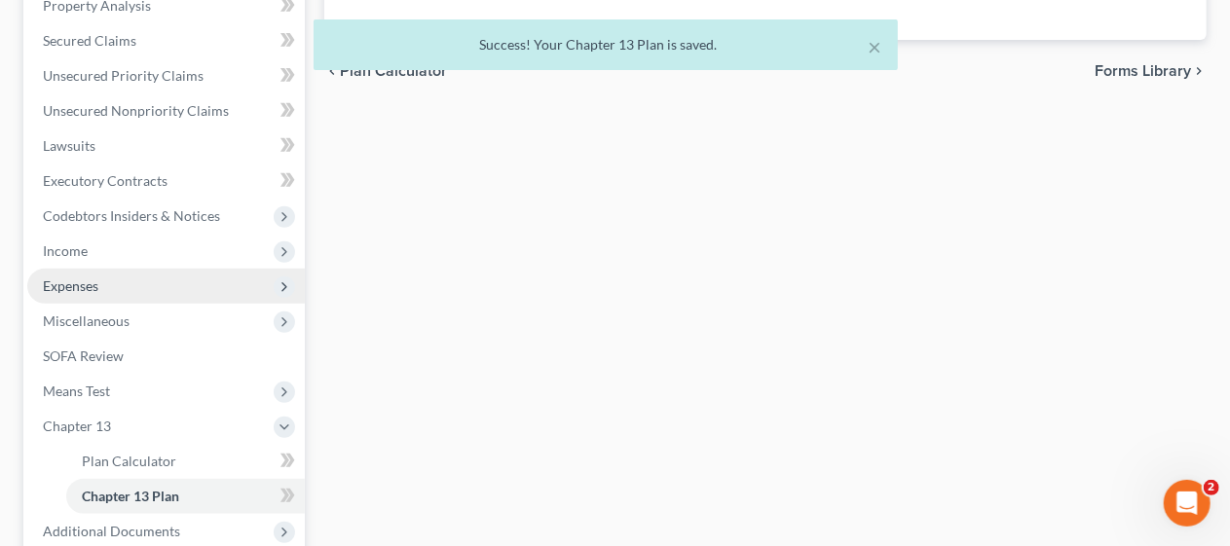
click at [160, 280] on span "Expenses" at bounding box center [166, 286] width 278 height 35
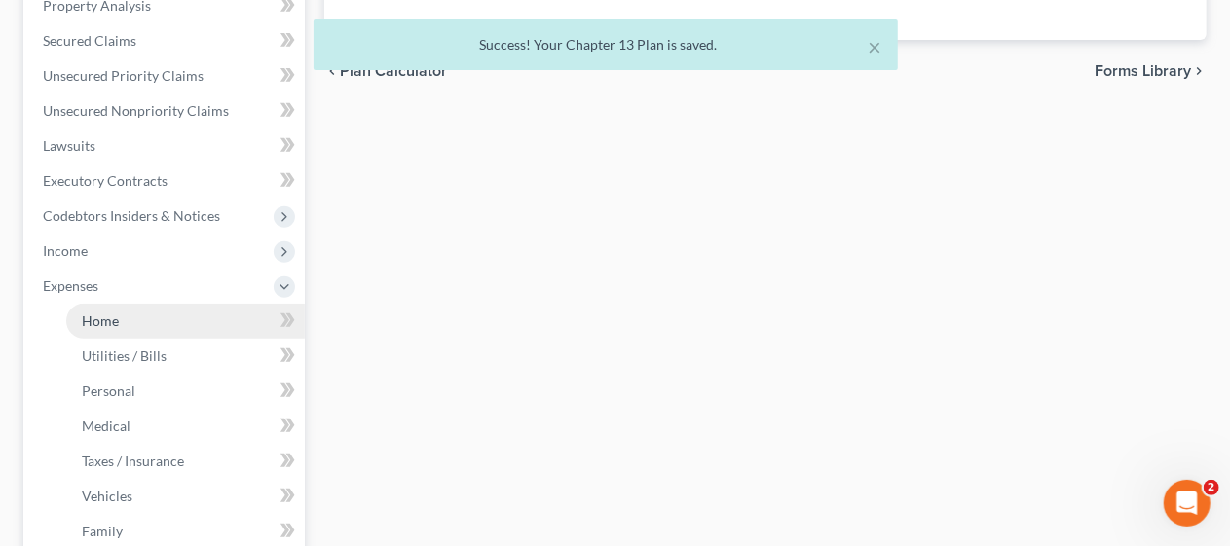
click at [183, 323] on link "Home" at bounding box center [185, 321] width 239 height 35
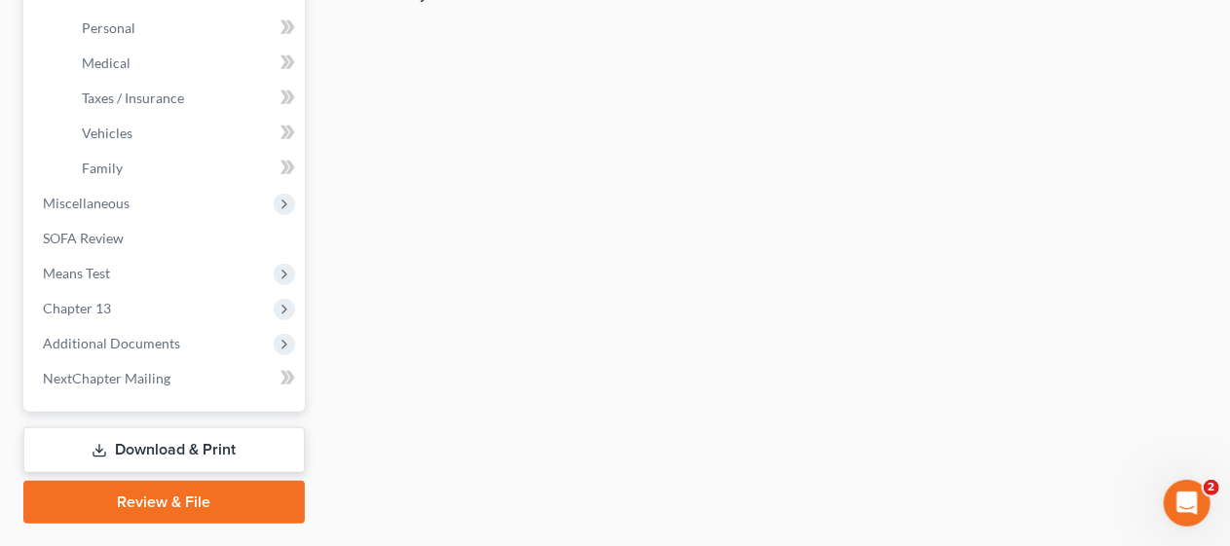
scroll to position [779, 0]
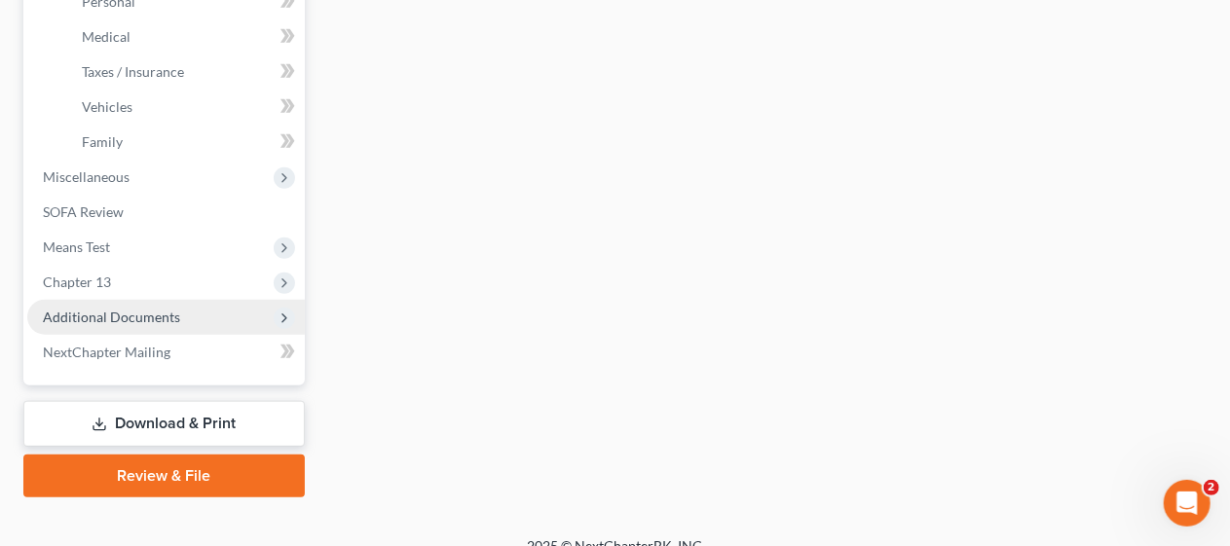
click at [168, 314] on span "Additional Documents" at bounding box center [111, 317] width 137 height 17
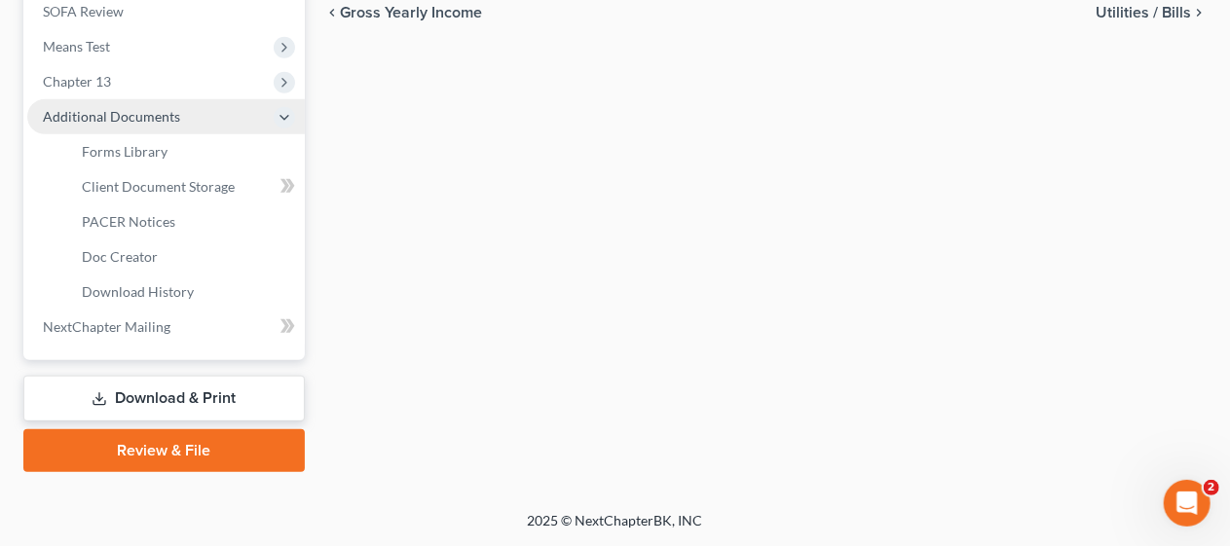
scroll to position [731, 0]
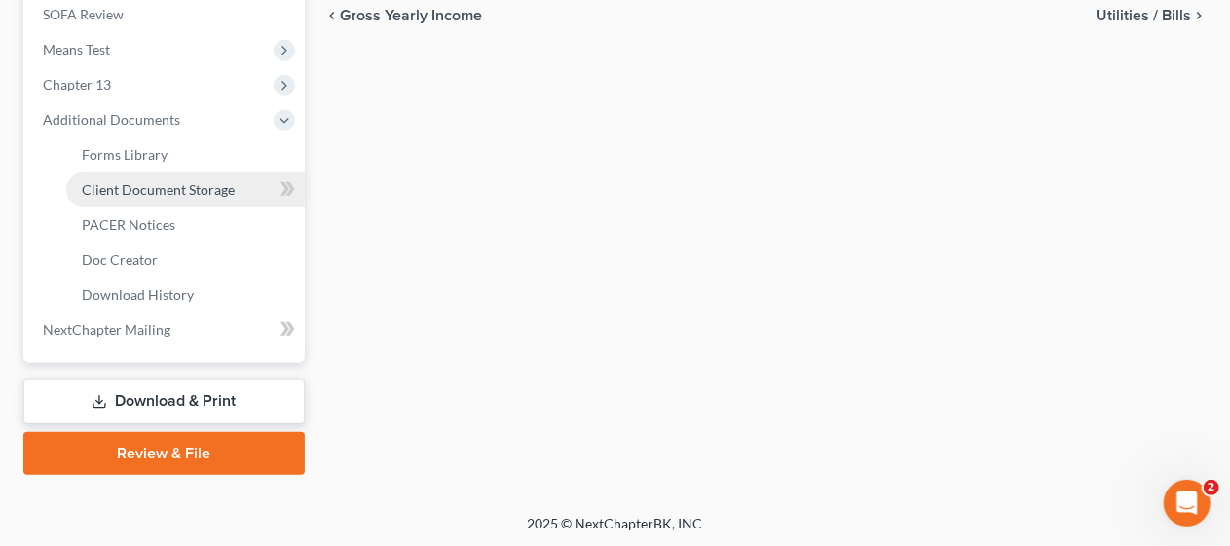
click at [210, 189] on span "Client Document Storage" at bounding box center [158, 189] width 153 height 17
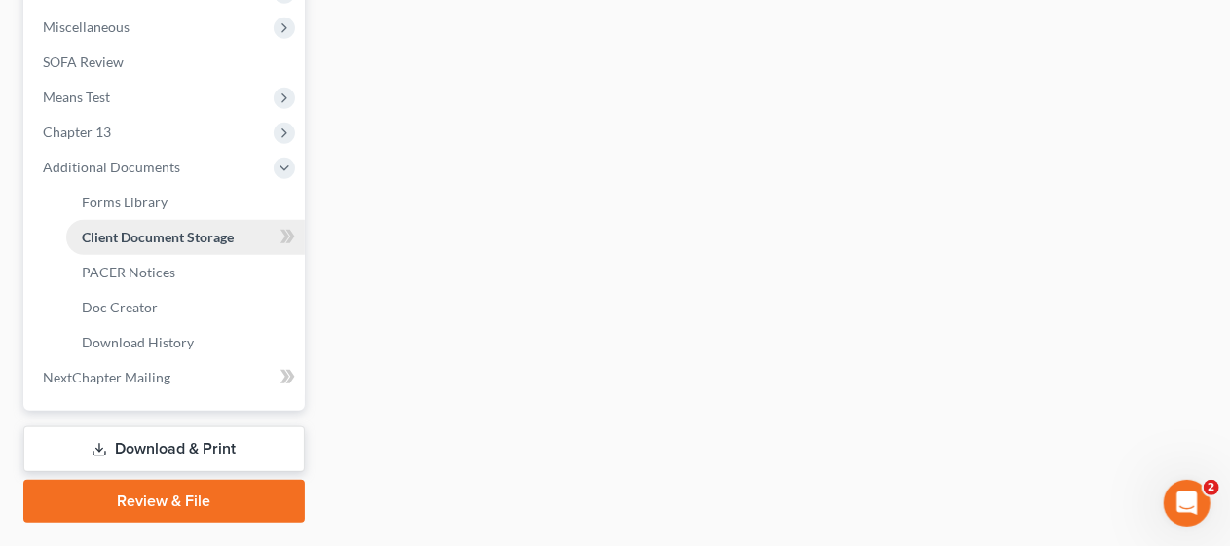
select select "9"
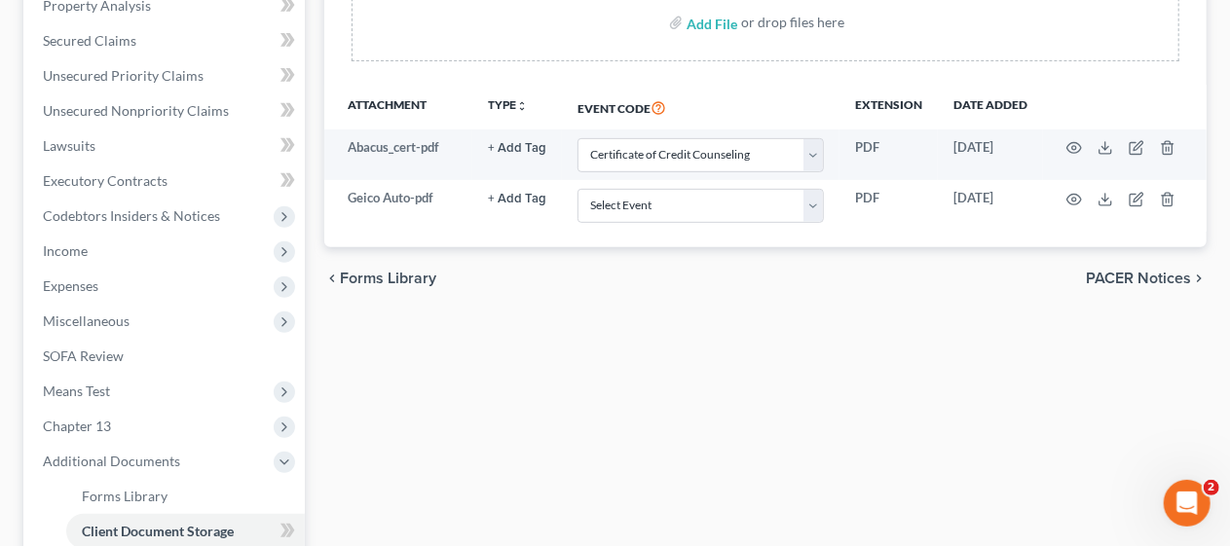
scroll to position [292, 0]
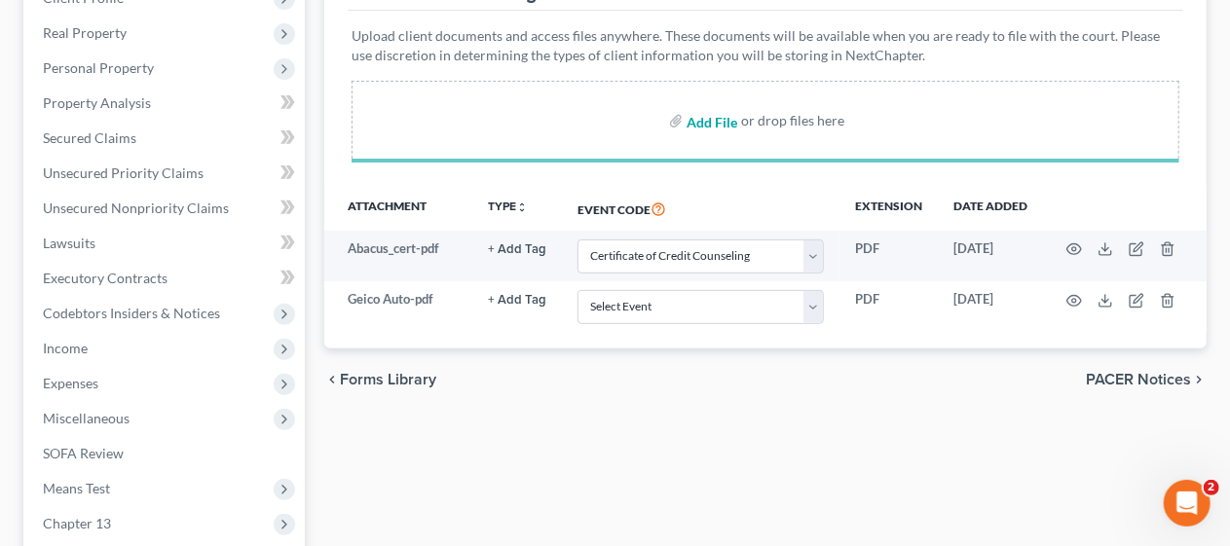
select select "9"
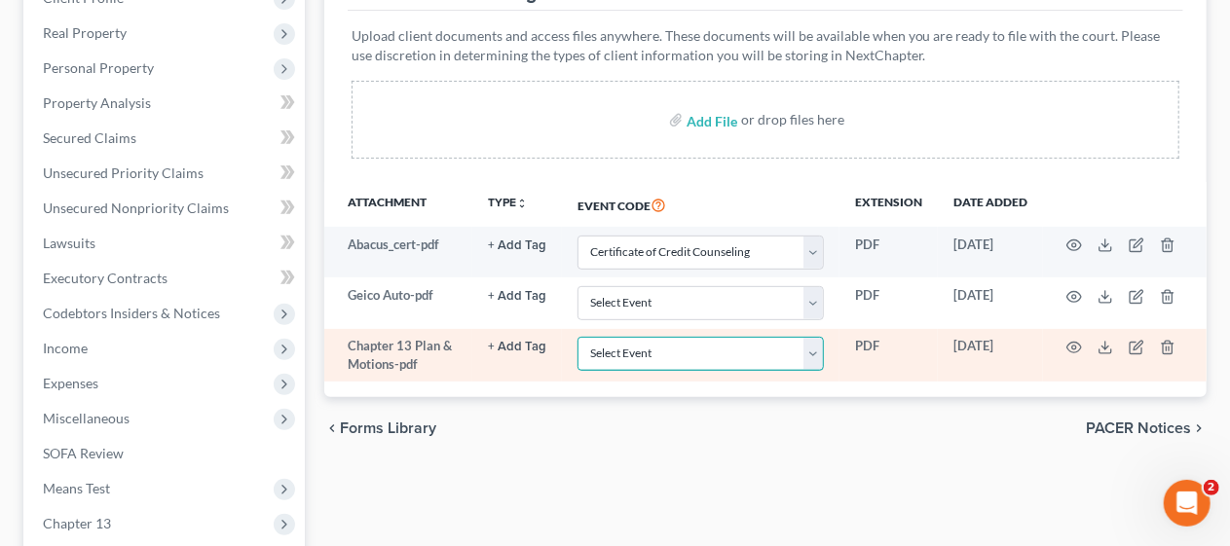
click at [820, 351] on select "Select Event 20 Largest Unsecured Creditors Amended Attorney Compensation State…" at bounding box center [701, 354] width 246 height 34
select select "19"
click at [578, 337] on select "Select Event 20 Largest Unsecured Creditors Amended Attorney Compensation State…" at bounding box center [701, 354] width 246 height 34
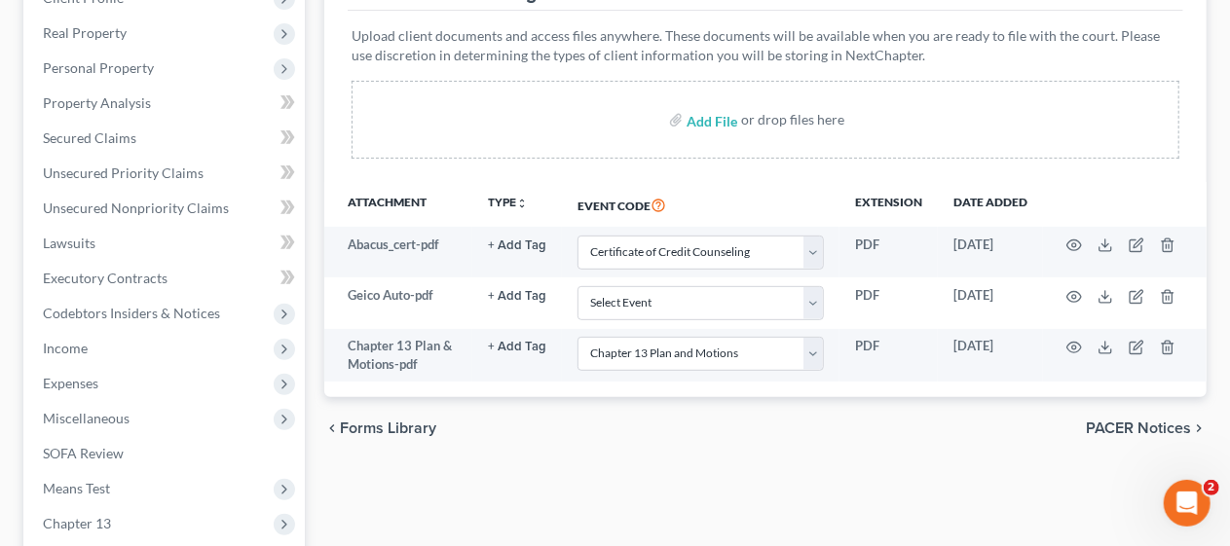
click at [619, 442] on div "chevron_left Forms Library PACER Notices chevron_right" at bounding box center [765, 428] width 882 height 62
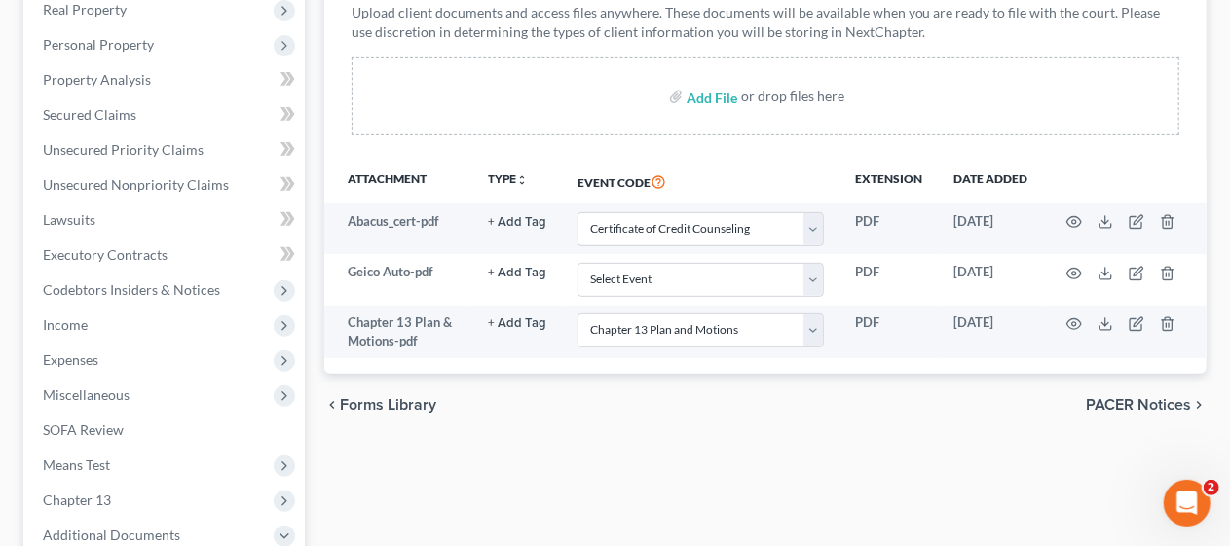
scroll to position [97, 0]
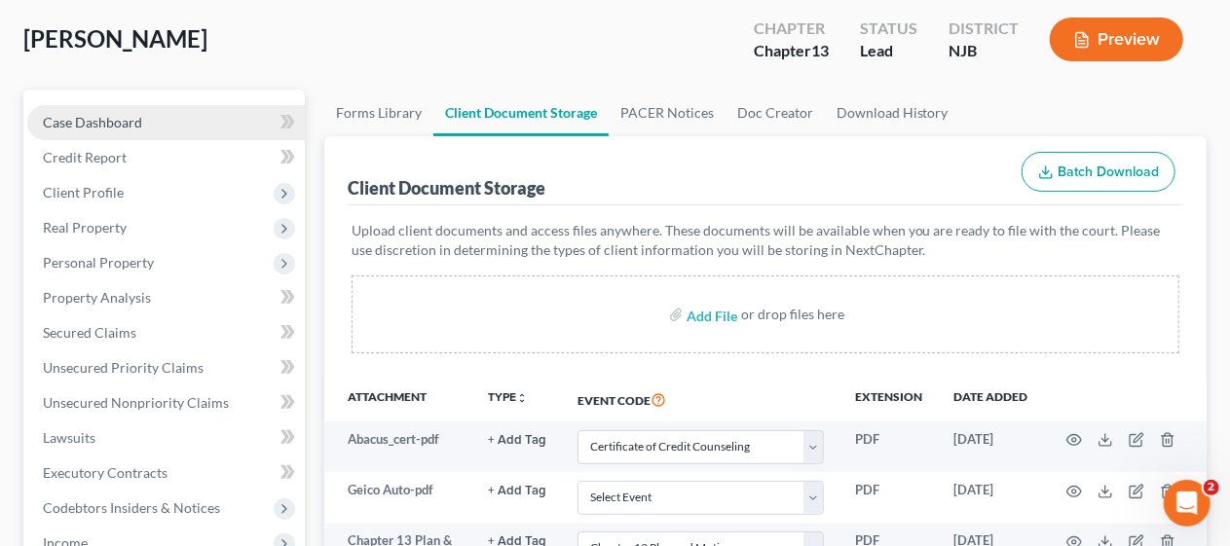
click at [187, 117] on link "Case Dashboard" at bounding box center [166, 122] width 278 height 35
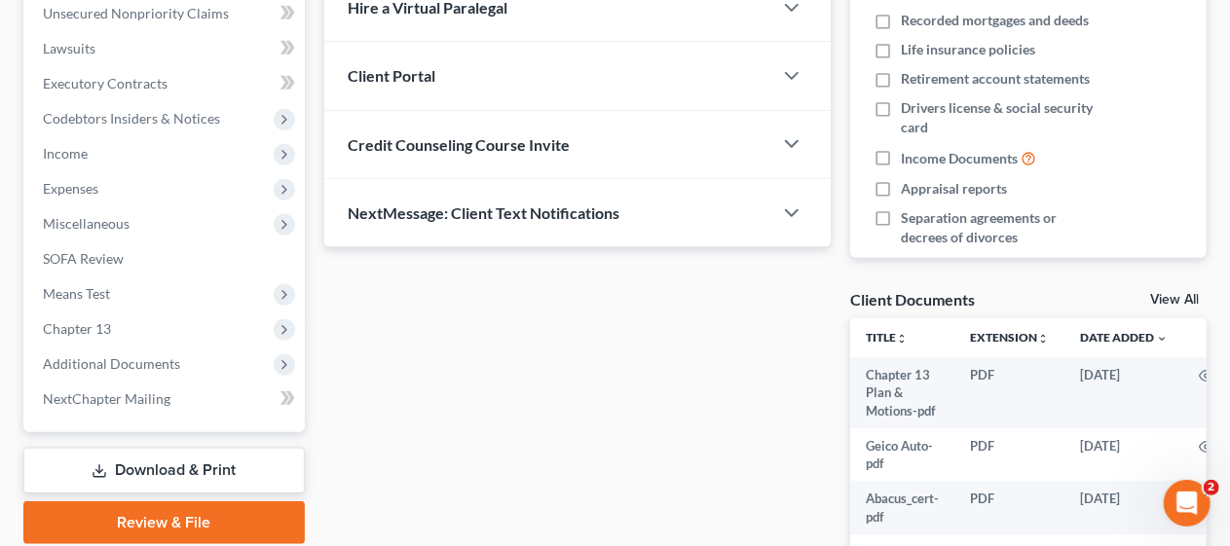
scroll to position [584, 0]
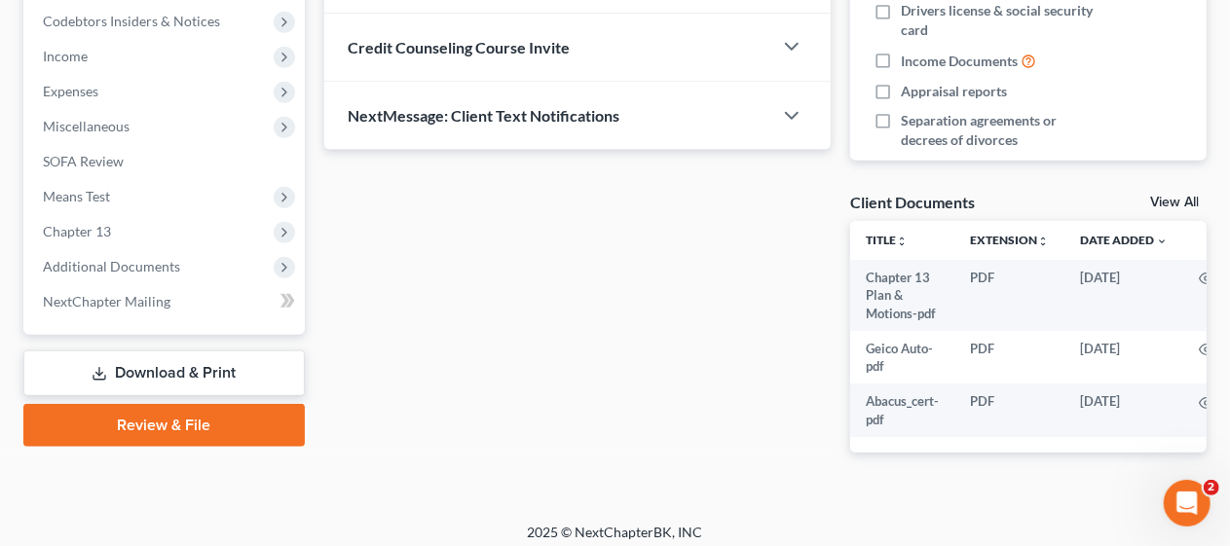
click at [190, 368] on link "Download & Print" at bounding box center [163, 374] width 281 height 46
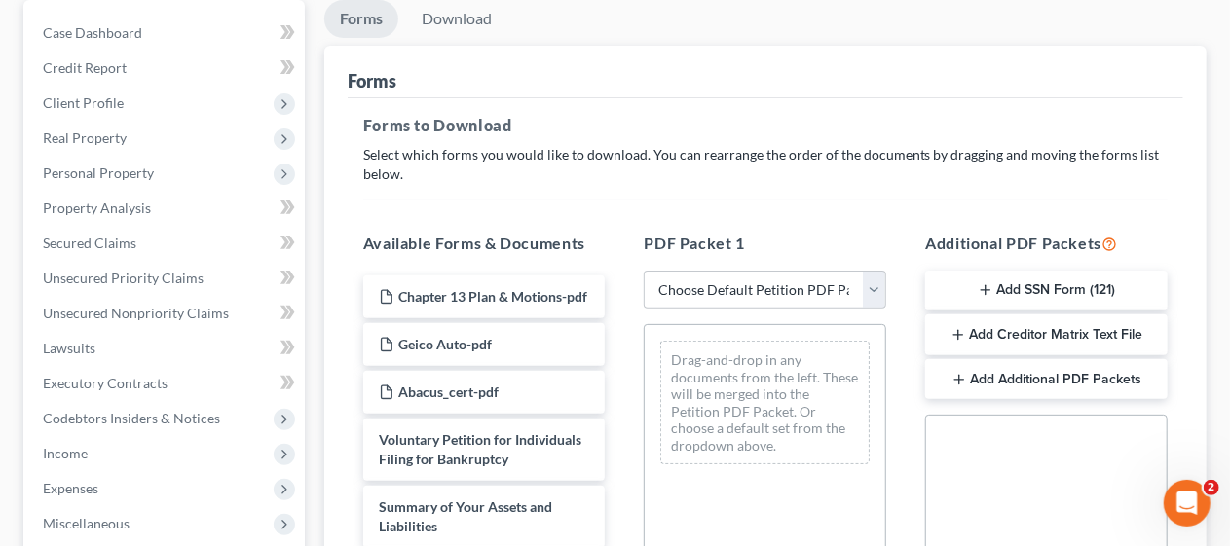
scroll to position [195, 0]
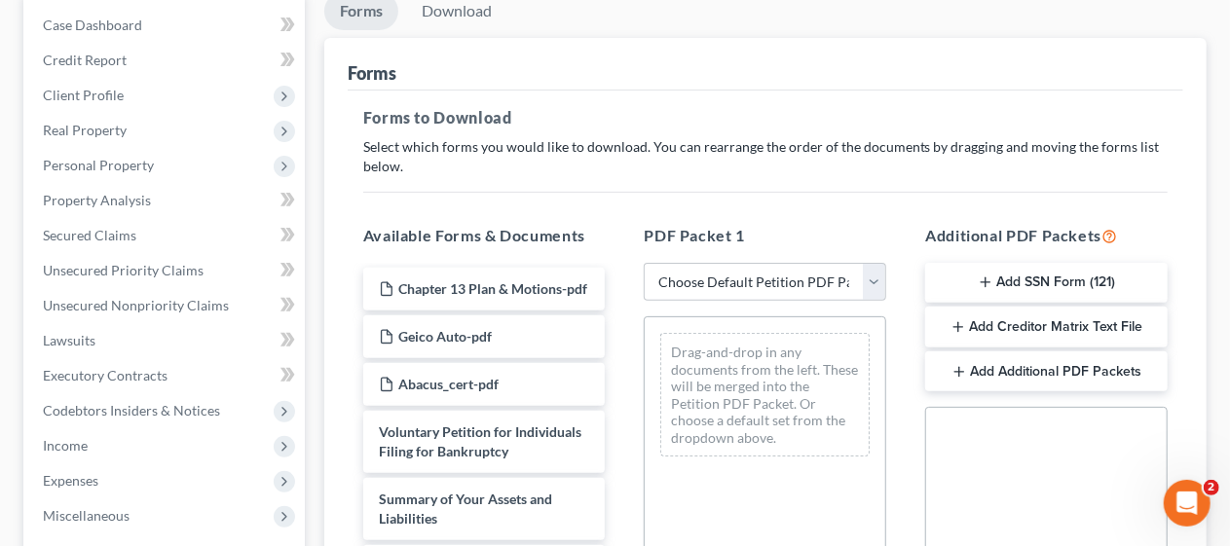
click at [978, 277] on icon "button" at bounding box center [986, 283] width 16 height 16
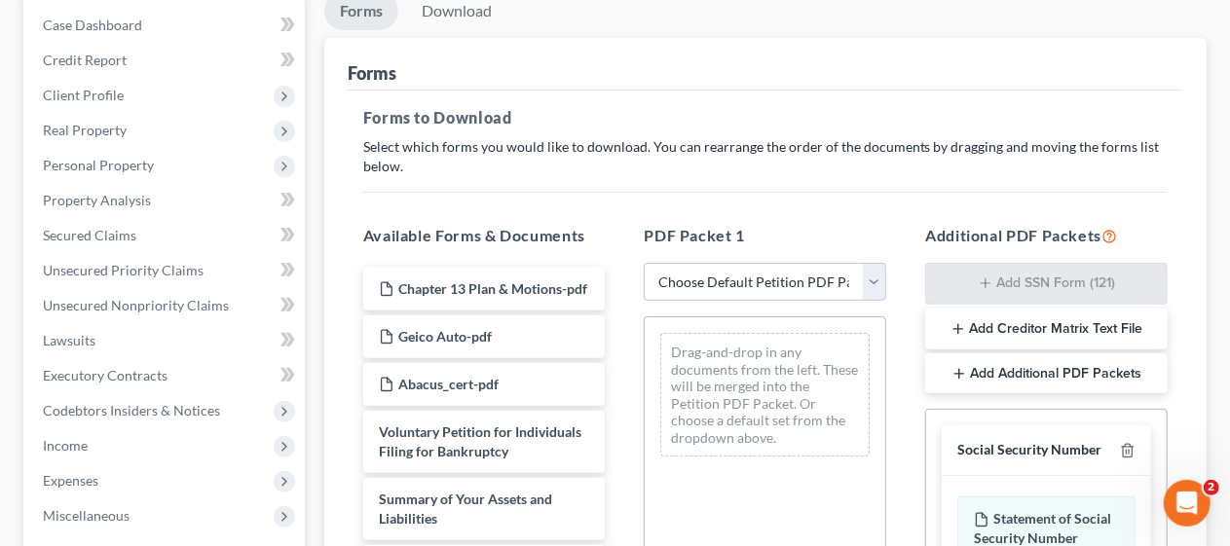
click at [898, 376] on div "PDF Packet 1 Choose Default Petition PDF Packet Complete Bankruptcy Petition (a…" at bounding box center [764, 538] width 281 height 660
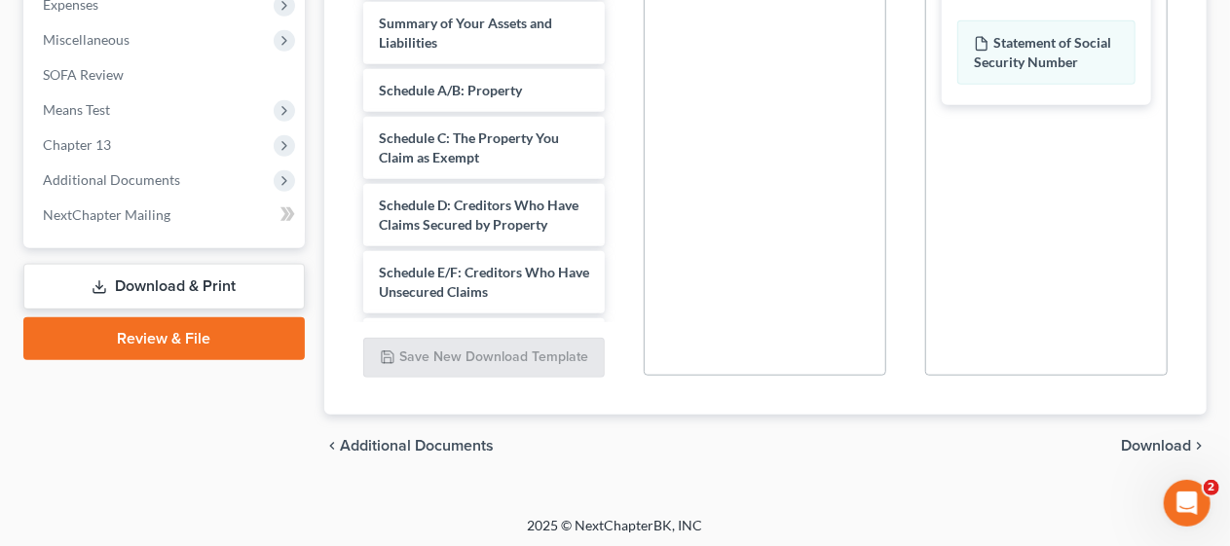
scroll to position [674, 0]
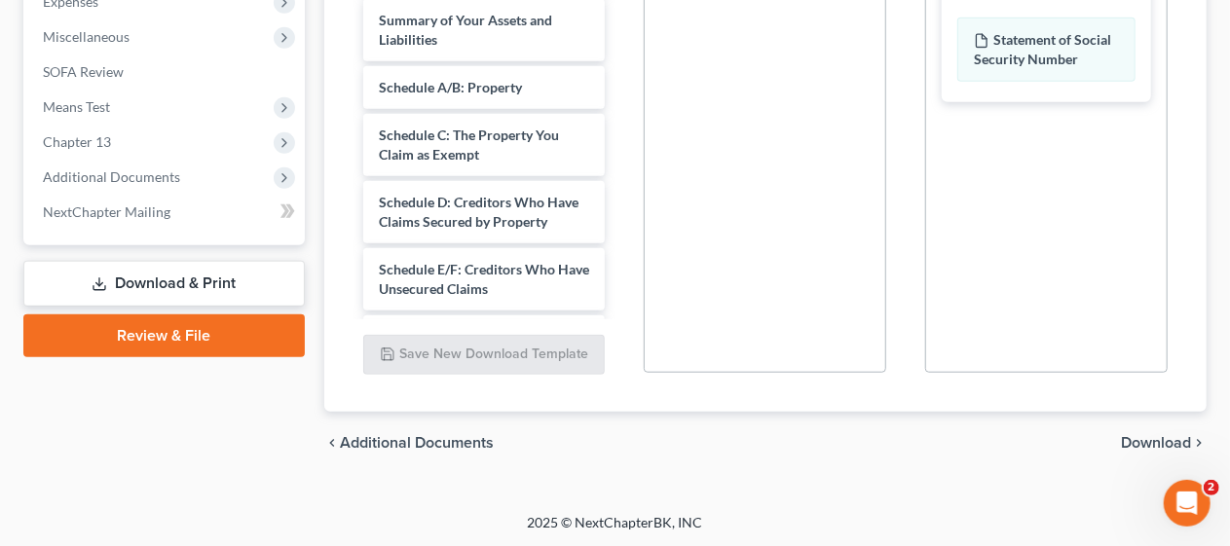
click at [1147, 437] on span "Download" at bounding box center [1156, 443] width 70 height 16
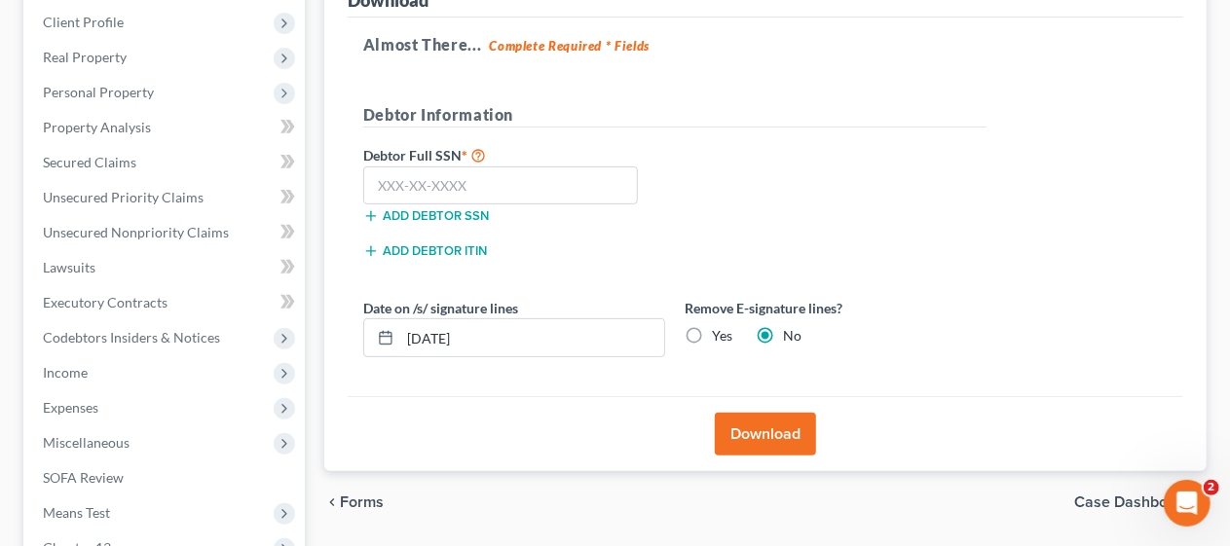
scroll to position [264, 0]
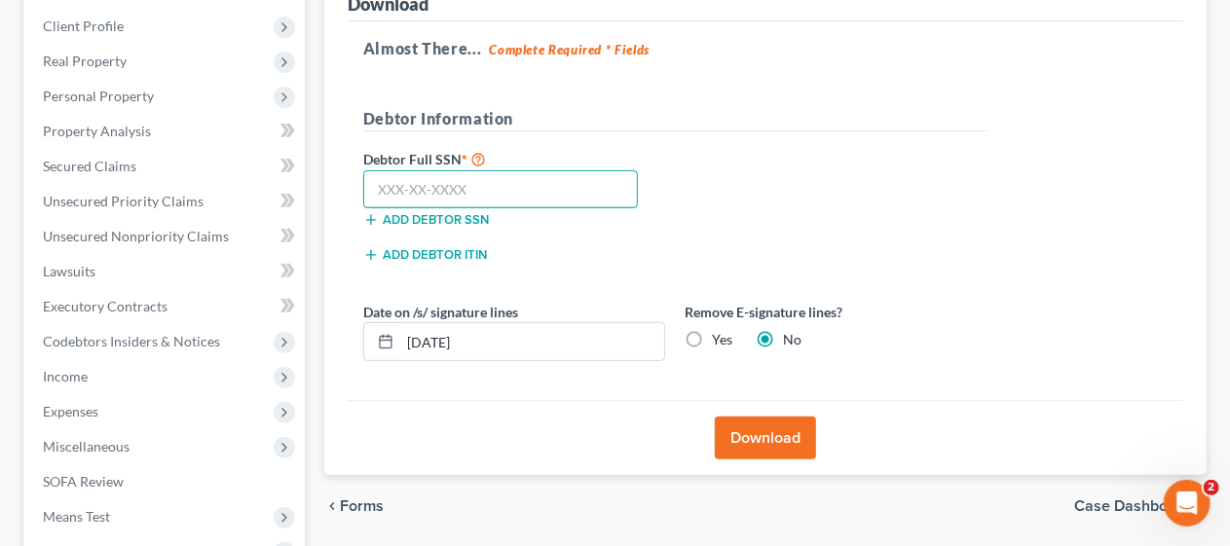
click at [372, 187] on input "text" at bounding box center [501, 189] width 276 height 39
type input "142-82-6846"
click at [778, 434] on button "Download" at bounding box center [765, 438] width 101 height 43
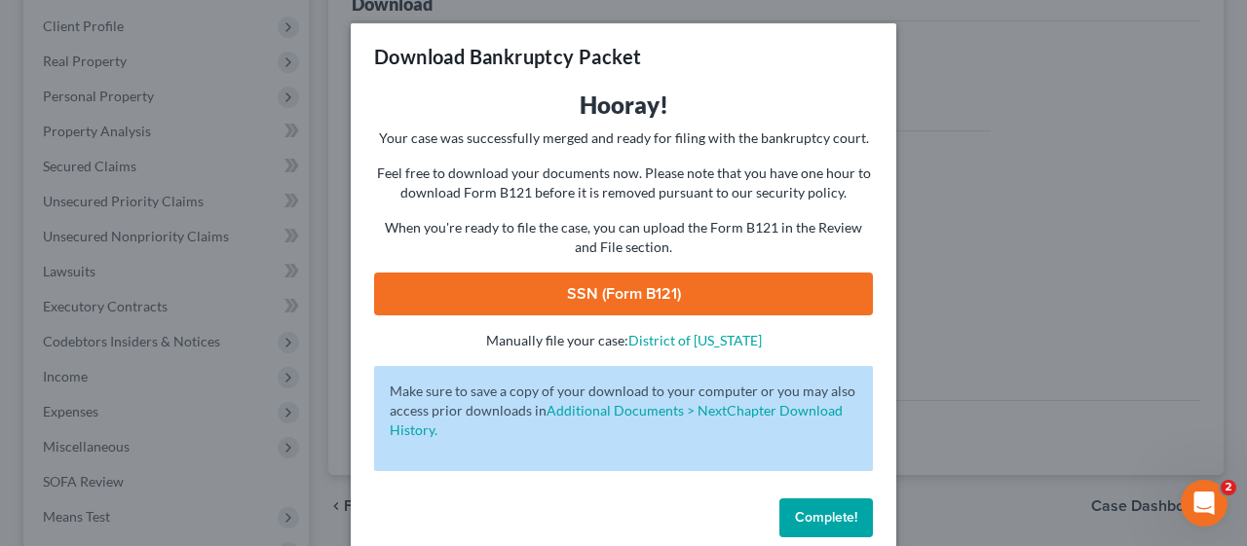
click at [600, 287] on link "SSN (Form B121)" at bounding box center [623, 294] width 499 height 43
click at [829, 512] on span "Complete!" at bounding box center [826, 517] width 62 height 17
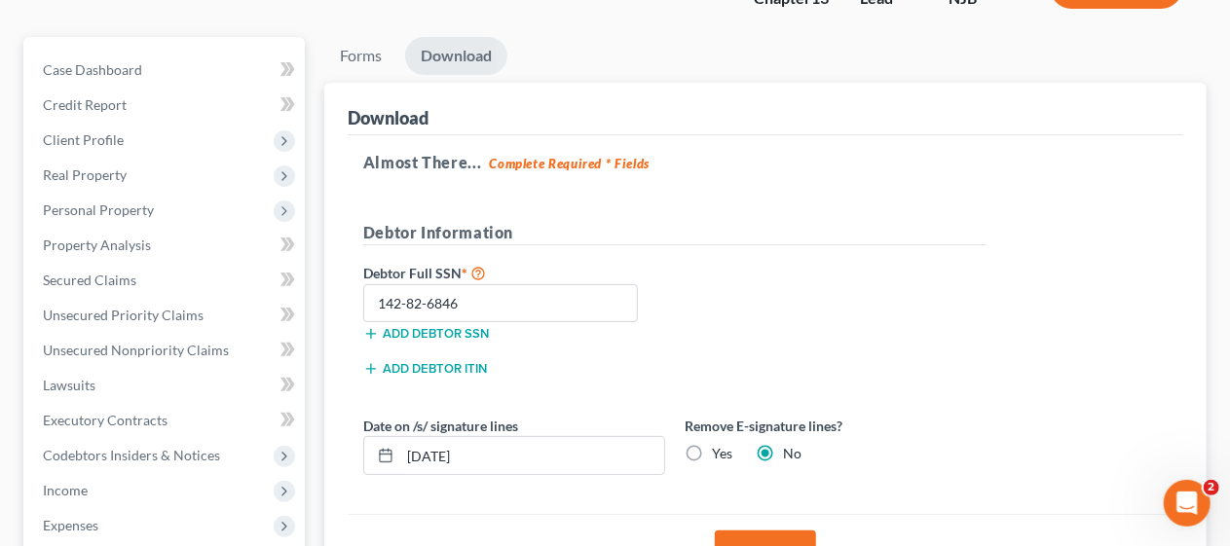
scroll to position [0, 0]
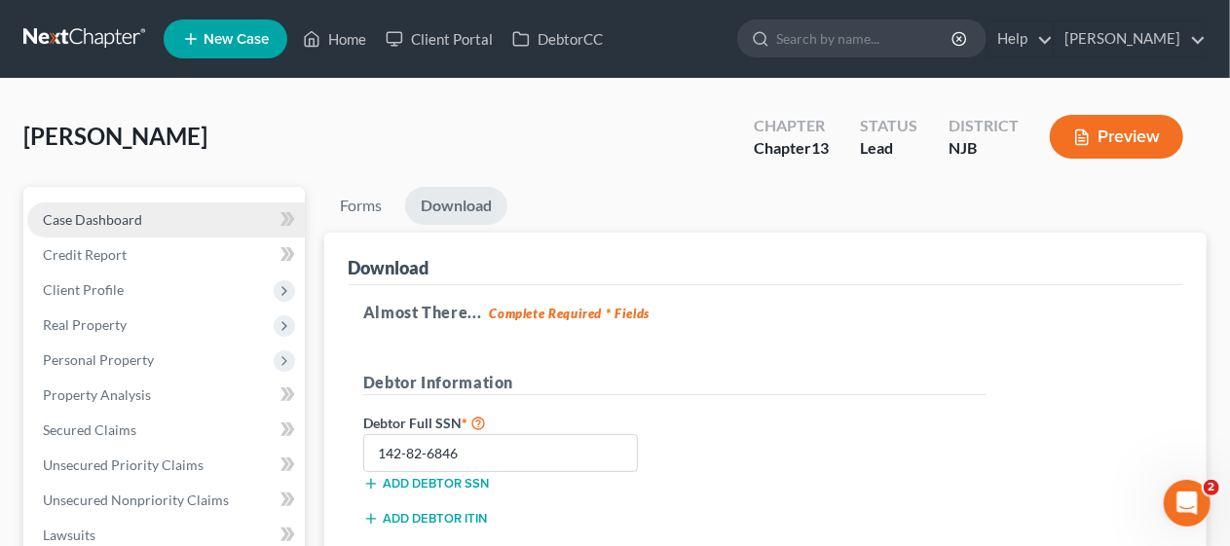
click at [156, 211] on link "Case Dashboard" at bounding box center [166, 220] width 278 height 35
